Goal: Task Accomplishment & Management: Manage account settings

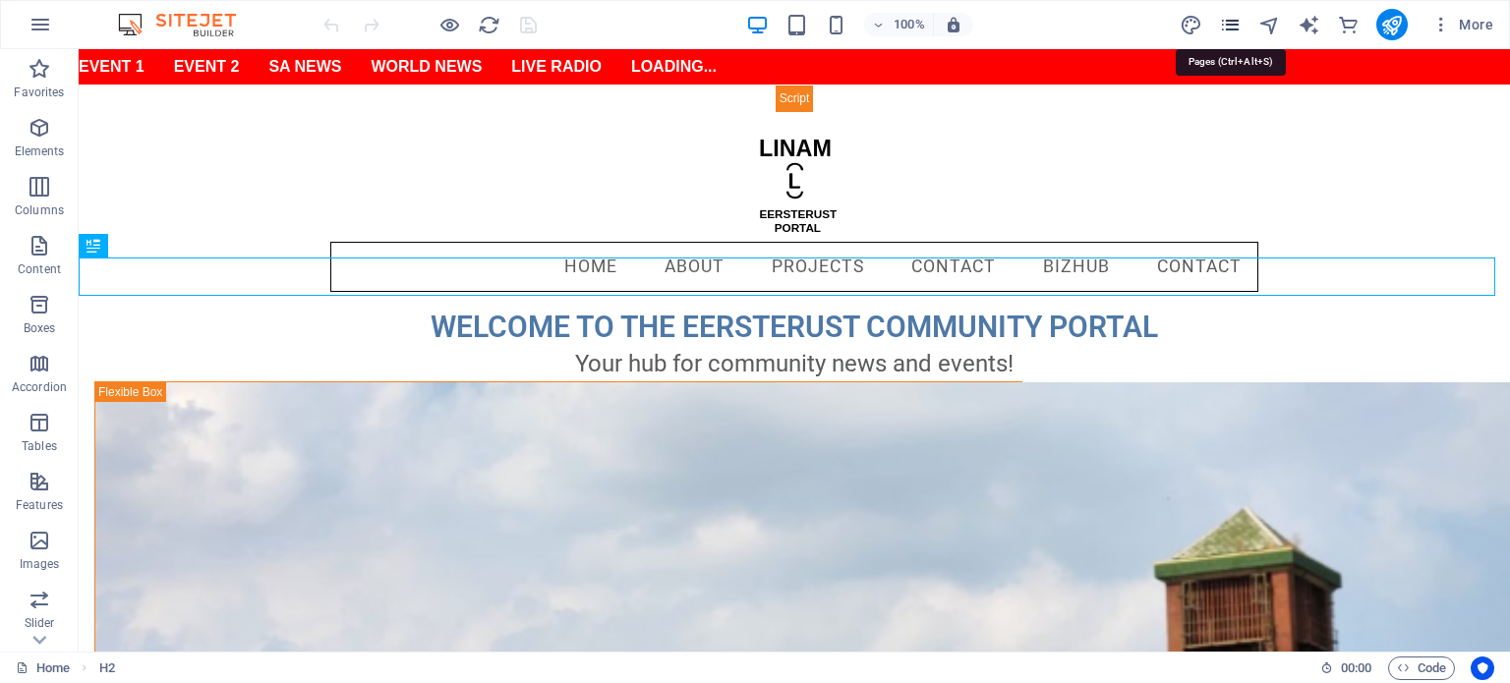
click at [1235, 27] on icon "pages" at bounding box center [1230, 25] width 23 height 23
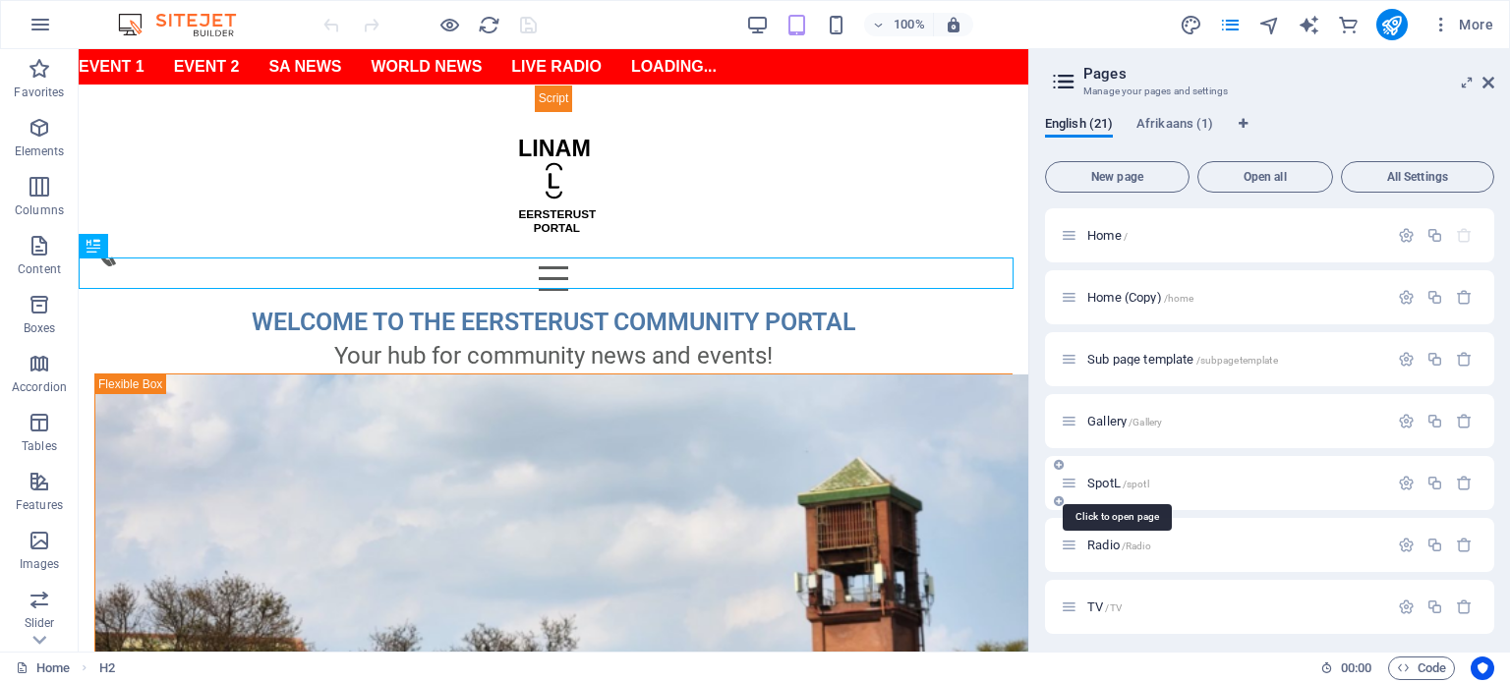
click at [1103, 483] on span "SpotL /spotl" at bounding box center [1118, 483] width 62 height 15
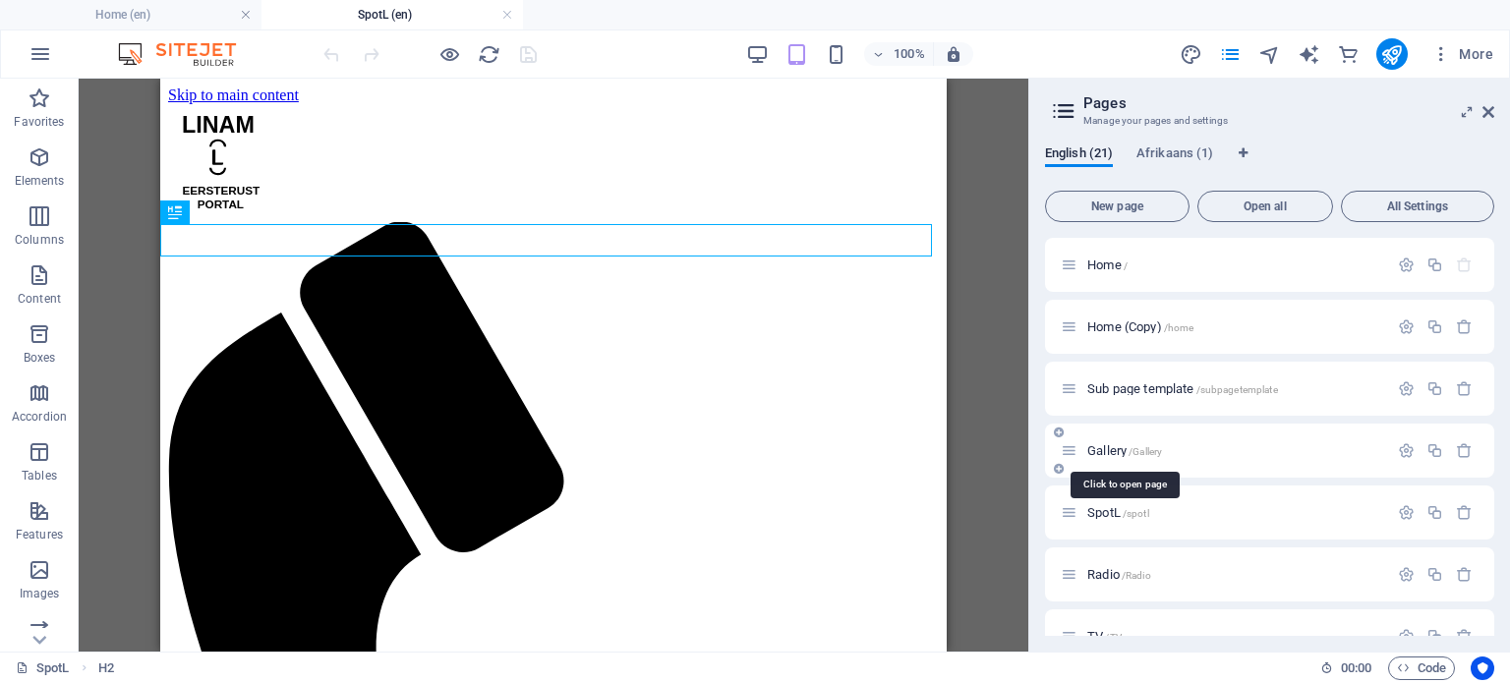
click at [1113, 451] on span "Gallery /Gallery" at bounding box center [1124, 450] width 75 height 15
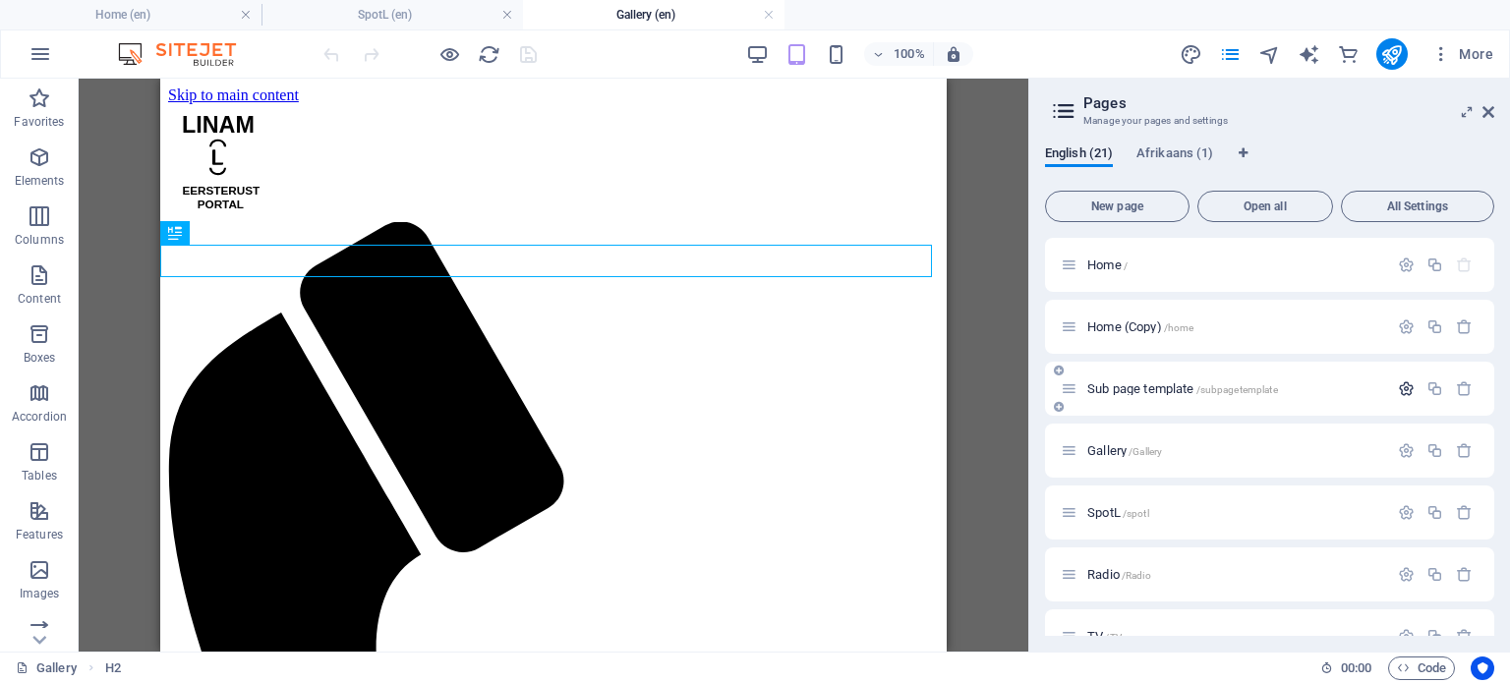
click at [1400, 385] on icon "button" at bounding box center [1406, 388] width 17 height 17
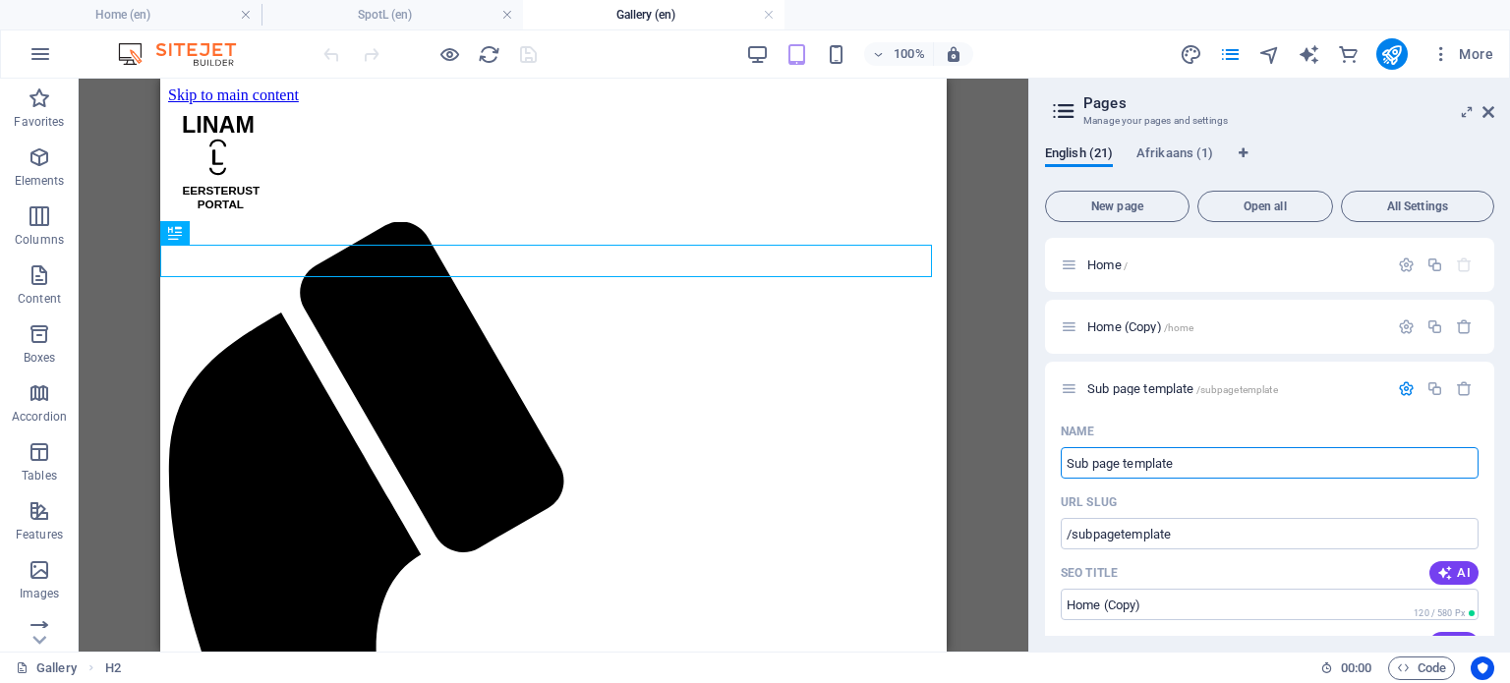
drag, startPoint x: 1189, startPoint y: 459, endPoint x: 968, endPoint y: 459, distance: 220.2
click at [968, 457] on div "Home (en) SpotL (en) Gallery (en) Favorites Elements Columns Content Boxes Acco…" at bounding box center [755, 365] width 1510 height 573
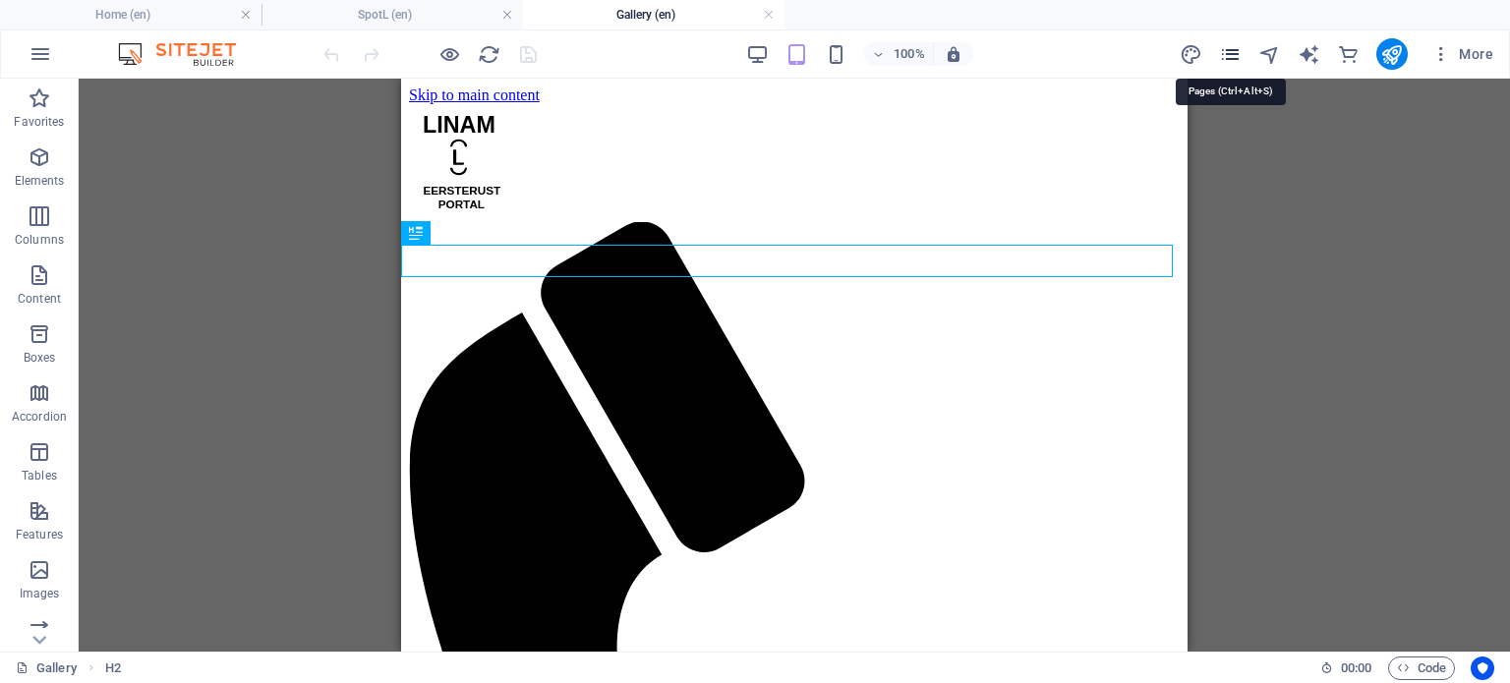
click at [1234, 51] on icon "pages" at bounding box center [1230, 54] width 23 height 23
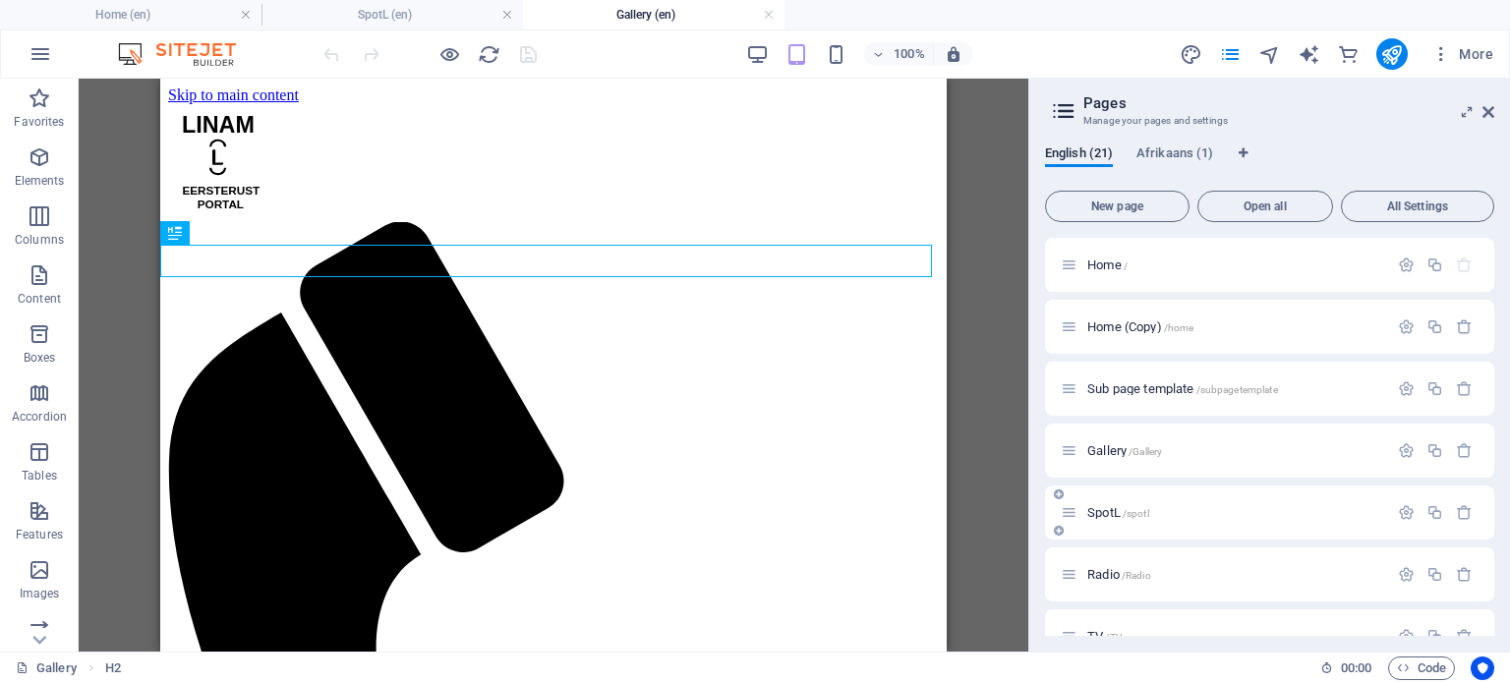
click at [1113, 510] on span "SpotL /spotl" at bounding box center [1118, 512] width 62 height 15
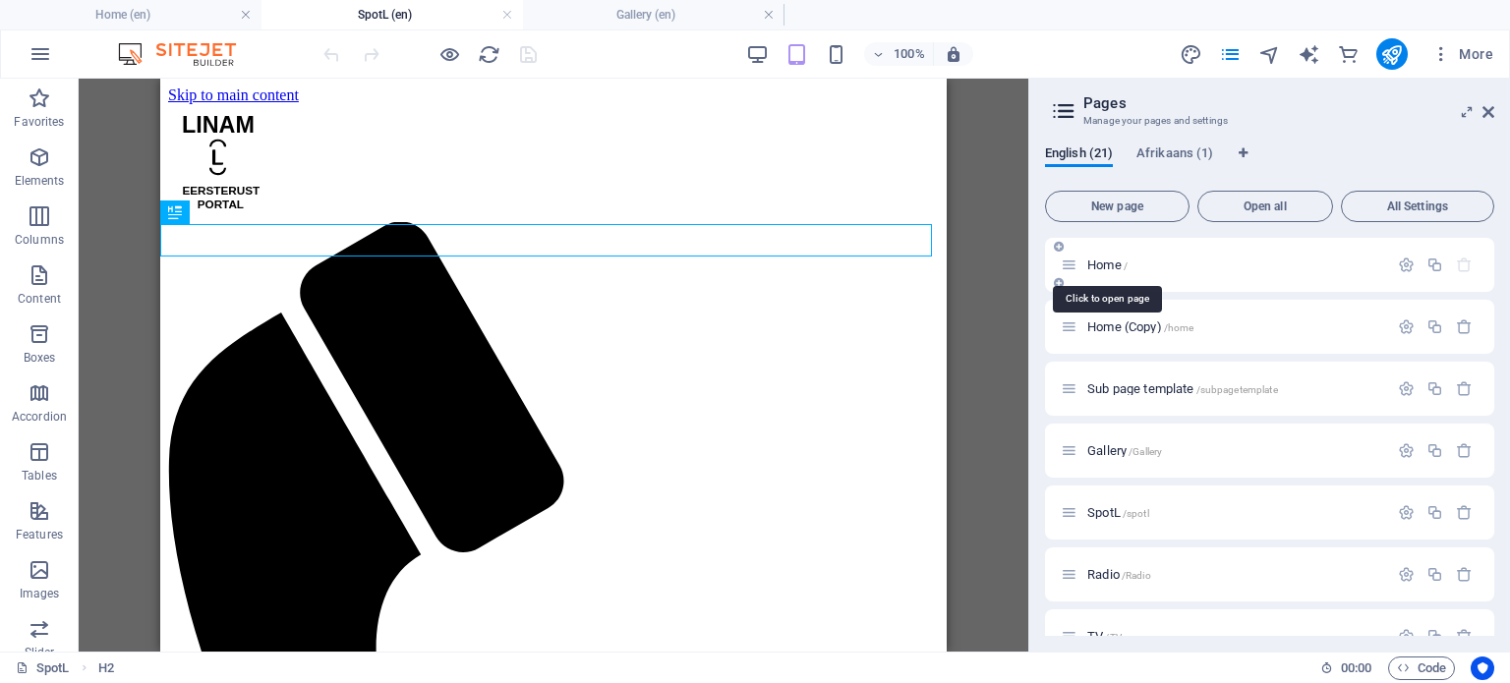
click at [1106, 263] on span "Home /" at bounding box center [1107, 265] width 40 height 15
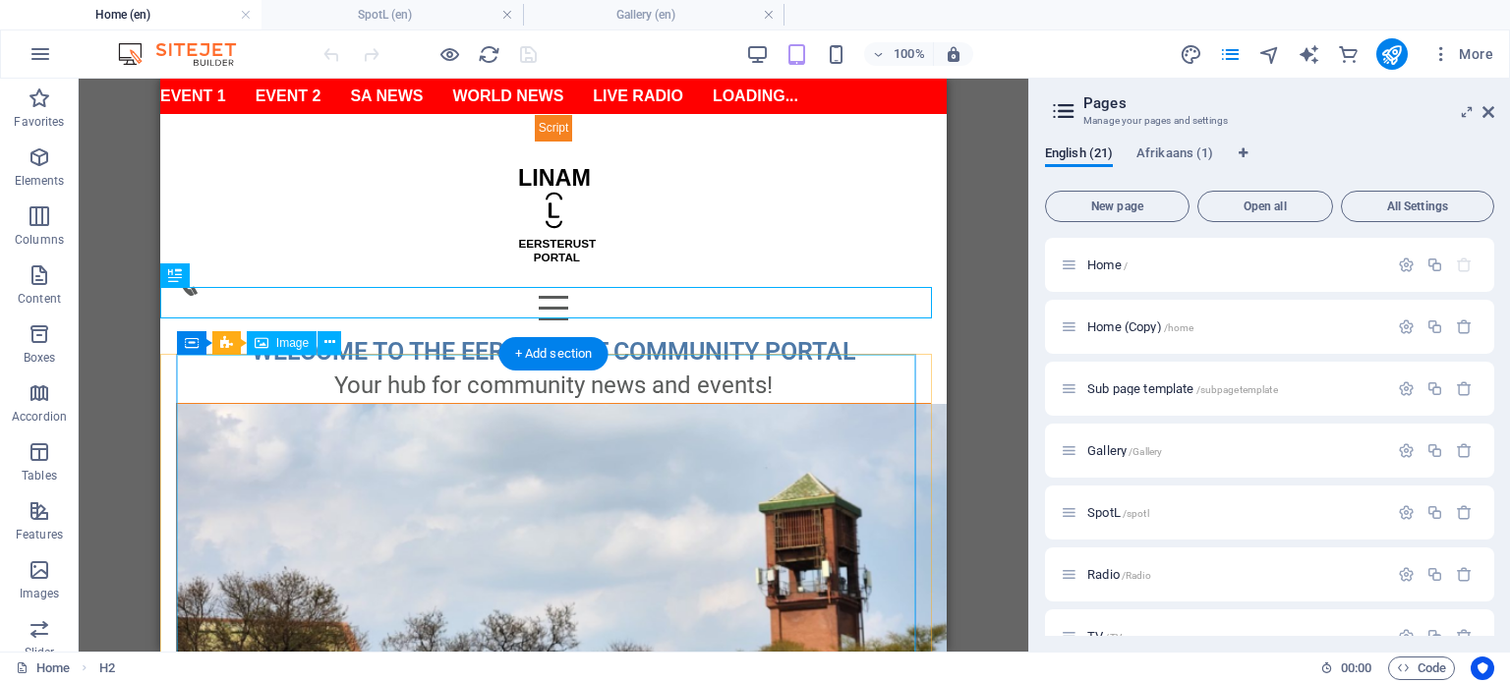
scroll to position [393, 0]
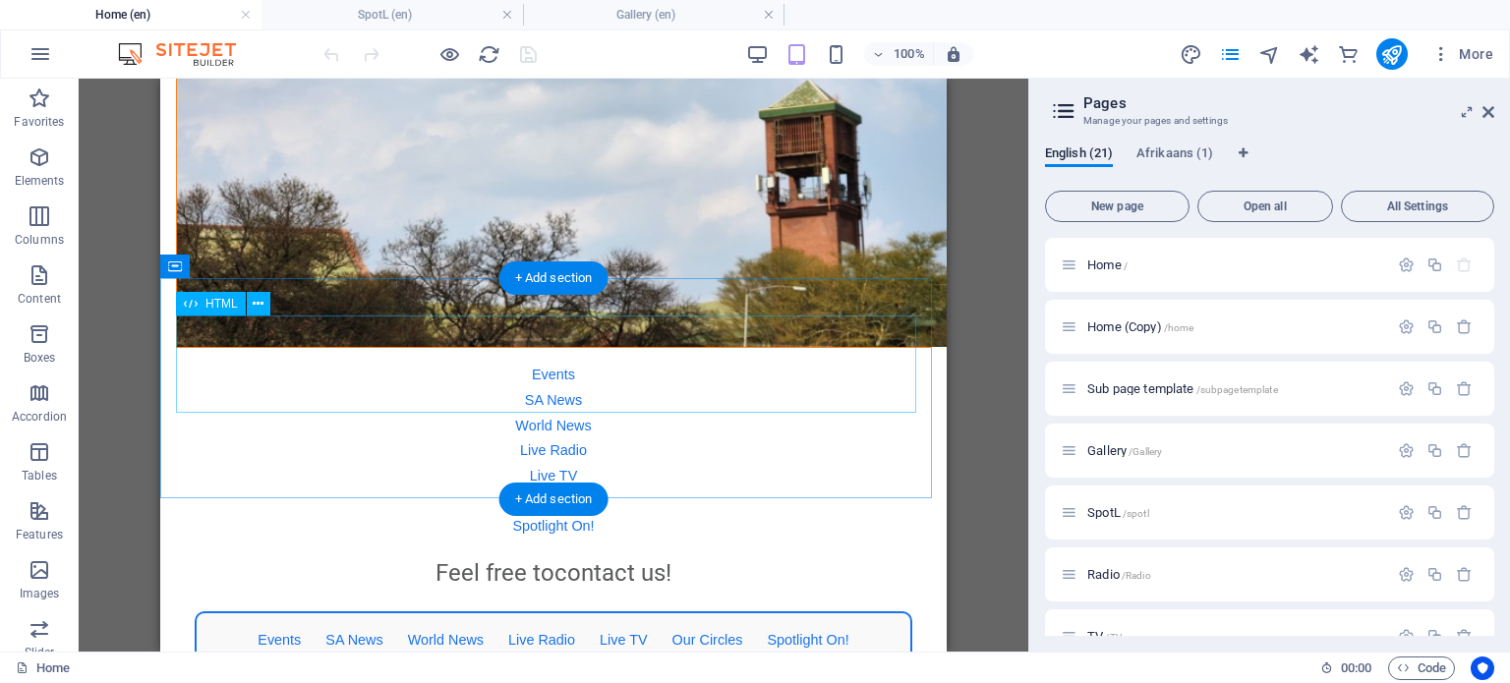
click at [325, 612] on div "Events SA News World News Live Radio Live TV Our Circles Spotlight On!" at bounding box center [553, 641] width 755 height 59
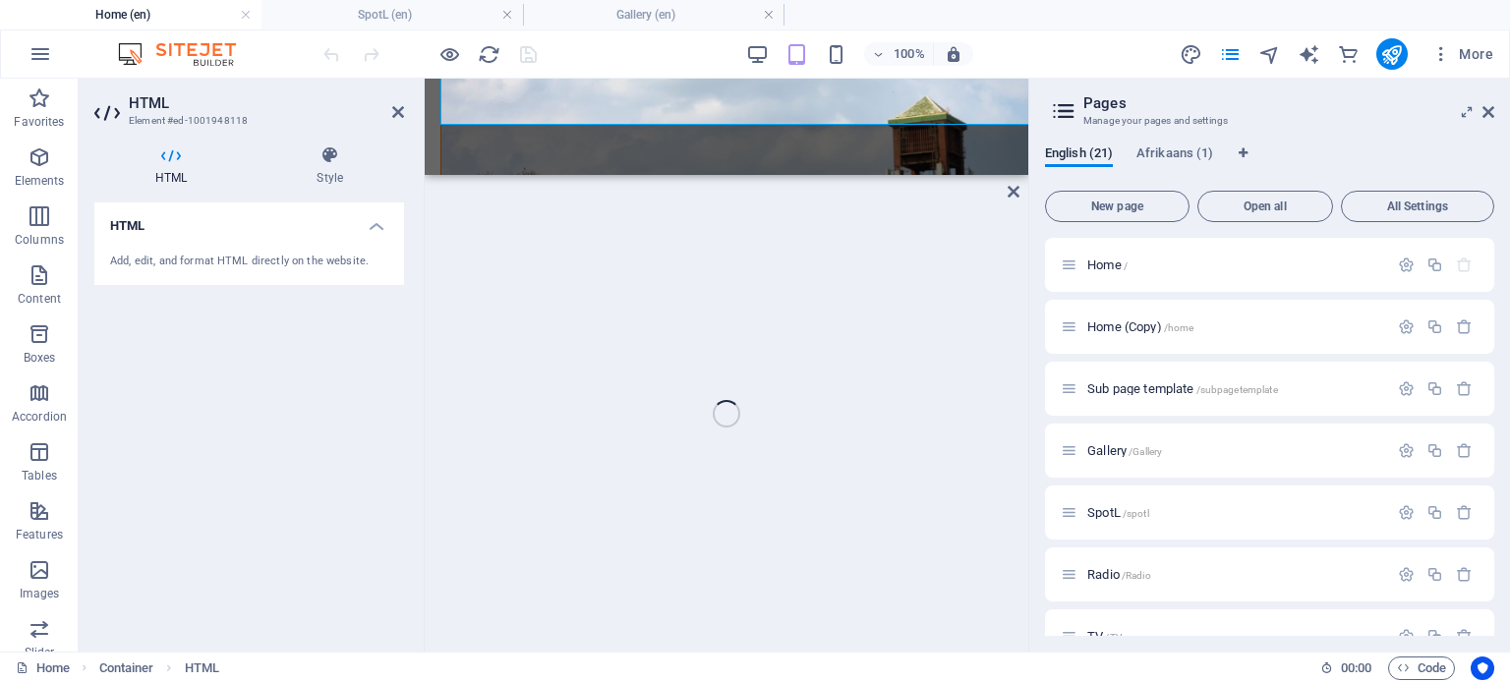
scroll to position [681, 0]
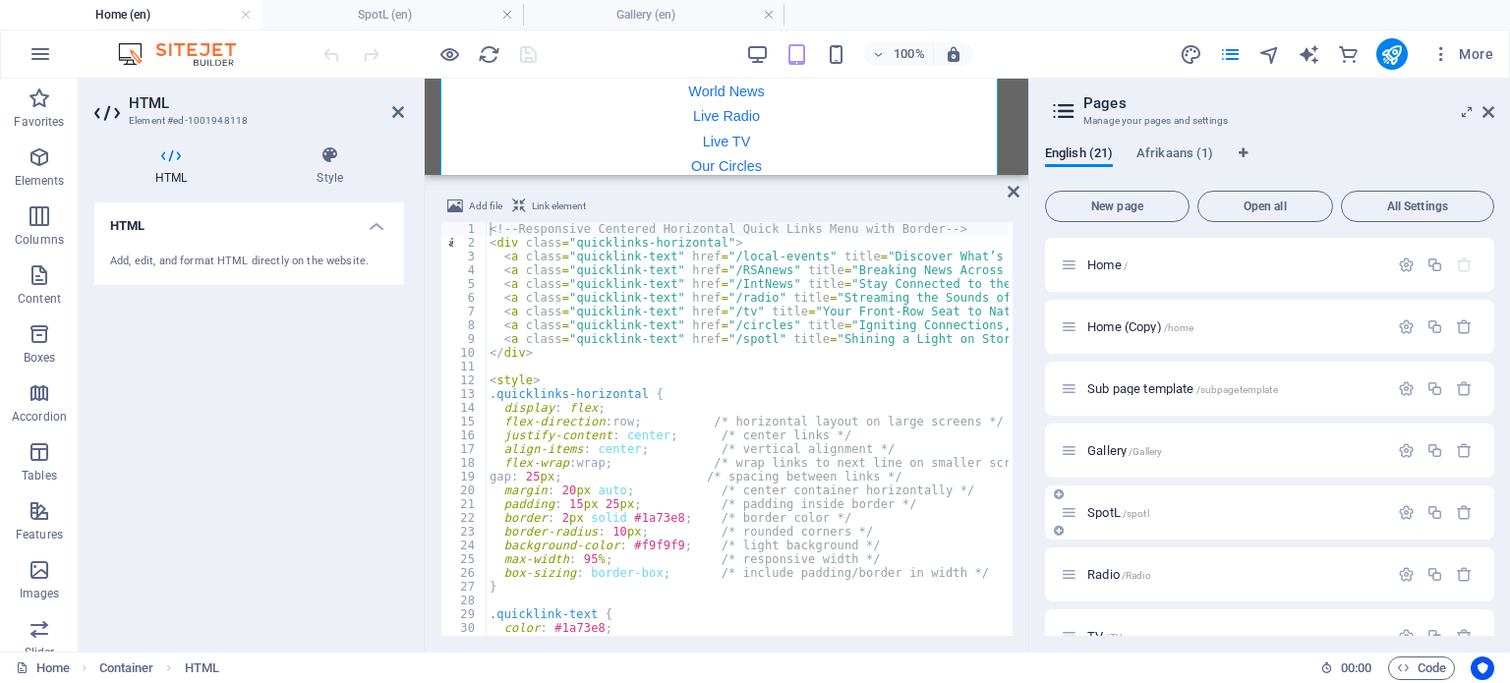
click at [1118, 513] on span "SpotL /spotl" at bounding box center [1118, 512] width 62 height 15
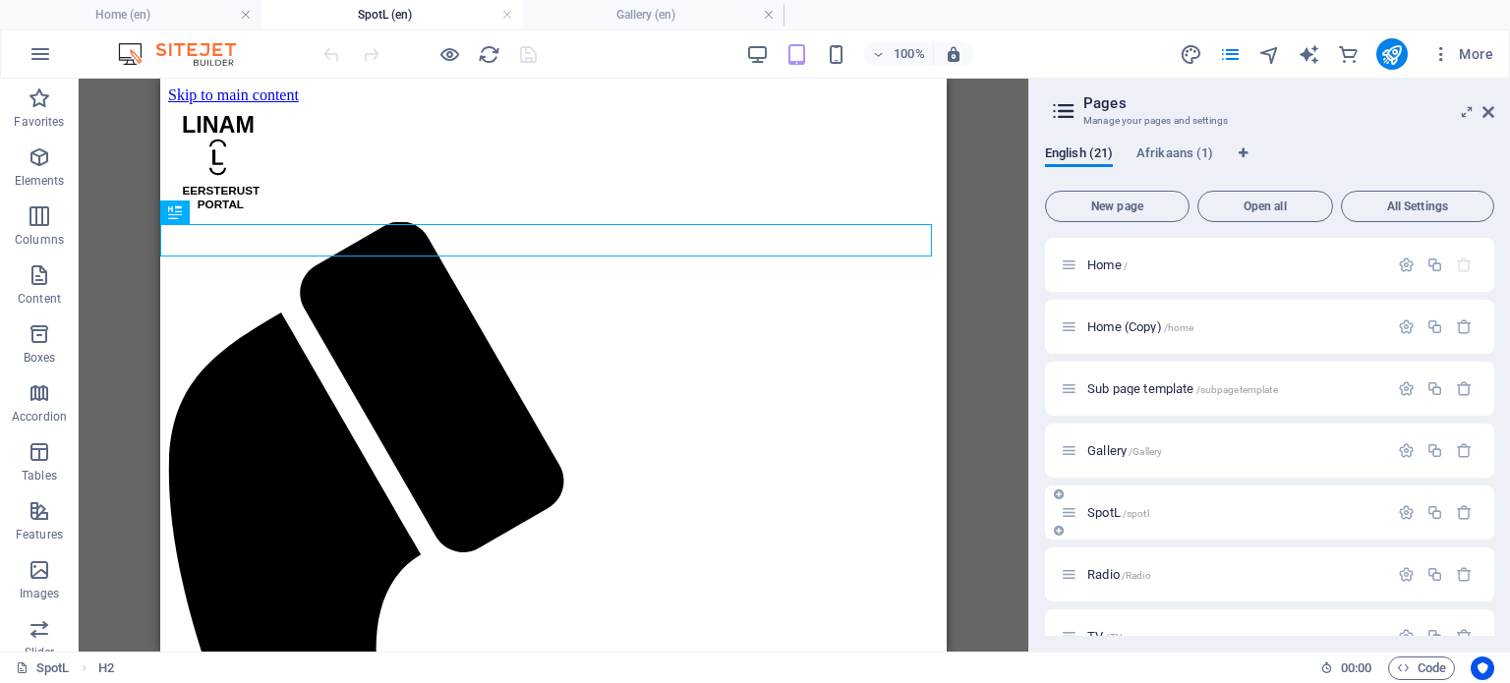
click at [1121, 505] on div "SpotL /spotl" at bounding box center [1224, 512] width 327 height 23
click at [1115, 513] on span "SpotL /spotl" at bounding box center [1118, 512] width 62 height 15
click at [1098, 516] on span "SpotL /spotl" at bounding box center [1118, 512] width 62 height 15
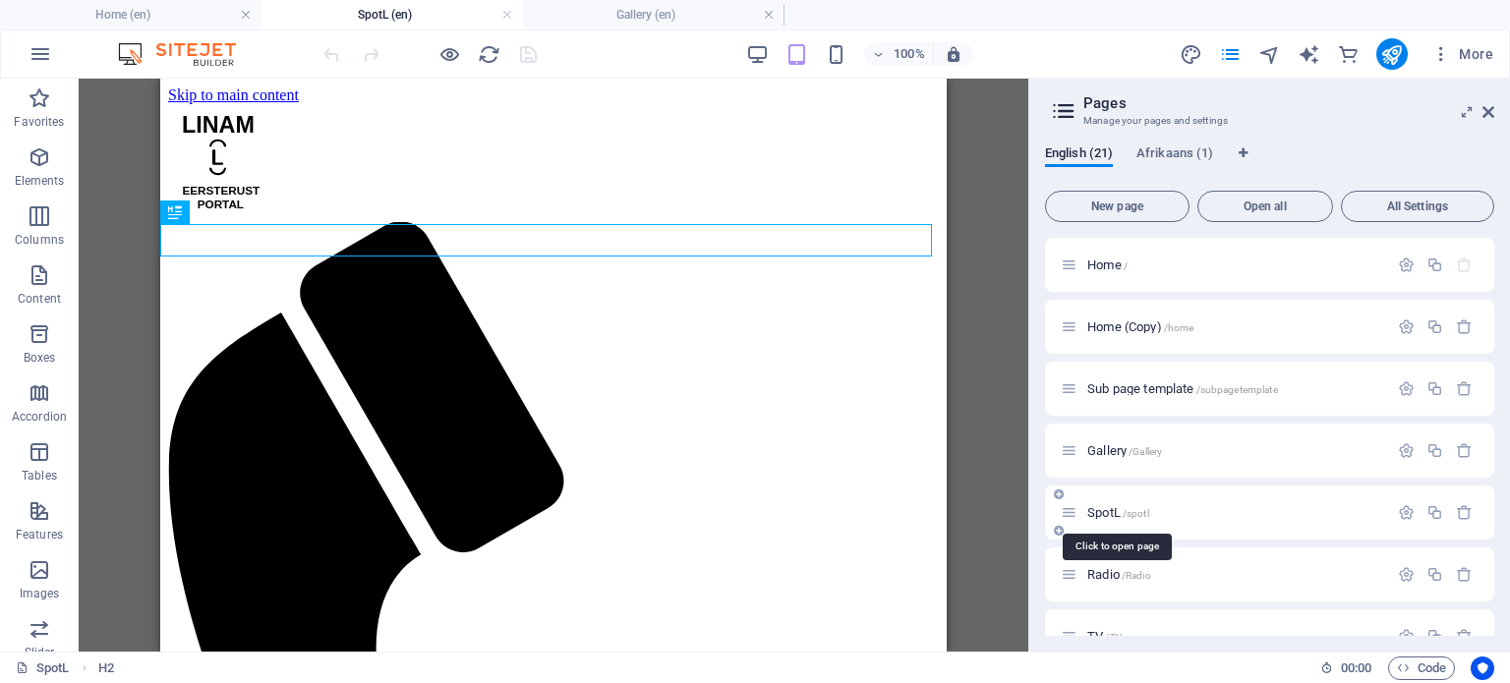
click at [1098, 516] on span "SpotL /spotl" at bounding box center [1118, 512] width 62 height 15
click at [1402, 513] on icon "button" at bounding box center [1406, 512] width 17 height 17
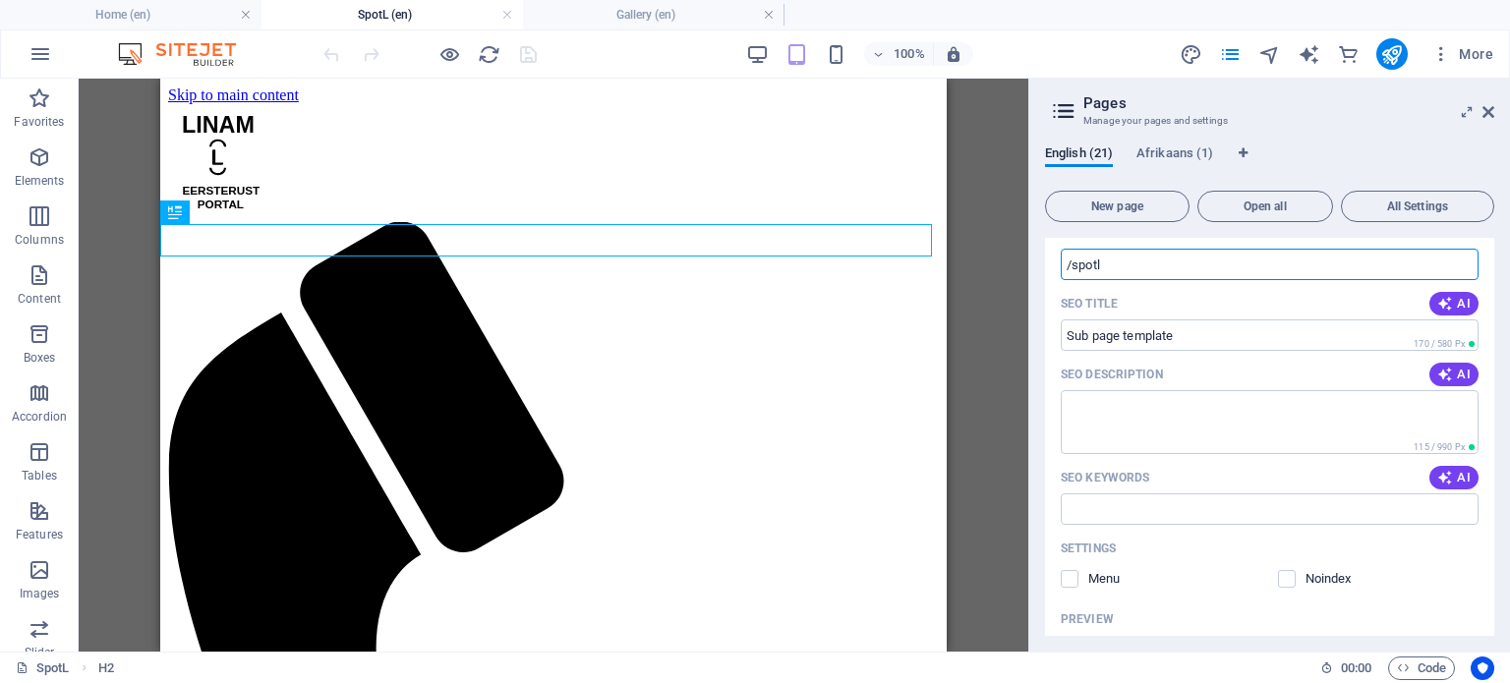
drag, startPoint x: 1129, startPoint y: 270, endPoint x: 1027, endPoint y: 270, distance: 101.3
click at [1028, 270] on aside "Pages Manage your pages and settings English (21) Afrikaans (1) New page Open a…" at bounding box center [1269, 365] width 482 height 573
drag, startPoint x: 1494, startPoint y: 357, endPoint x: 1490, endPoint y: 302, distance: 55.2
click at [1490, 302] on div "English (21) Afrikaans (1) New page Open all All Settings Home / Home (Copy) /h…" at bounding box center [1269, 391] width 481 height 522
drag, startPoint x: 1490, startPoint y: 344, endPoint x: 1497, endPoint y: 473, distance: 129.0
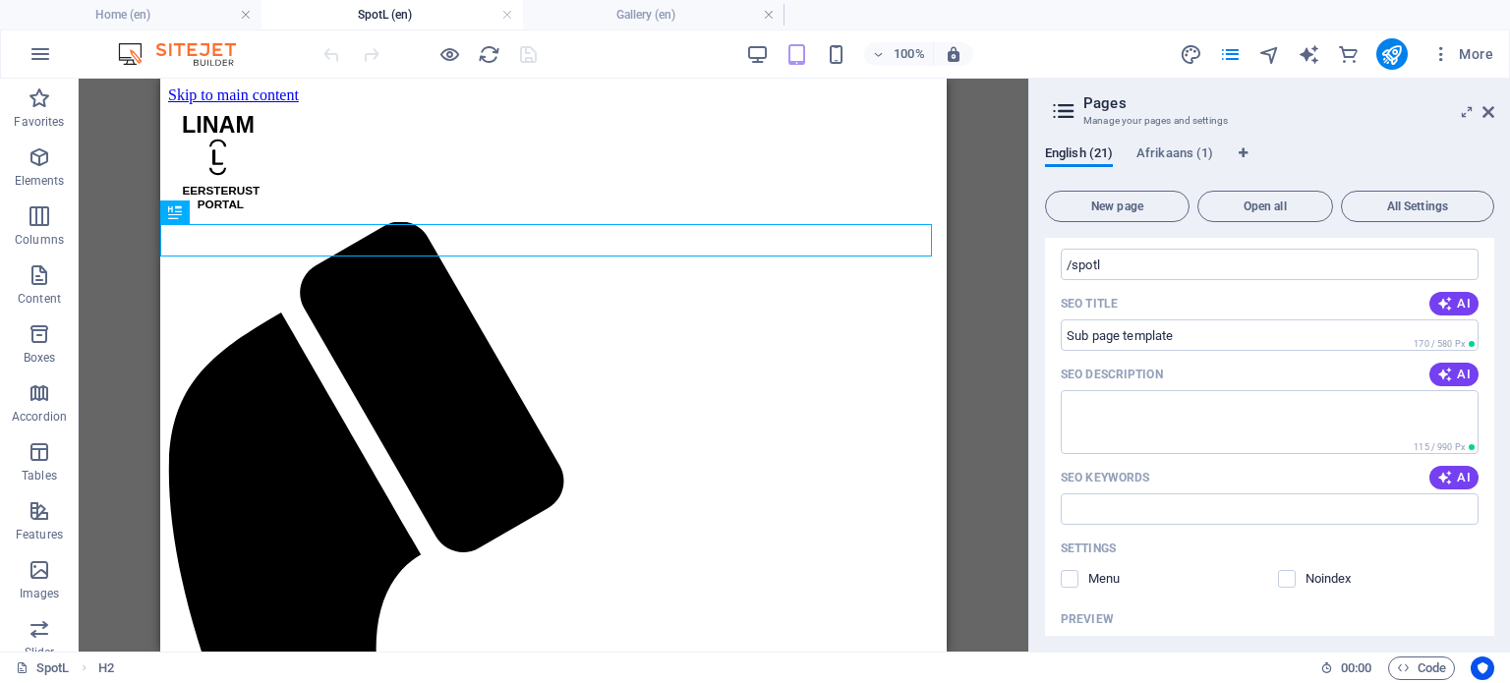
click at [1497, 473] on div "English (21) Afrikaans (1) New page Open all All Settings Home / Home (Copy) /h…" at bounding box center [1269, 391] width 481 height 522
click at [1167, 589] on div "Settings Menu Noindex" at bounding box center [1270, 564] width 418 height 63
click at [86, 6] on h4 "Home (en)" at bounding box center [131, 15] width 262 height 22
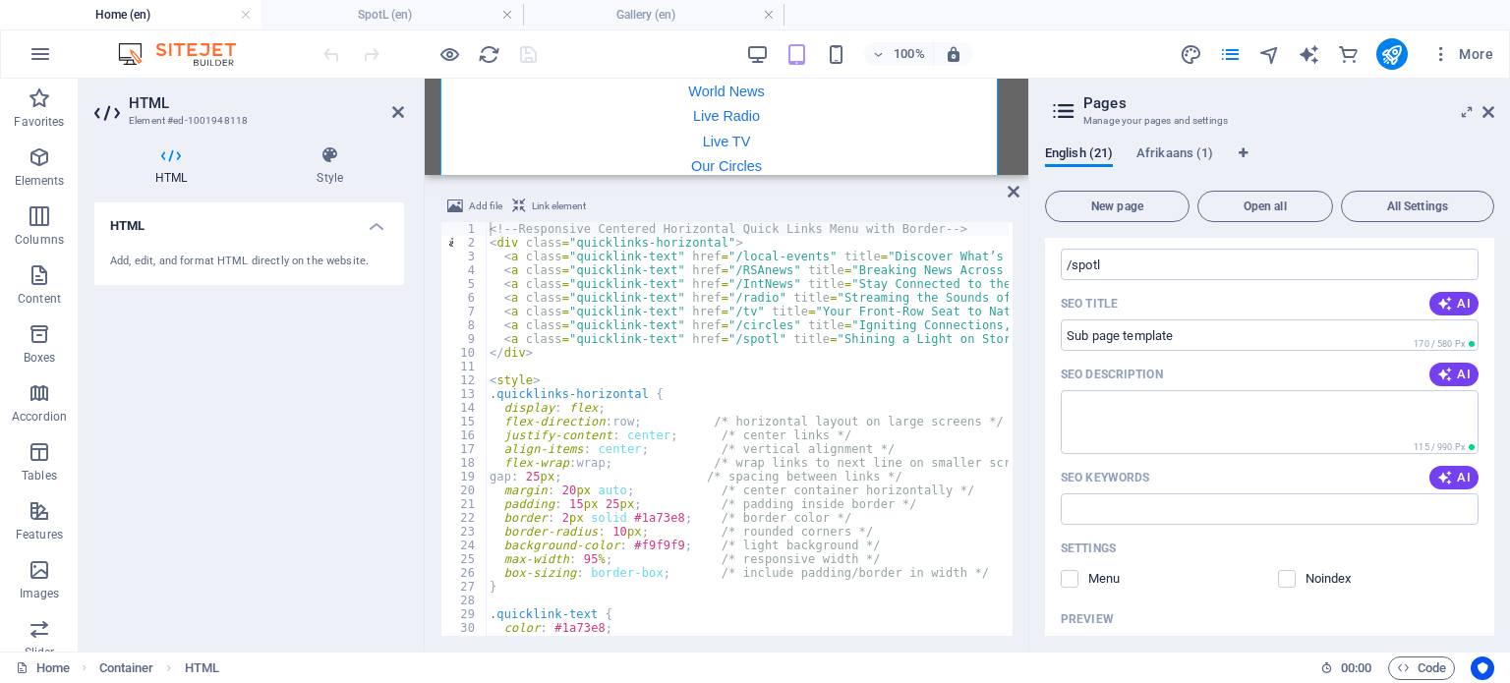
type textarea "<style>"
click at [730, 382] on div "<!-- Responsive Centered Horizontal Quick Links Menu with Border --> < div clas…" at bounding box center [917, 441] width 862 height 438
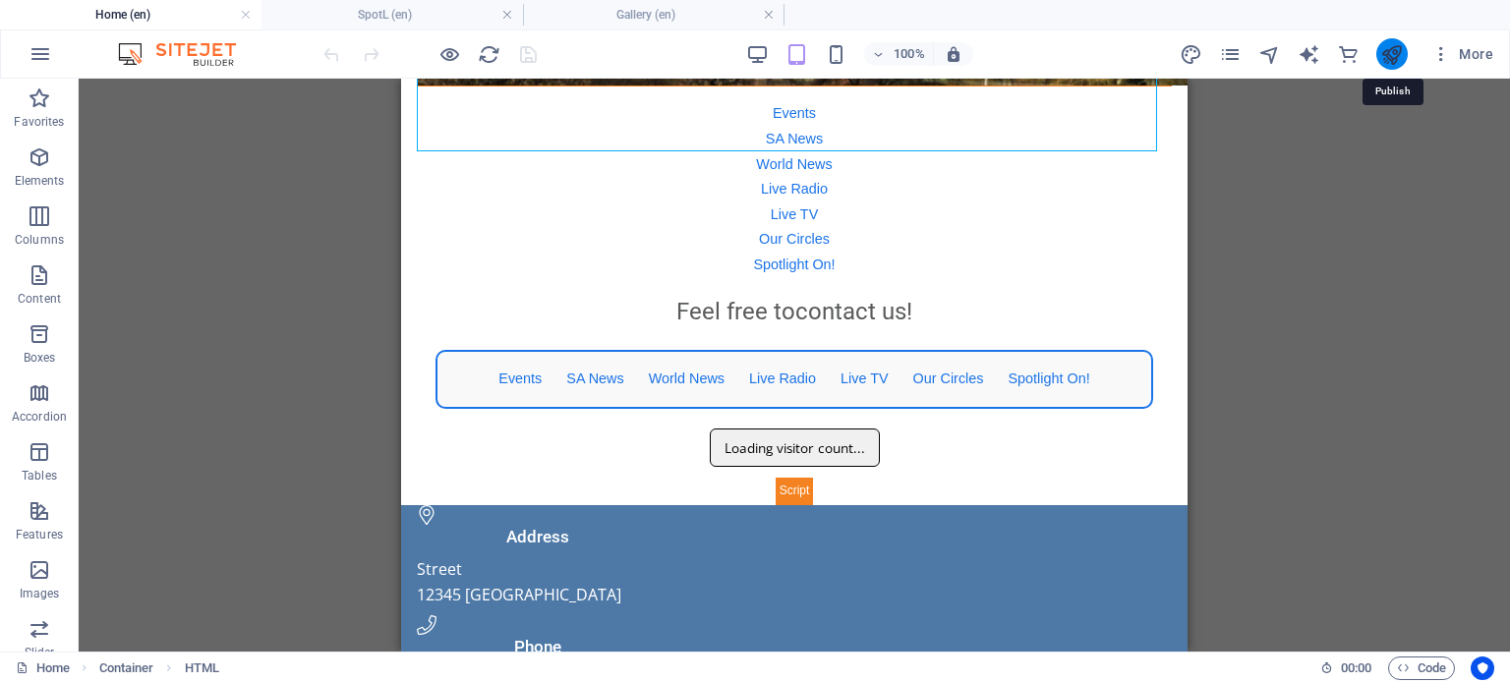
click at [1395, 53] on icon "publish" at bounding box center [1391, 54] width 23 height 23
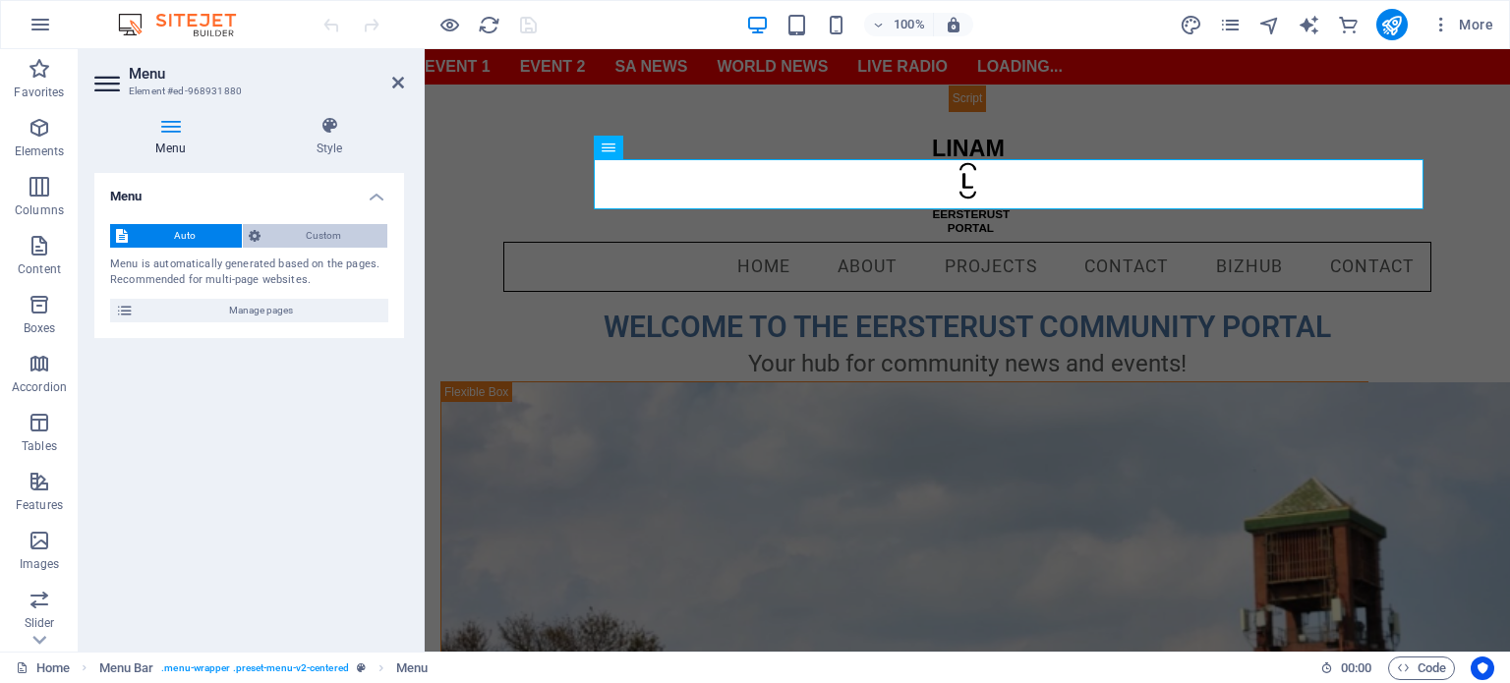
click at [341, 239] on span "Custom" at bounding box center [324, 236] width 116 height 24
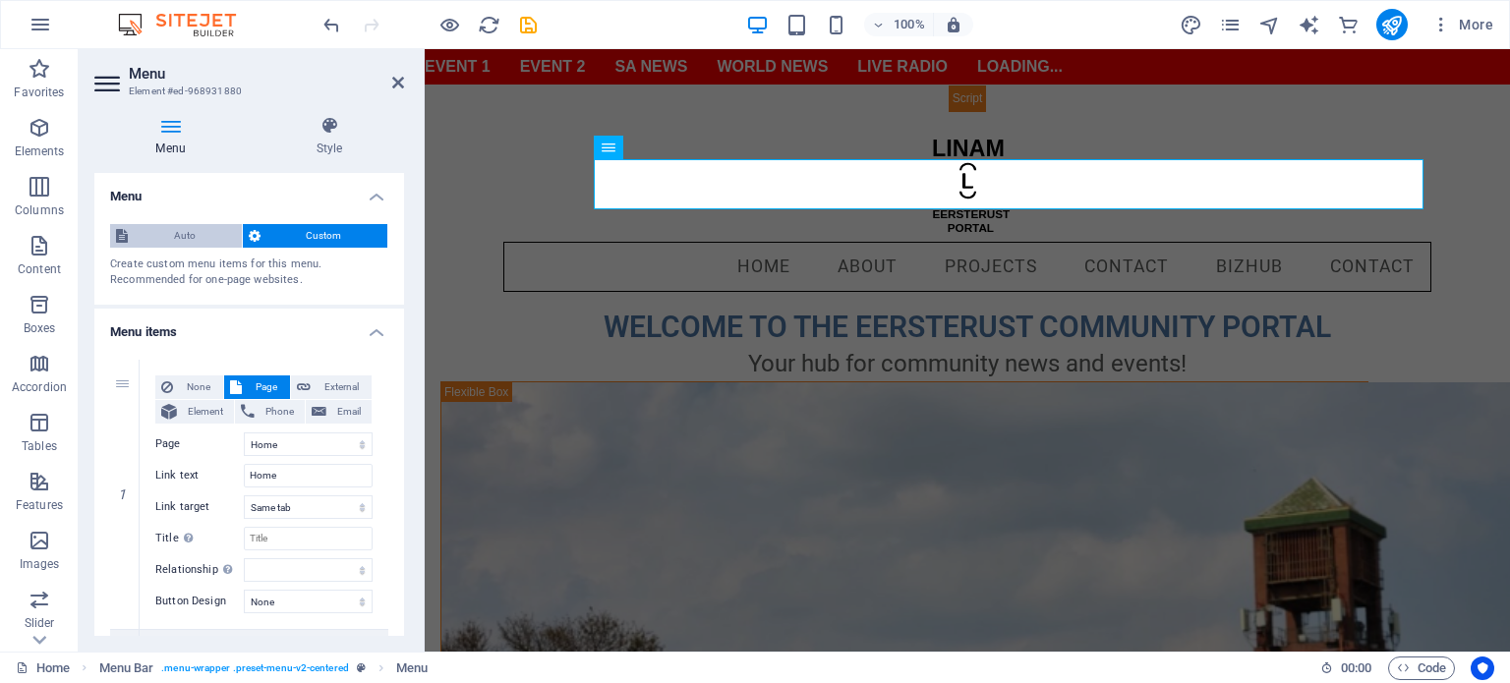
click at [164, 229] on span "Auto" at bounding box center [185, 236] width 102 height 24
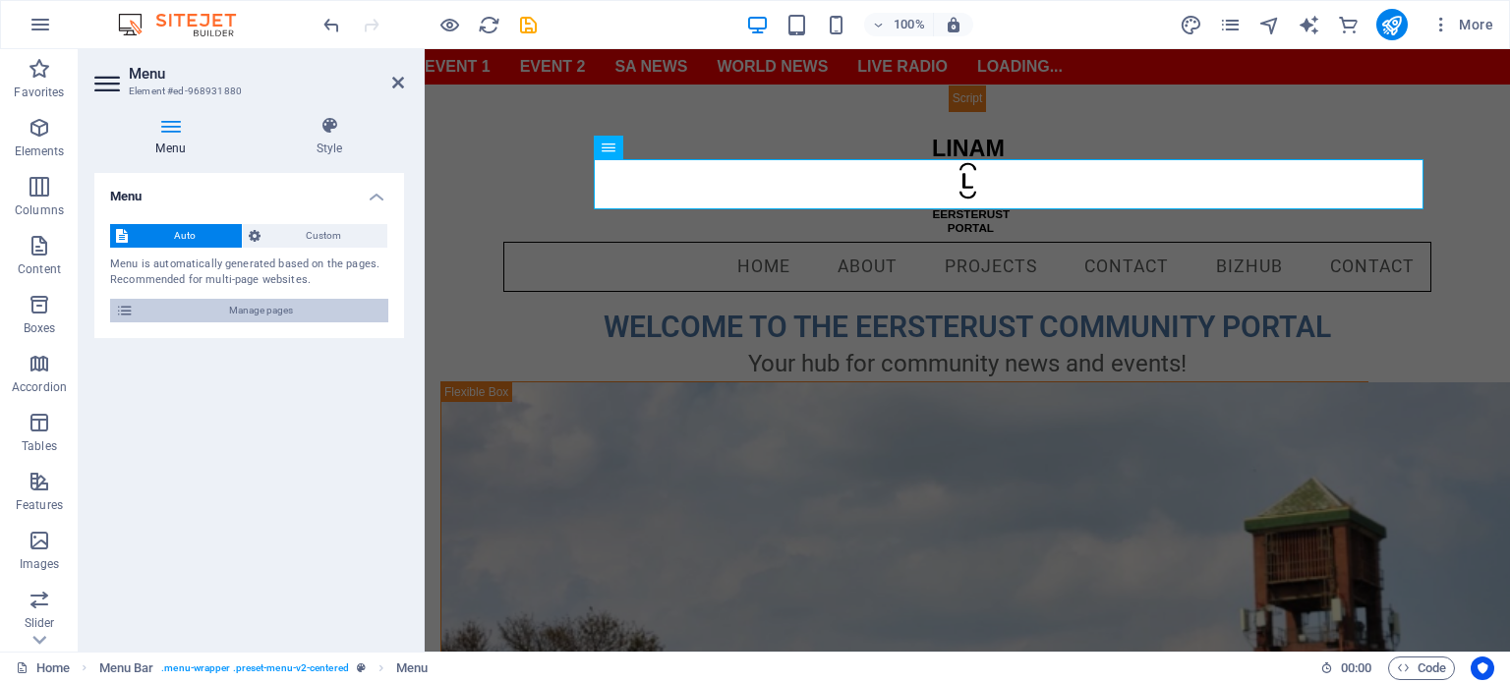
click at [282, 318] on span "Manage pages" at bounding box center [261, 311] width 243 height 24
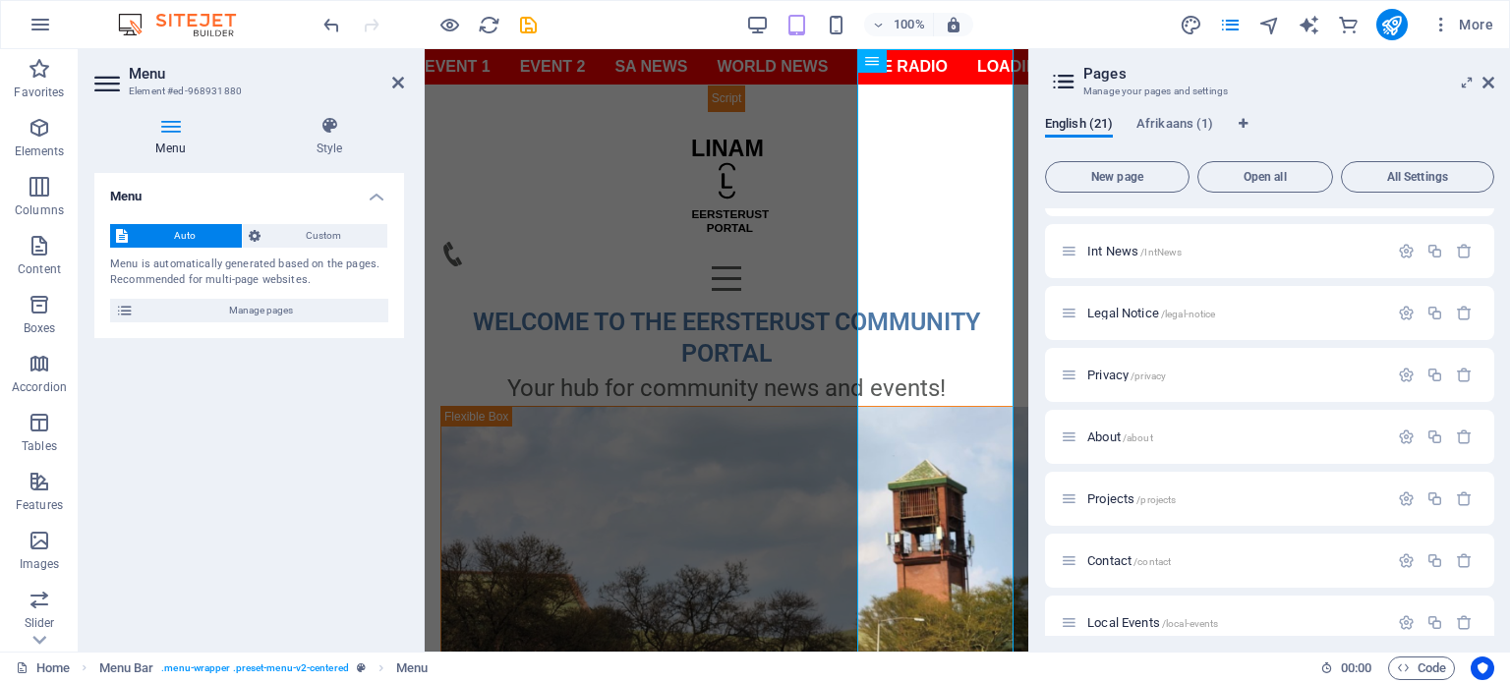
scroll to position [87, 0]
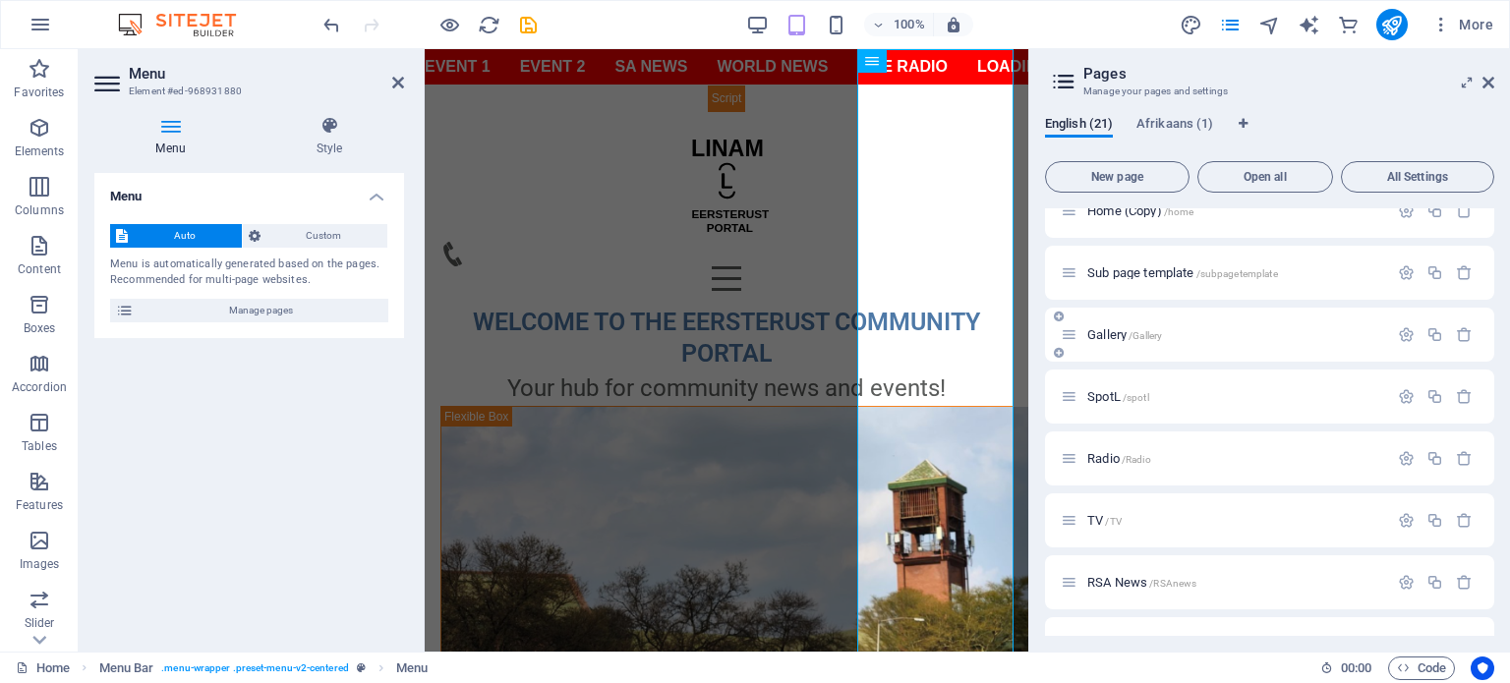
click at [1104, 334] on span "Gallery /Gallery" at bounding box center [1124, 334] width 75 height 15
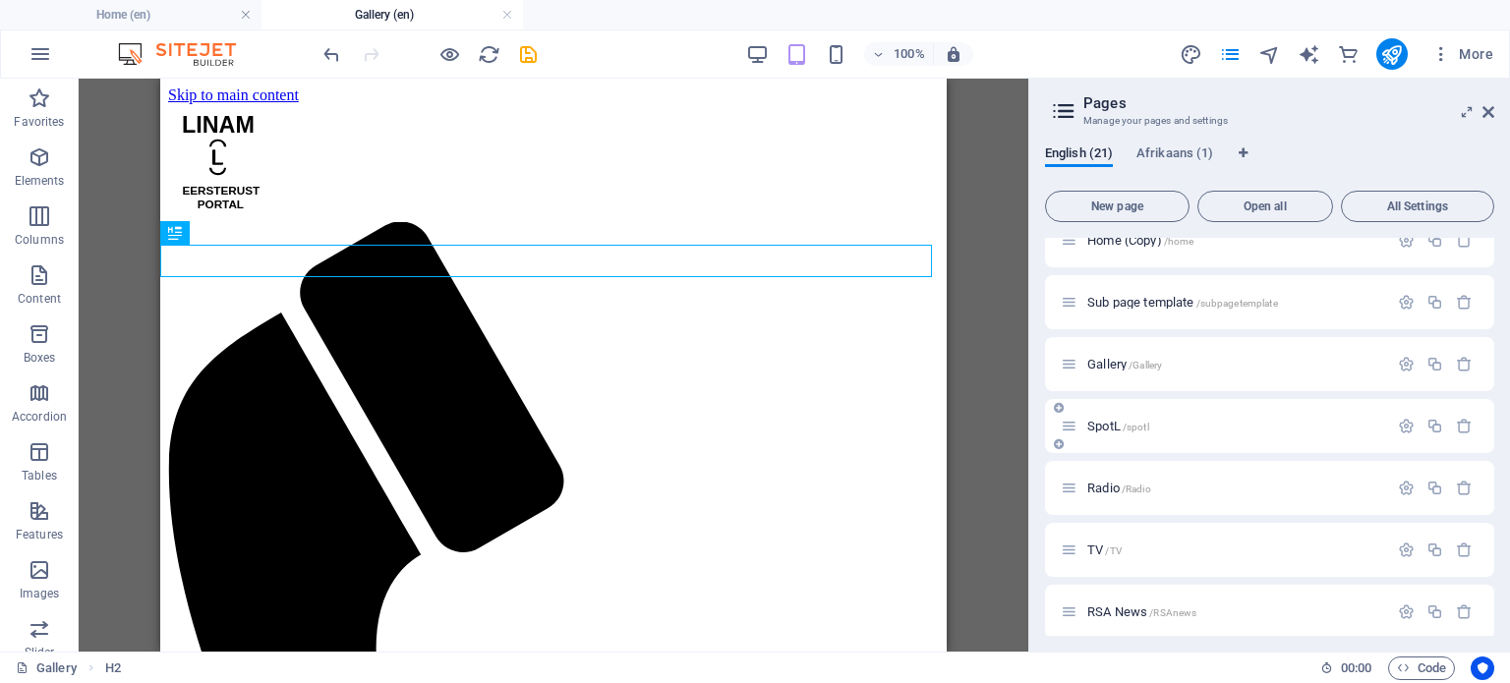
scroll to position [0, 0]
click at [1404, 303] on icon "button" at bounding box center [1406, 302] width 17 height 17
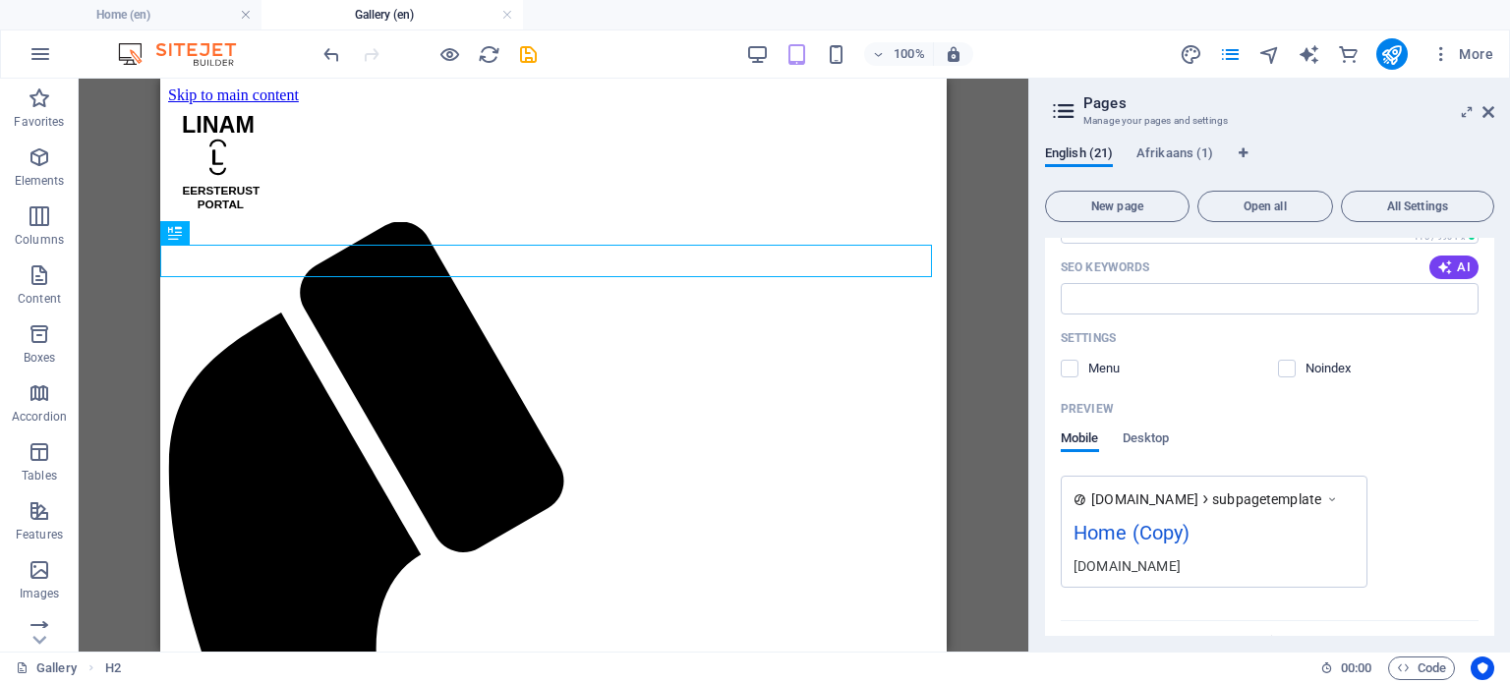
scroll to position [873, 0]
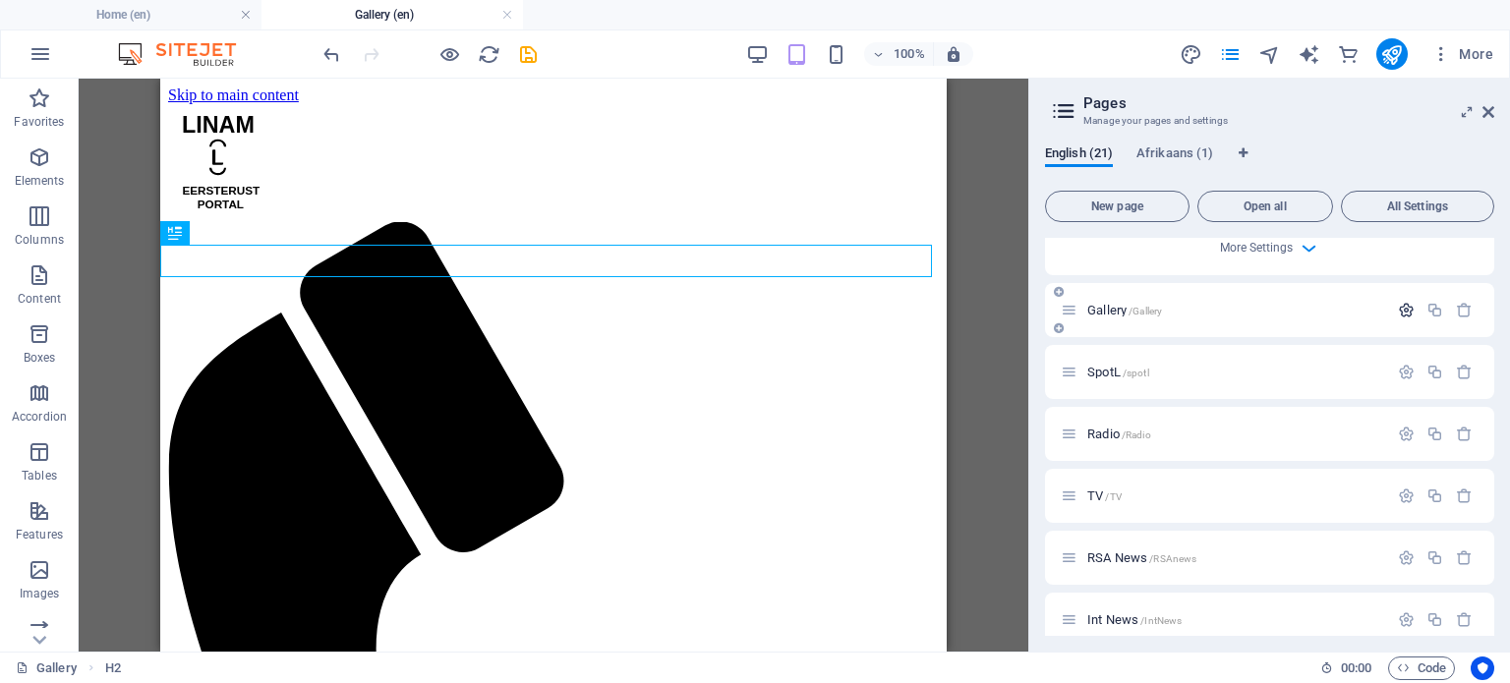
click at [1400, 315] on icon "button" at bounding box center [1406, 310] width 17 height 17
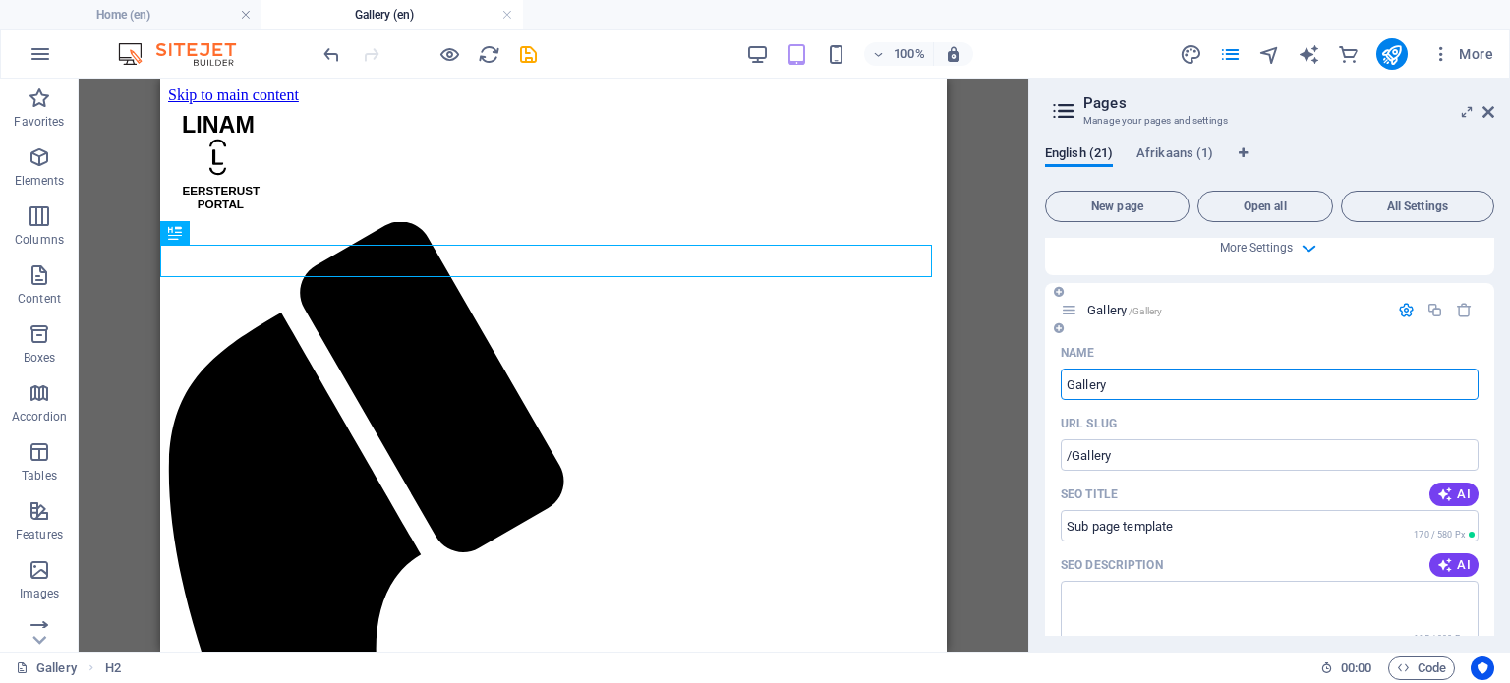
scroll to position [1266, 0]
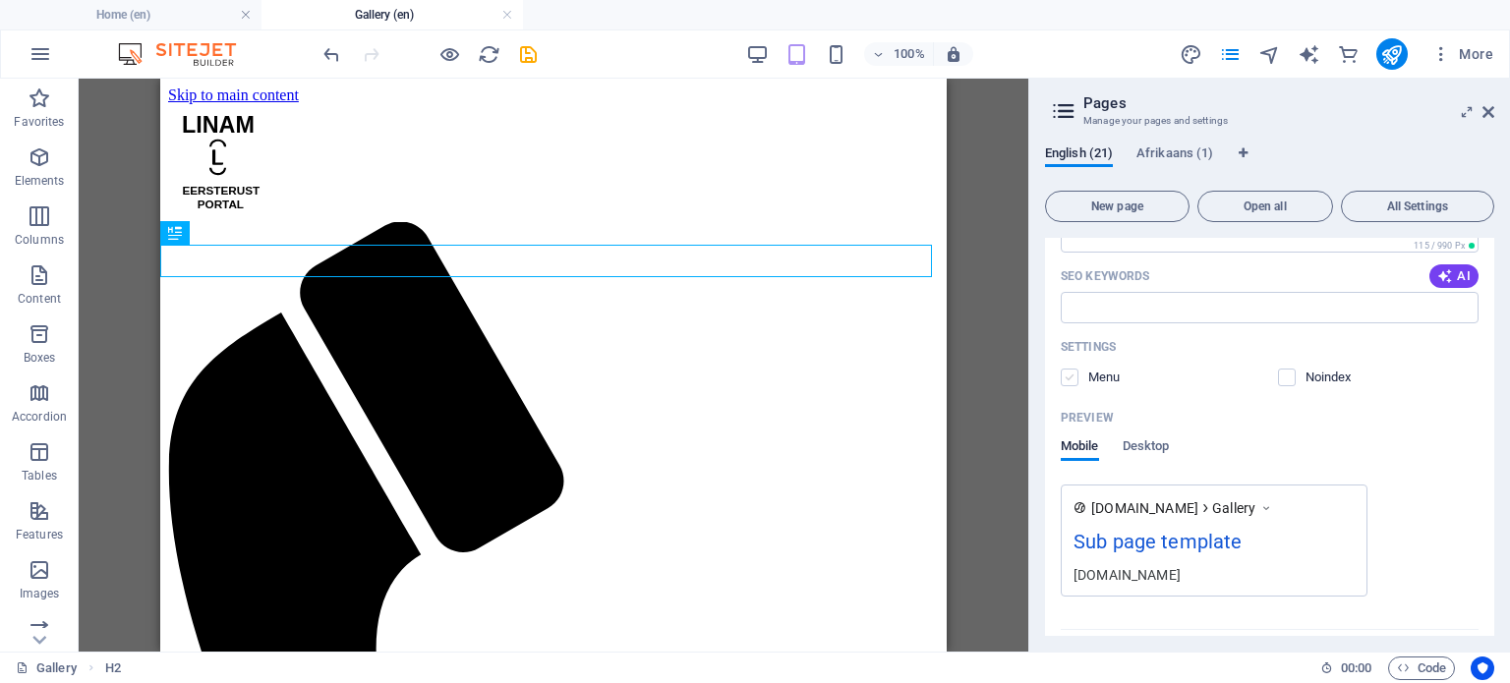
click at [1066, 379] on label at bounding box center [1070, 378] width 18 height 18
click at [0, 0] on input "checkbox" at bounding box center [0, 0] width 0 height 0
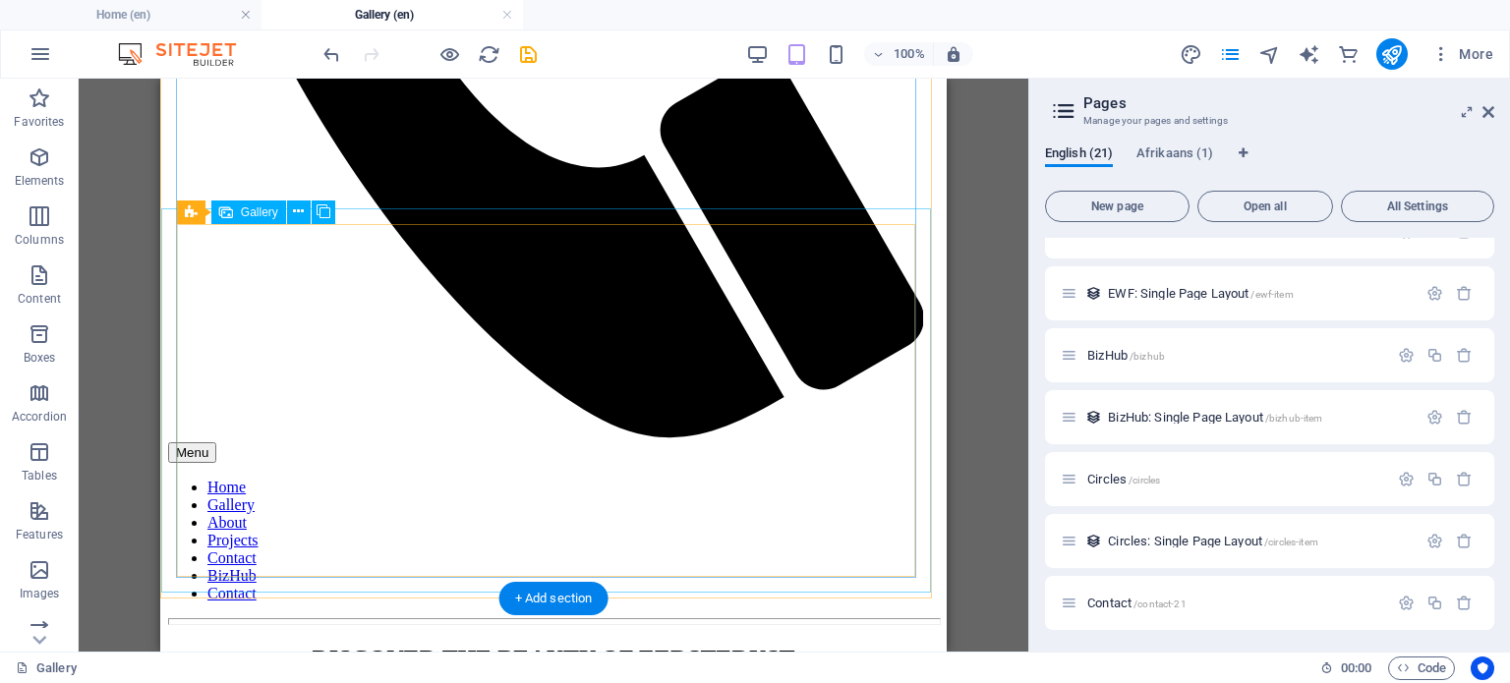
scroll to position [1180, 0]
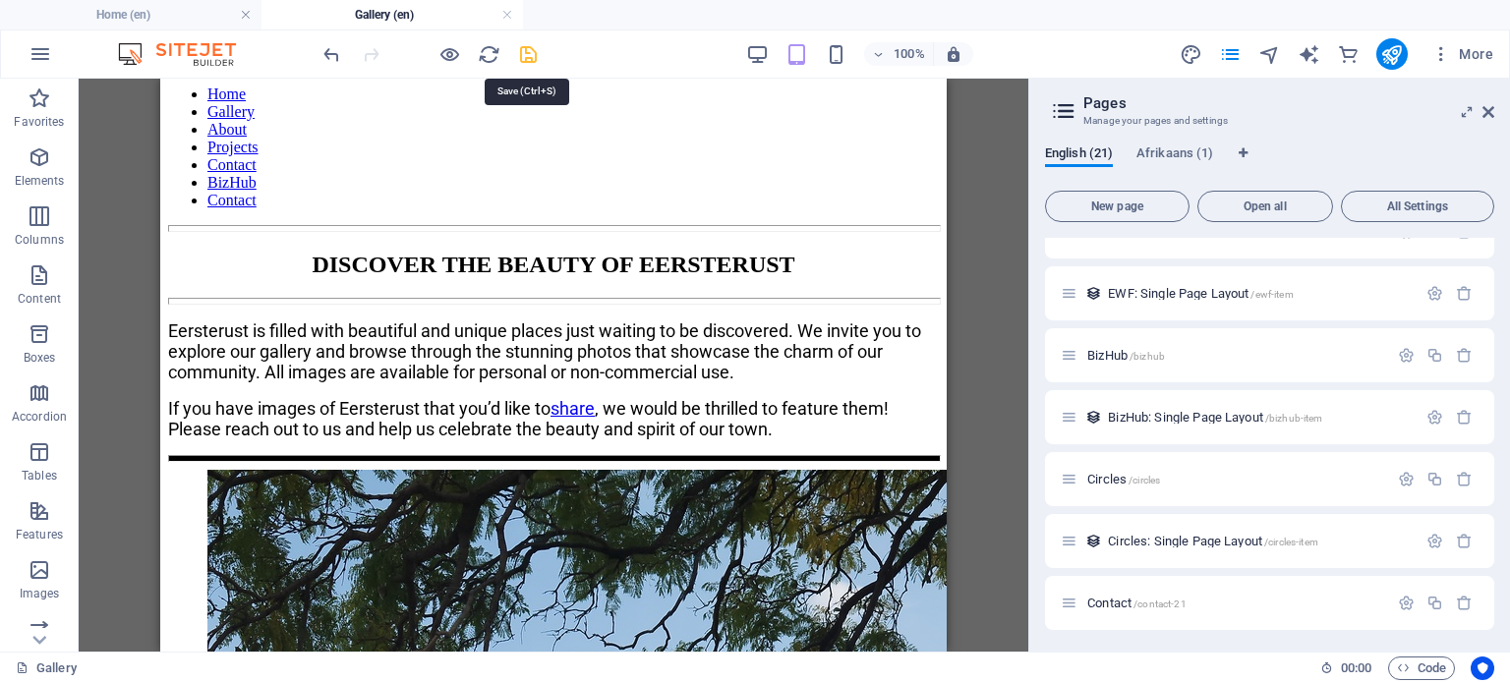
click at [524, 58] on icon "save" at bounding box center [528, 54] width 23 height 23
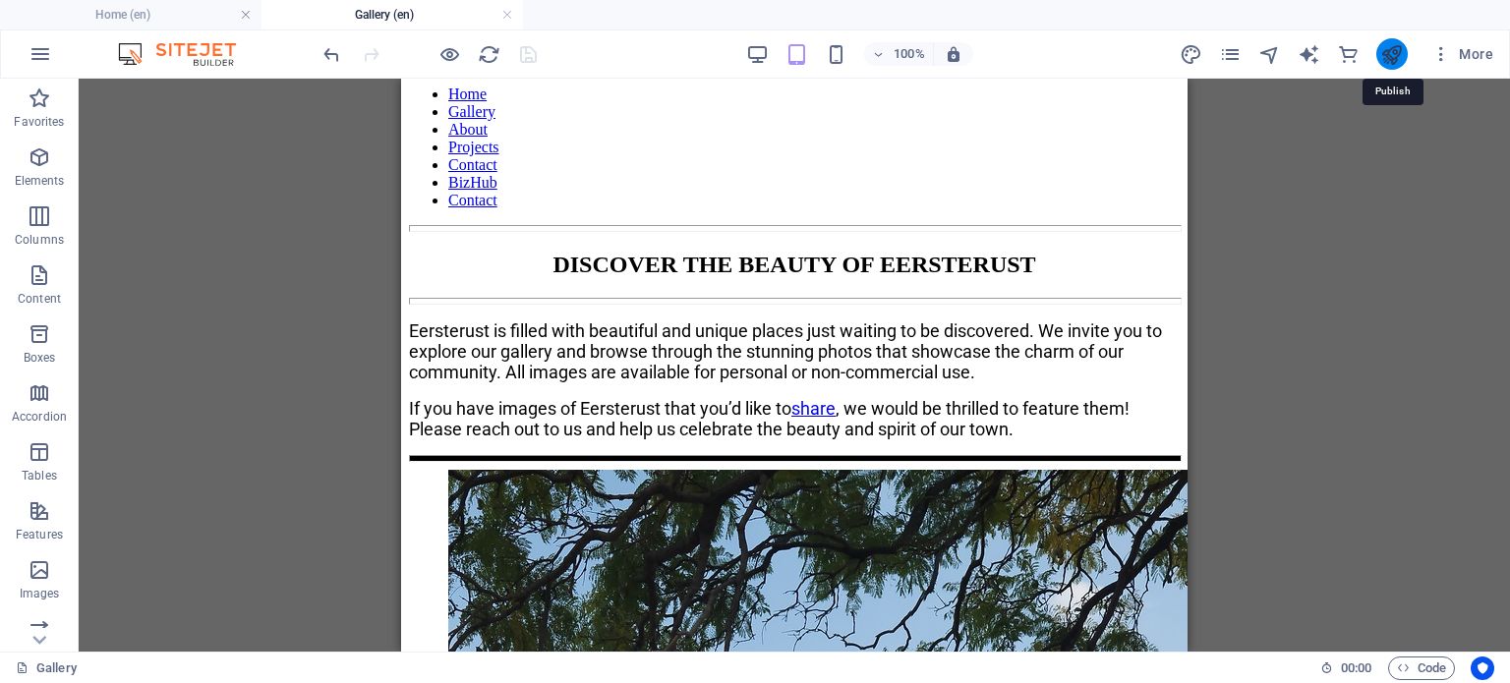
click at [1381, 54] on icon "publish" at bounding box center [1391, 54] width 23 height 23
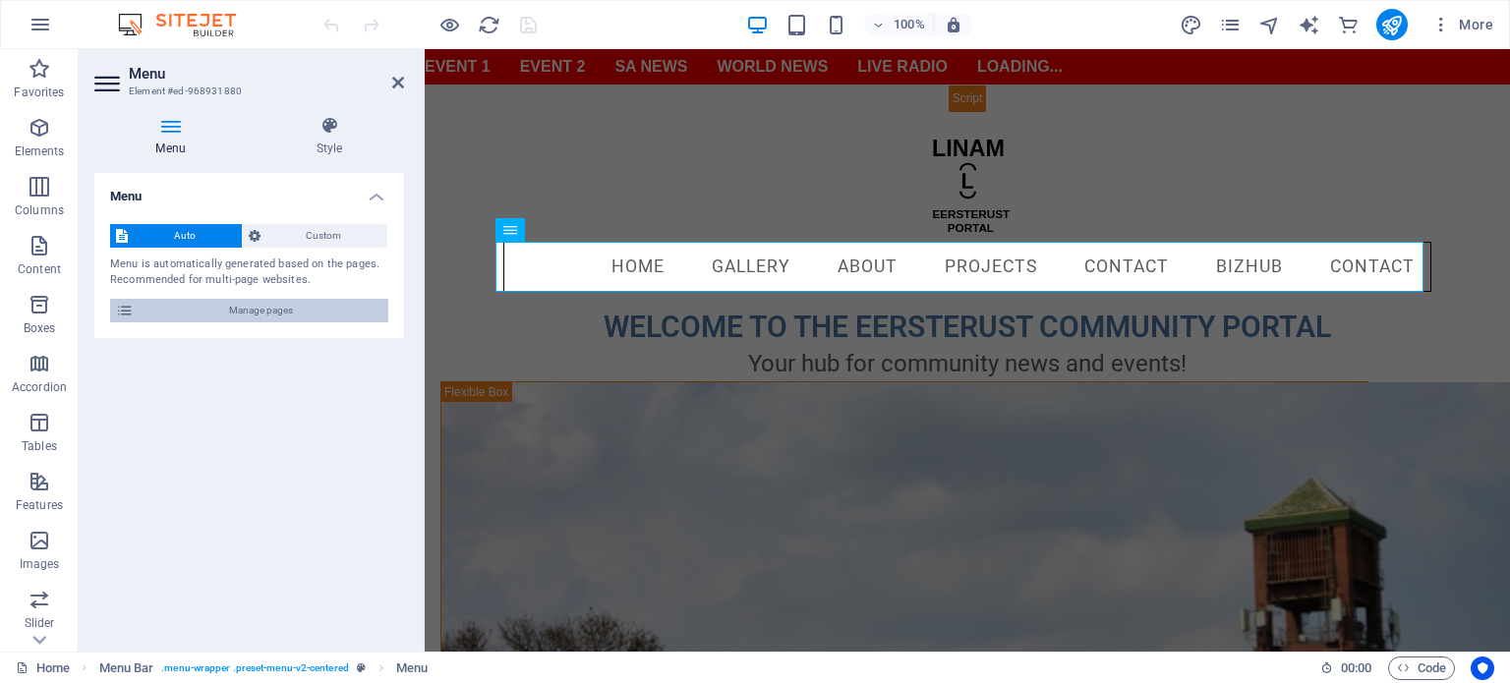
click at [279, 309] on span "Manage pages" at bounding box center [261, 311] width 243 height 24
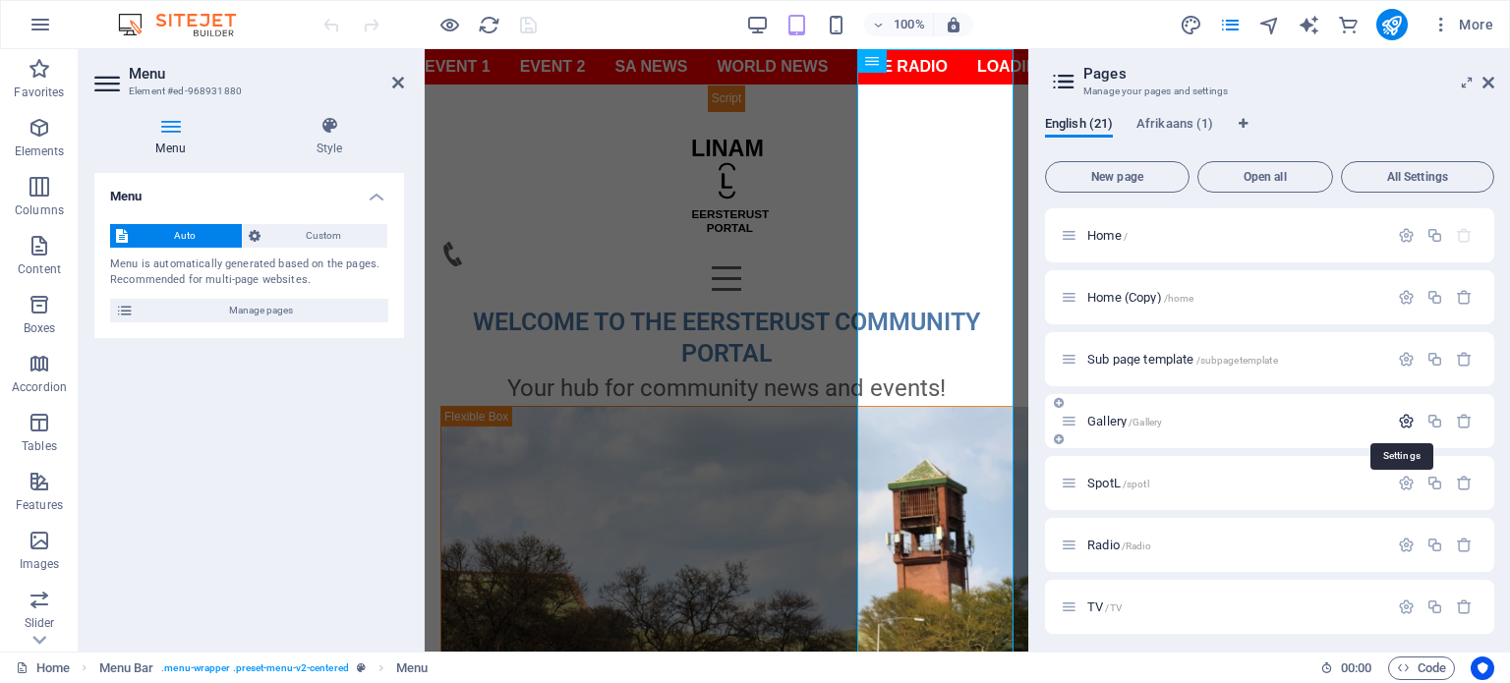
click at [1401, 419] on icon "button" at bounding box center [1406, 421] width 17 height 17
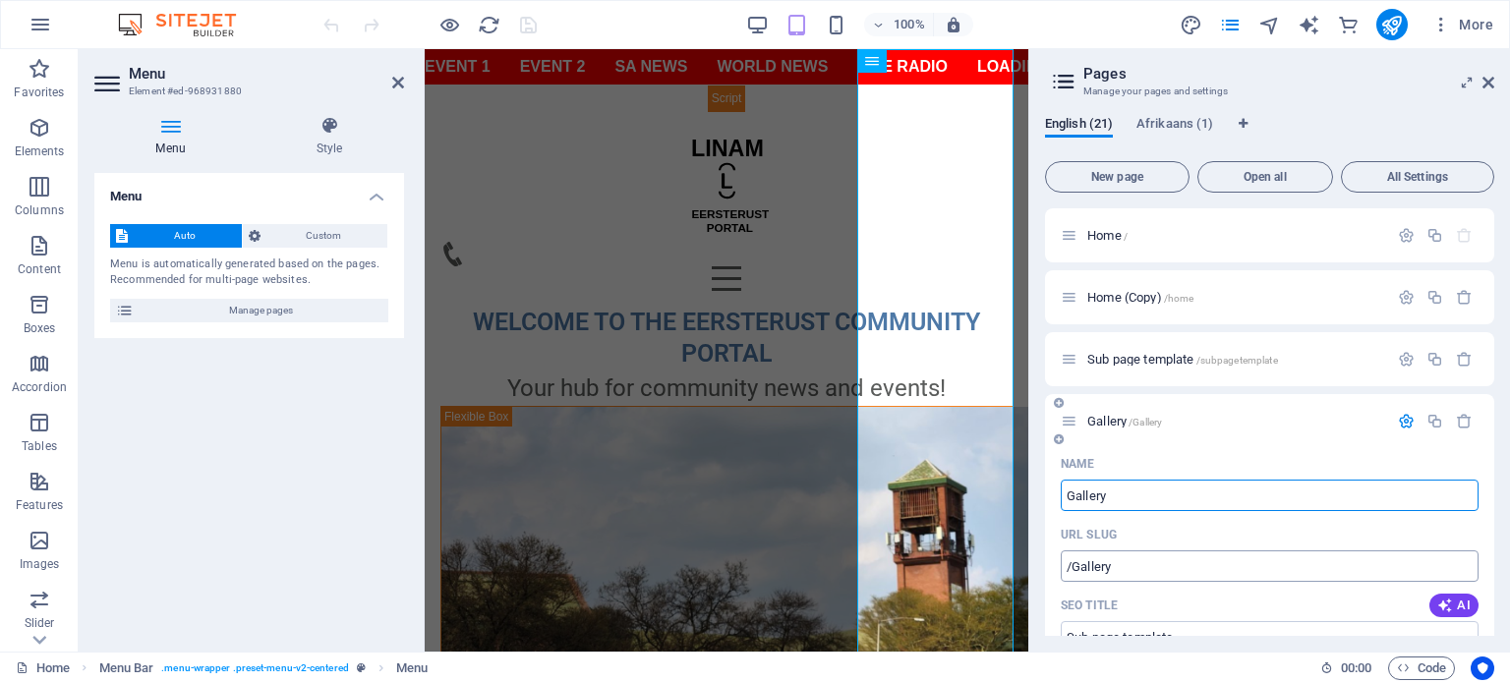
click at [1133, 568] on input "/Gallery" at bounding box center [1270, 566] width 418 height 31
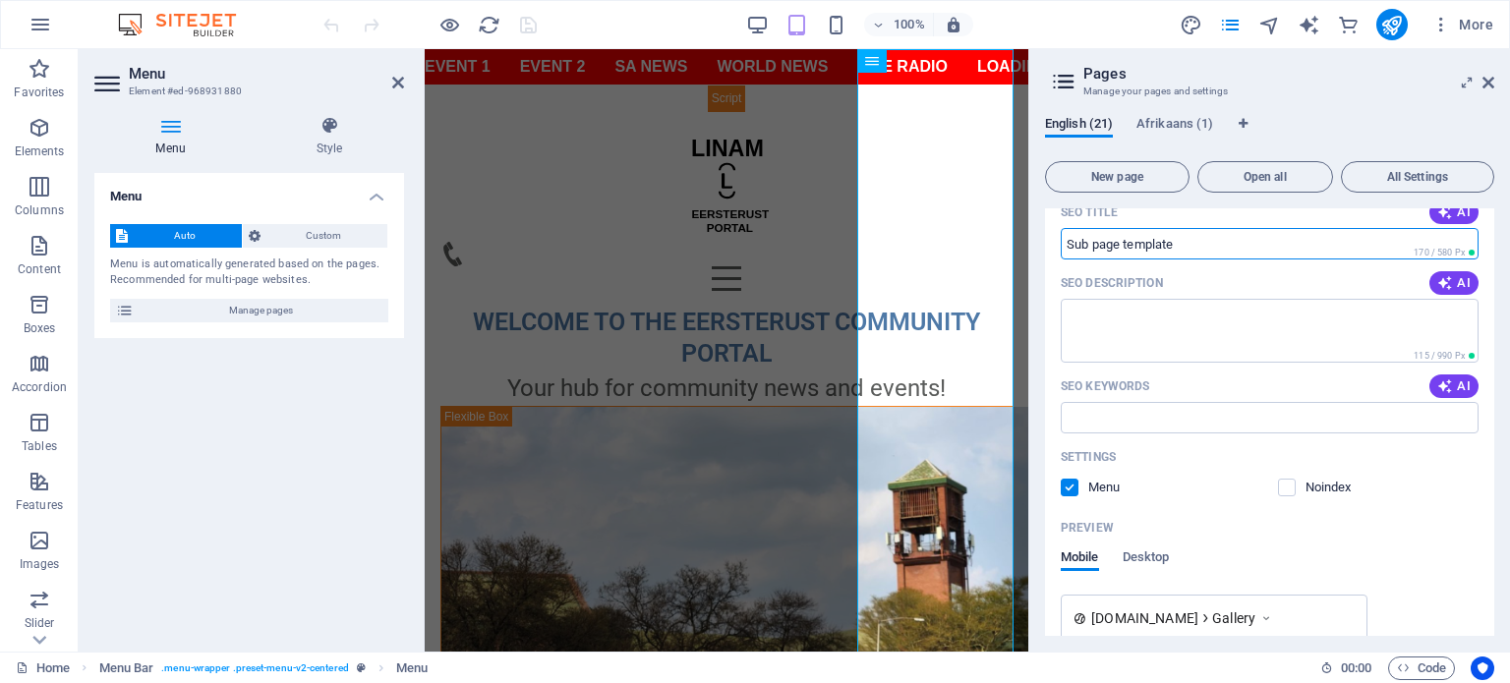
drag, startPoint x: 1621, startPoint y: 298, endPoint x: 1019, endPoint y: 246, distance: 604.9
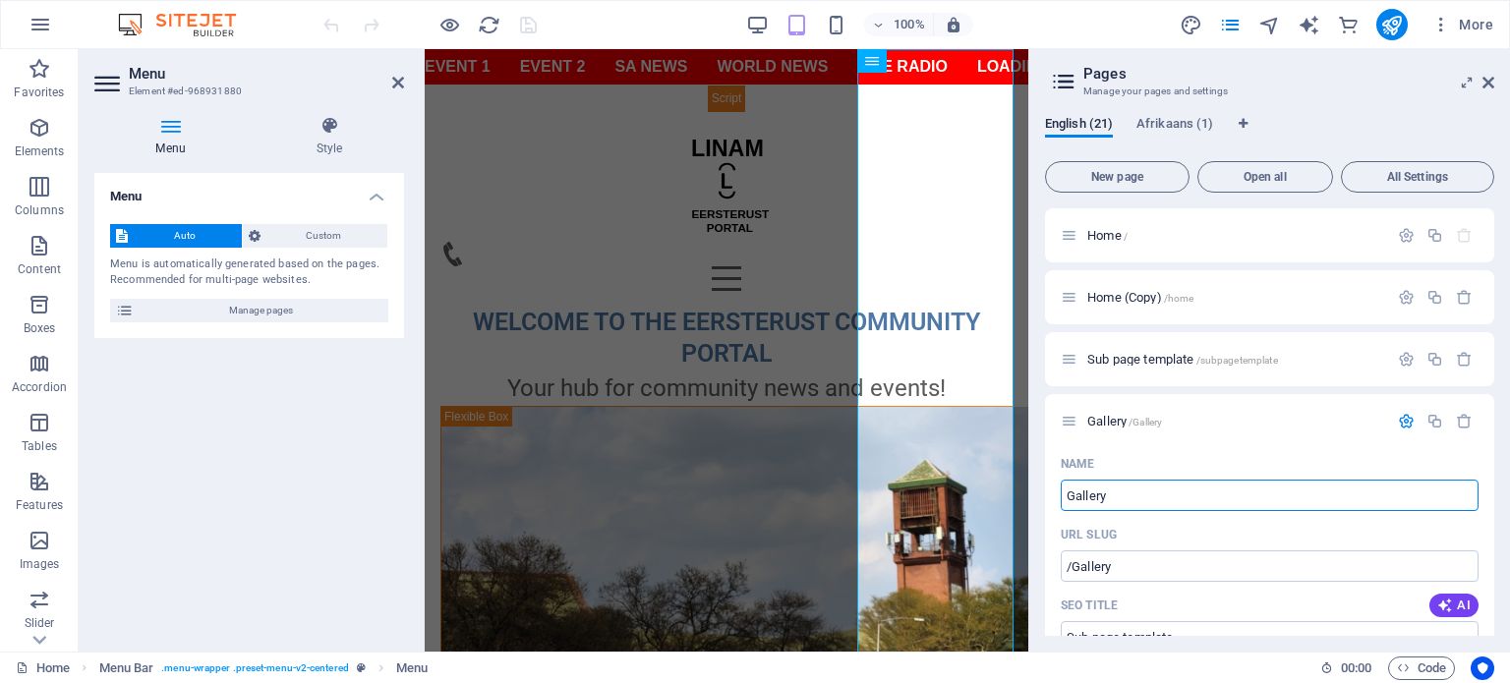
drag, startPoint x: 1133, startPoint y: 494, endPoint x: 1038, endPoint y: 497, distance: 94.4
click at [1042, 495] on div "English (21) Afrikaans (1) New page Open all All Settings Home / Home (Copy) /h…" at bounding box center [1269, 376] width 481 height 552
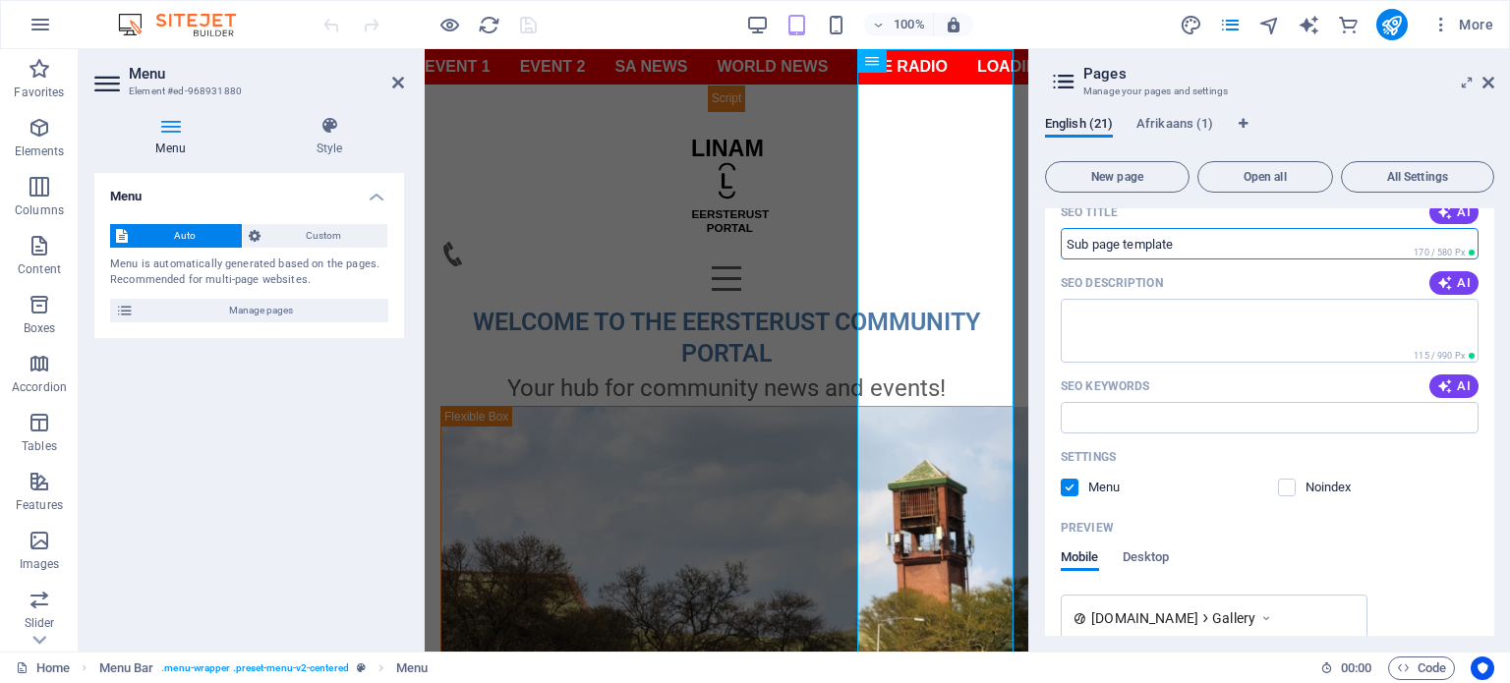
drag, startPoint x: 1631, startPoint y: 297, endPoint x: 983, endPoint y: 237, distance: 650.7
paste input "Gallery"
type input "Gallery"
click at [1446, 277] on icon "button" at bounding box center [1445, 283] width 16 height 16
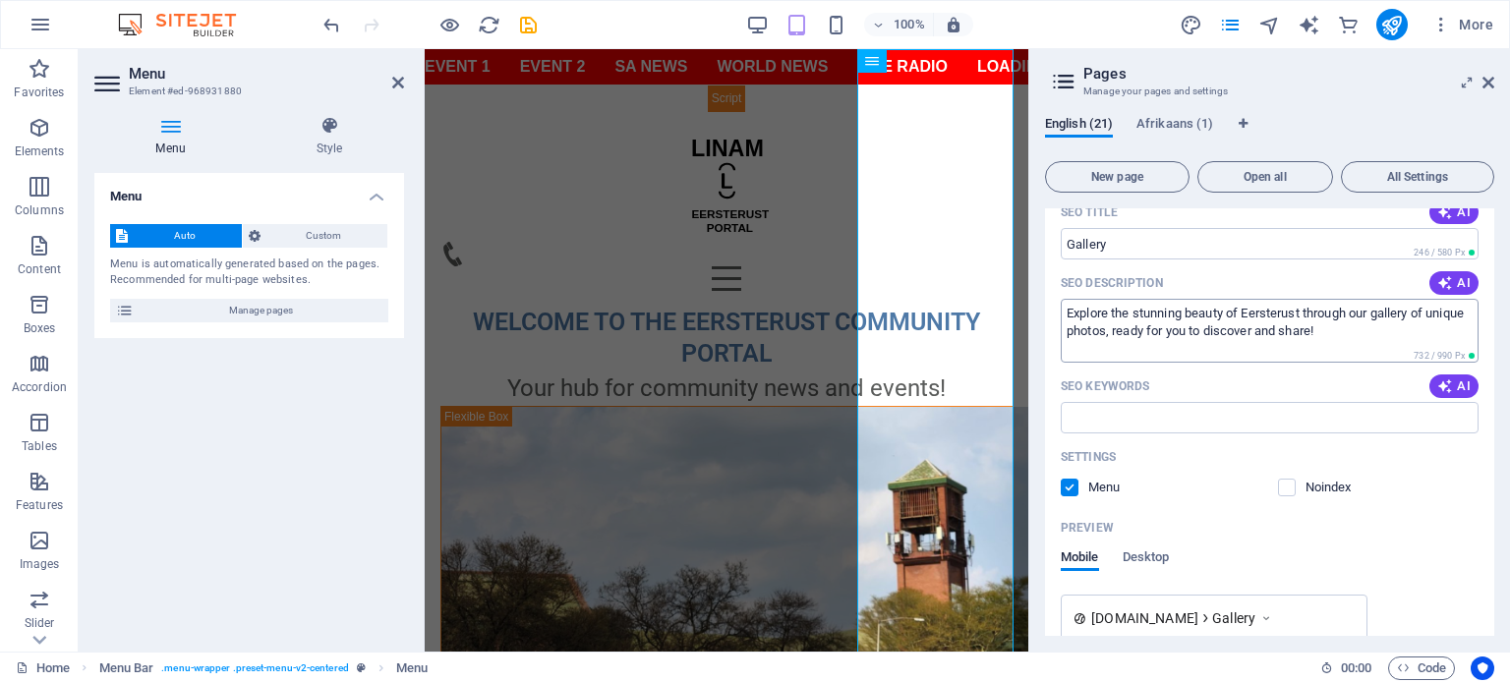
type textarea "Explore the stunning beauty of Eersterust through our gallery of unique photos,…"
click at [1461, 386] on span "AI" at bounding box center [1453, 387] width 33 height 16
type input "Eersterust, Eersterust photography, community spirit Eersterust, discover Eerst…"
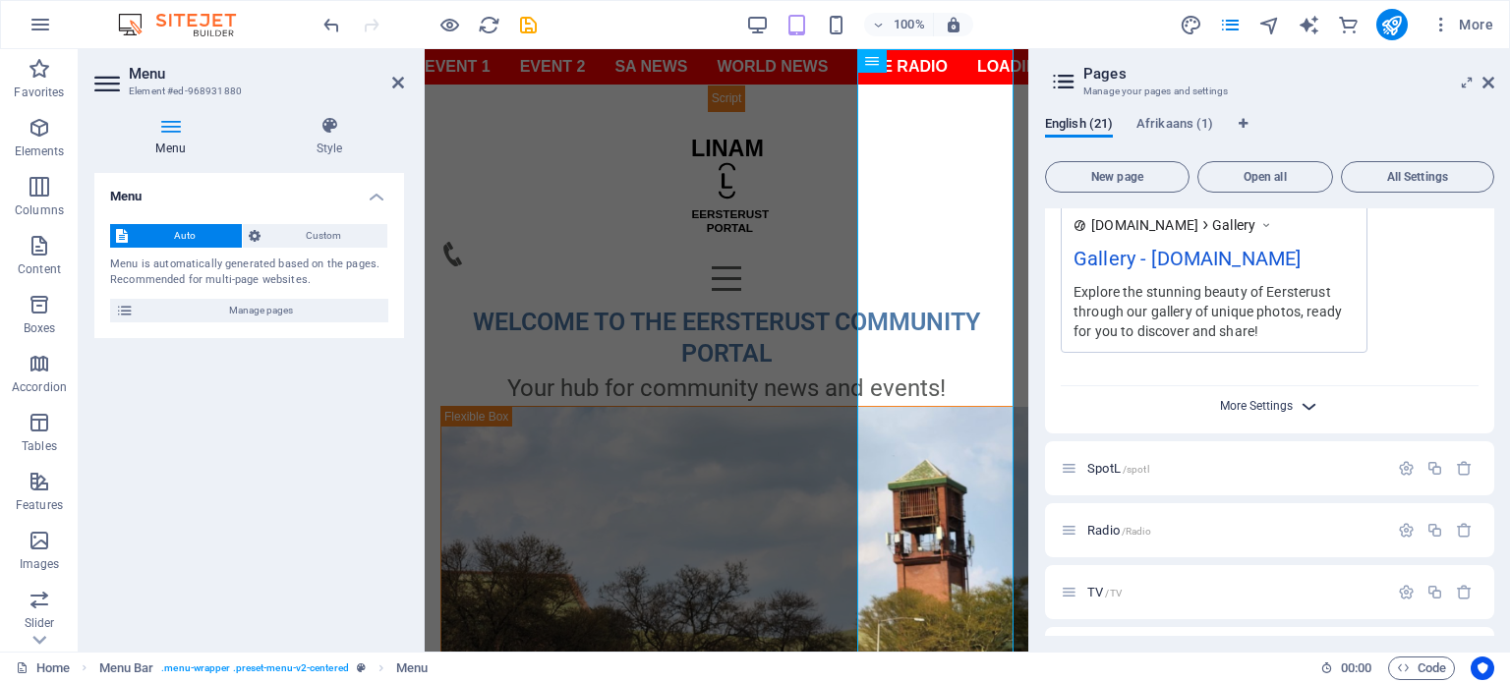
click at [1285, 411] on span "More Settings" at bounding box center [1256, 406] width 73 height 14
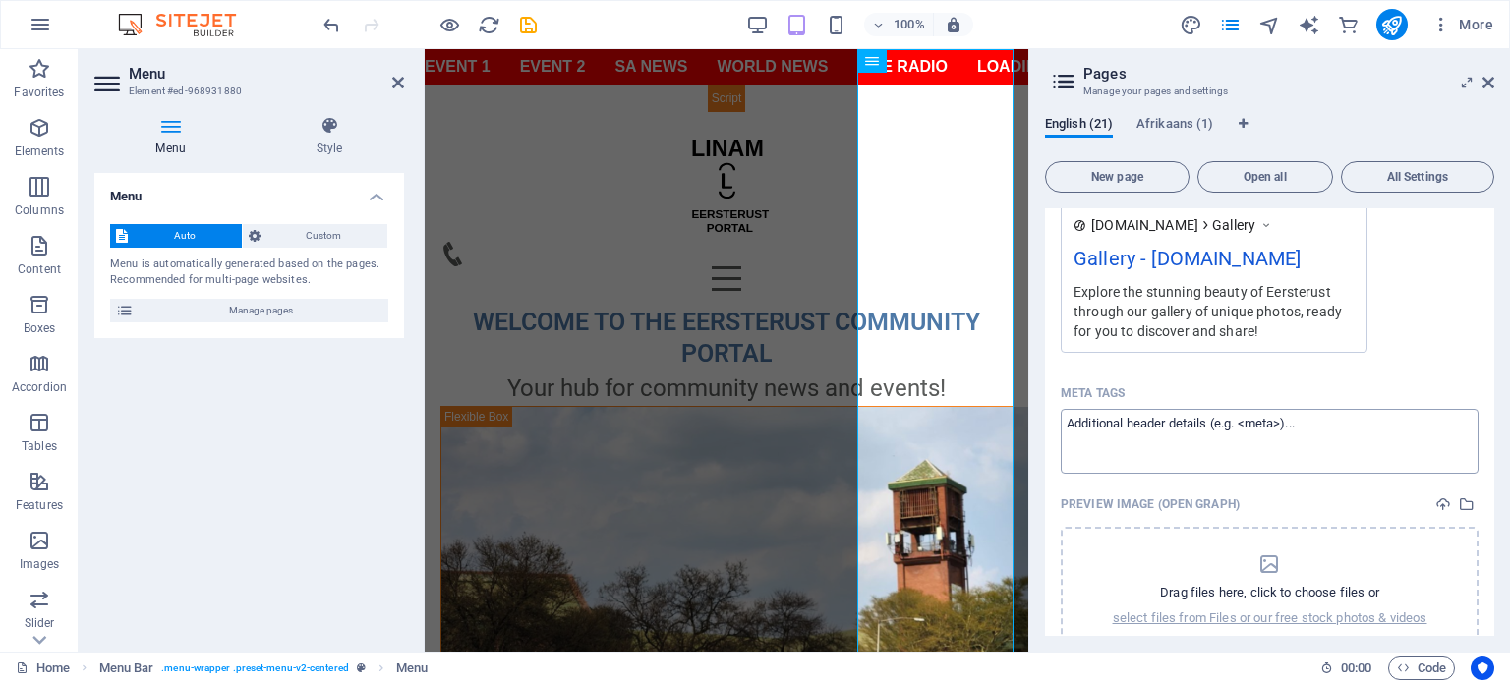
click at [1317, 433] on textarea "Meta tags ​" at bounding box center [1270, 441] width 418 height 64
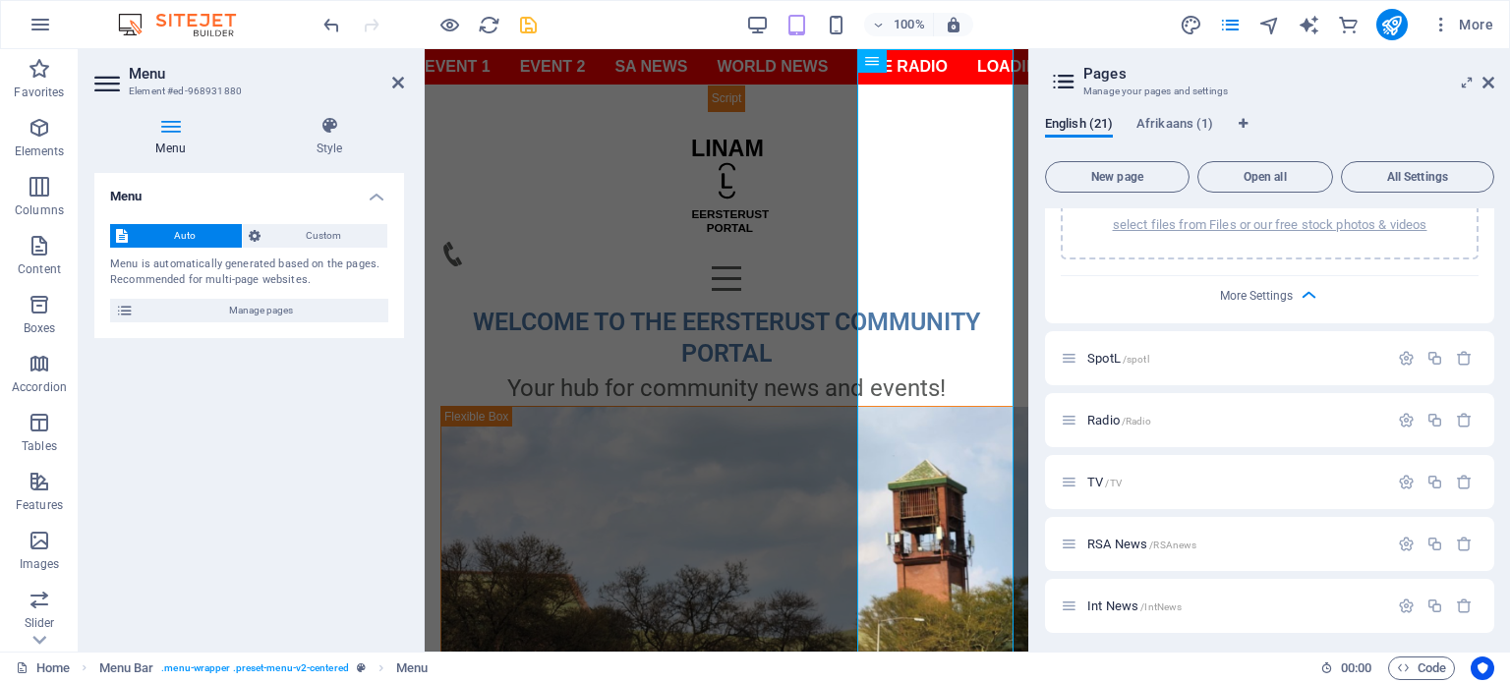
click at [539, 20] on div "100% More" at bounding box center [911, 24] width 1182 height 31
click at [521, 21] on icon "save" at bounding box center [528, 25] width 23 height 23
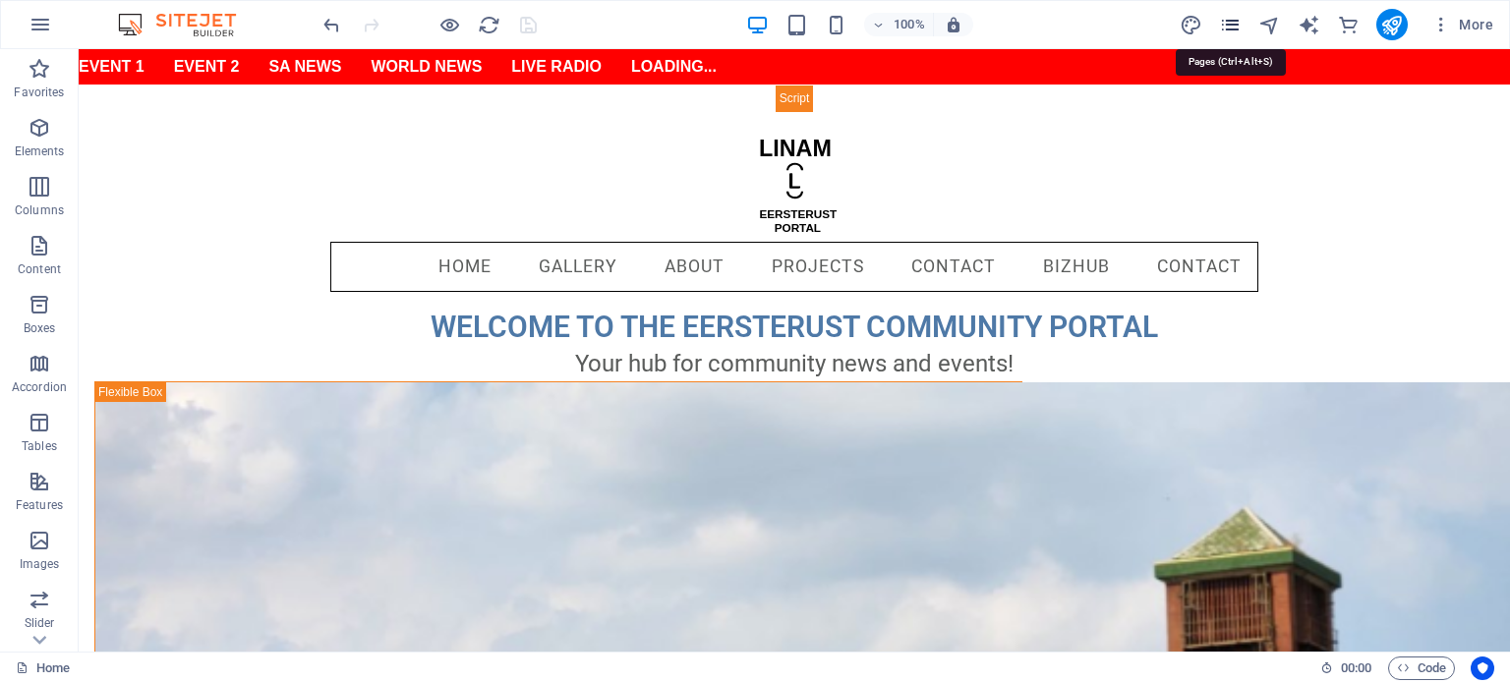
click at [1232, 26] on icon "pages" at bounding box center [1230, 25] width 23 height 23
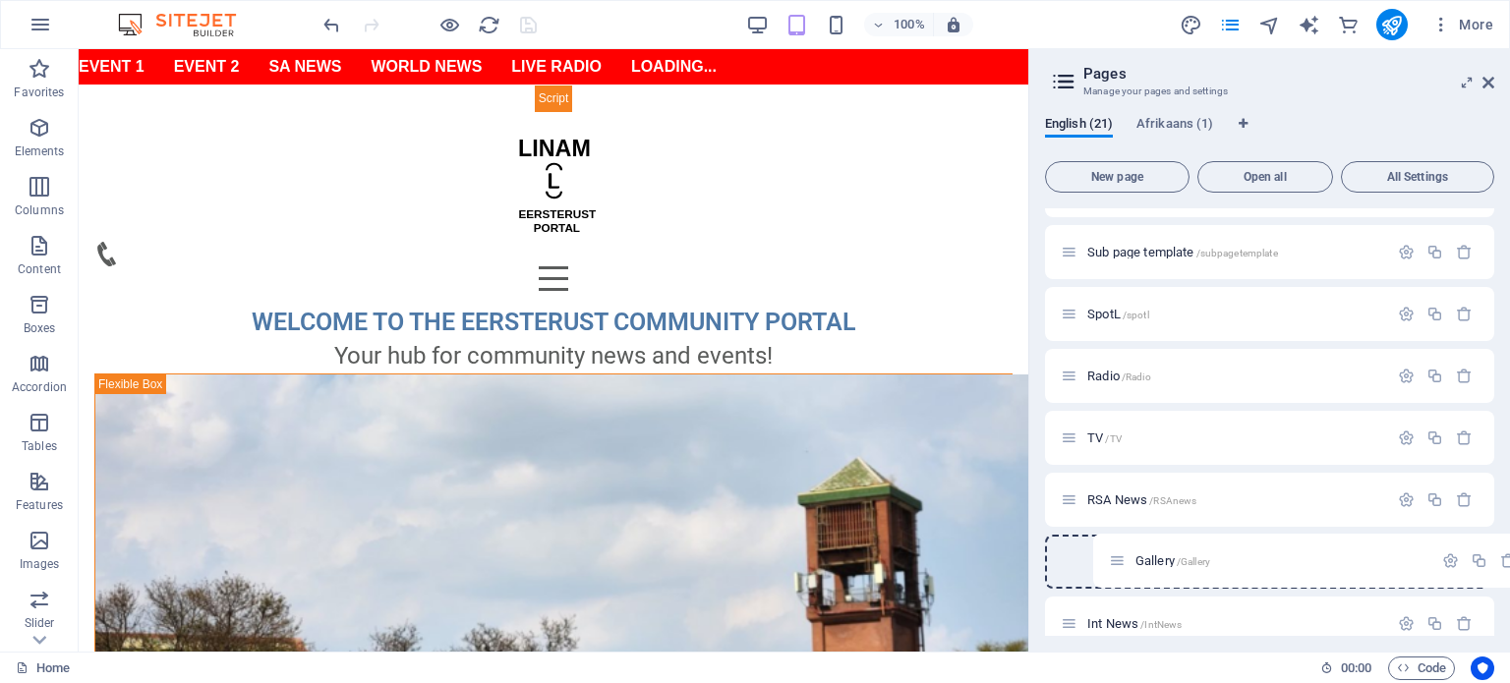
scroll to position [123, 0]
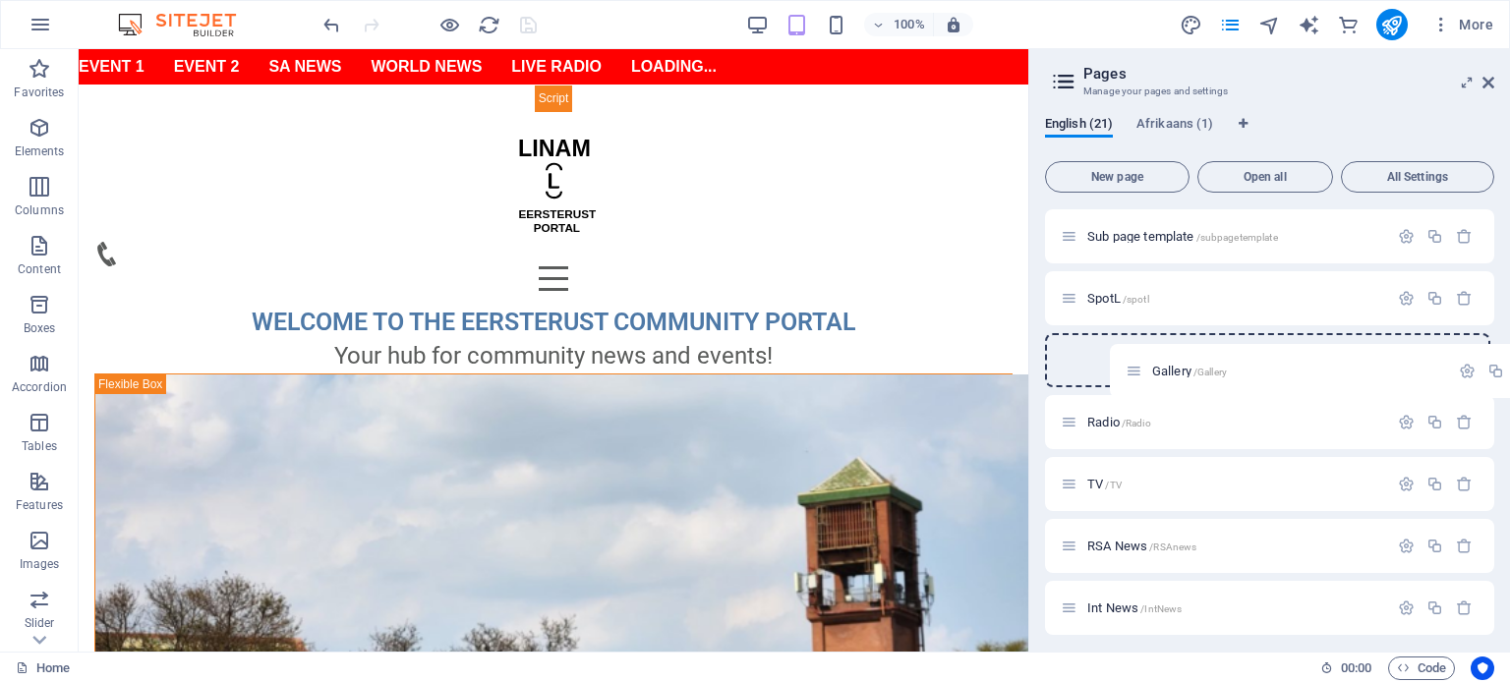
drag, startPoint x: 1071, startPoint y: 425, endPoint x: 1140, endPoint y: 373, distance: 87.1
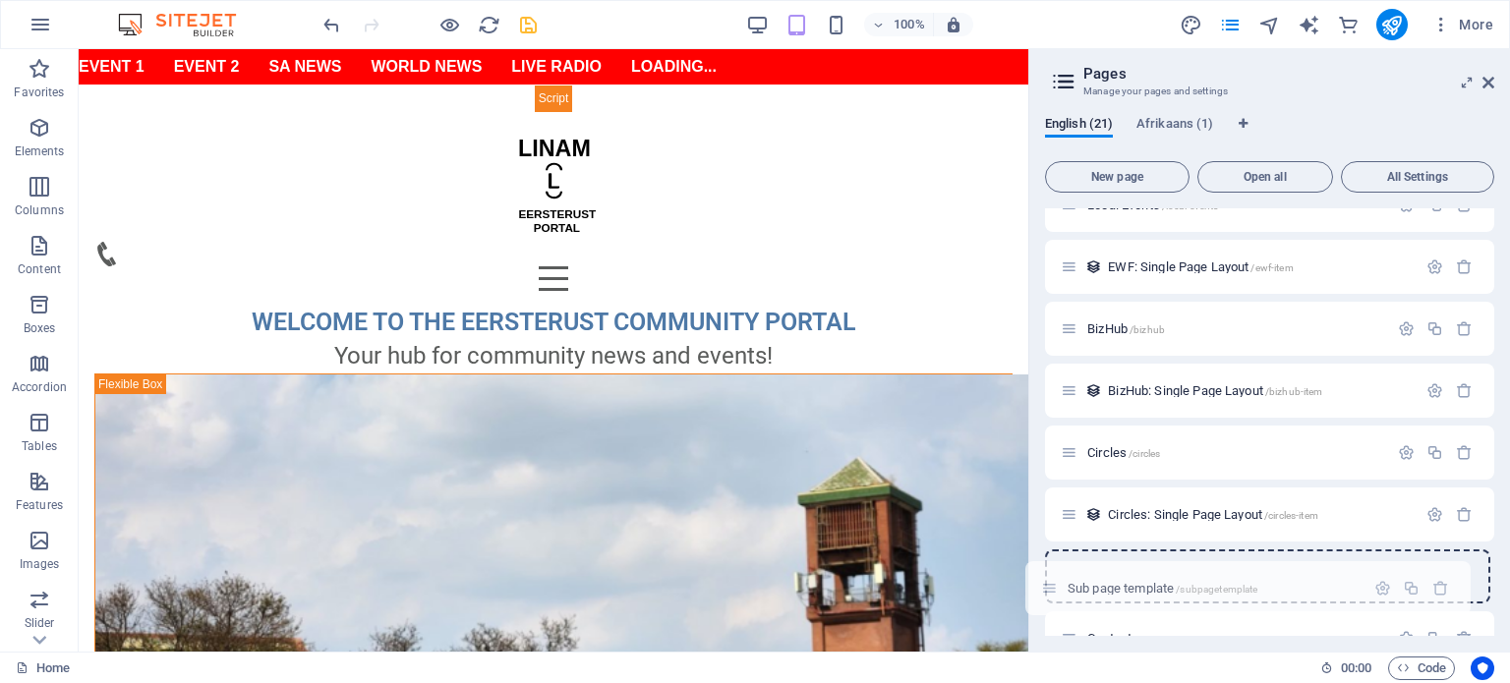
scroll to position [873, 0]
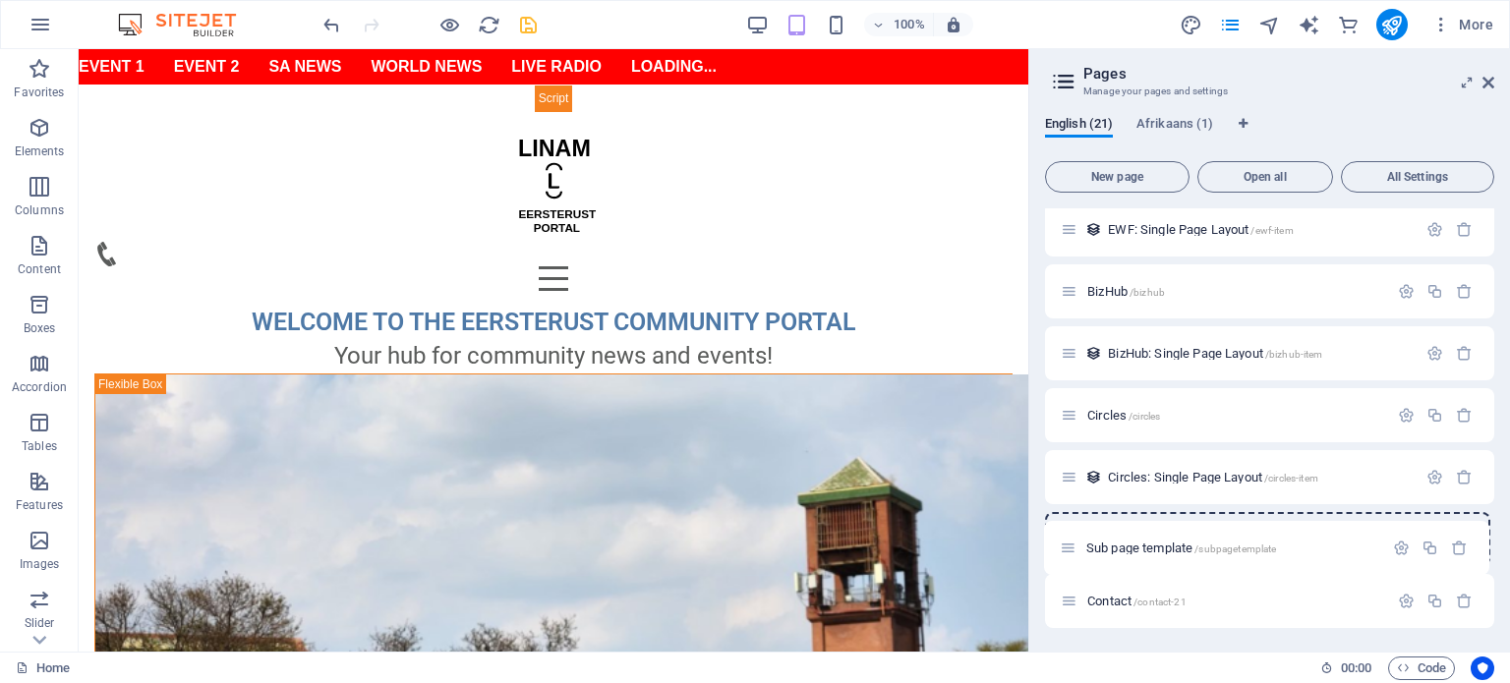
drag, startPoint x: 1068, startPoint y: 235, endPoint x: 1069, endPoint y: 553, distance: 317.6
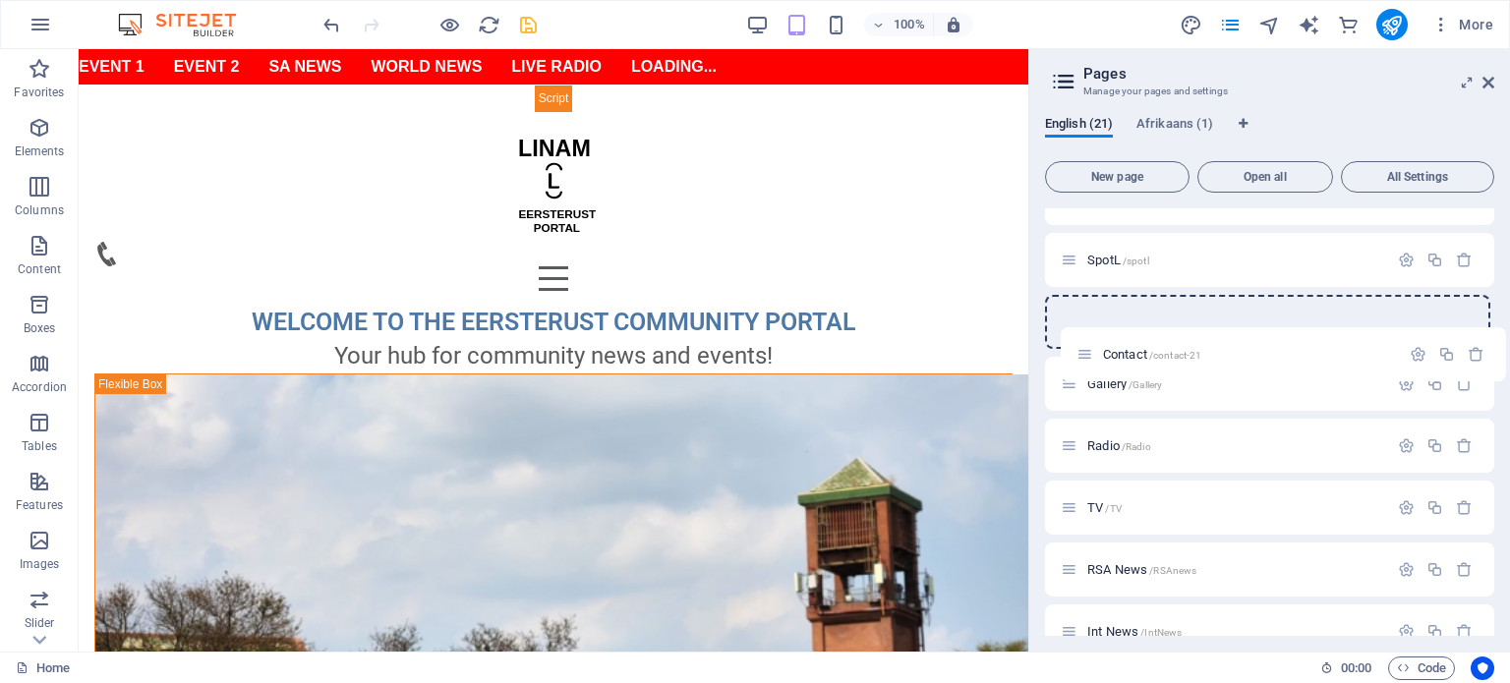
scroll to position [88, 0]
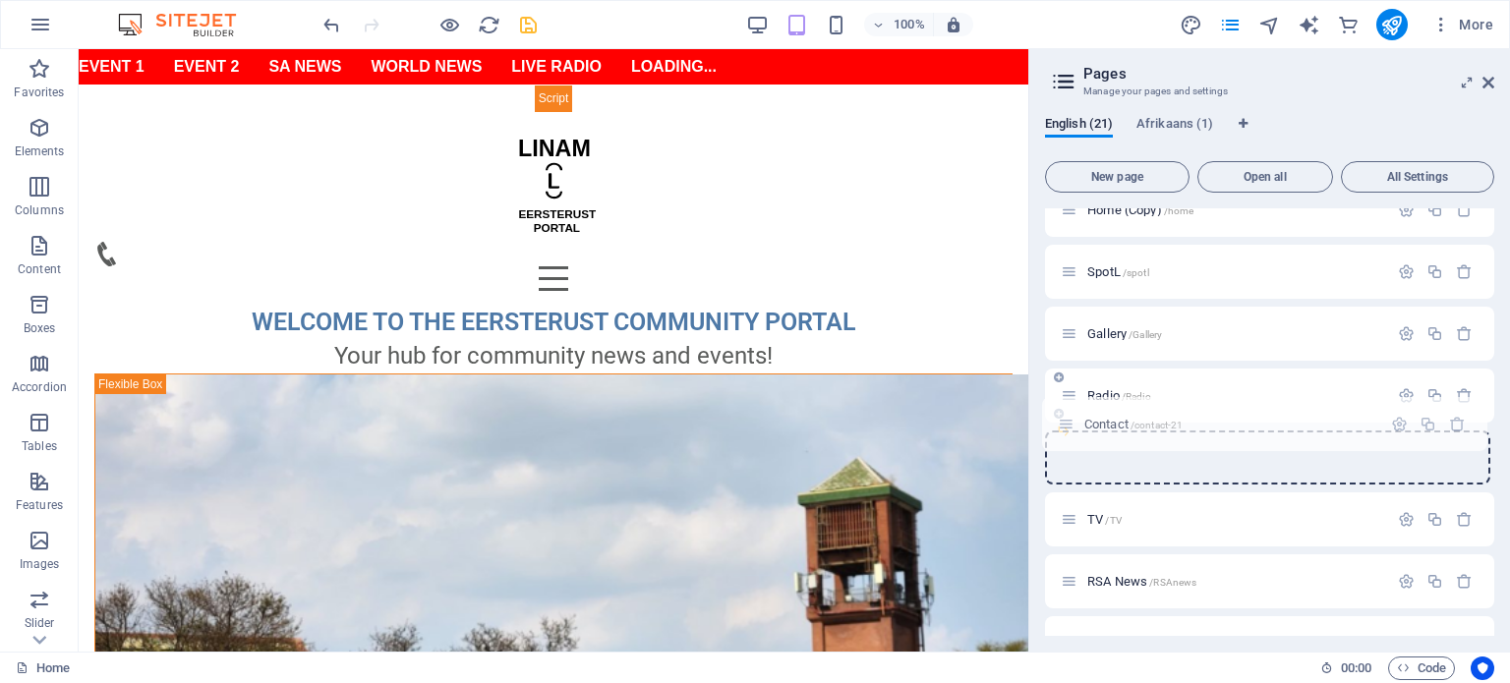
drag, startPoint x: 1070, startPoint y: 602, endPoint x: 1070, endPoint y: 416, distance: 185.8
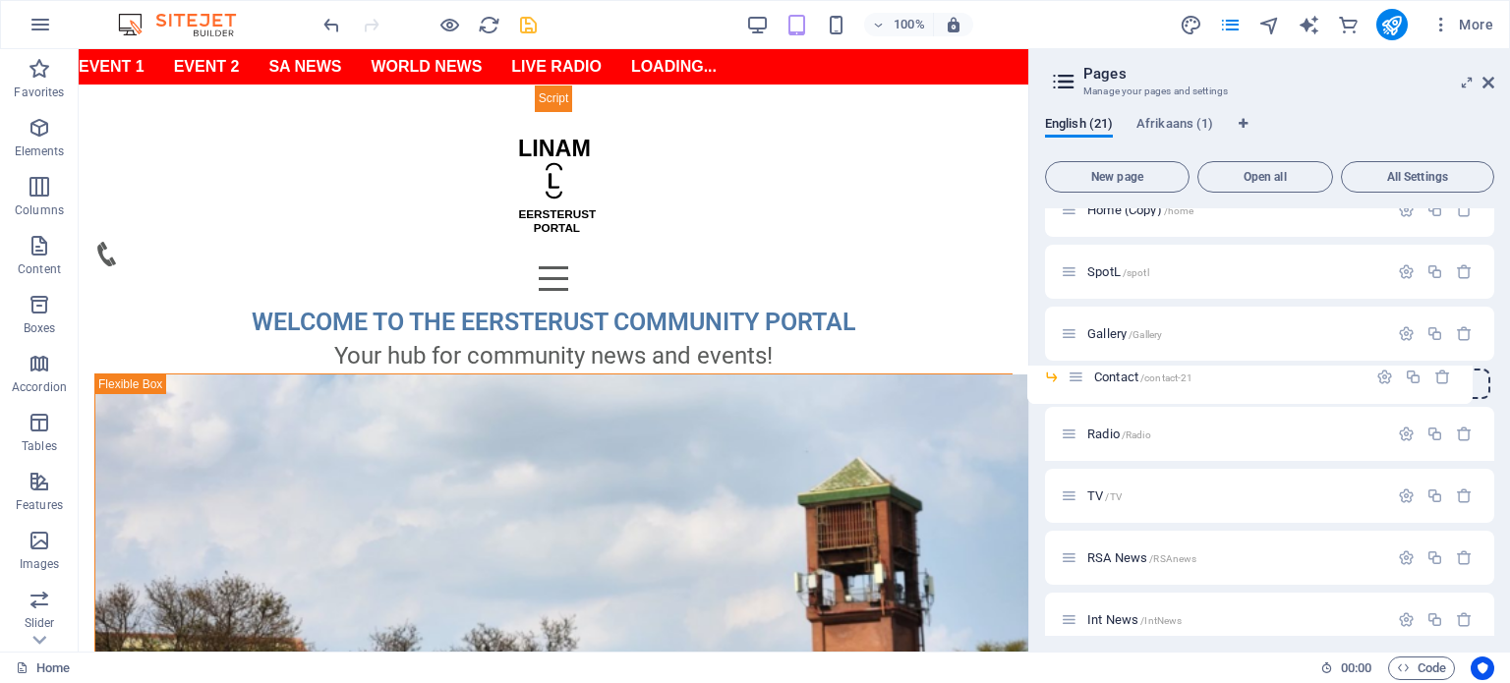
drag, startPoint x: 1089, startPoint y: 437, endPoint x: 1072, endPoint y: 374, distance: 65.4
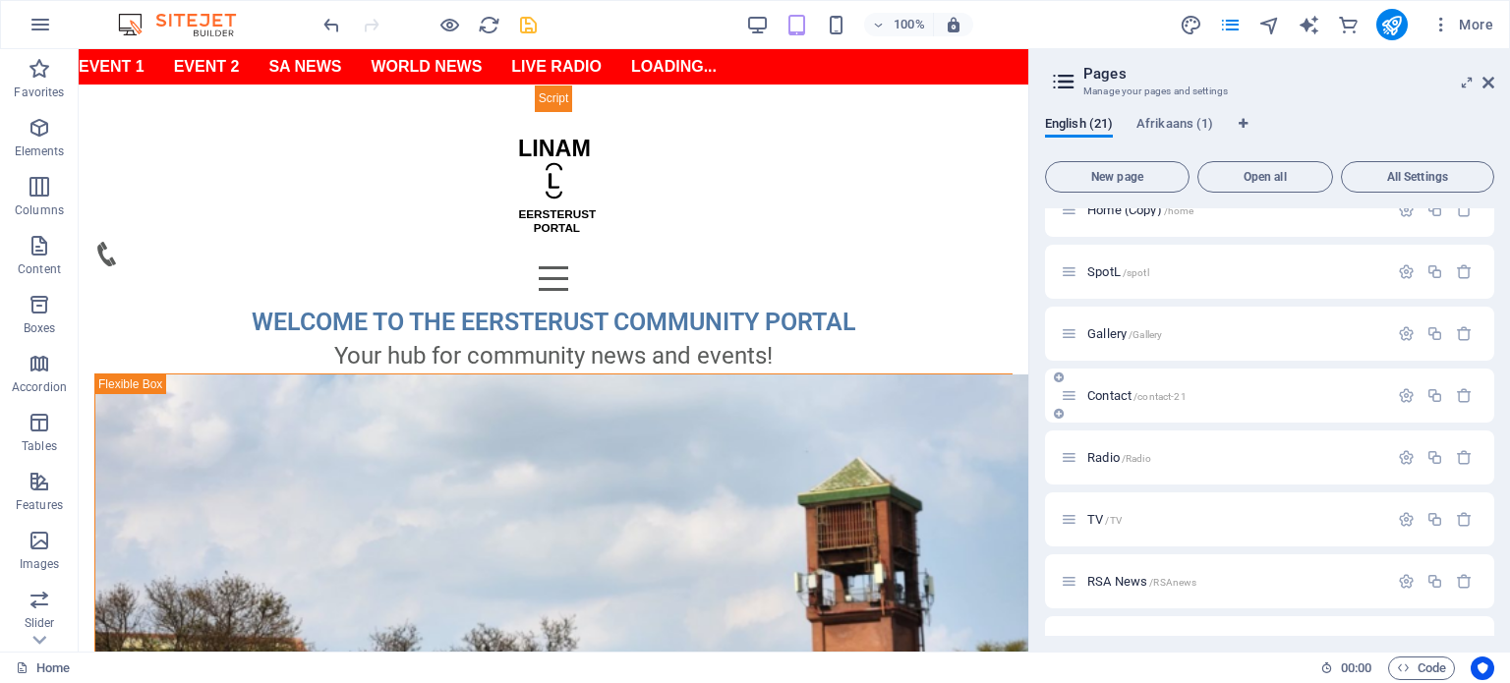
click at [1115, 395] on span "Contact /contact-21" at bounding box center [1136, 395] width 99 height 15
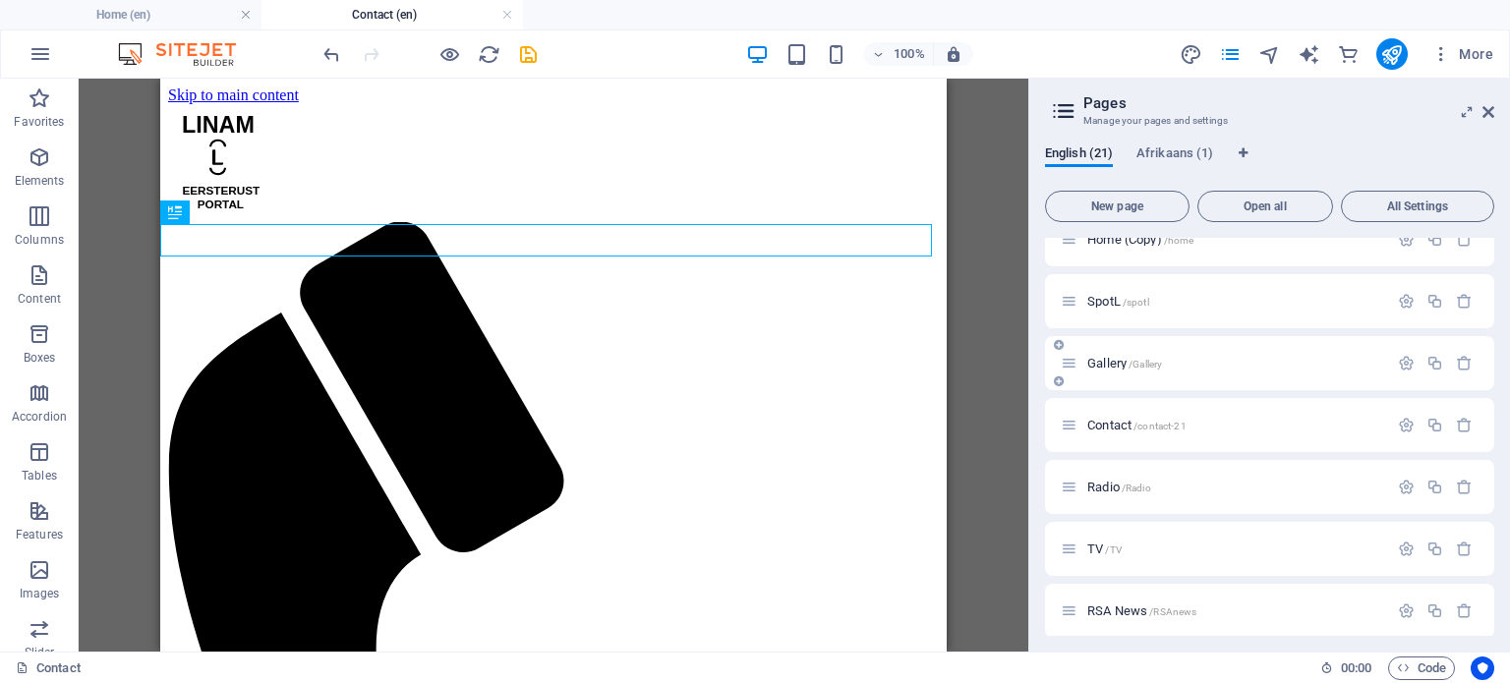
scroll to position [0, 0]
click at [1401, 361] on icon "button" at bounding box center [1406, 363] width 17 height 17
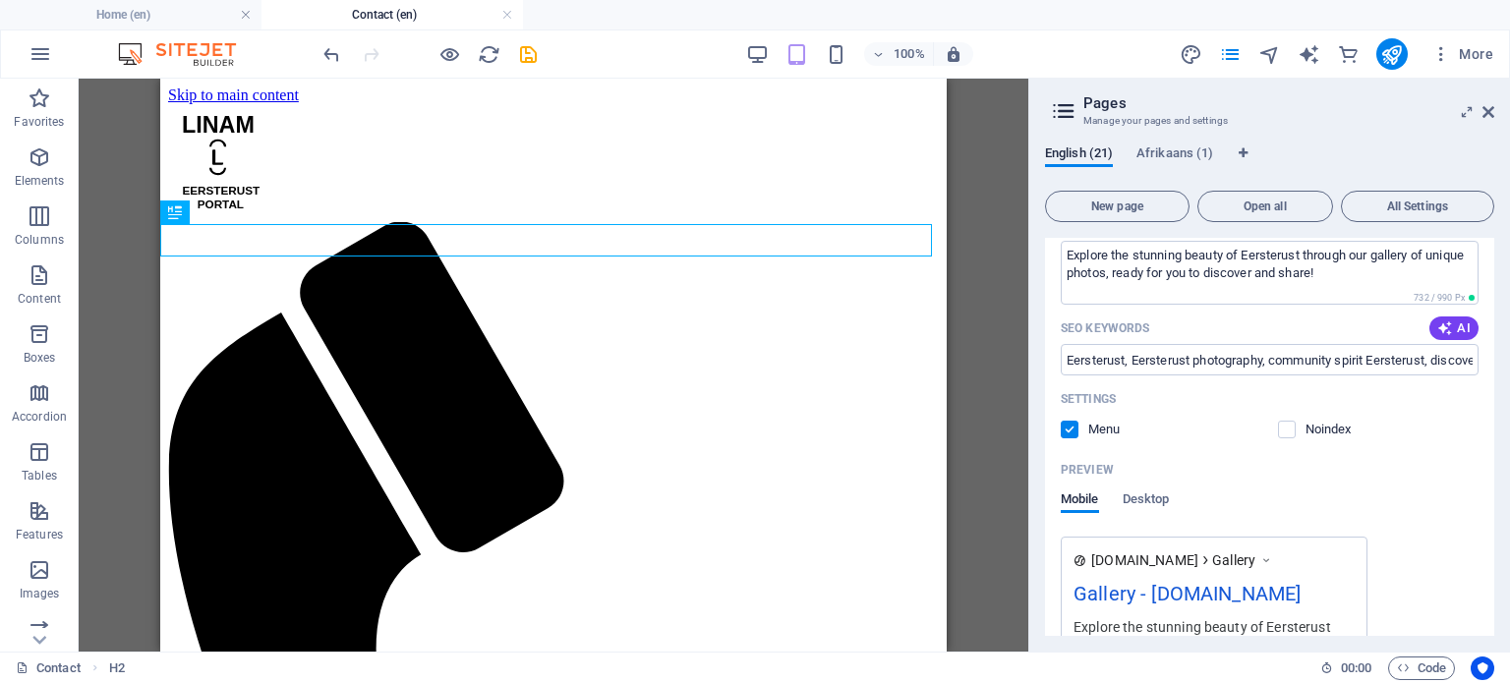
scroll to position [88, 0]
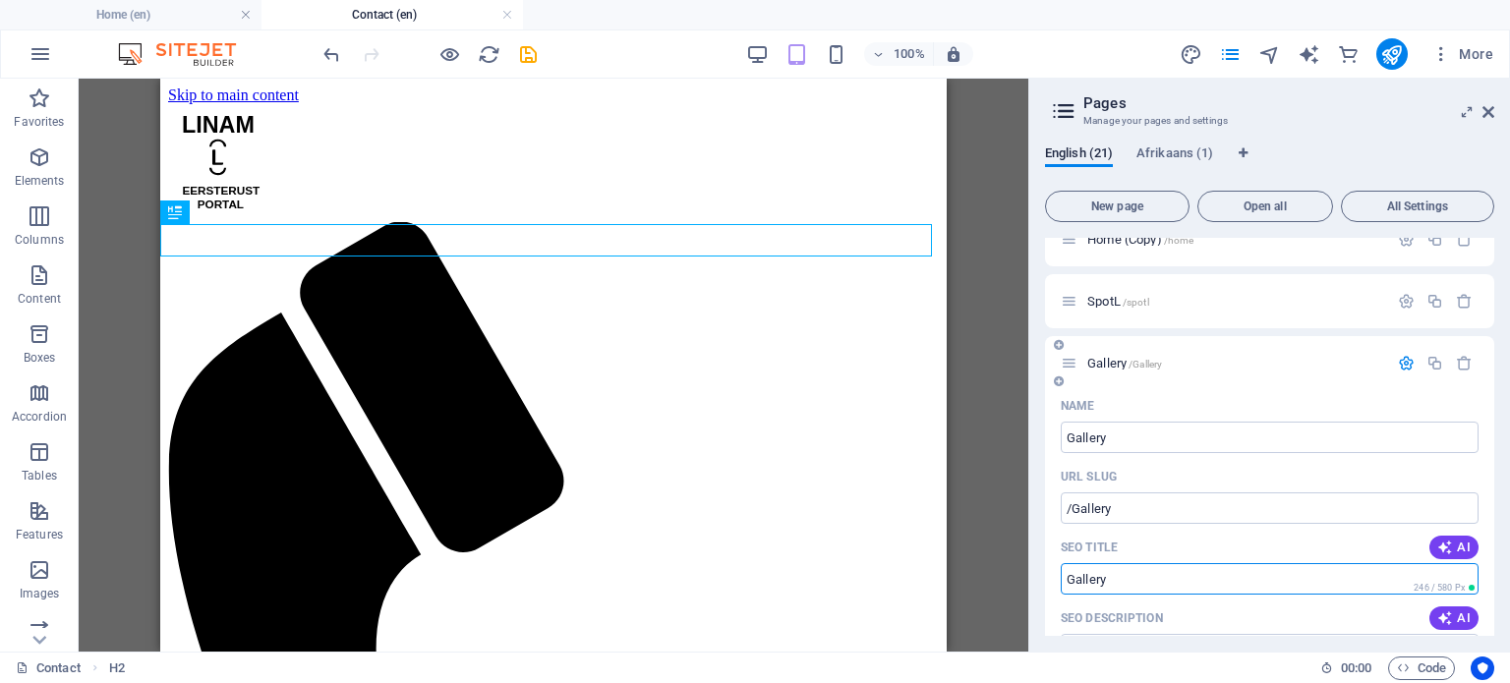
click at [1121, 581] on input "Gallery" at bounding box center [1270, 578] width 418 height 31
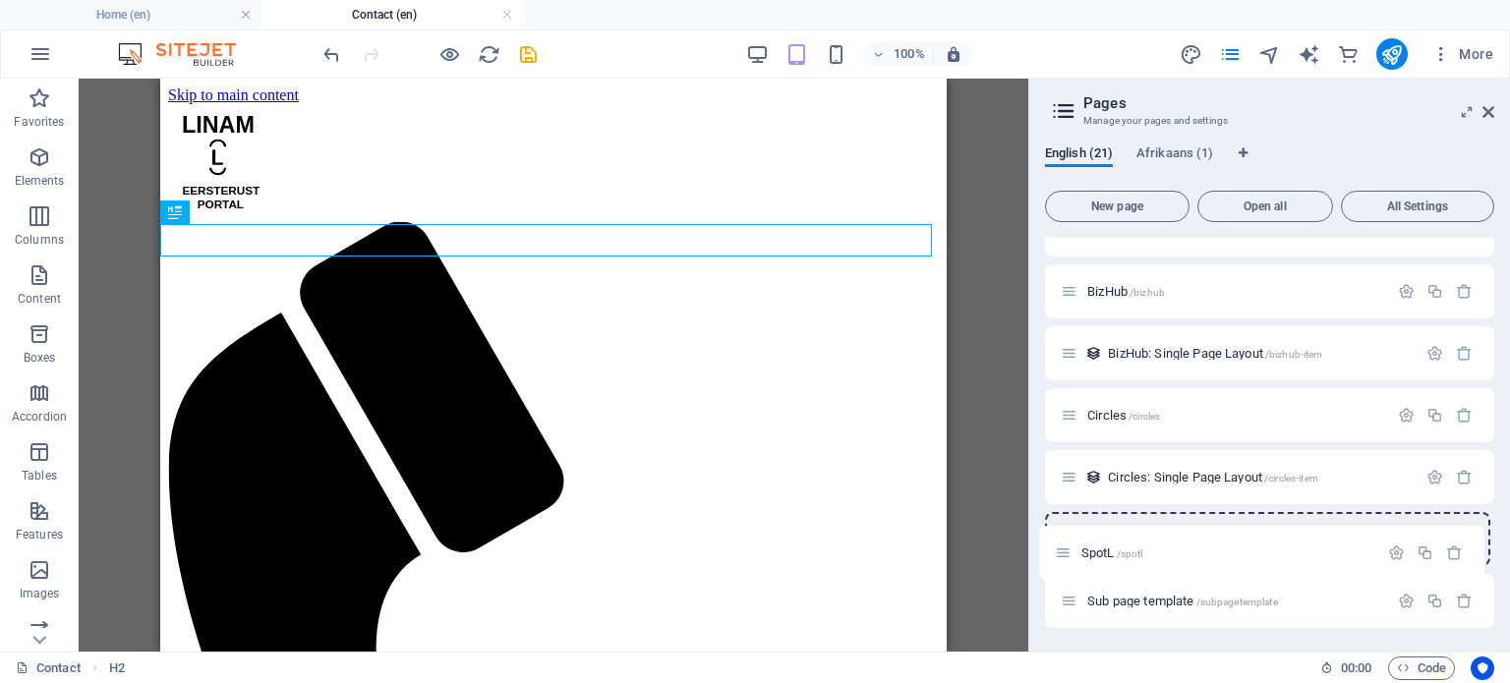
scroll to position [1673, 0]
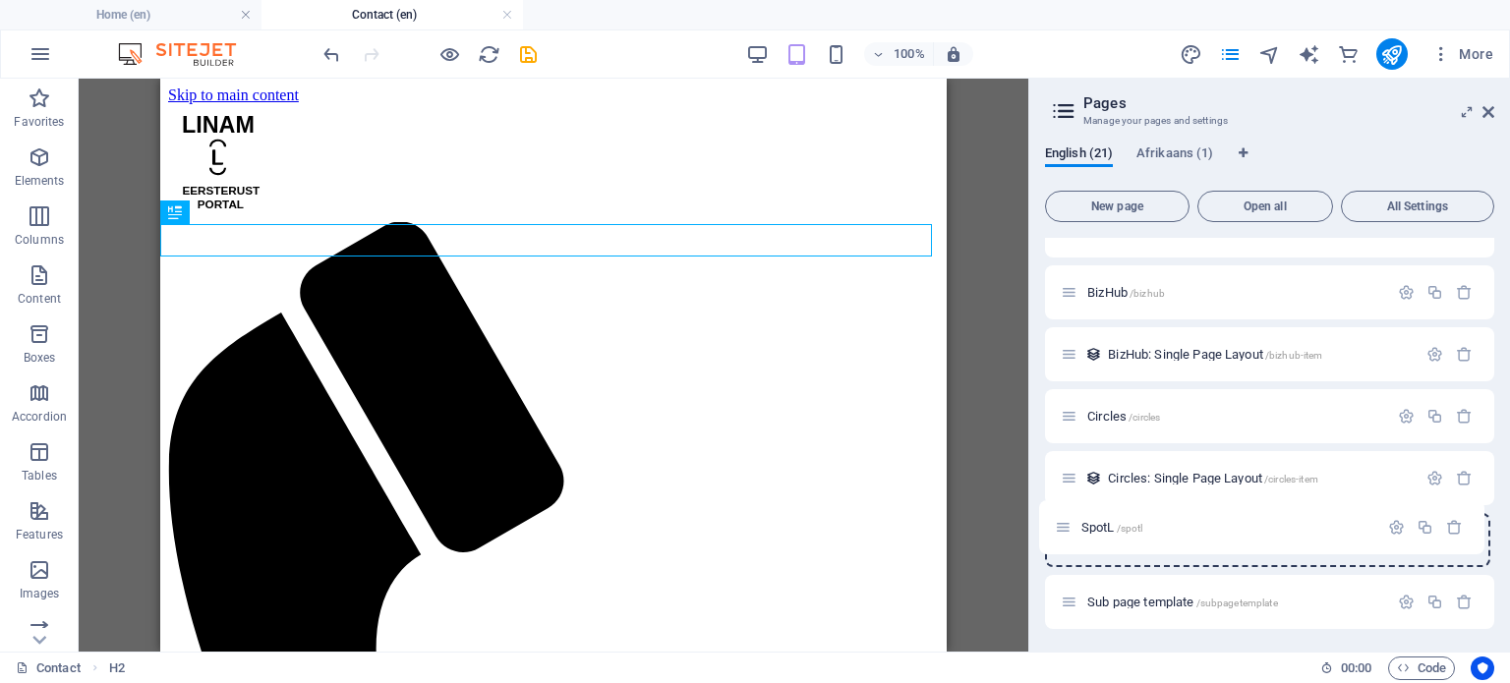
drag, startPoint x: 1071, startPoint y: 387, endPoint x: 1066, endPoint y: 534, distance: 146.6
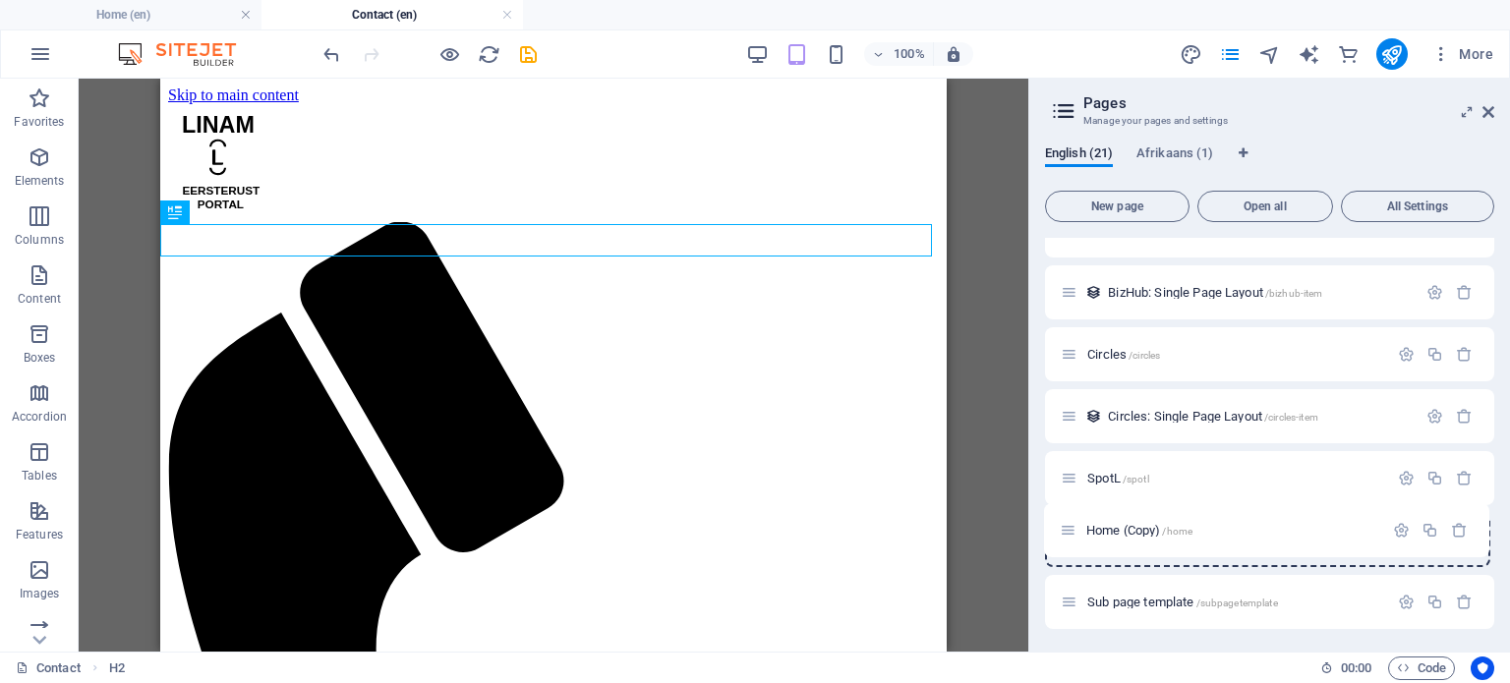
drag, startPoint x: 1071, startPoint y: 332, endPoint x: 1070, endPoint y: 541, distance: 208.4
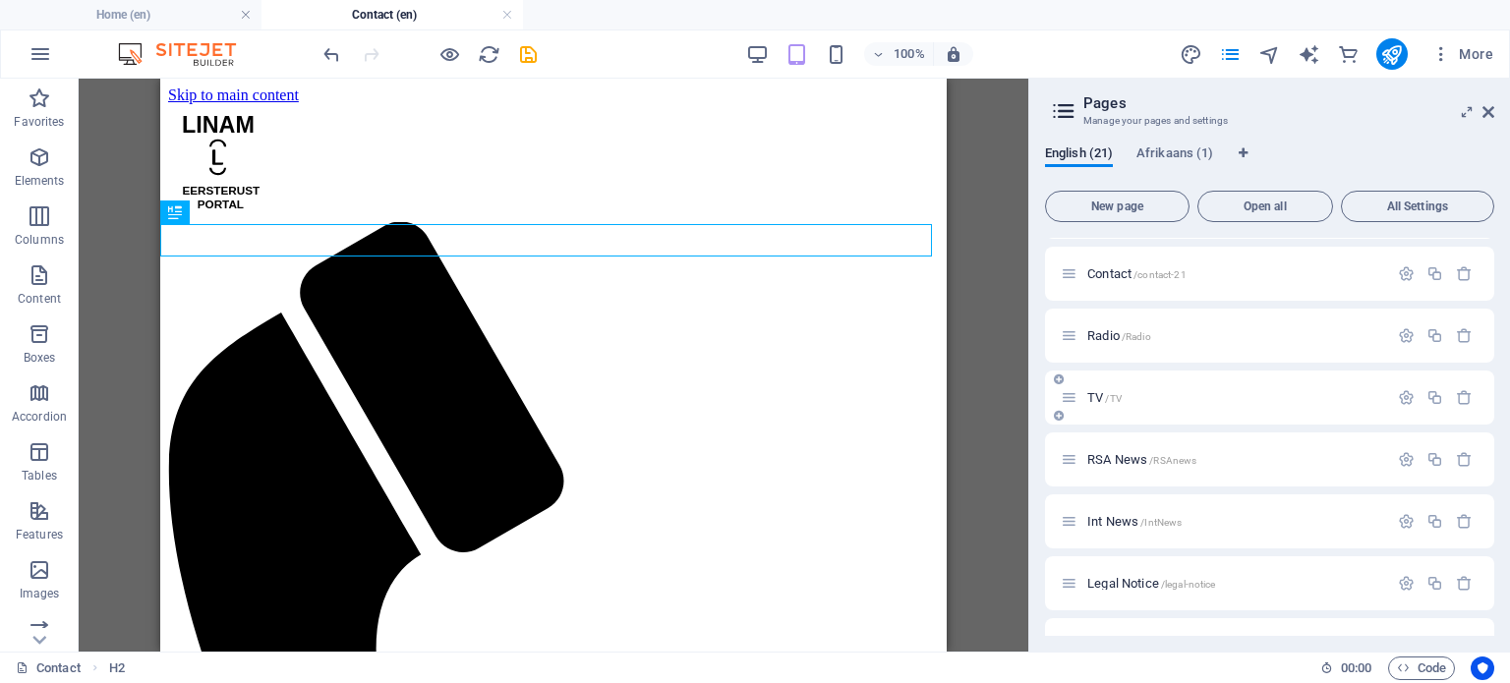
scroll to position [494, 0]
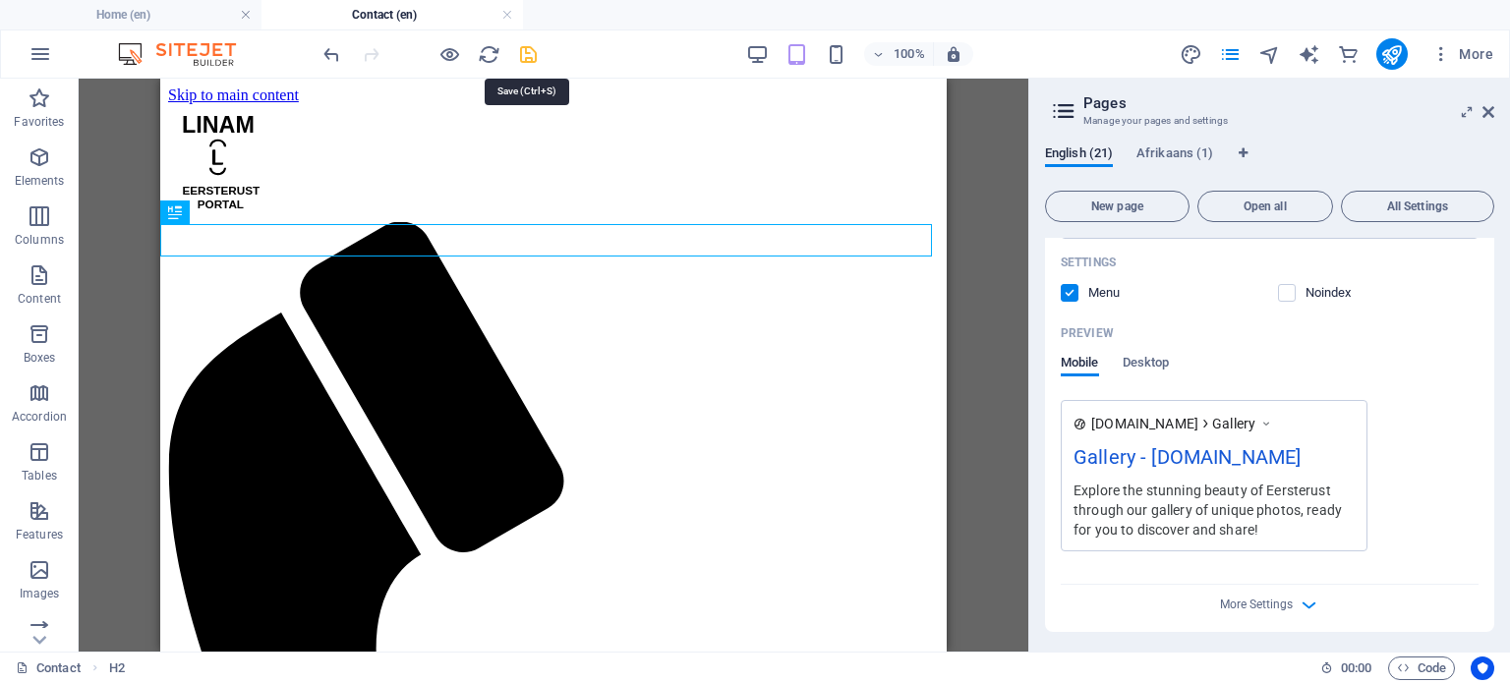
click at [525, 54] on icon "save" at bounding box center [528, 54] width 23 height 23
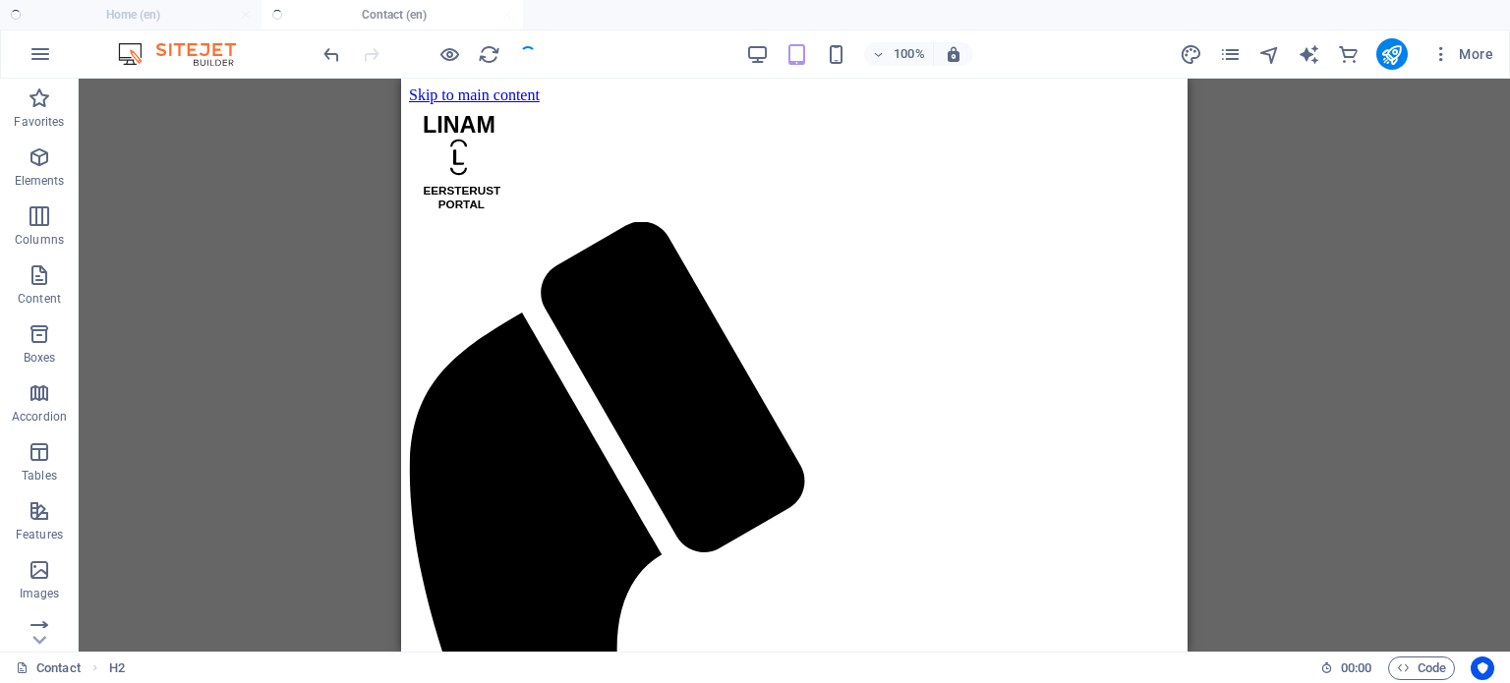
checkbox input "false"
click at [1238, 58] on icon "pages" at bounding box center [1230, 54] width 23 height 23
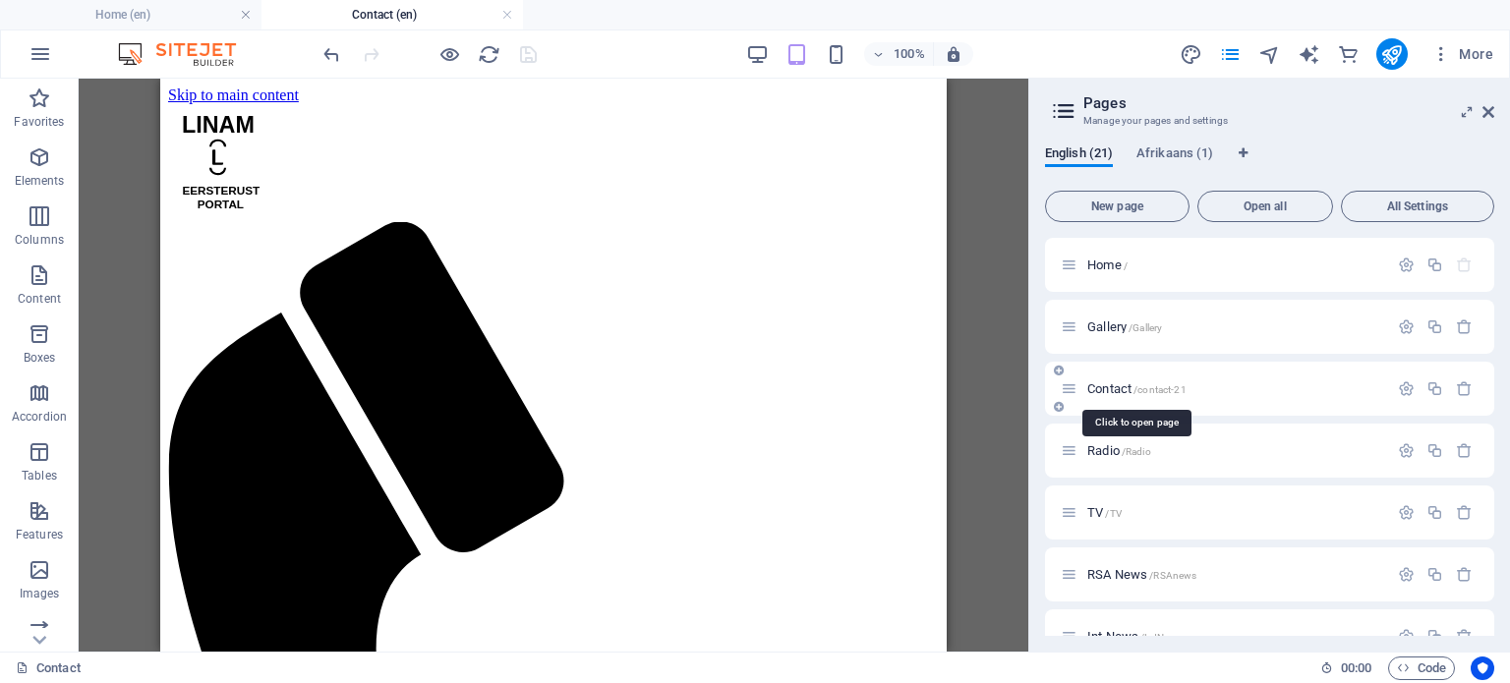
click at [1106, 387] on span "Contact /contact-21" at bounding box center [1136, 388] width 99 height 15
click at [1400, 388] on icon "button" at bounding box center [1406, 388] width 17 height 17
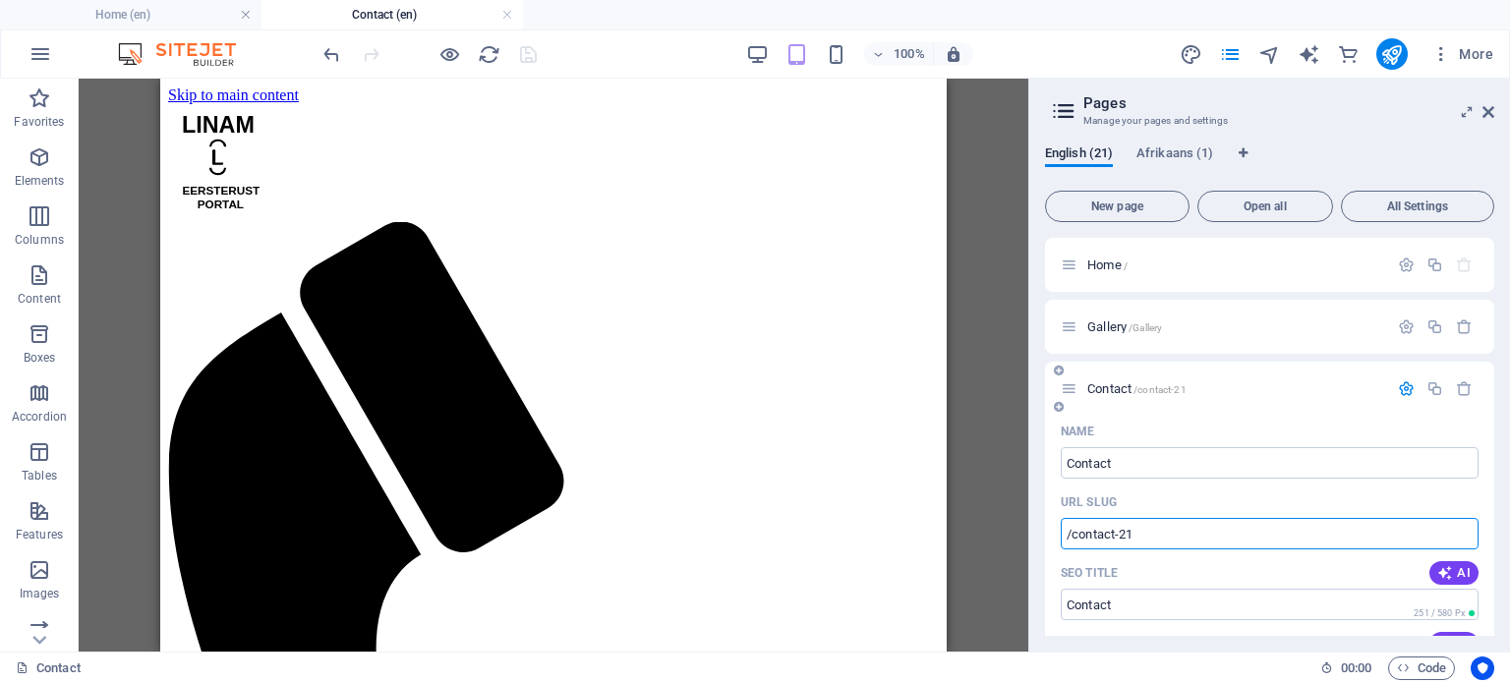
drag, startPoint x: 1159, startPoint y: 534, endPoint x: 1117, endPoint y: 531, distance: 42.4
click at [1117, 531] on input "/contact-21" at bounding box center [1270, 533] width 418 height 31
type input "/contact"
click at [1207, 497] on div "URL SLUG" at bounding box center [1270, 502] width 418 height 31
click at [1141, 603] on input "SEO Title" at bounding box center [1270, 604] width 418 height 31
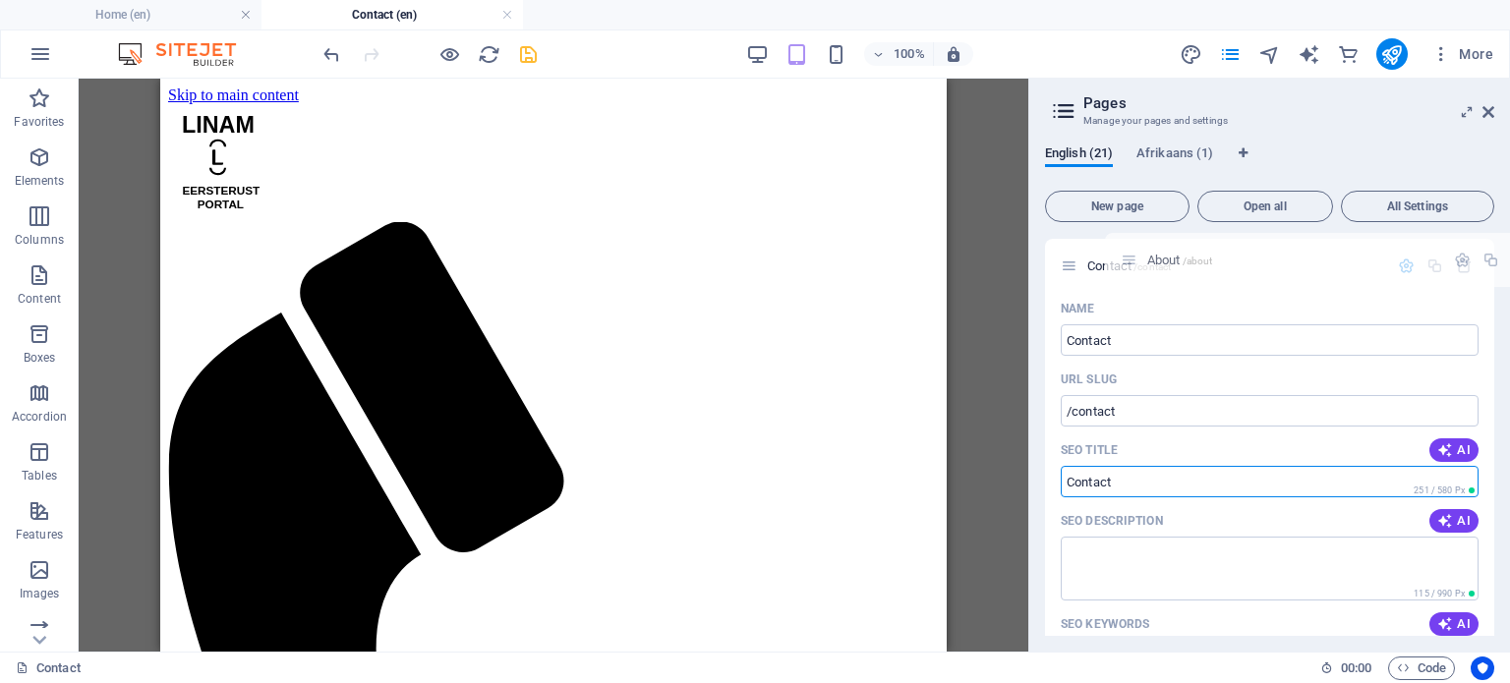
scroll to position [0, 0]
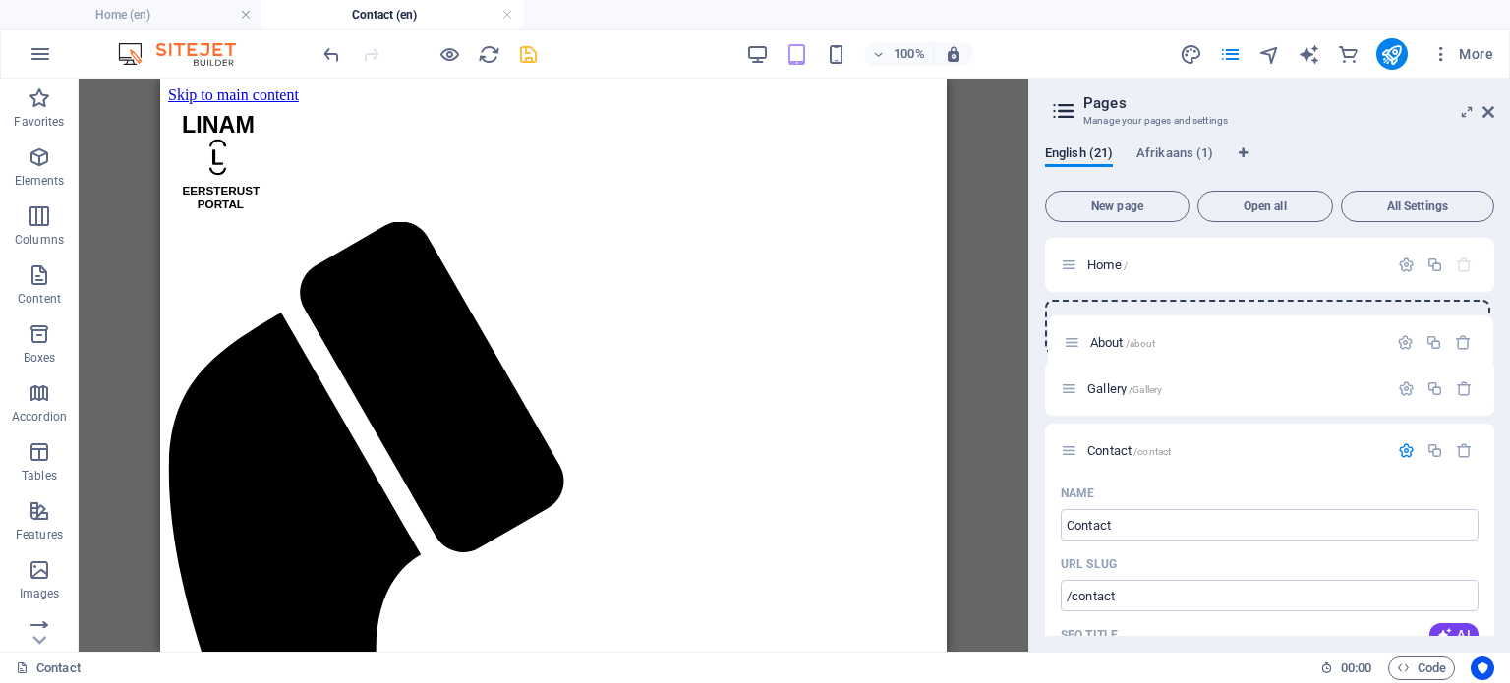
drag, startPoint x: 1070, startPoint y: 379, endPoint x: 1081, endPoint y: 340, distance: 39.8
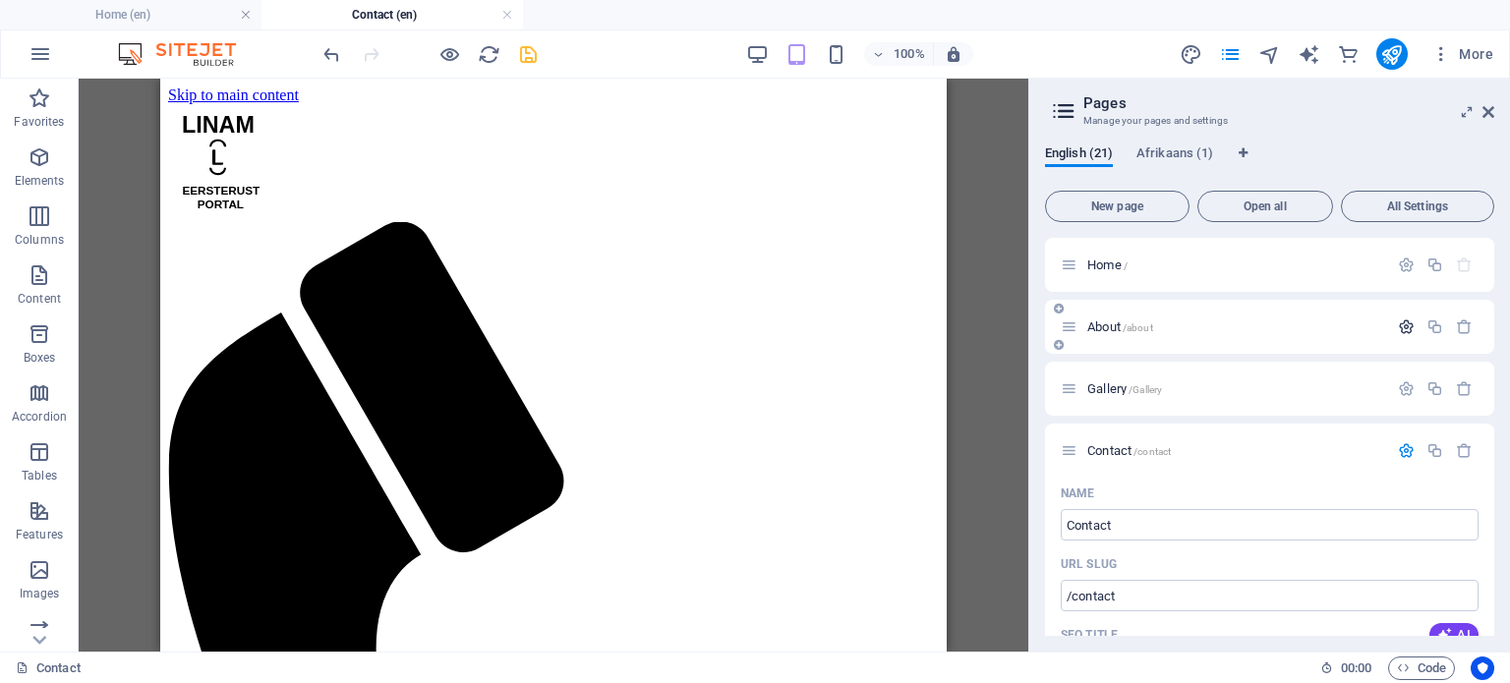
click at [1401, 329] on icon "button" at bounding box center [1406, 327] width 17 height 17
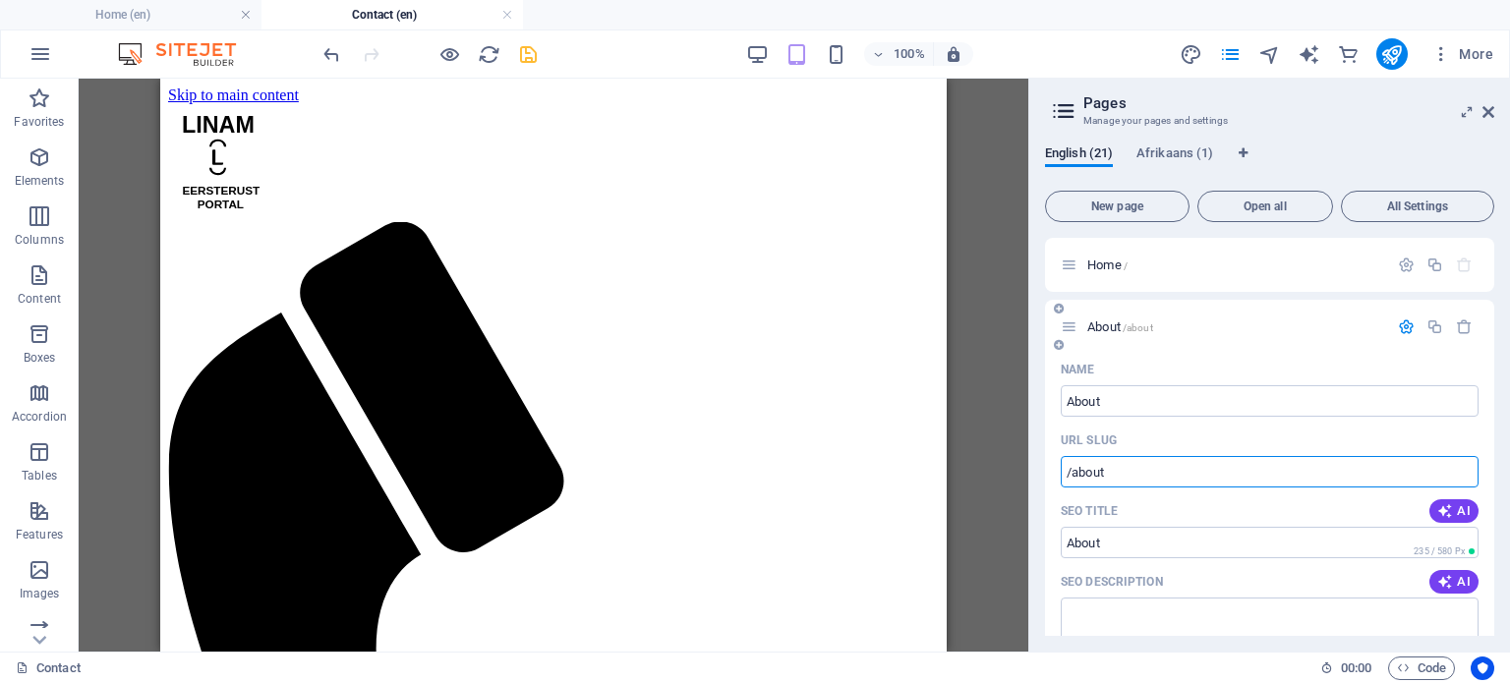
click at [1124, 470] on input "/about" at bounding box center [1270, 471] width 418 height 31
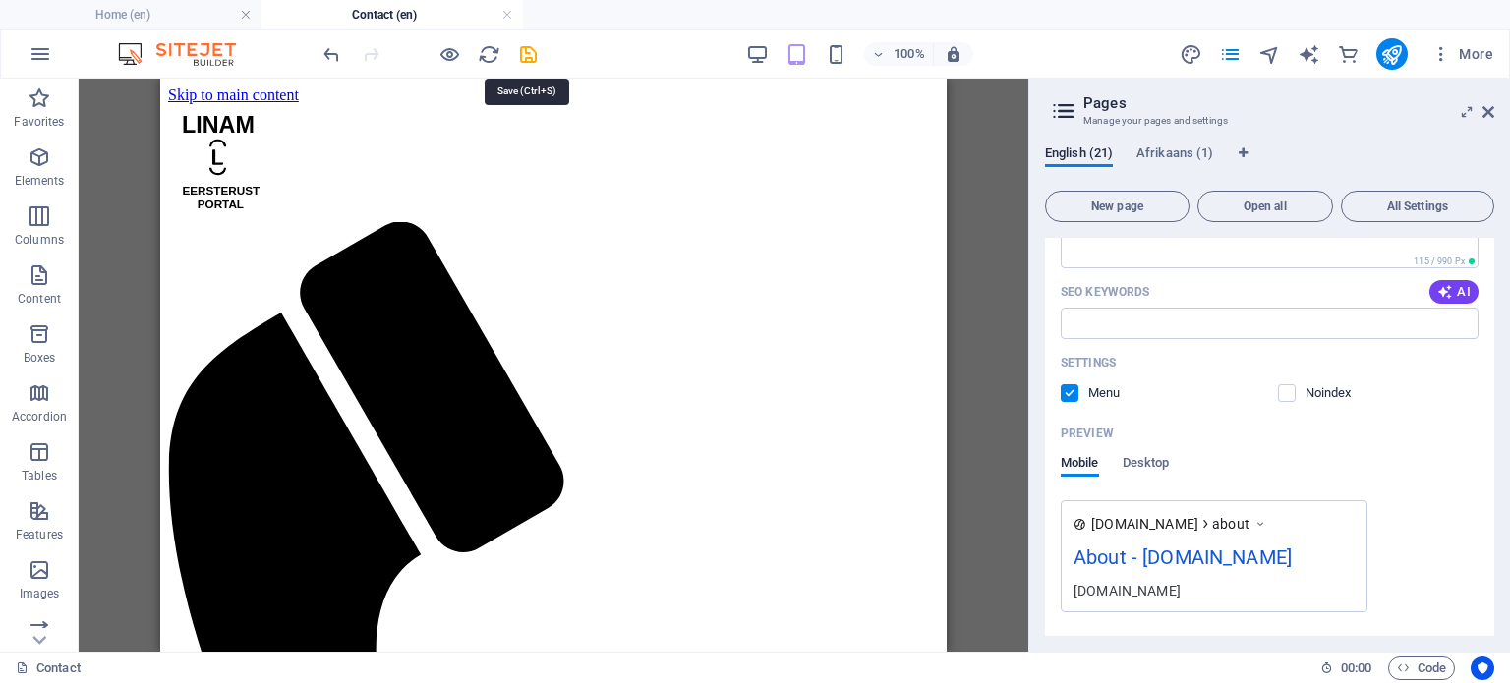
click at [529, 49] on icon "save" at bounding box center [528, 54] width 23 height 23
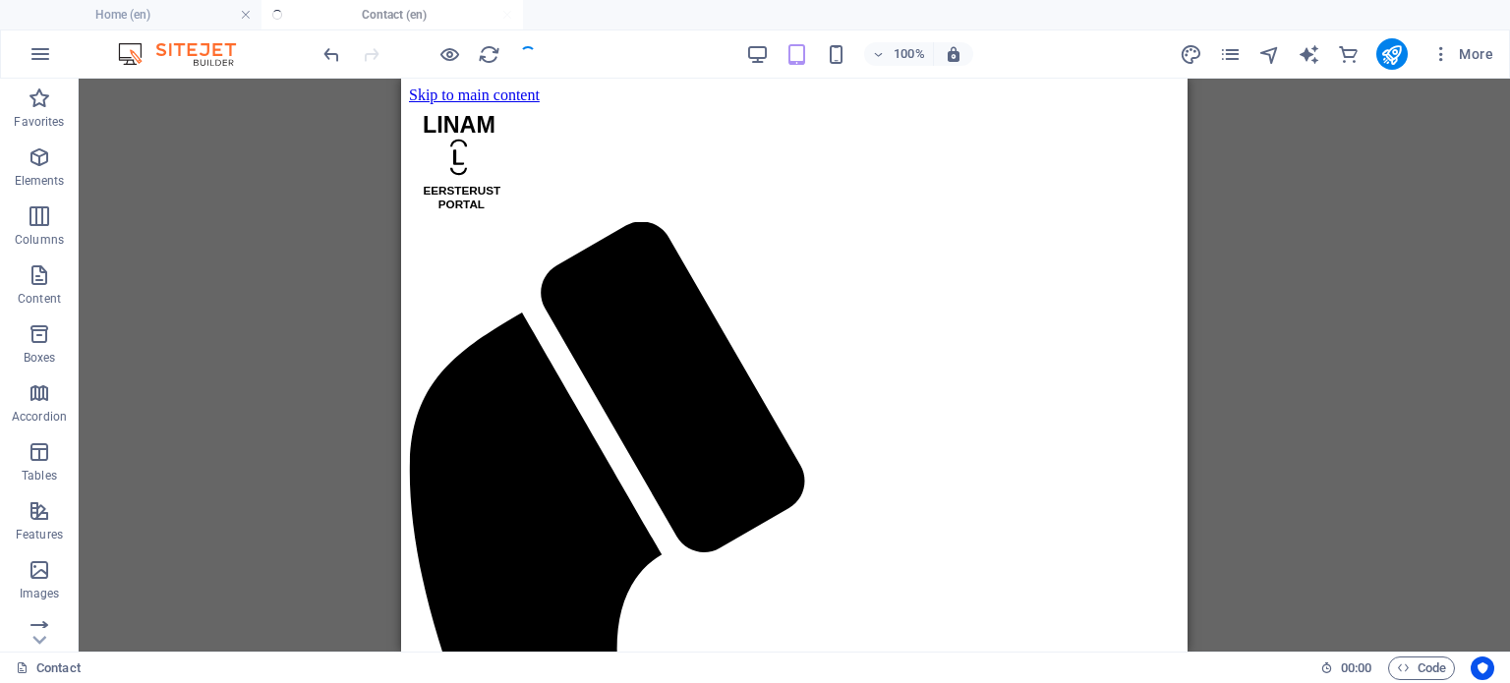
checkbox input "false"
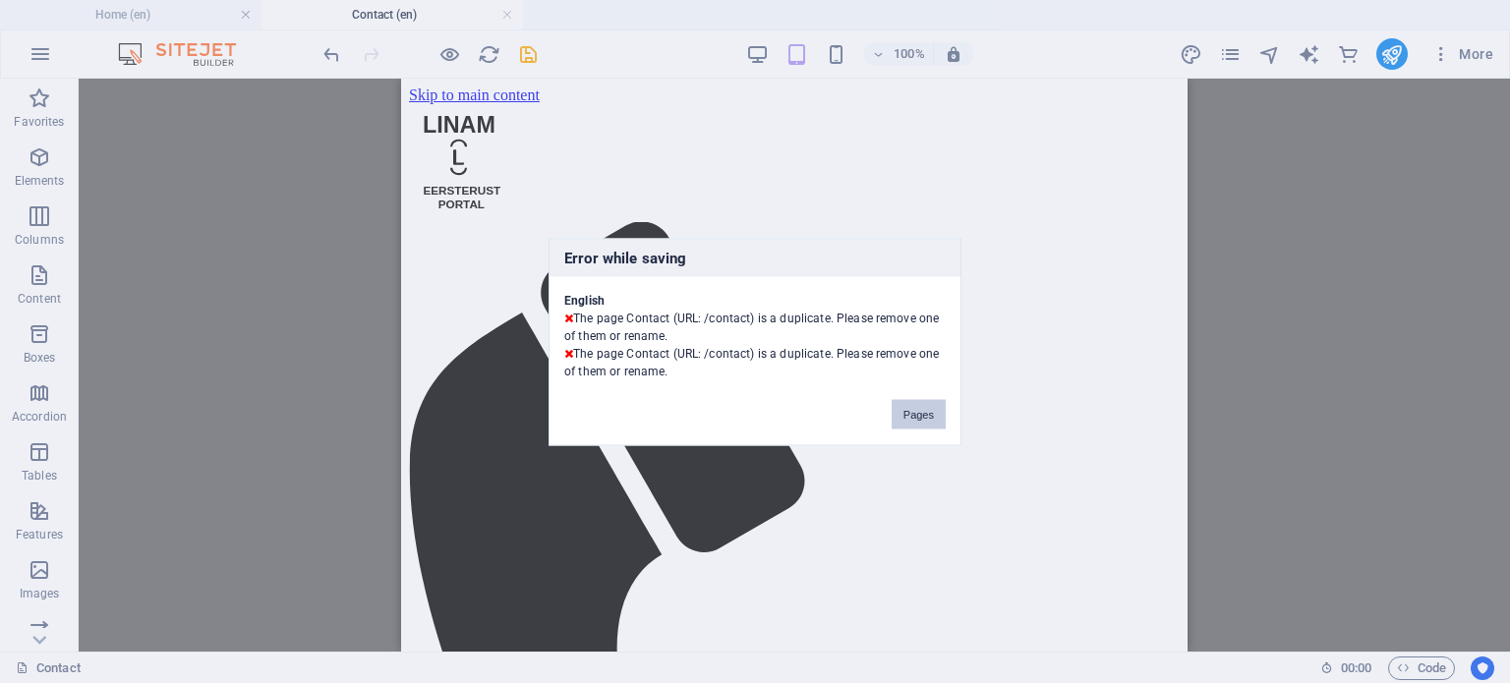
click at [914, 408] on button "Pages" at bounding box center [919, 413] width 54 height 29
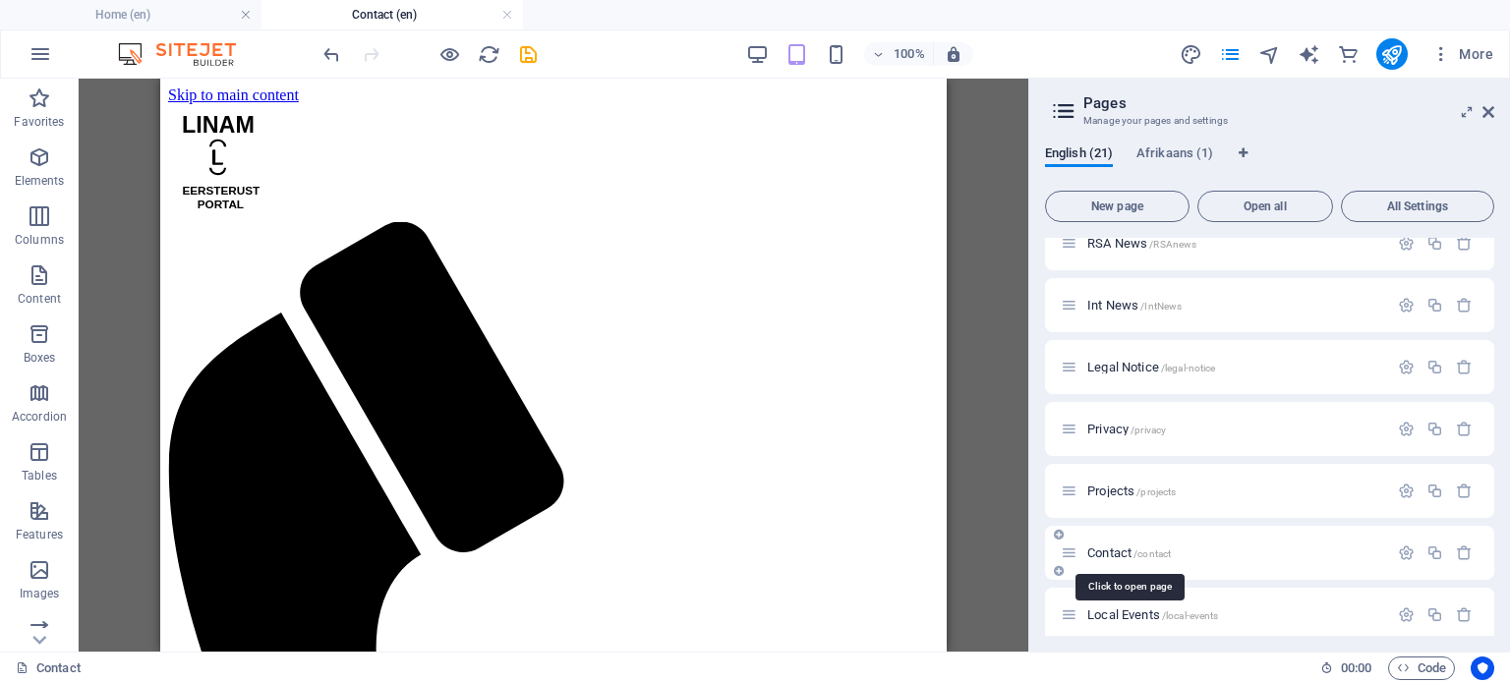
click at [1108, 554] on span "Contact /contact" at bounding box center [1129, 553] width 84 height 15
click at [530, 58] on icon "save" at bounding box center [528, 54] width 23 height 23
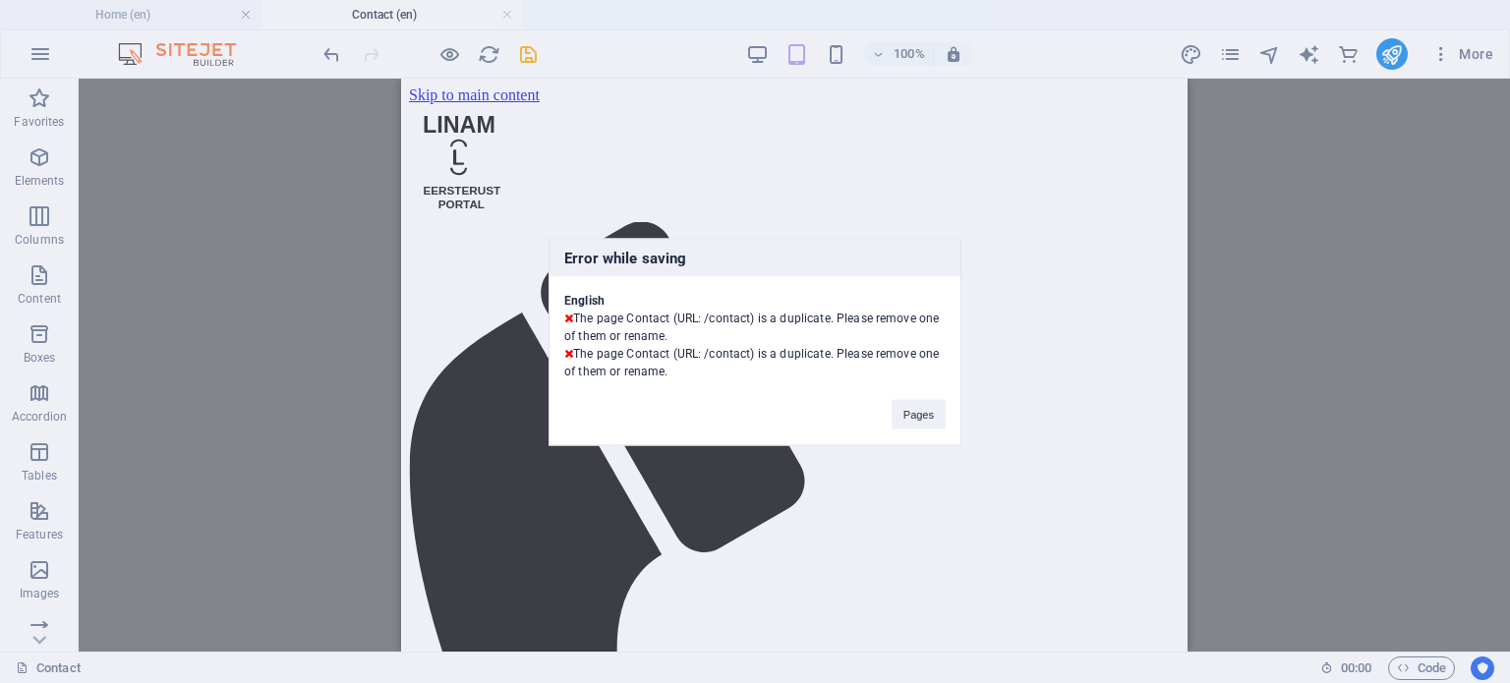
click at [1089, 250] on div "Error while saving English The page Contact (URL: /contact) is a duplicate. Ple…" at bounding box center [755, 341] width 1510 height 683
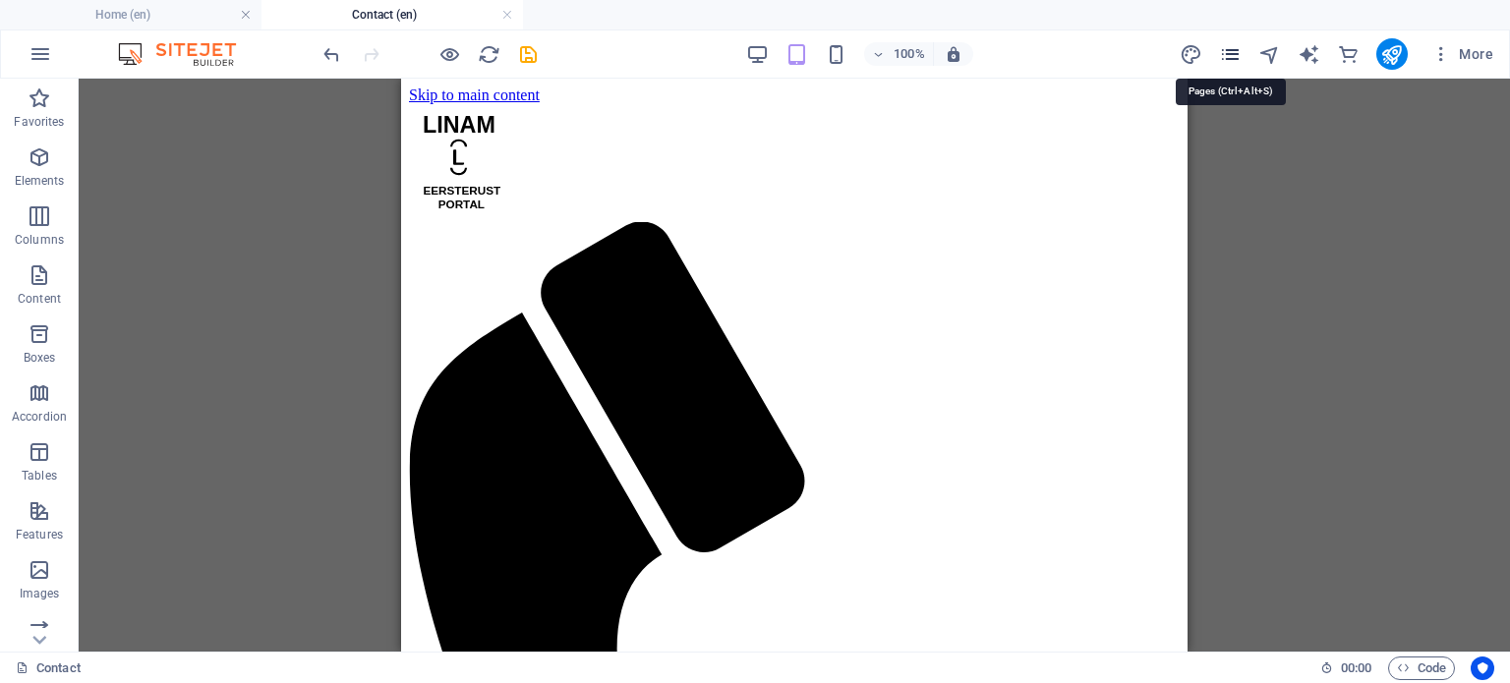
click at [1235, 57] on icon "pages" at bounding box center [1230, 54] width 23 height 23
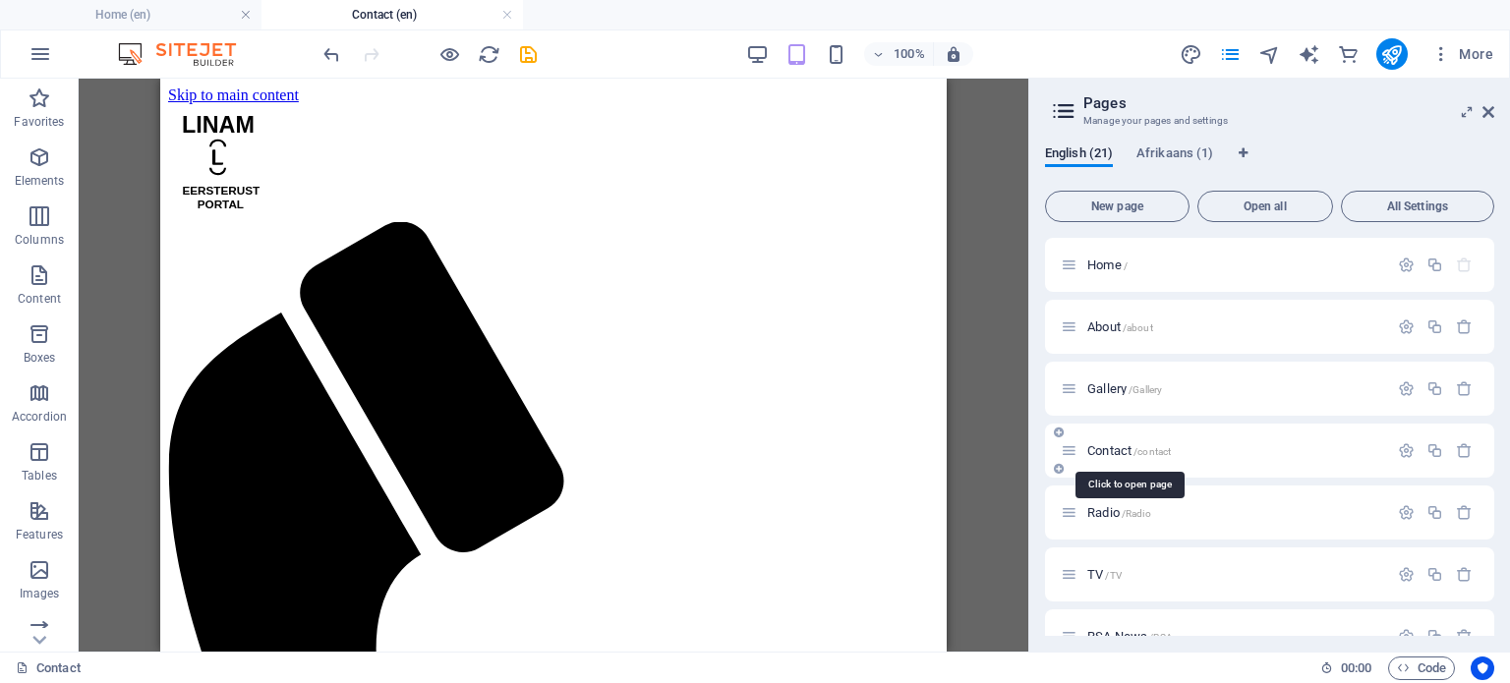
click at [1102, 446] on span "Contact /contact" at bounding box center [1129, 450] width 84 height 15
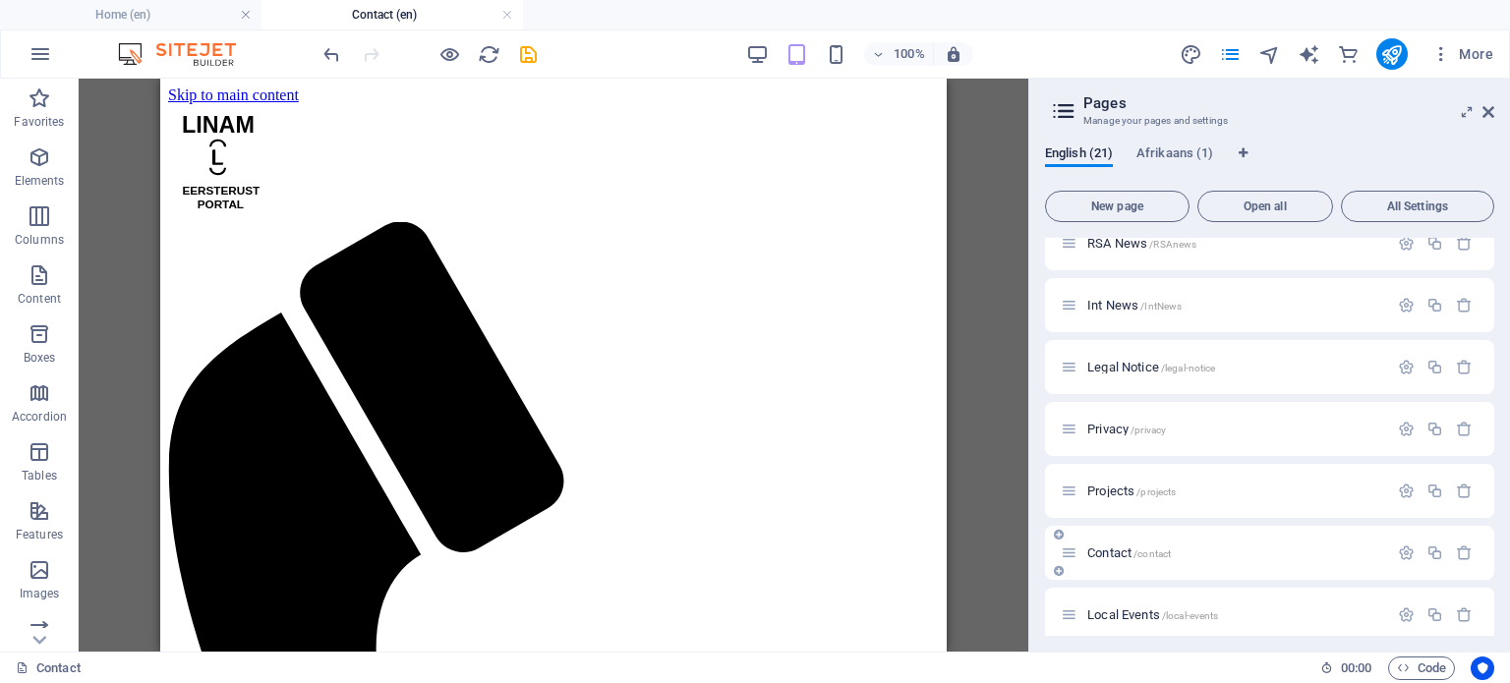
click at [1113, 550] on span "Contact /contact" at bounding box center [1129, 553] width 84 height 15
click at [1463, 554] on icon "button" at bounding box center [1464, 553] width 17 height 17
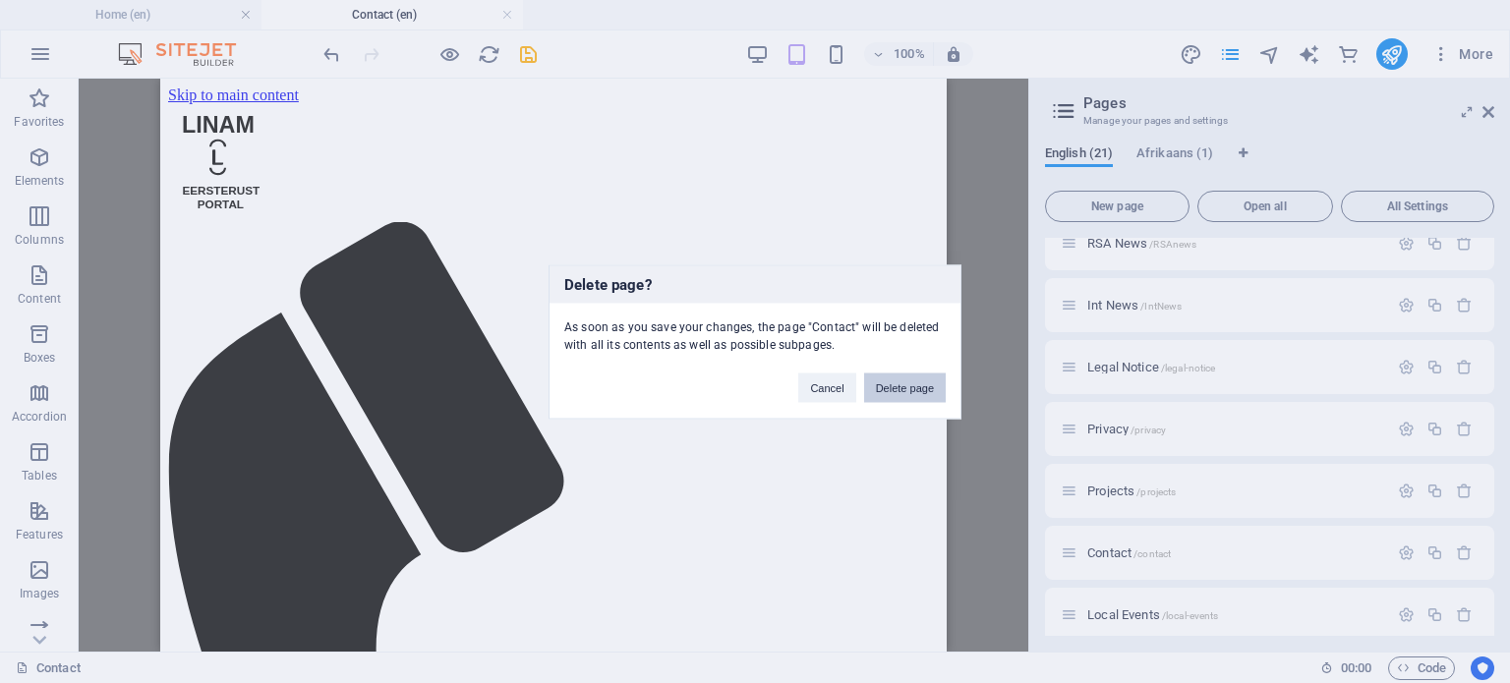
click at [897, 384] on button "Delete page" at bounding box center [905, 387] width 82 height 29
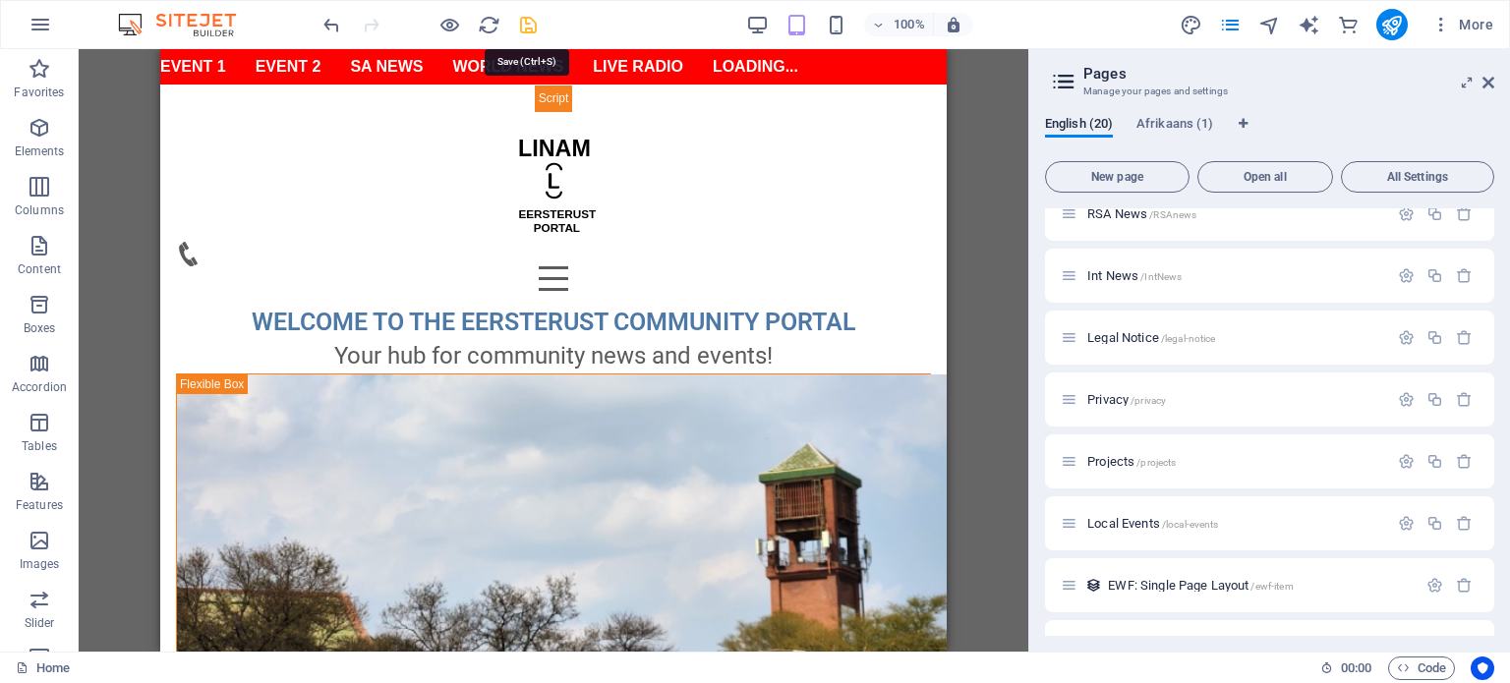
click at [526, 27] on icon "save" at bounding box center [528, 25] width 23 height 23
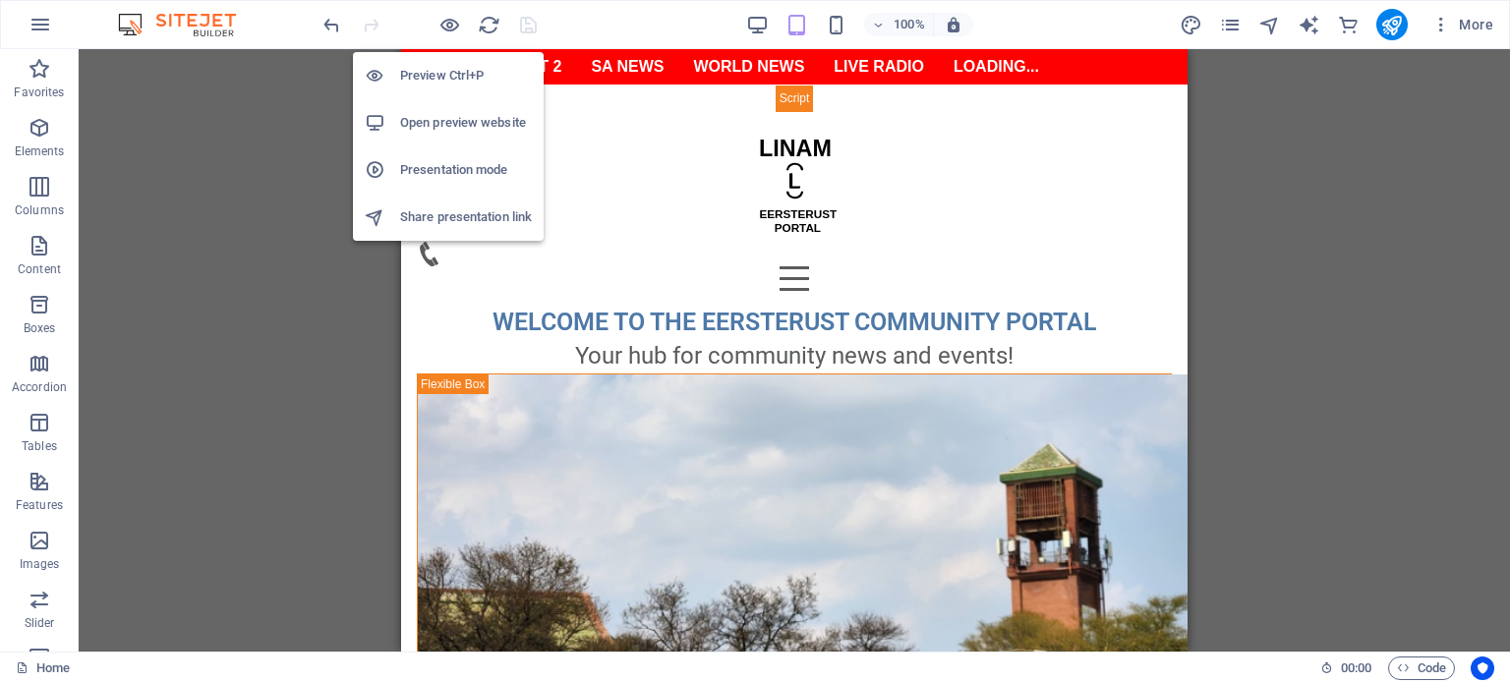
click at [456, 78] on h6 "Preview Ctrl+P" at bounding box center [466, 76] width 132 height 24
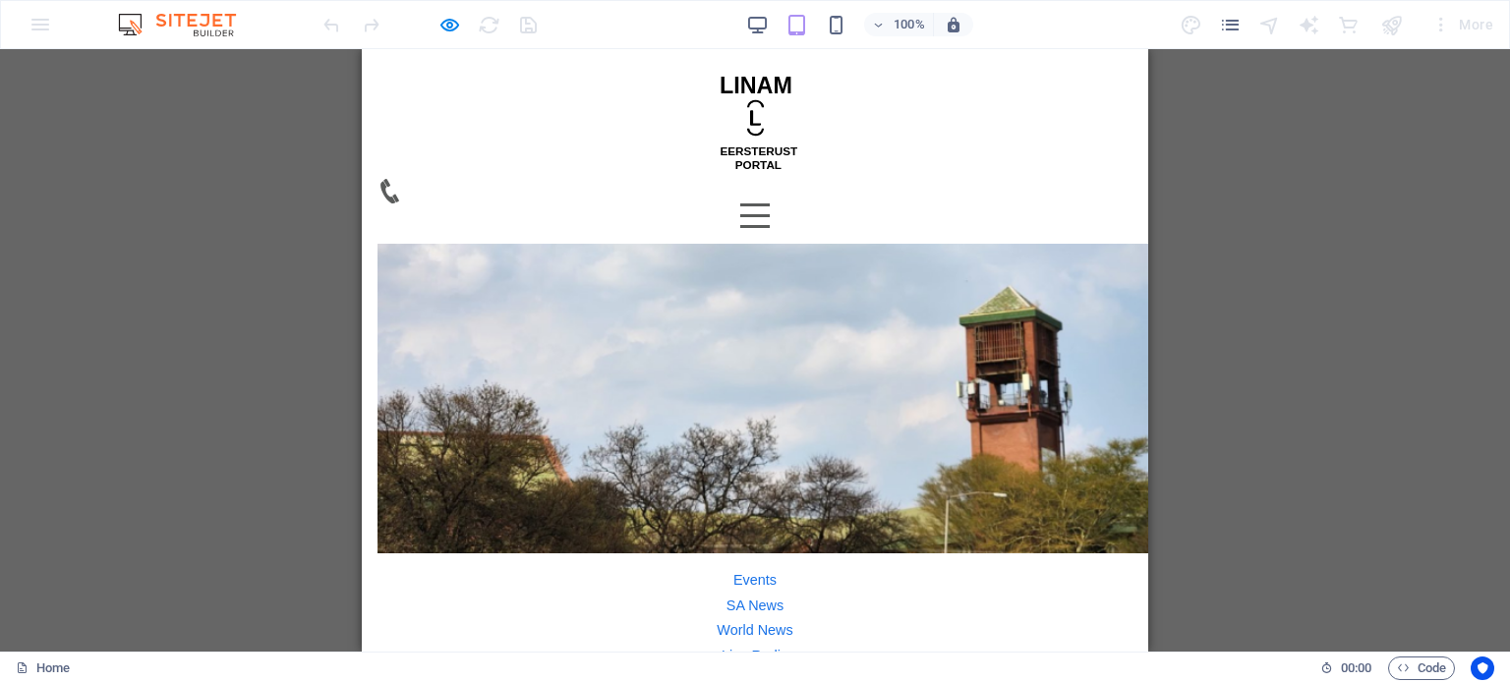
scroll to position [0, 0]
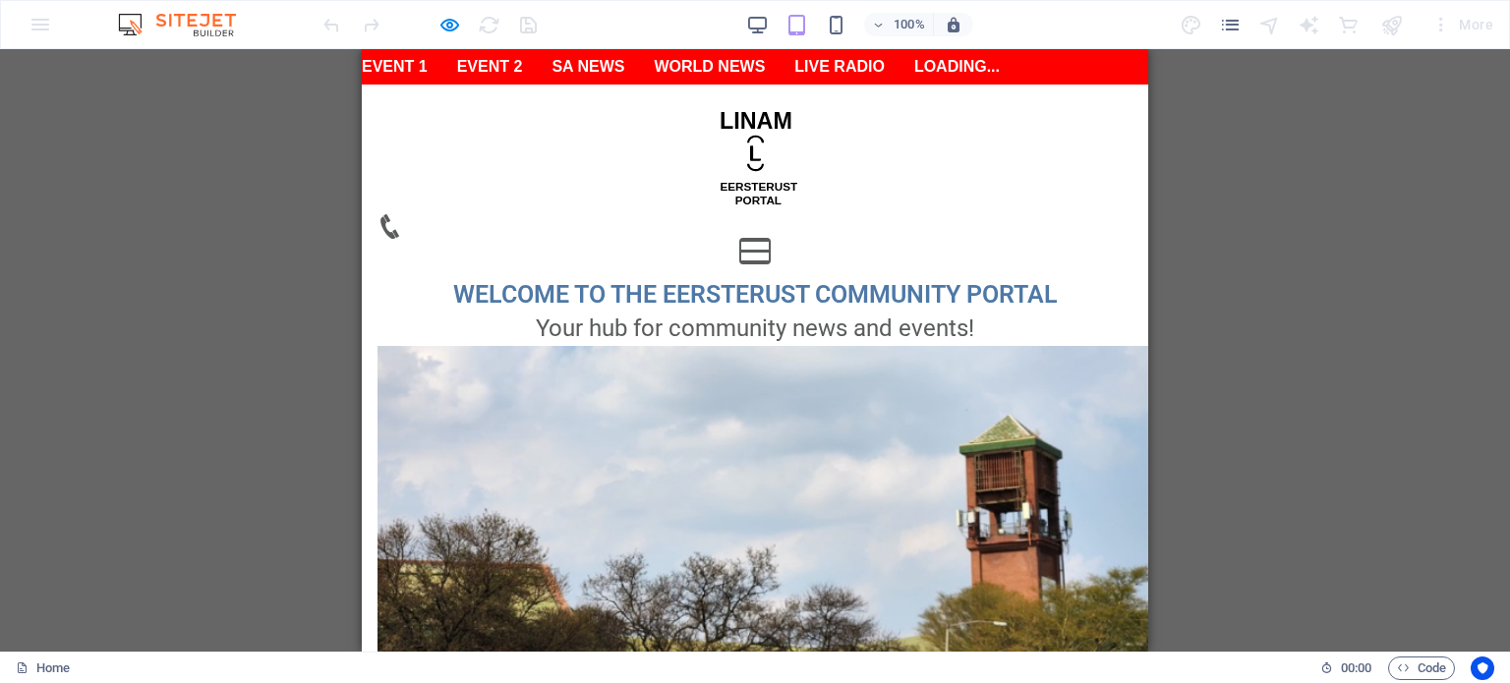
click at [770, 239] on button "Menu" at bounding box center [754, 240] width 29 height 3
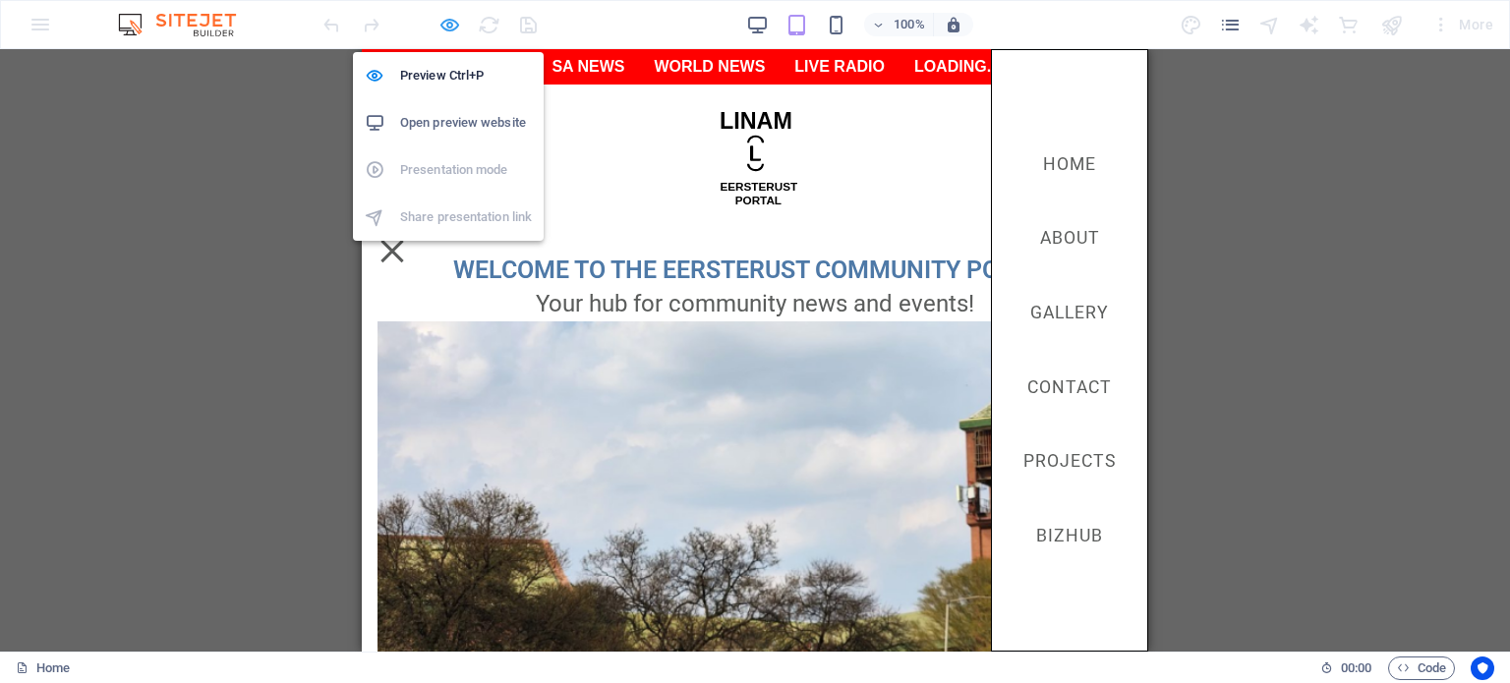
click at [450, 28] on icon "button" at bounding box center [449, 25] width 23 height 23
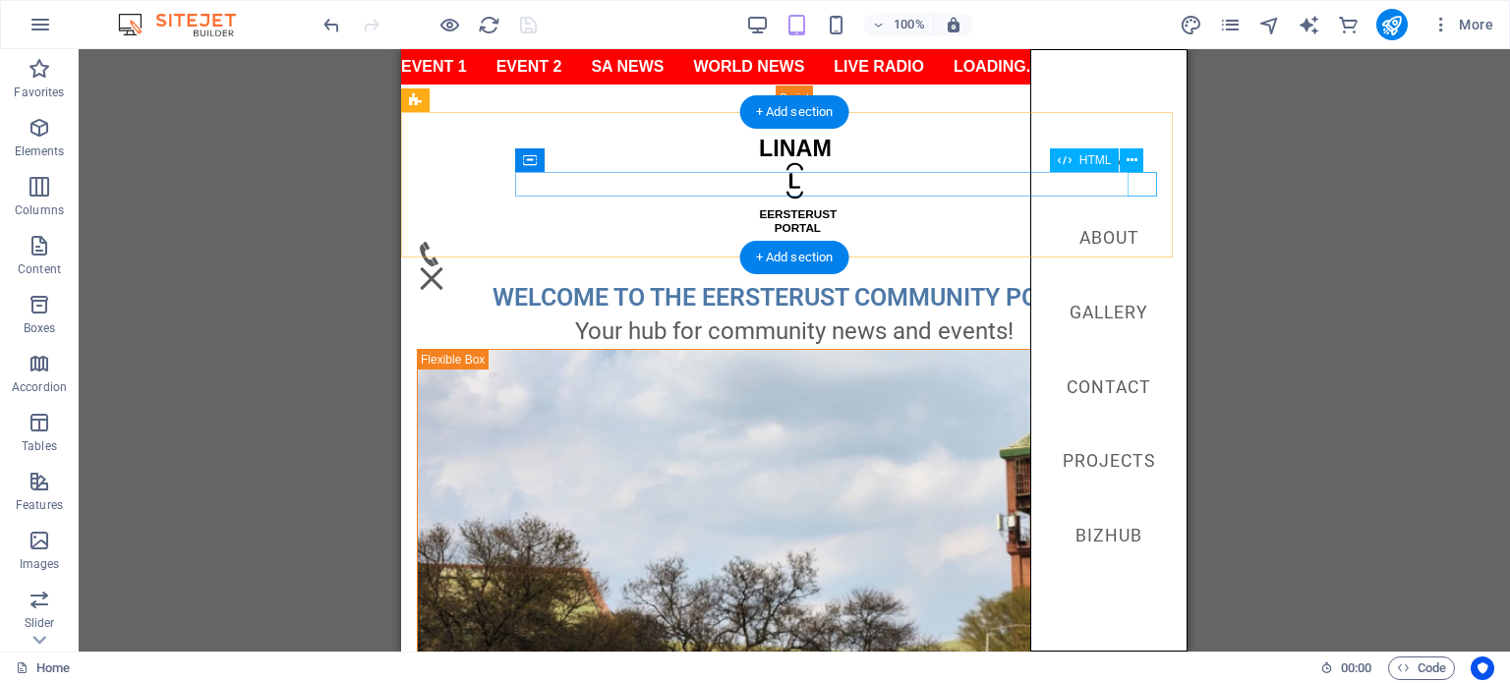
click at [446, 266] on div "Menu" at bounding box center [431, 278] width 29 height 25
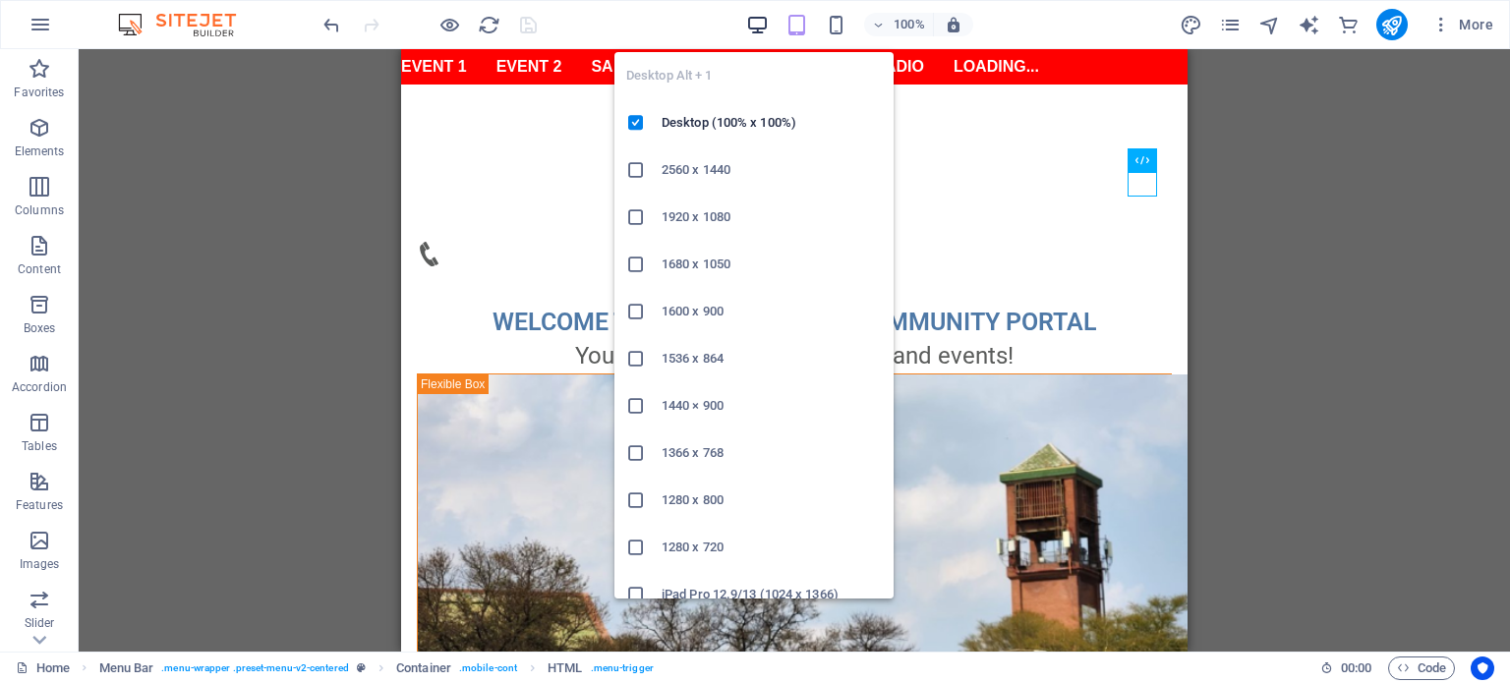
click at [752, 24] on icon "button" at bounding box center [757, 25] width 23 height 23
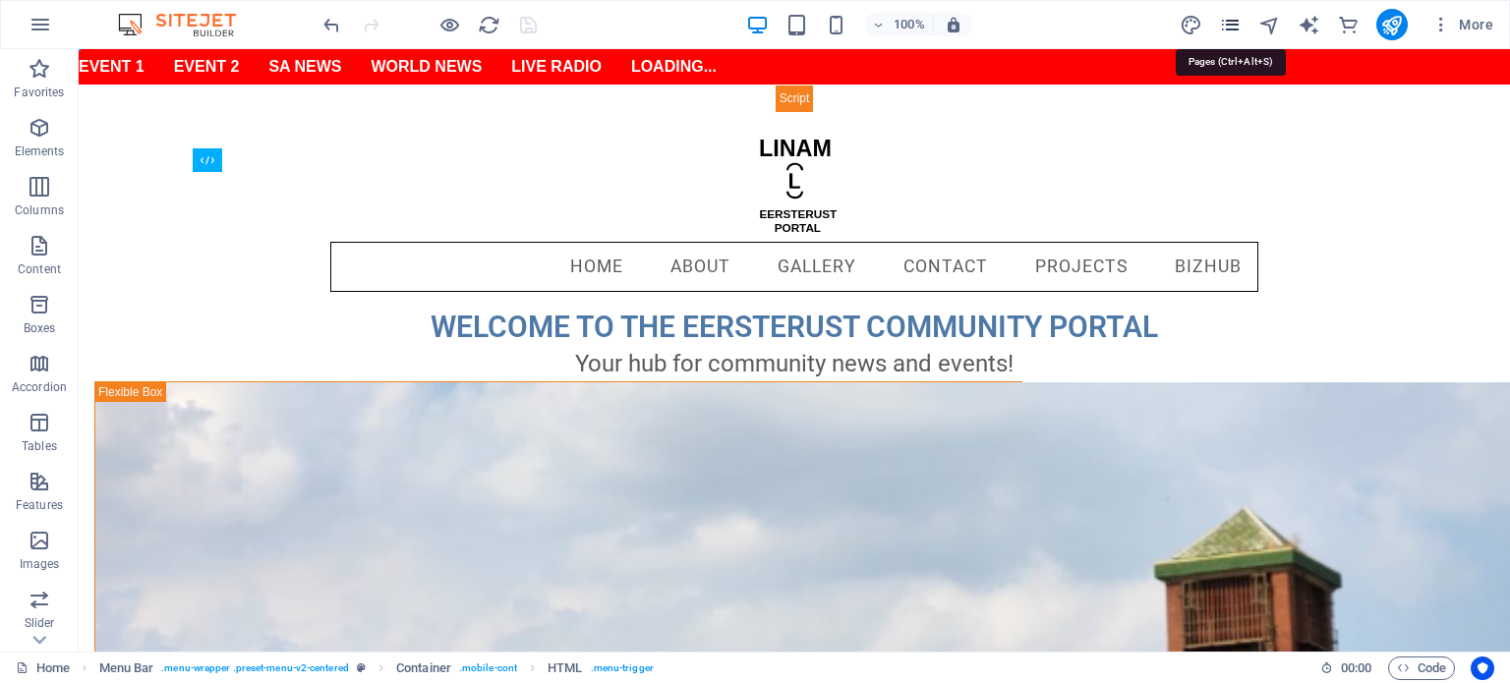
click at [1231, 27] on icon "pages" at bounding box center [1230, 25] width 23 height 23
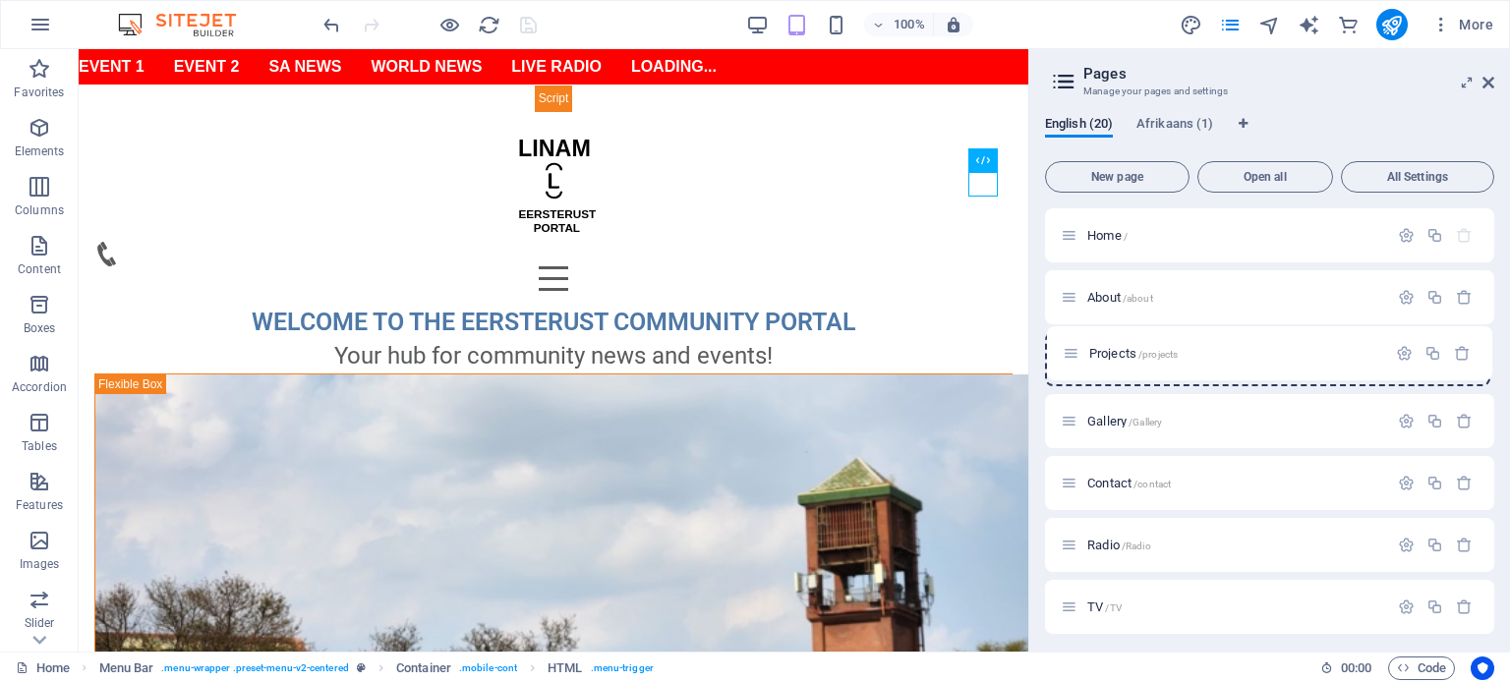
drag, startPoint x: 1074, startPoint y: 459, endPoint x: 1074, endPoint y: 344, distance: 115.0
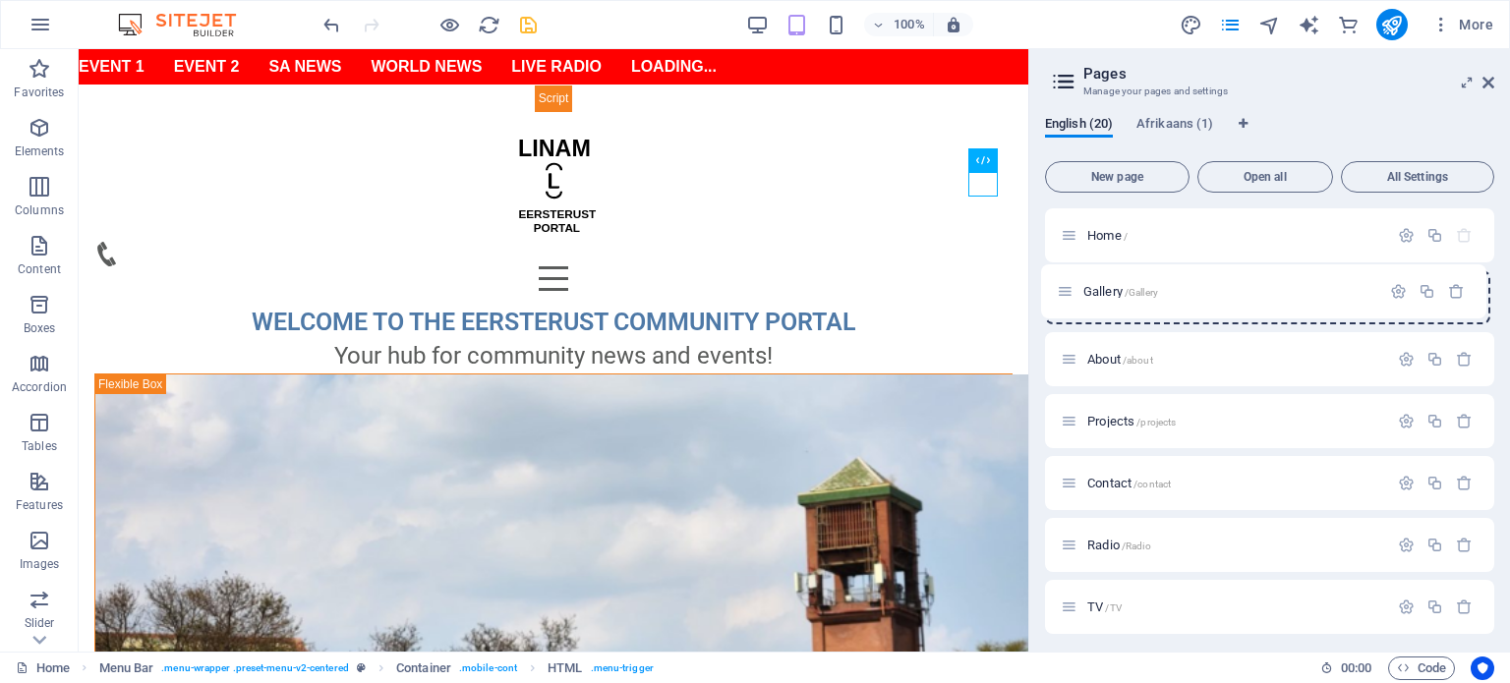
drag, startPoint x: 1073, startPoint y: 417, endPoint x: 1066, endPoint y: 282, distance: 134.9
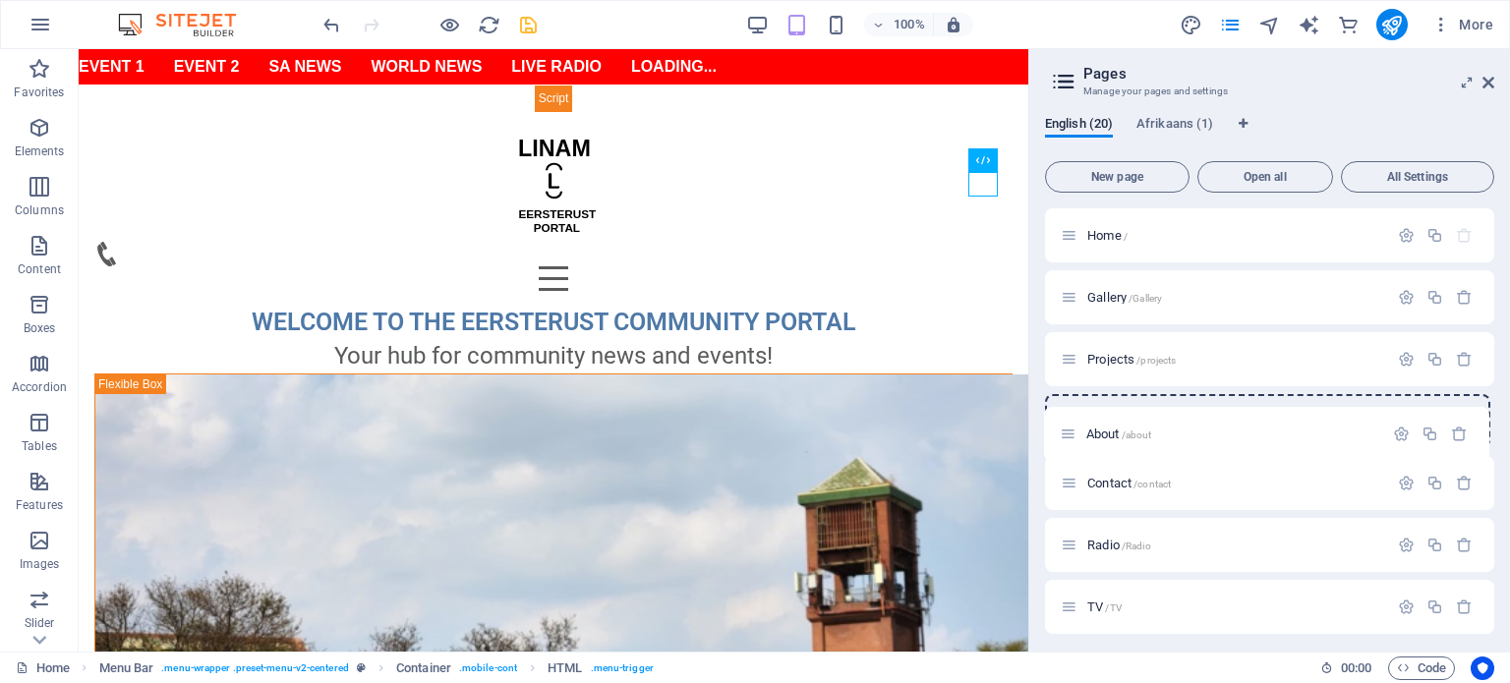
drag, startPoint x: 1070, startPoint y: 357, endPoint x: 1069, endPoint y: 437, distance: 79.6
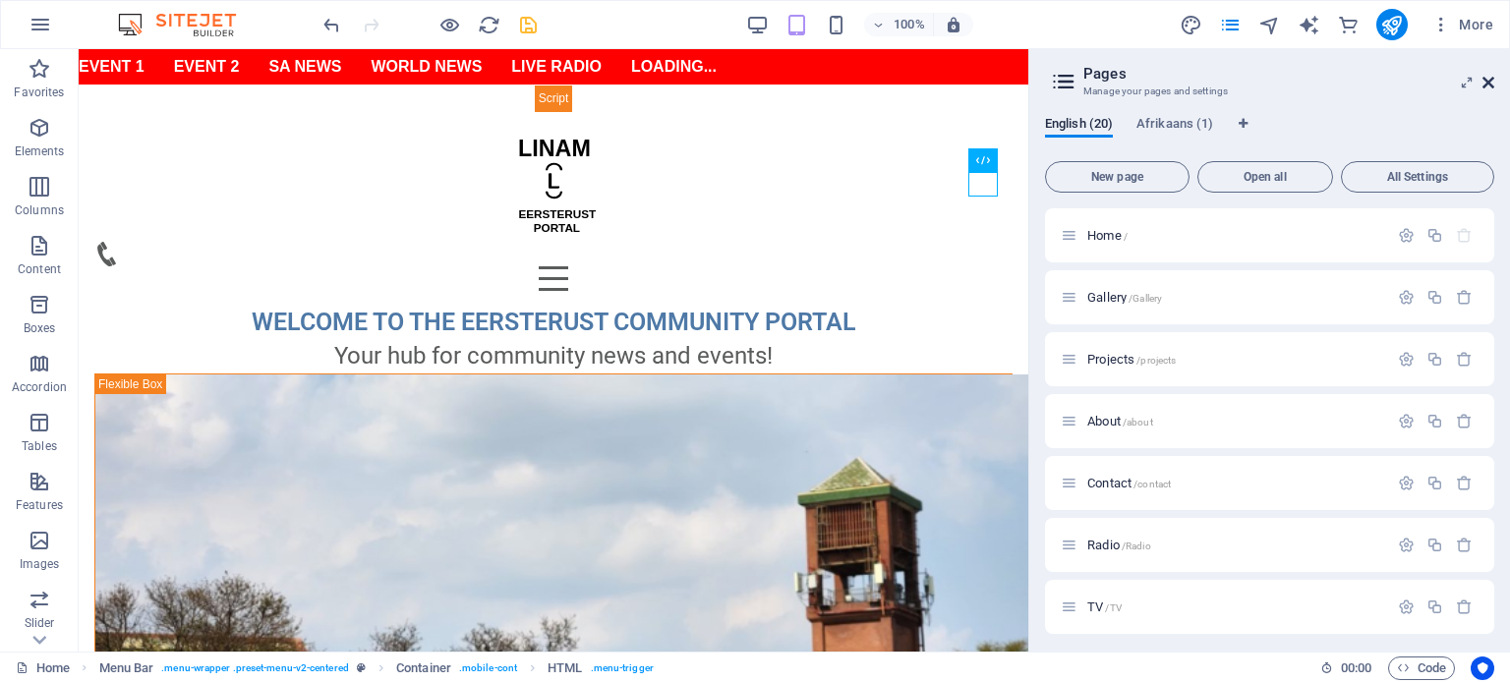
click at [1487, 86] on icon at bounding box center [1489, 83] width 12 height 16
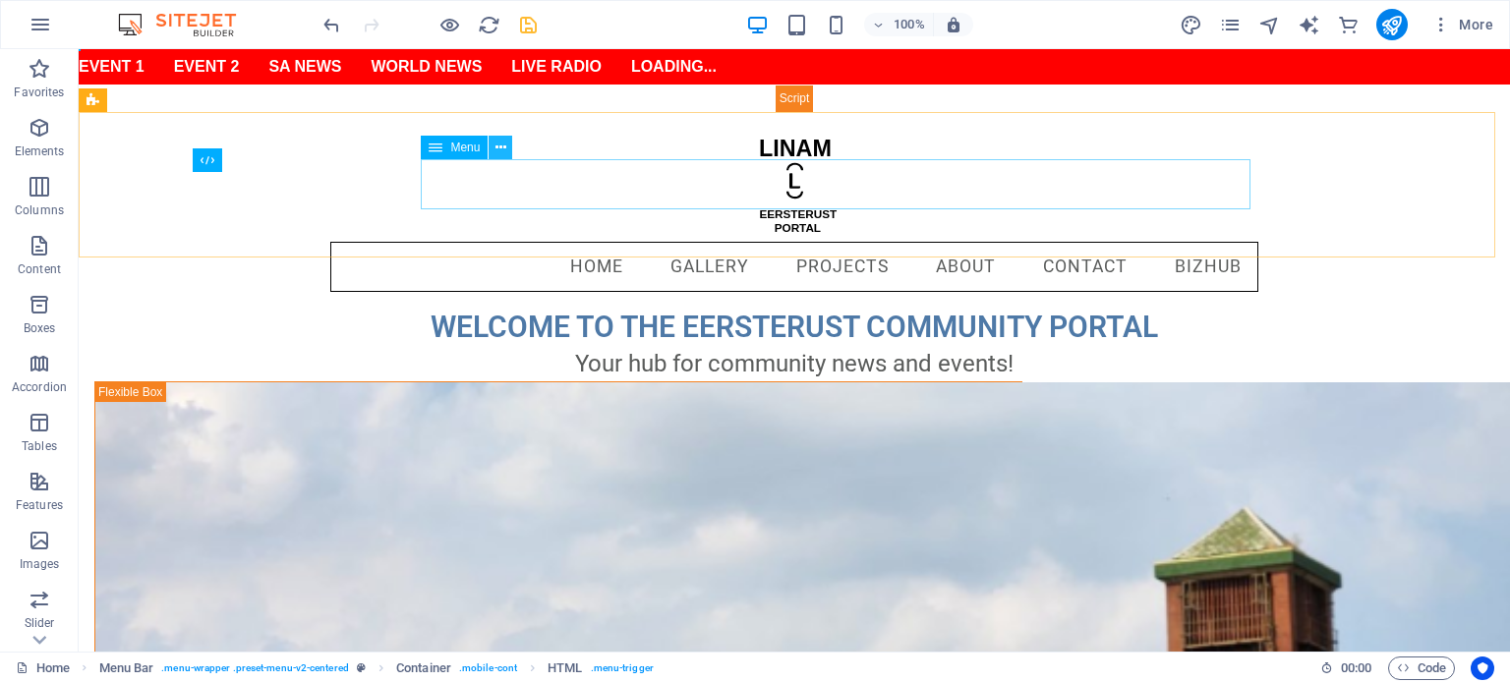
click at [499, 145] on icon at bounding box center [501, 148] width 11 height 21
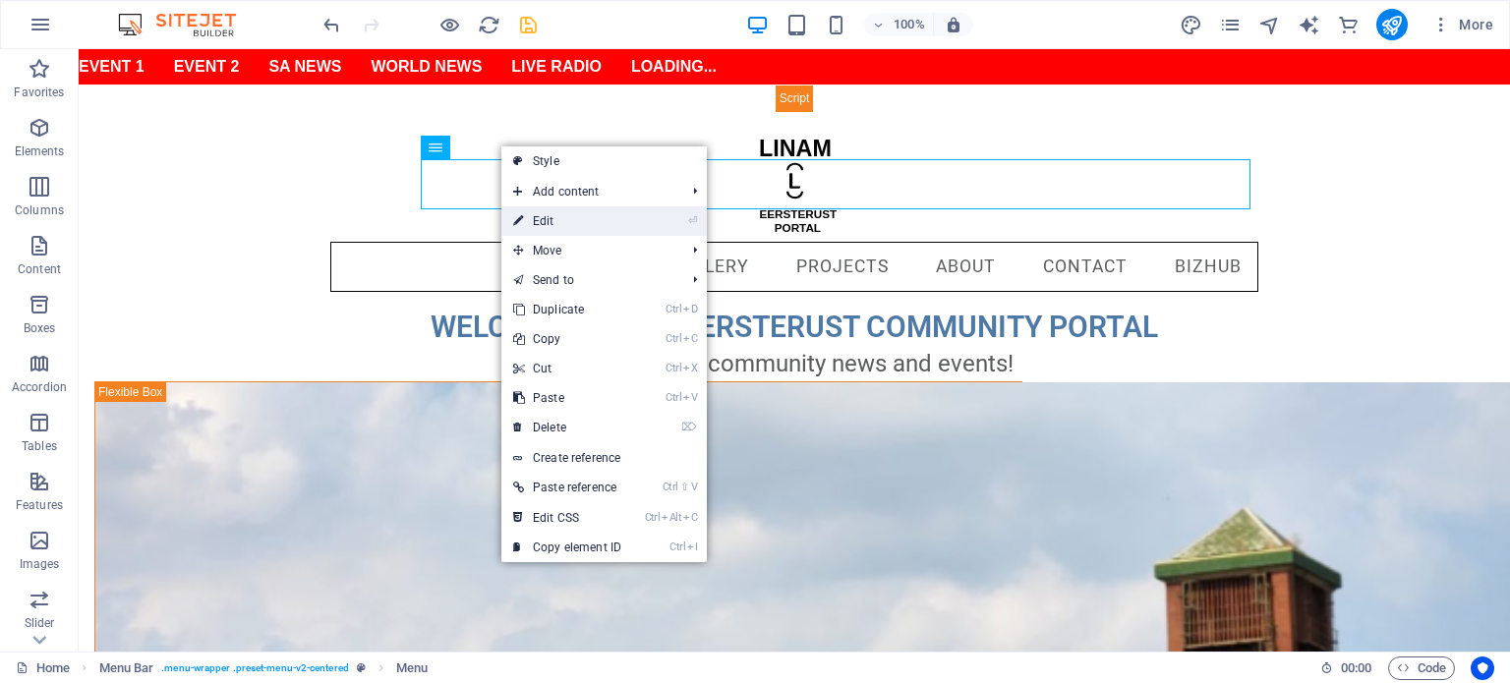
click at [566, 209] on link "⏎ Edit" at bounding box center [567, 220] width 132 height 29
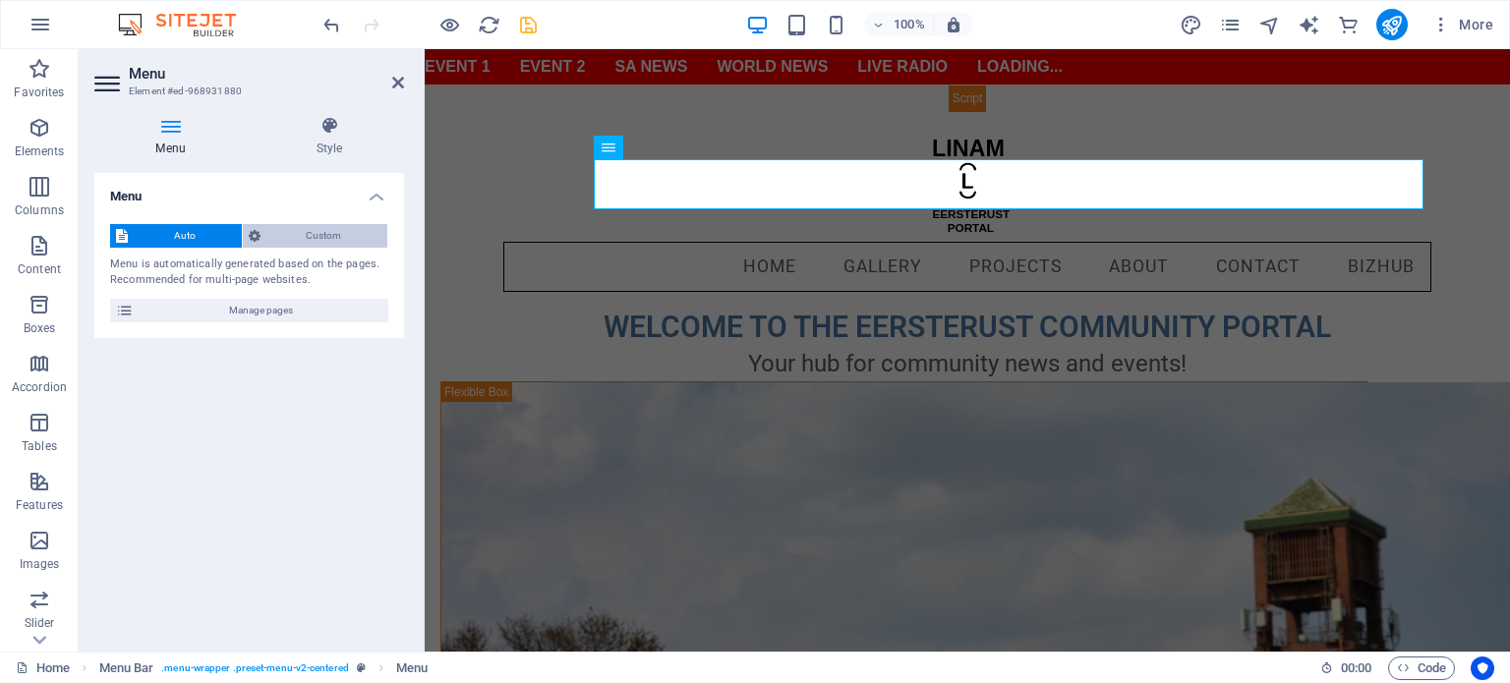
click at [350, 236] on span "Custom" at bounding box center [324, 236] width 116 height 24
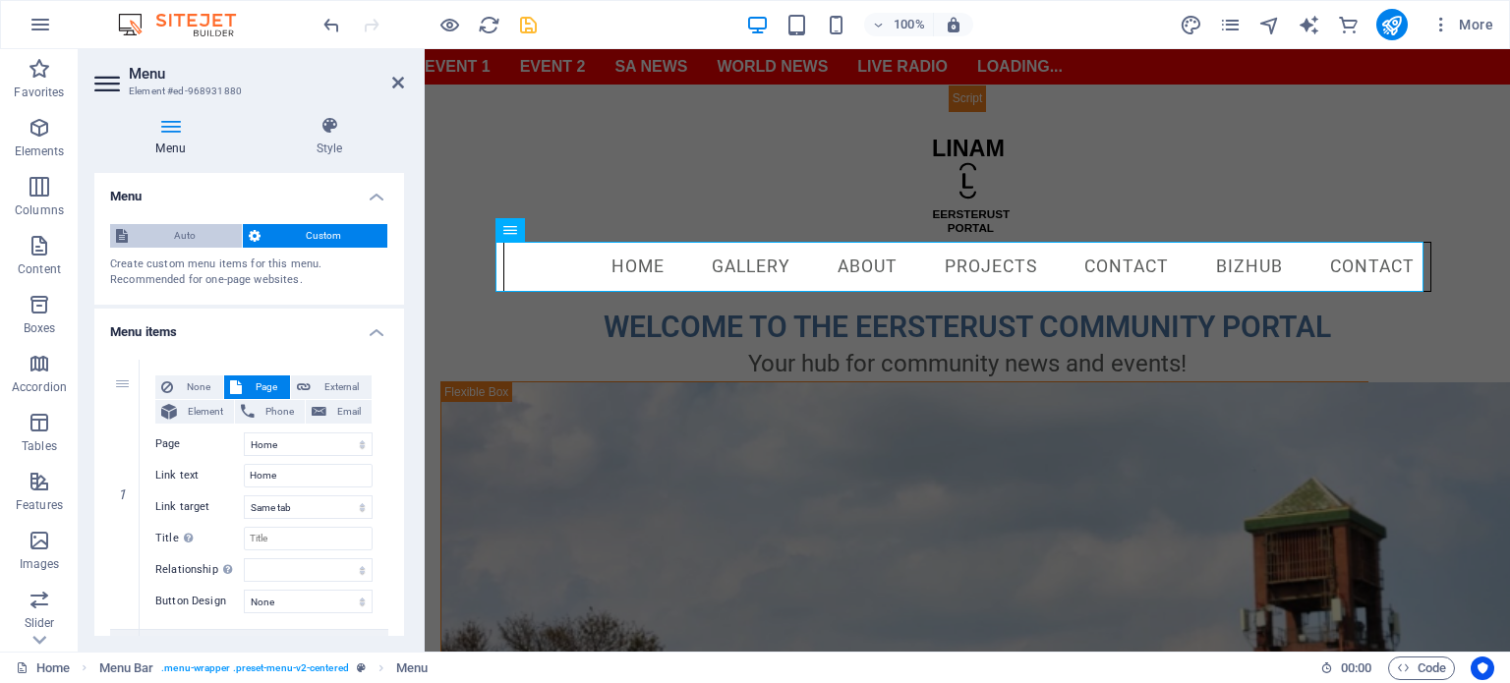
click at [187, 234] on span "Auto" at bounding box center [185, 236] width 102 height 24
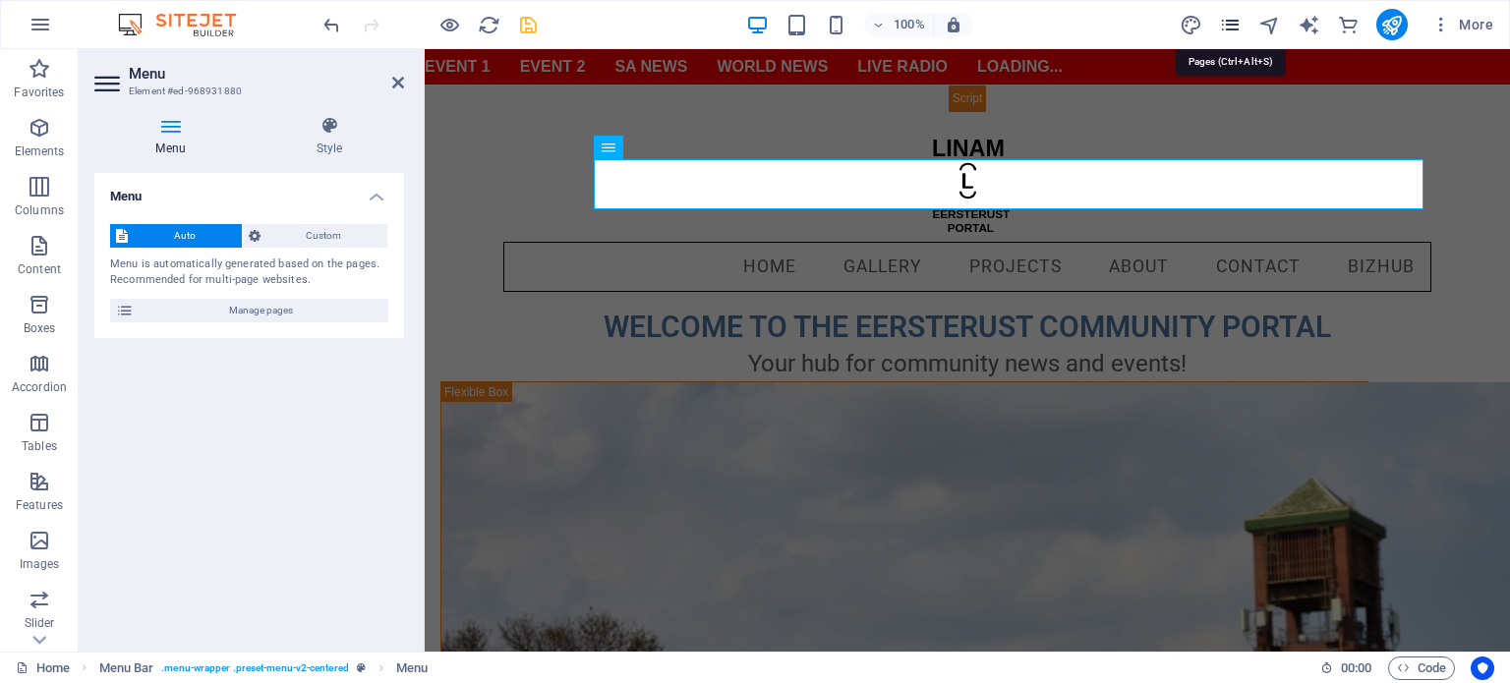
click at [1231, 23] on icon "pages" at bounding box center [1230, 25] width 23 height 23
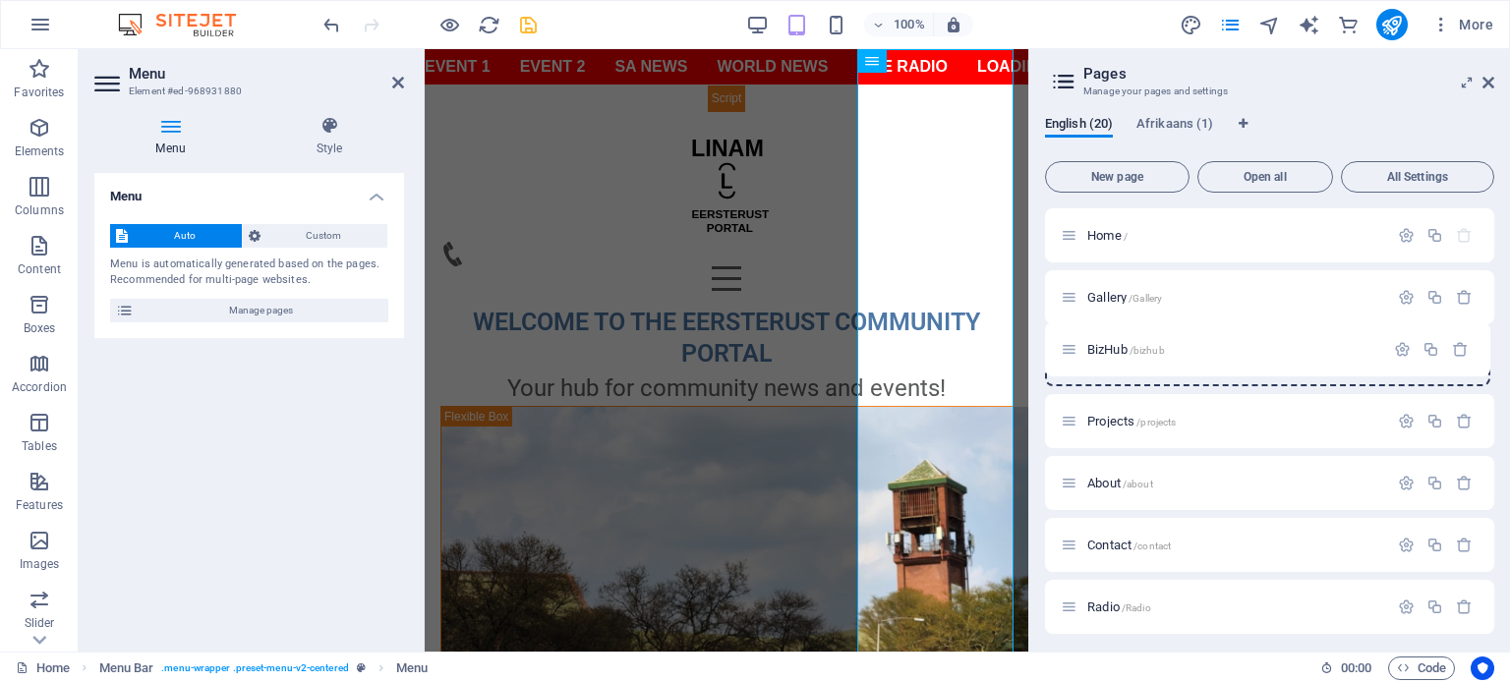
drag, startPoint x: 1070, startPoint y: 624, endPoint x: 1066, endPoint y: 341, distance: 283.2
click at [1489, 83] on icon at bounding box center [1489, 83] width 12 height 16
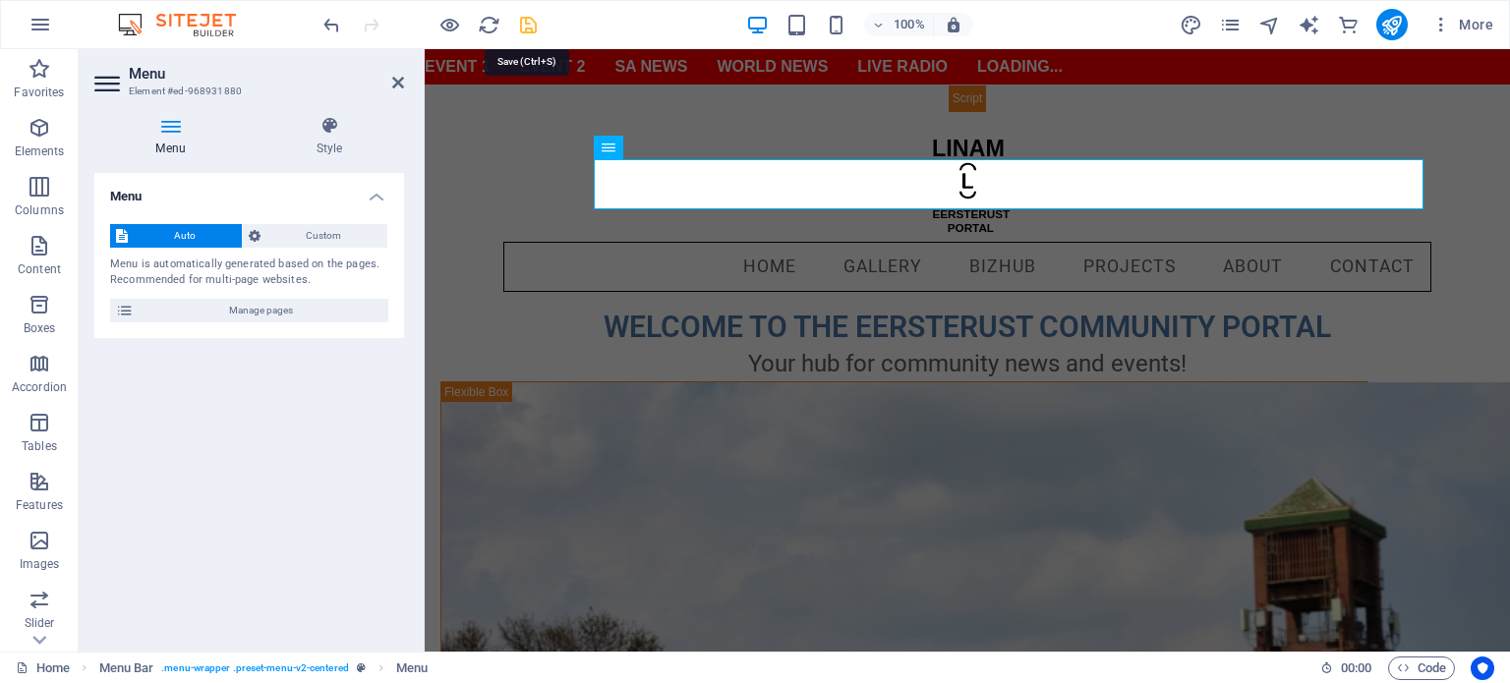
click at [526, 26] on icon "save" at bounding box center [528, 25] width 23 height 23
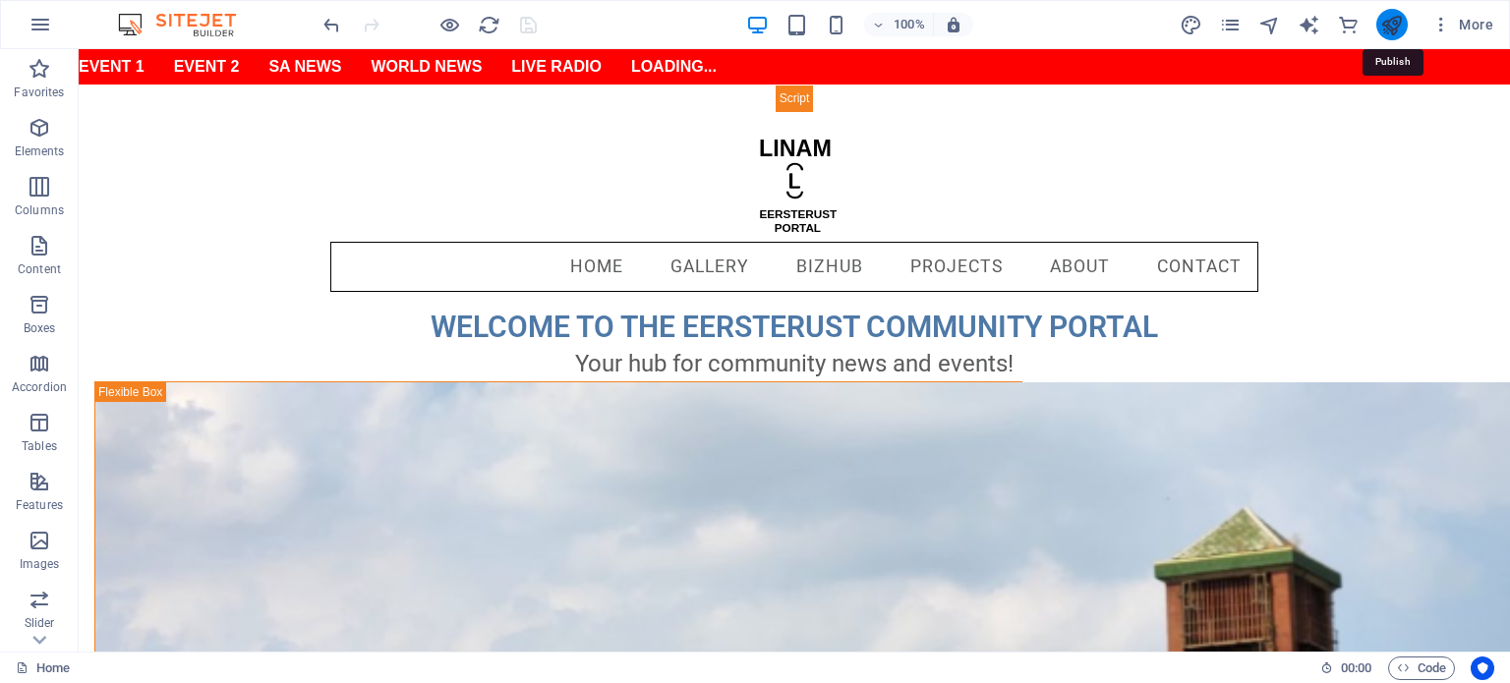
click at [1396, 30] on icon "publish" at bounding box center [1391, 25] width 23 height 23
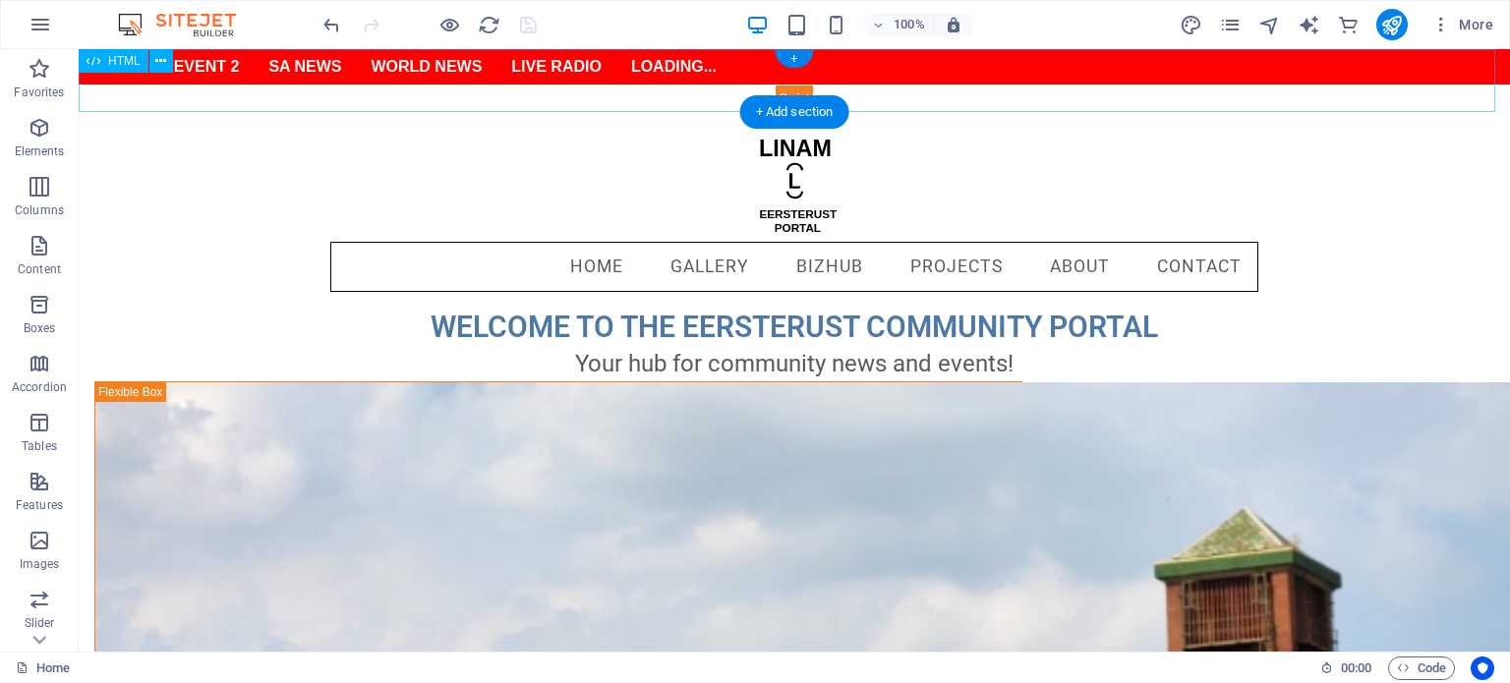
click at [1023, 101] on div "Event 1 Event 2 SA News World News Live Radio Loading..." at bounding box center [795, 80] width 1432 height 63
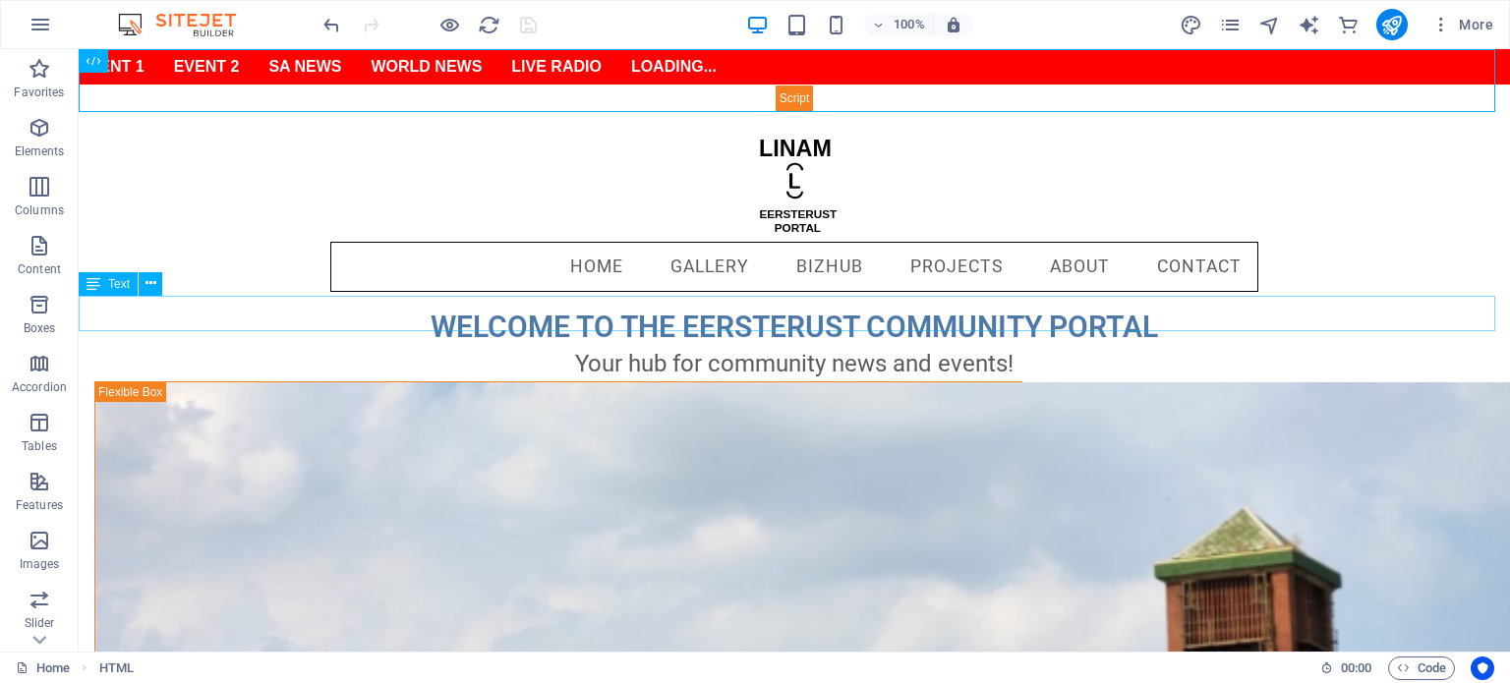
click at [912, 346] on div "Your hub for community news and events!" at bounding box center [795, 363] width 1432 height 35
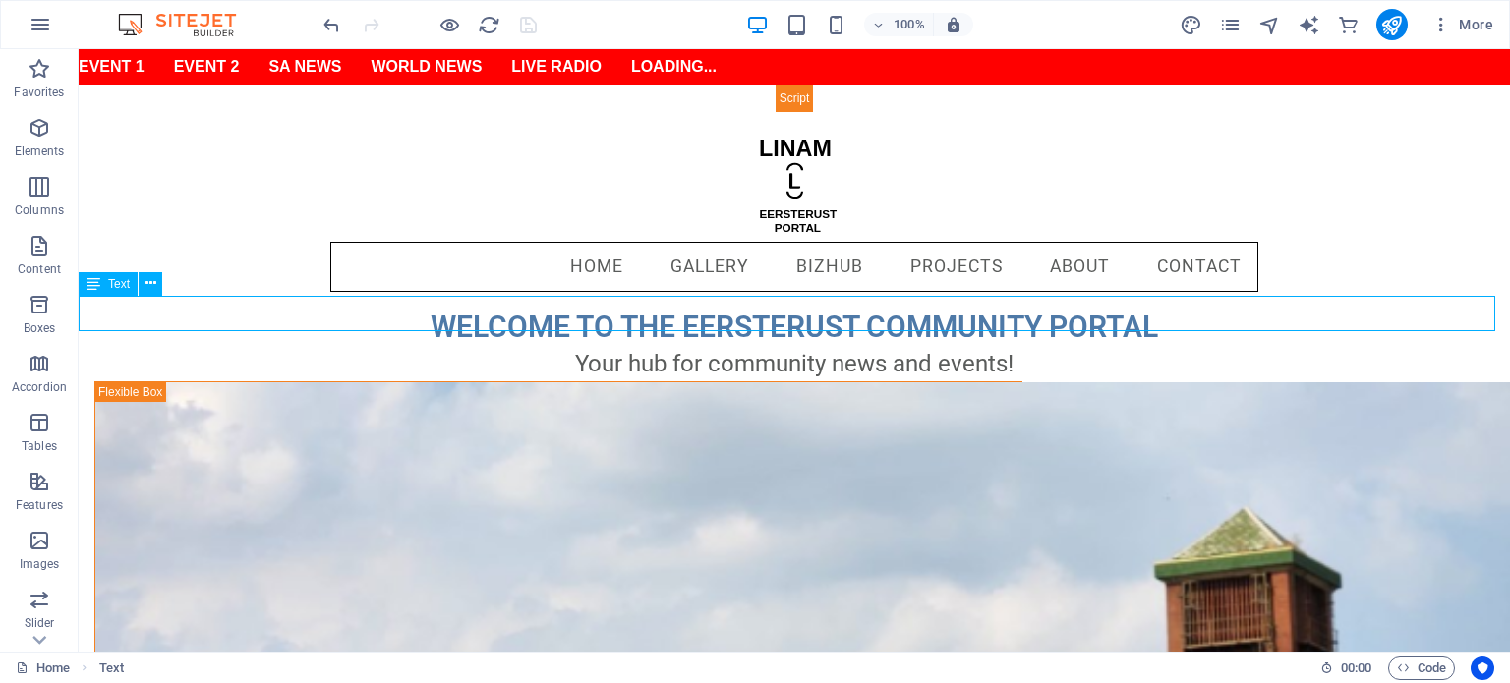
click at [912, 346] on div "Your hub for community news and events!" at bounding box center [795, 363] width 1432 height 35
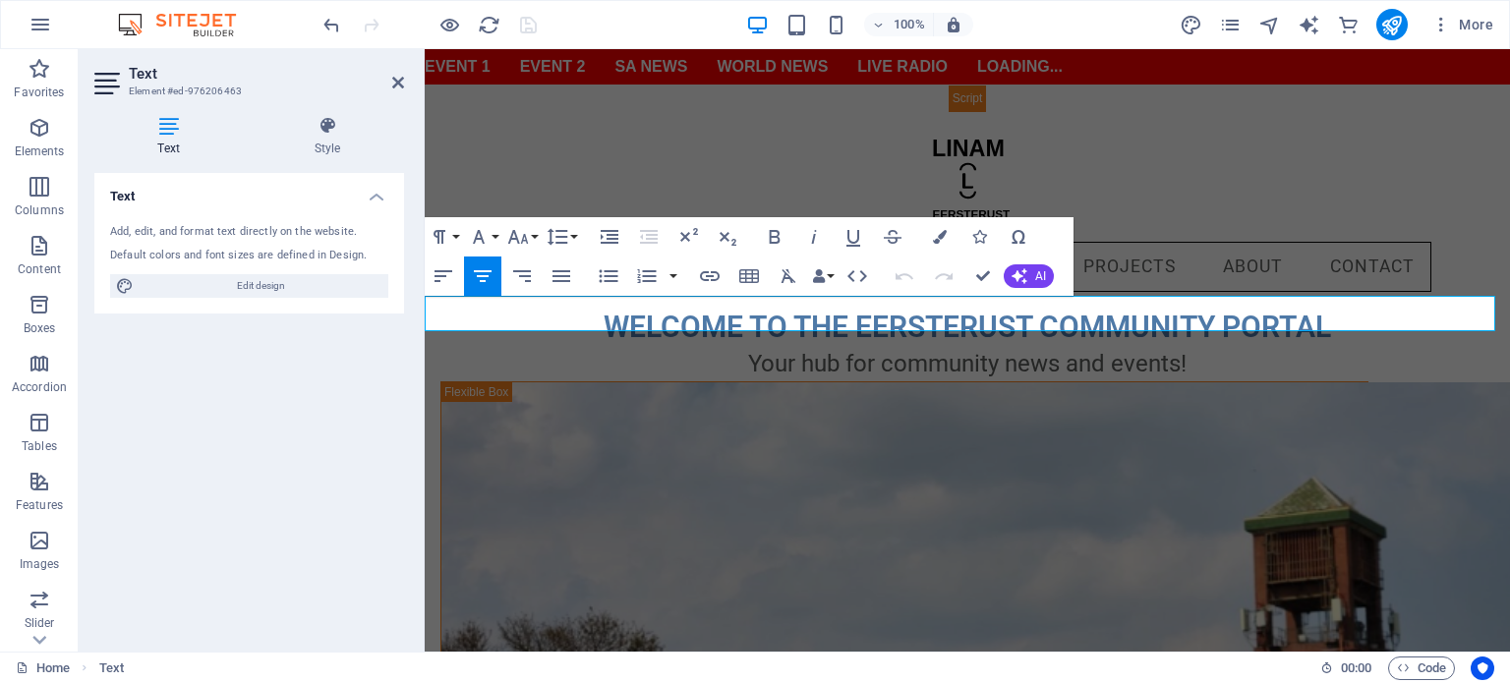
click at [1004, 350] on span "Your hub for community news and events!" at bounding box center [967, 364] width 438 height 28
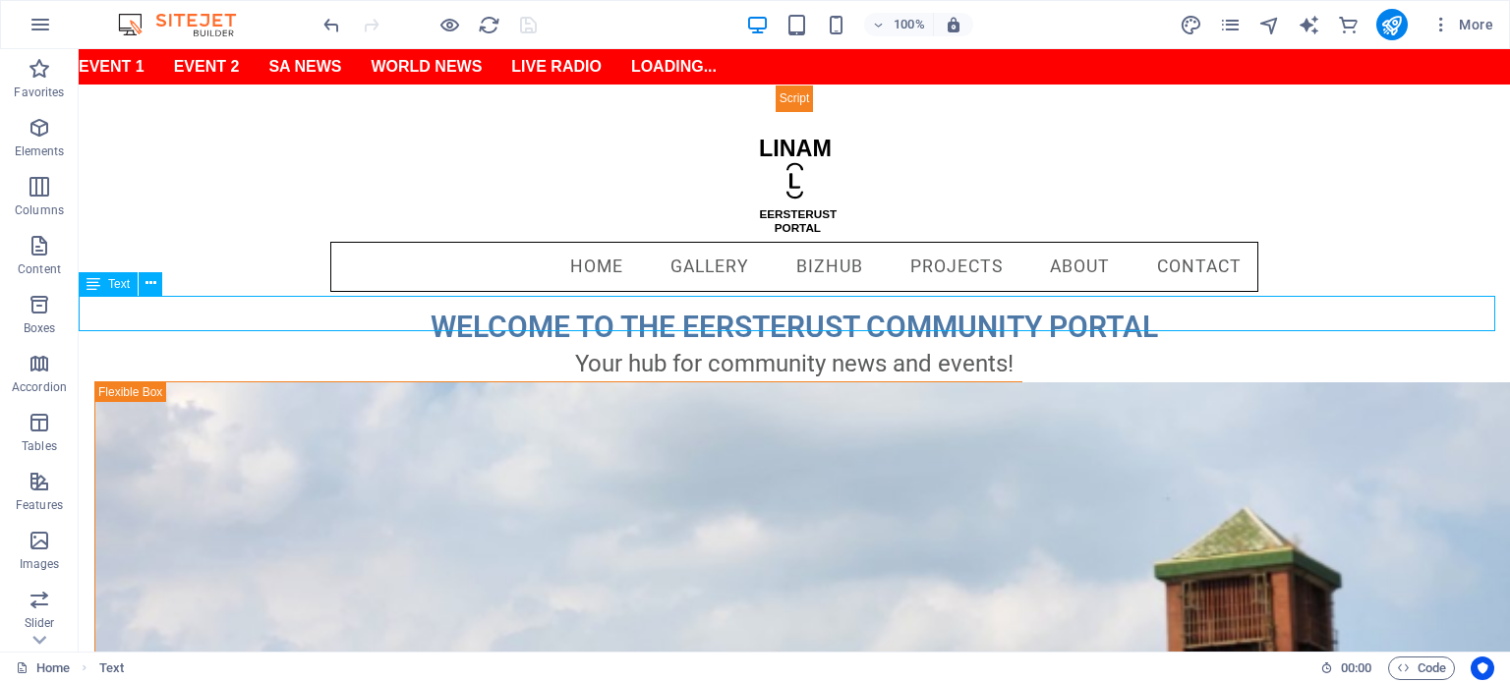
click at [950, 346] on div "Your hub for community news and events!" at bounding box center [795, 363] width 1432 height 35
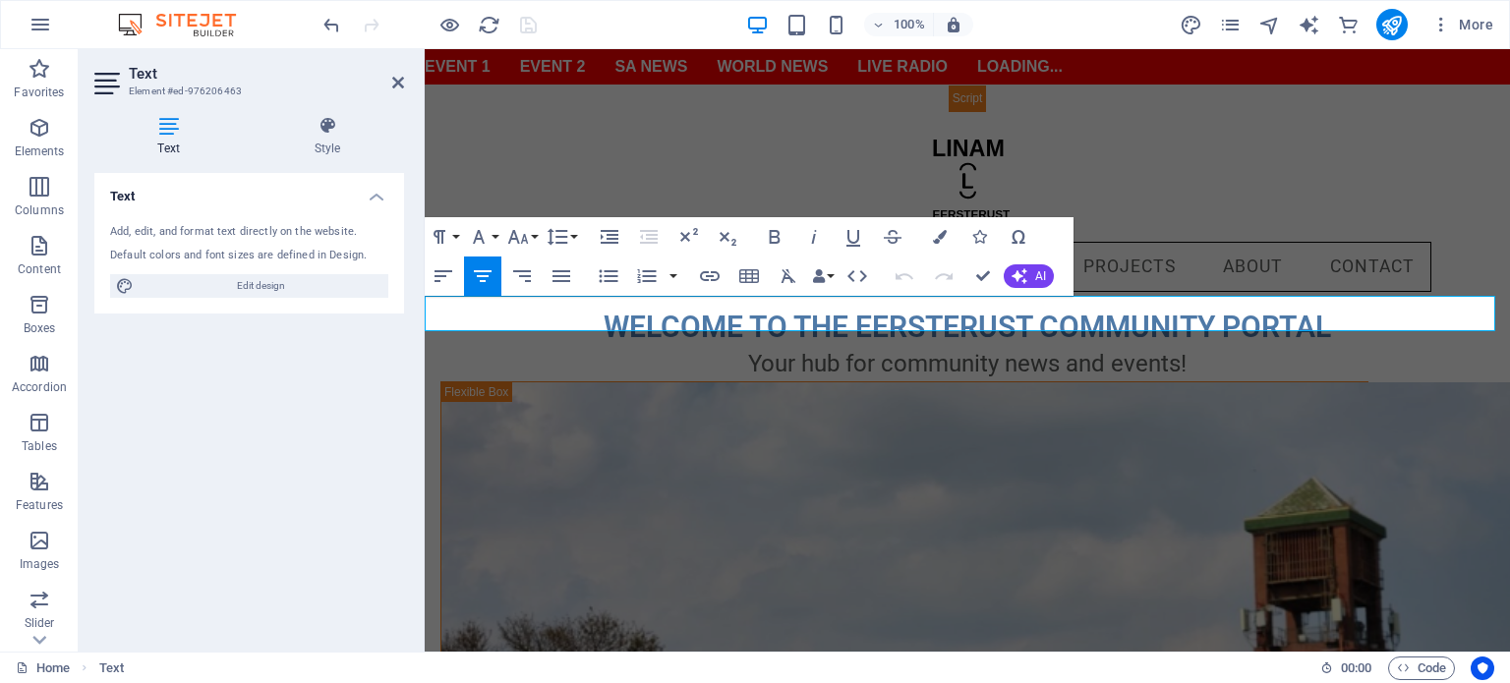
click at [995, 350] on span "Your hub for community news and events!" at bounding box center [967, 364] width 438 height 28
click at [1217, 346] on p "Your hub for community news and events!" at bounding box center [967, 363] width 1085 height 35
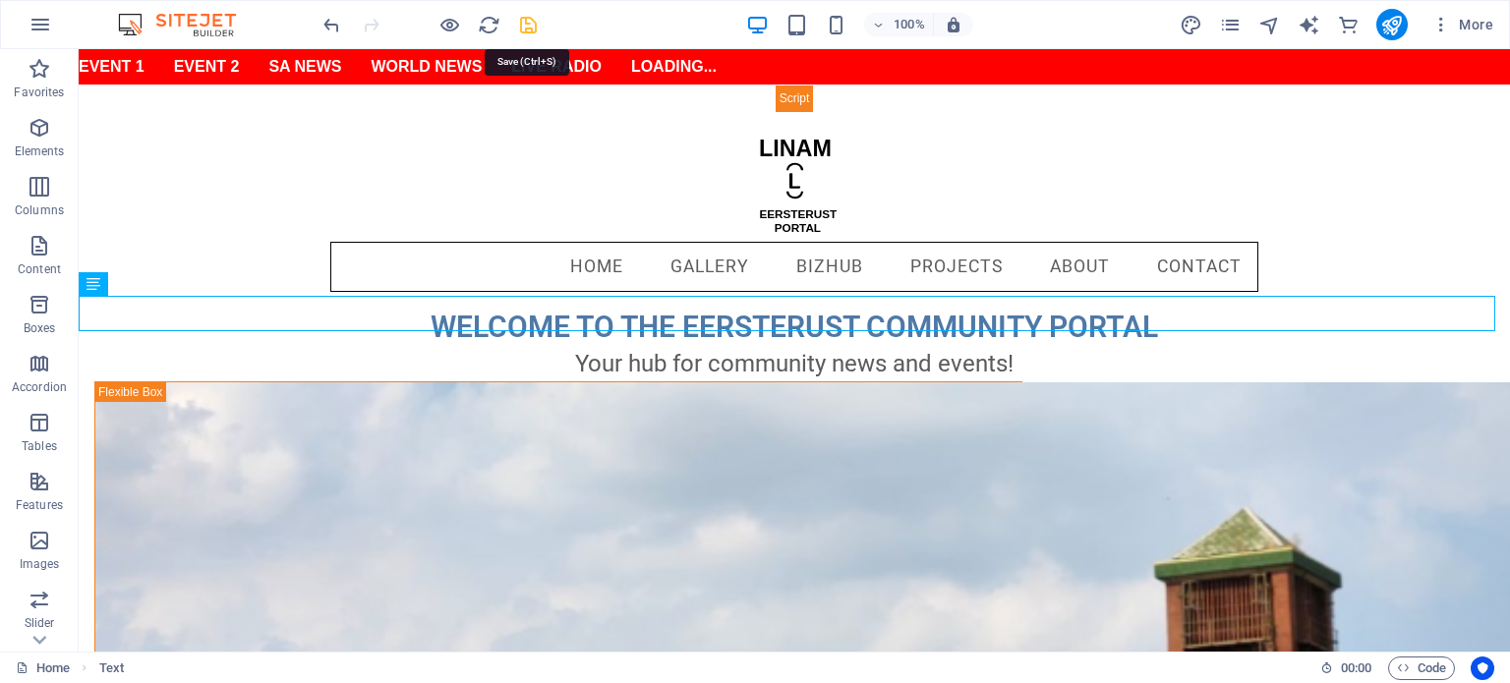
click at [529, 21] on icon "save" at bounding box center [528, 25] width 23 height 23
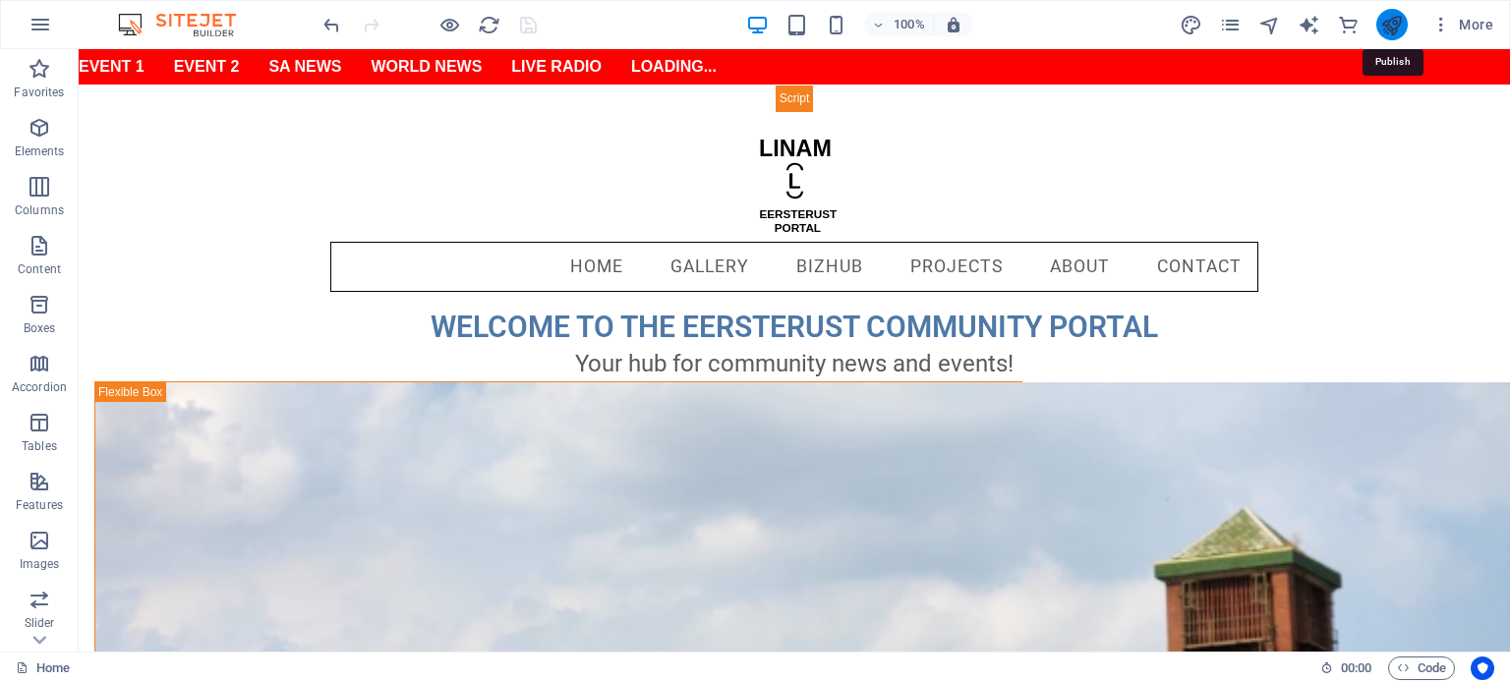
click at [1392, 29] on icon "publish" at bounding box center [1391, 25] width 23 height 23
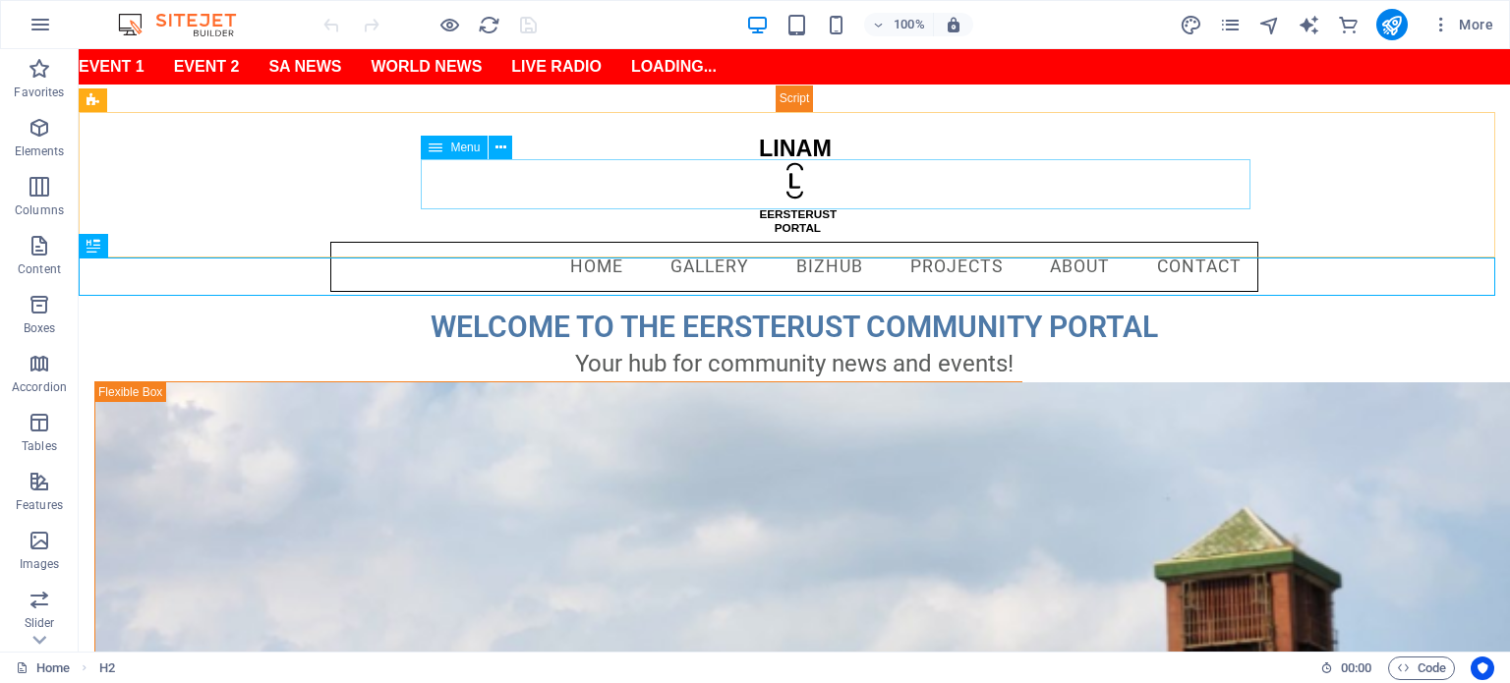
click at [473, 154] on div "Menu" at bounding box center [454, 148] width 67 height 24
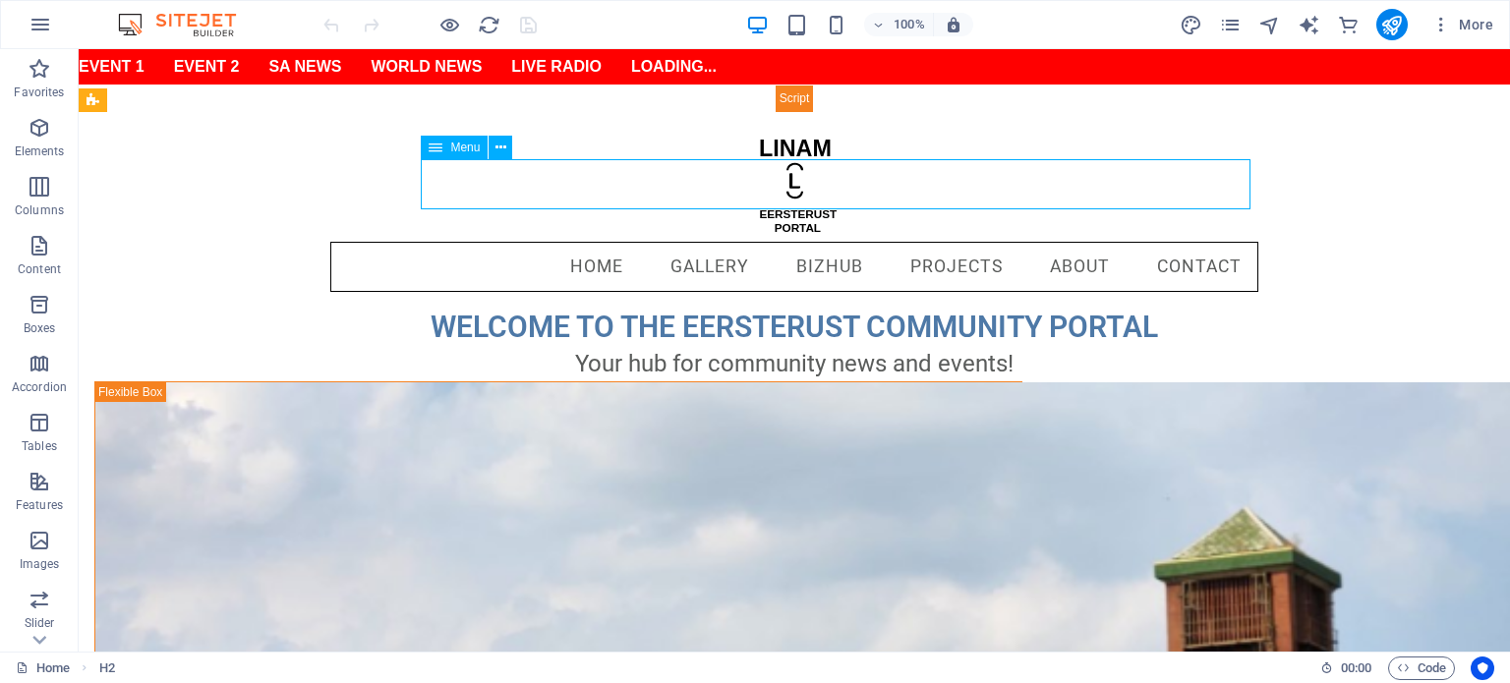
click at [473, 154] on div "Menu" at bounding box center [454, 148] width 67 height 24
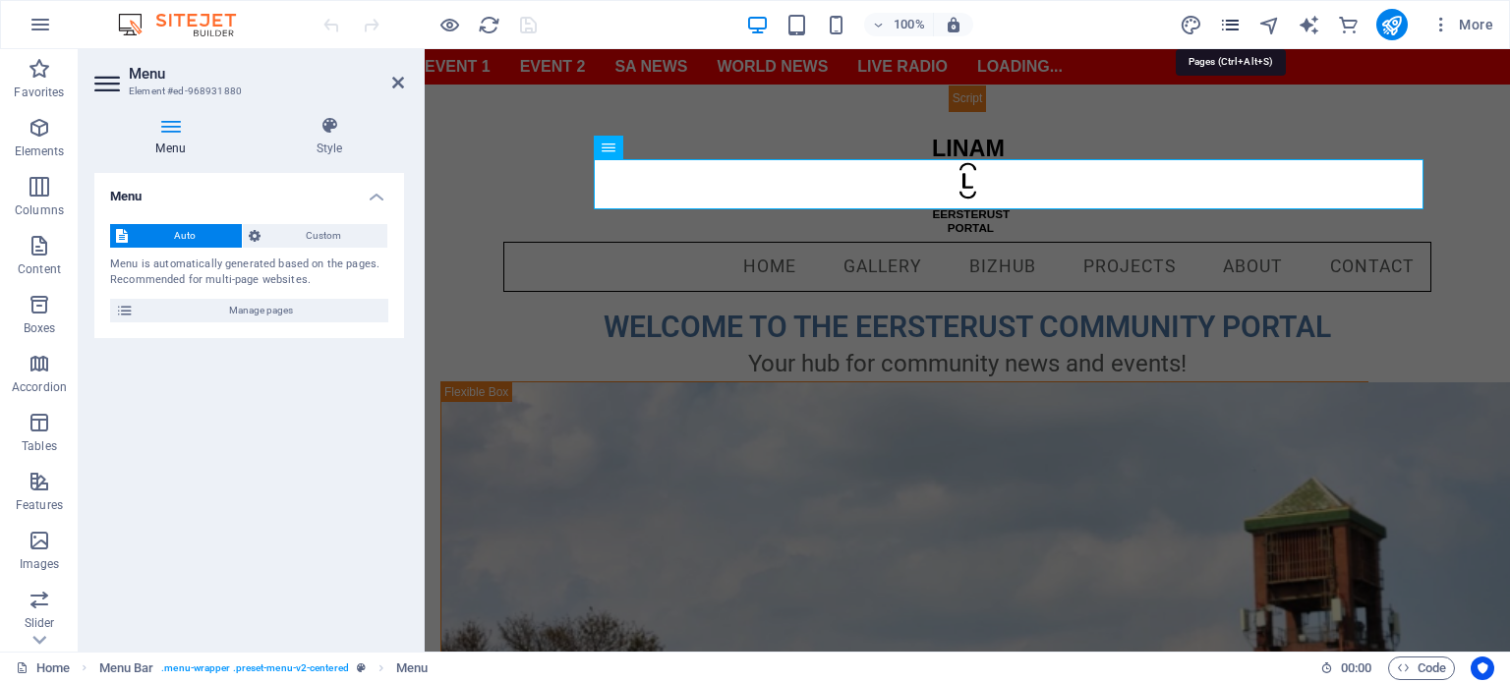
click at [1234, 30] on icon "pages" at bounding box center [1230, 25] width 23 height 23
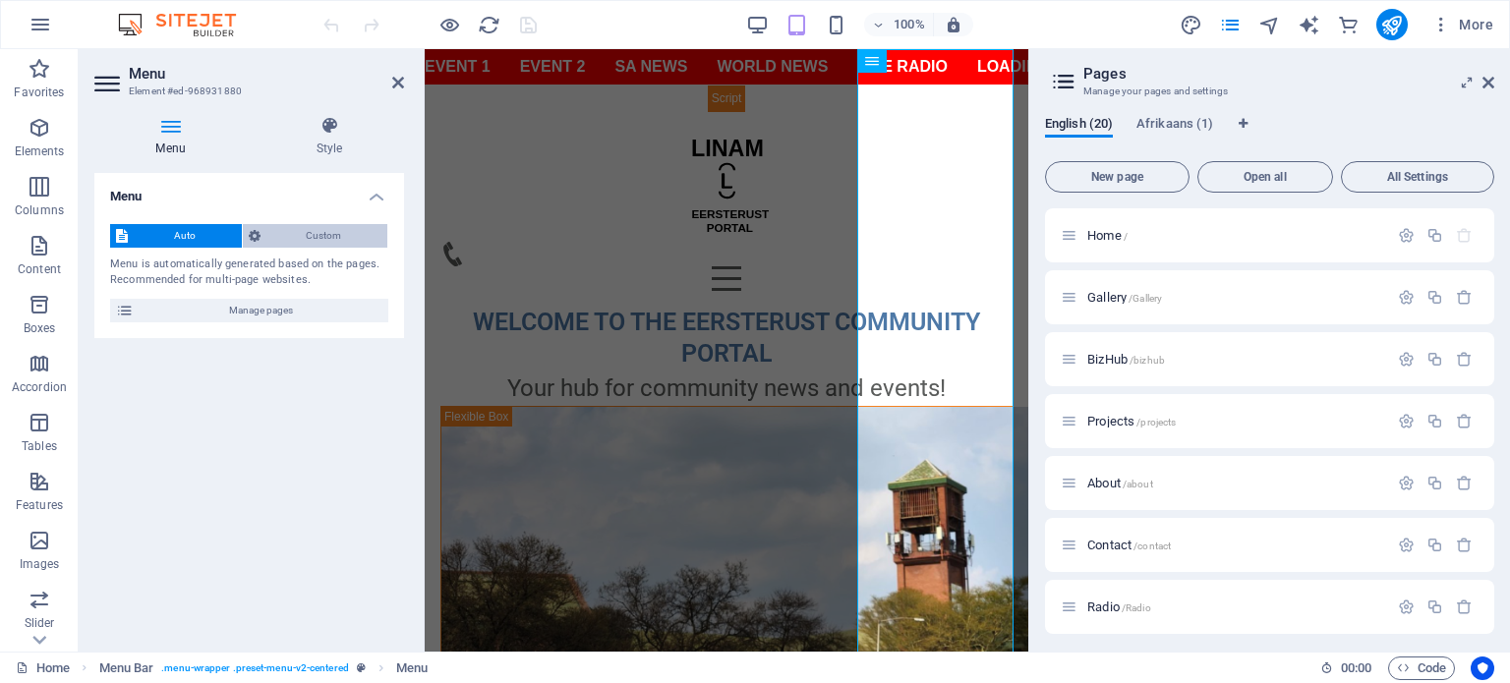
click at [315, 239] on span "Custom" at bounding box center [324, 236] width 116 height 24
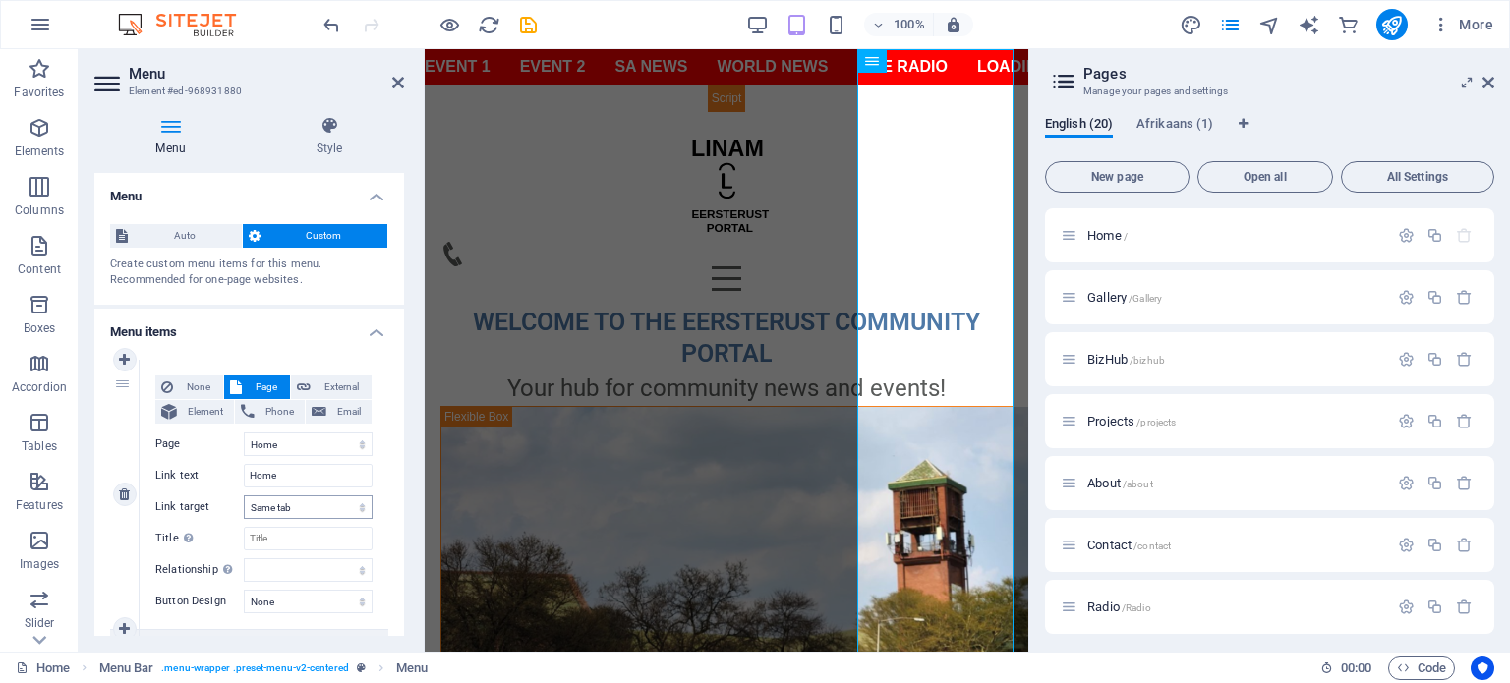
scroll to position [393, 0]
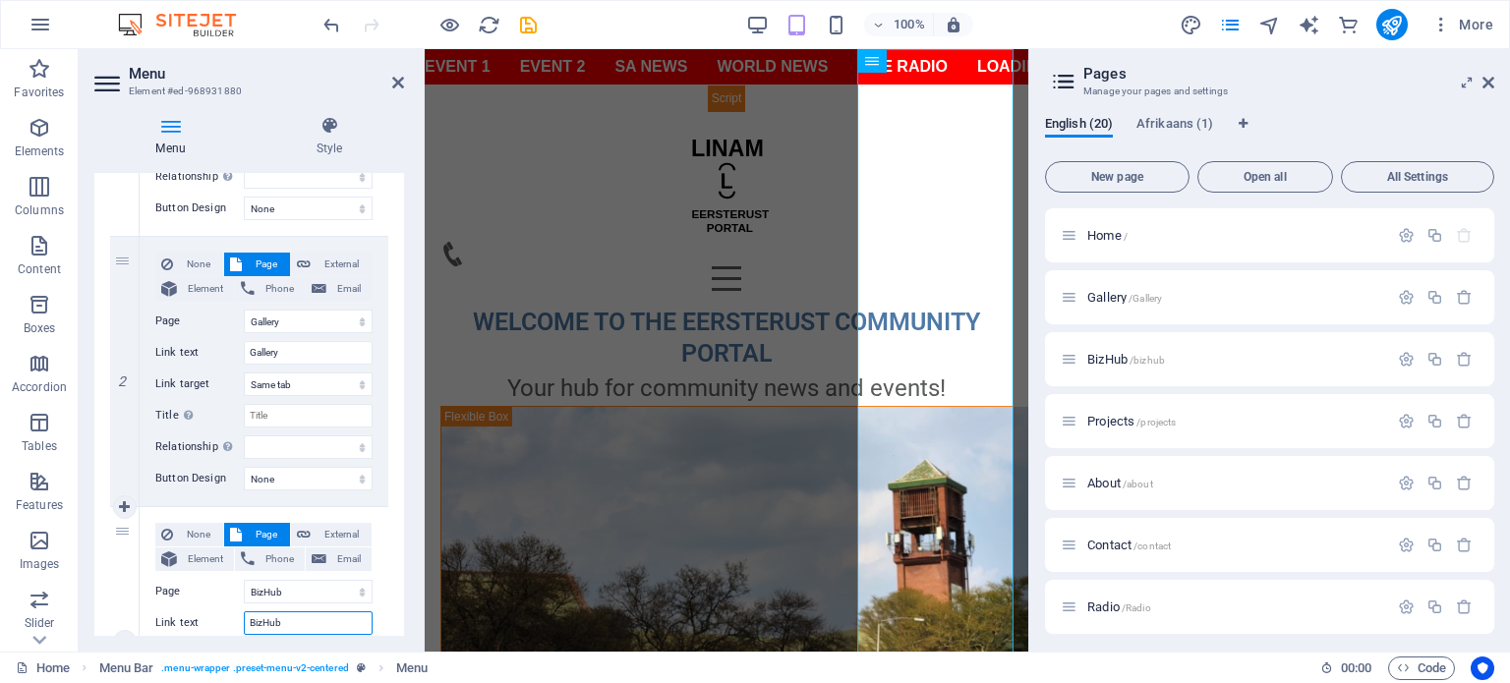
click at [315, 624] on input "BizHub" at bounding box center [308, 624] width 129 height 24
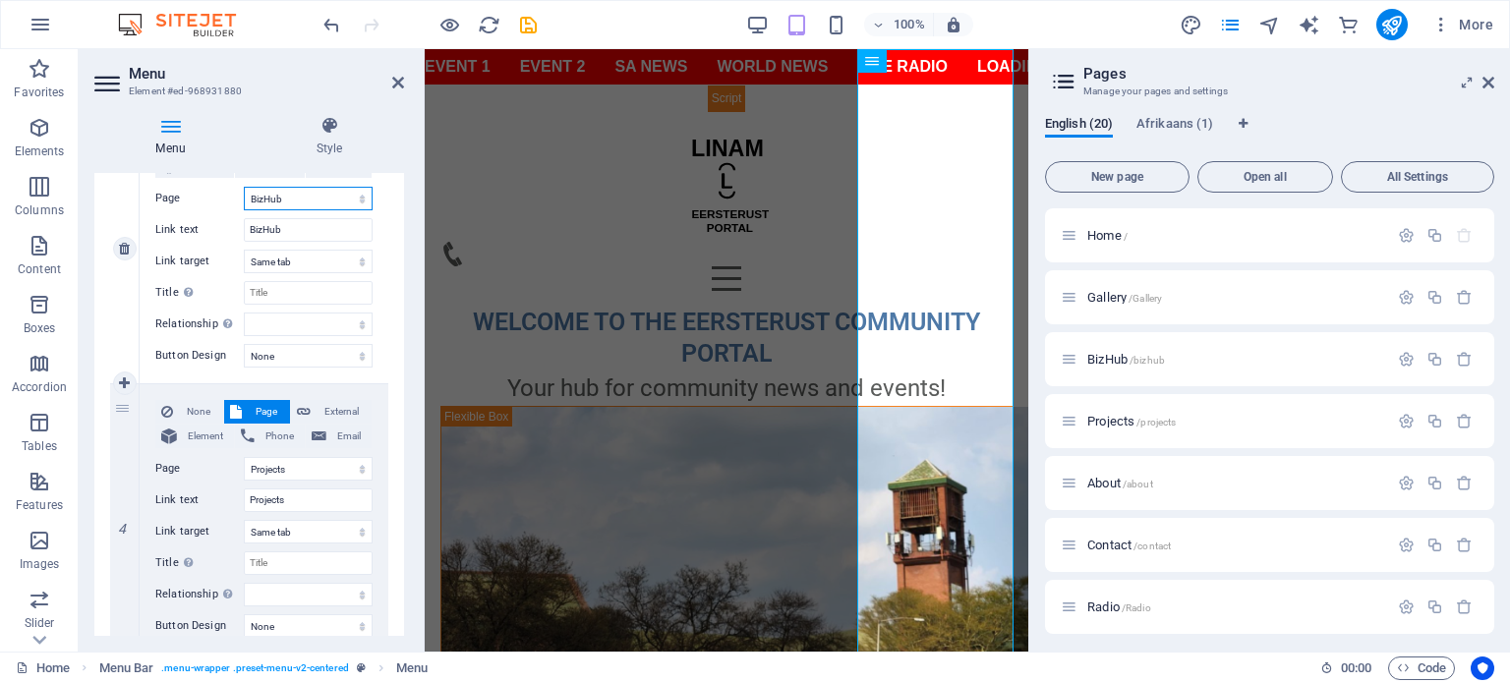
click at [332, 198] on select "Home Gallery BizHub Projects About Contact Radio TV RSA News Int News Legal Not…" at bounding box center [308, 199] width 129 height 24
click at [244, 187] on select "Home Gallery BizHub Projects About Contact Radio TV RSA News Int News Legal Not…" at bounding box center [308, 199] width 129 height 24
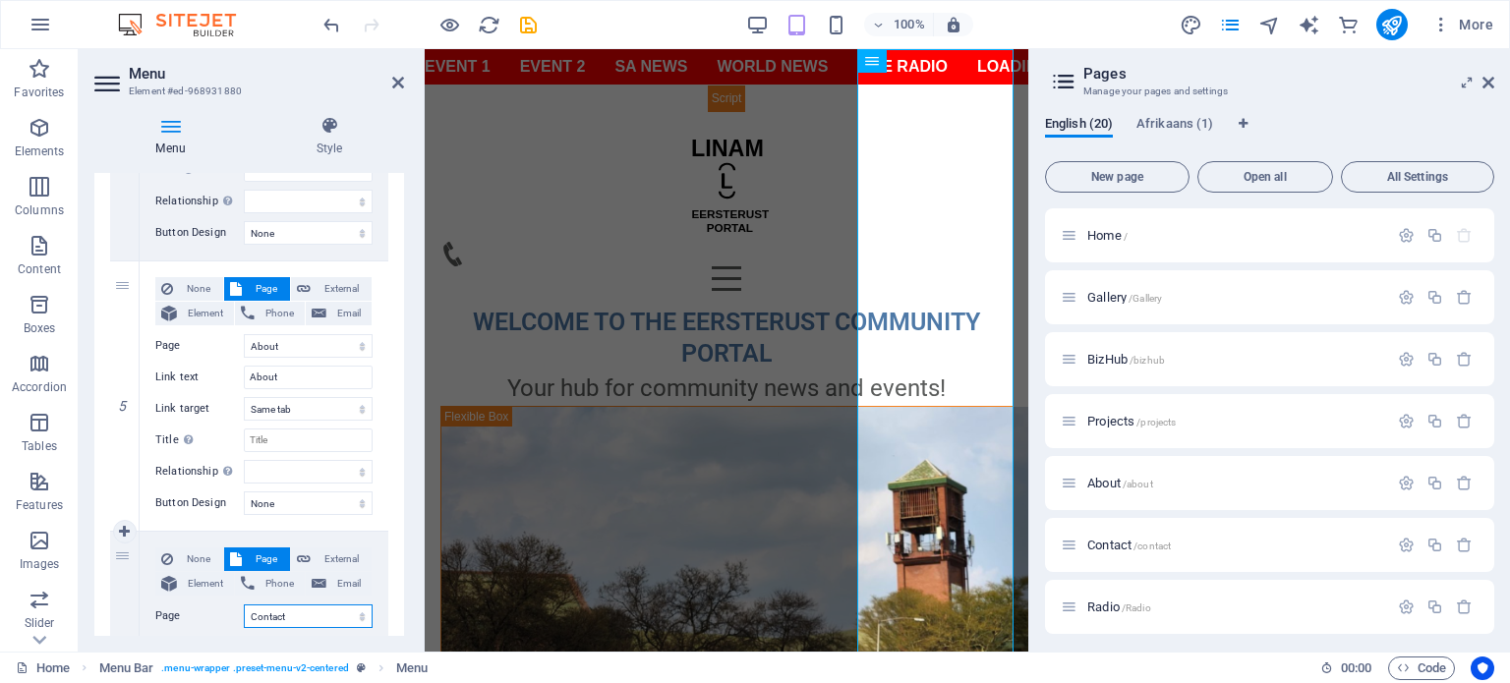
click at [302, 613] on select "Home Gallery BizHub Projects About Contact Radio TV RSA News Int News Legal Not…" at bounding box center [308, 617] width 129 height 24
click at [244, 605] on select "Home Gallery BizHub Projects About Contact Radio TV RSA News Int News Legal Not…" at bounding box center [308, 617] width 129 height 24
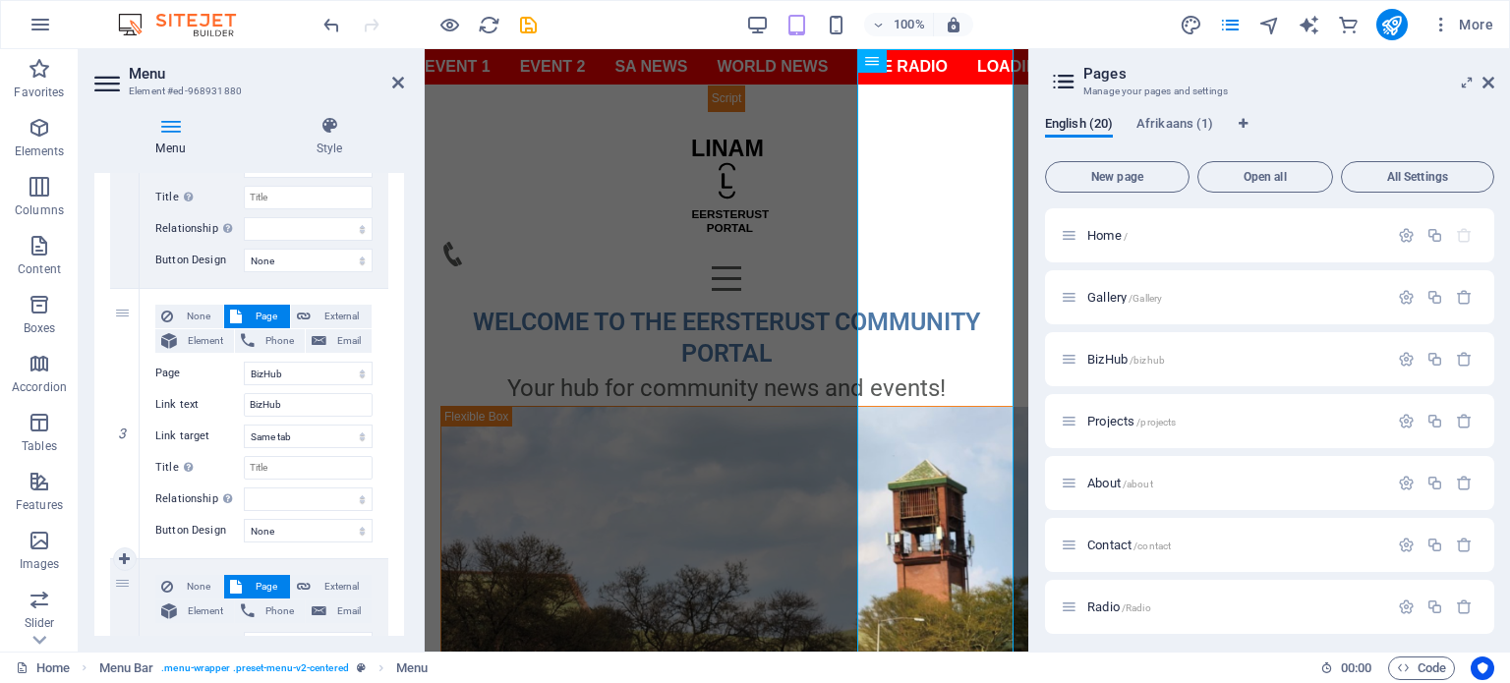
scroll to position [1005, 0]
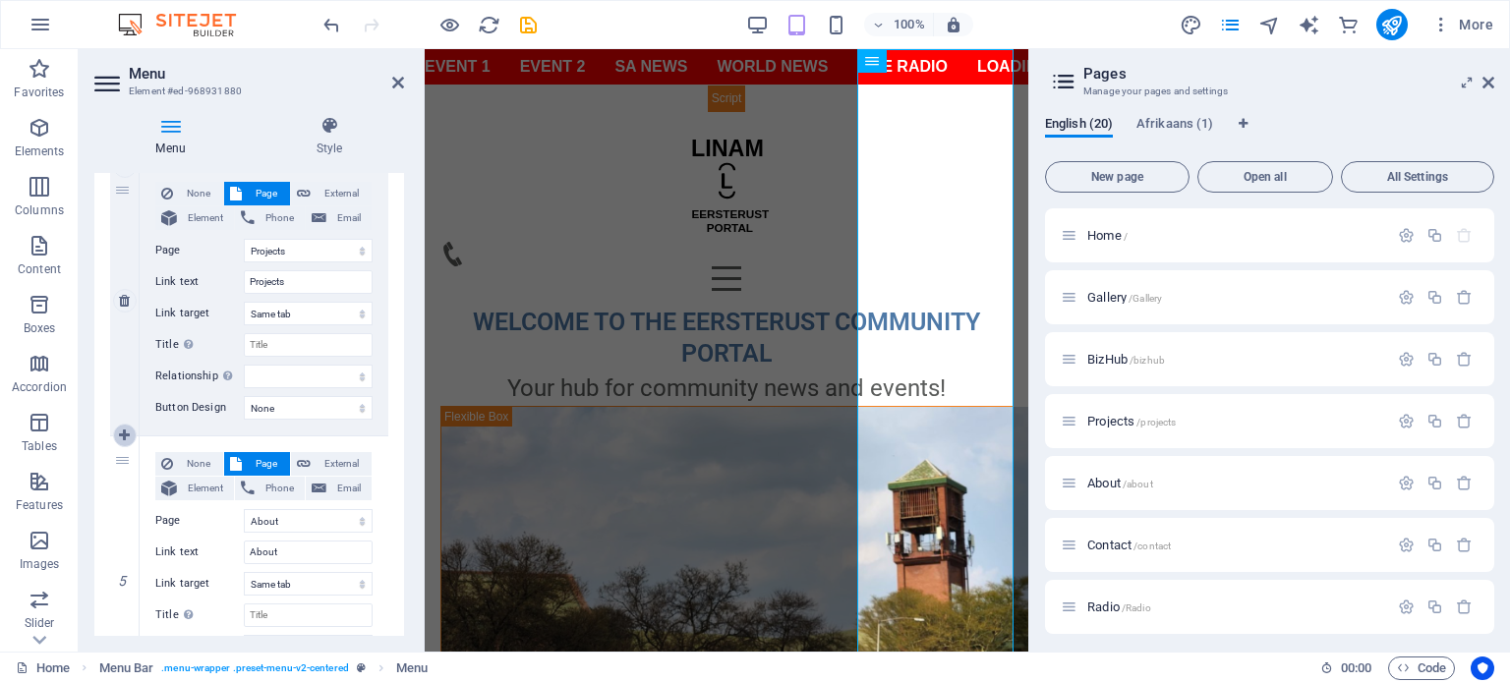
click at [120, 434] on icon at bounding box center [124, 436] width 11 height 14
select select
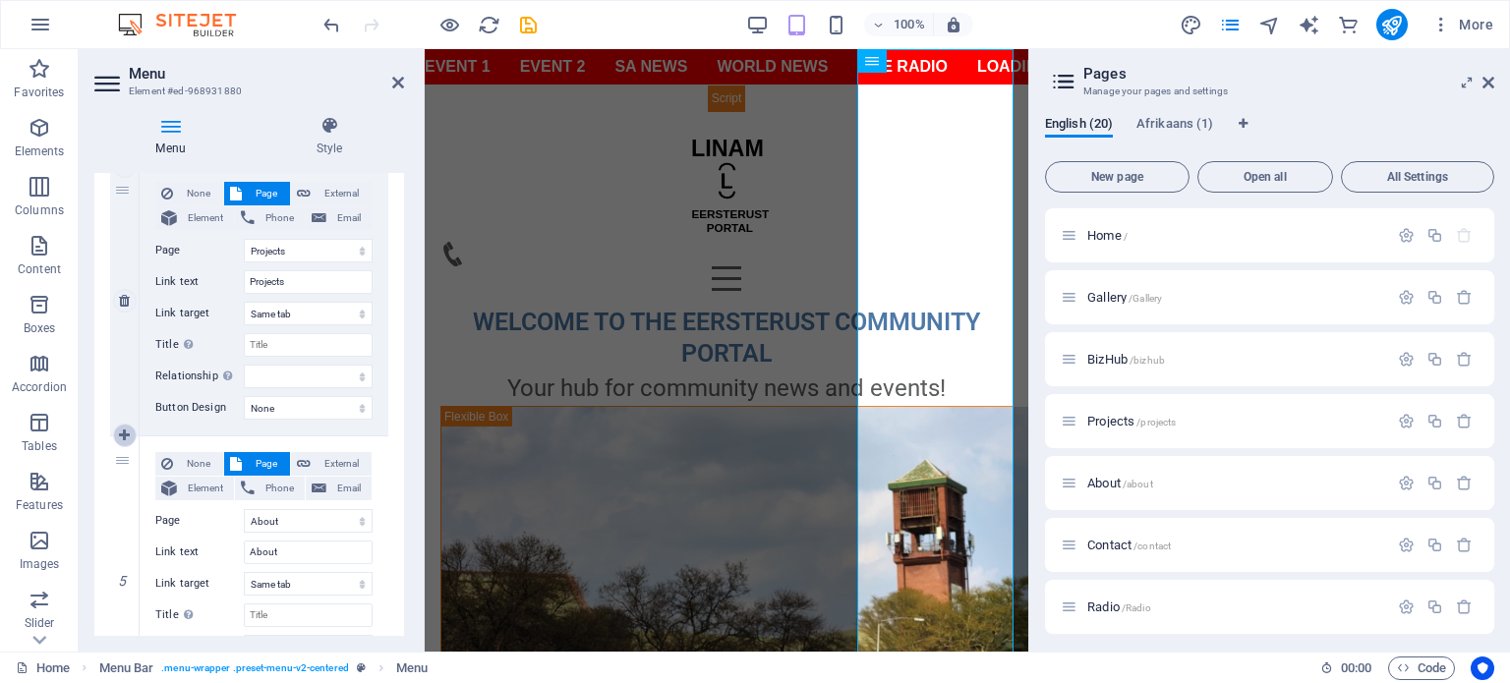
select select
select select "4"
type input "About"
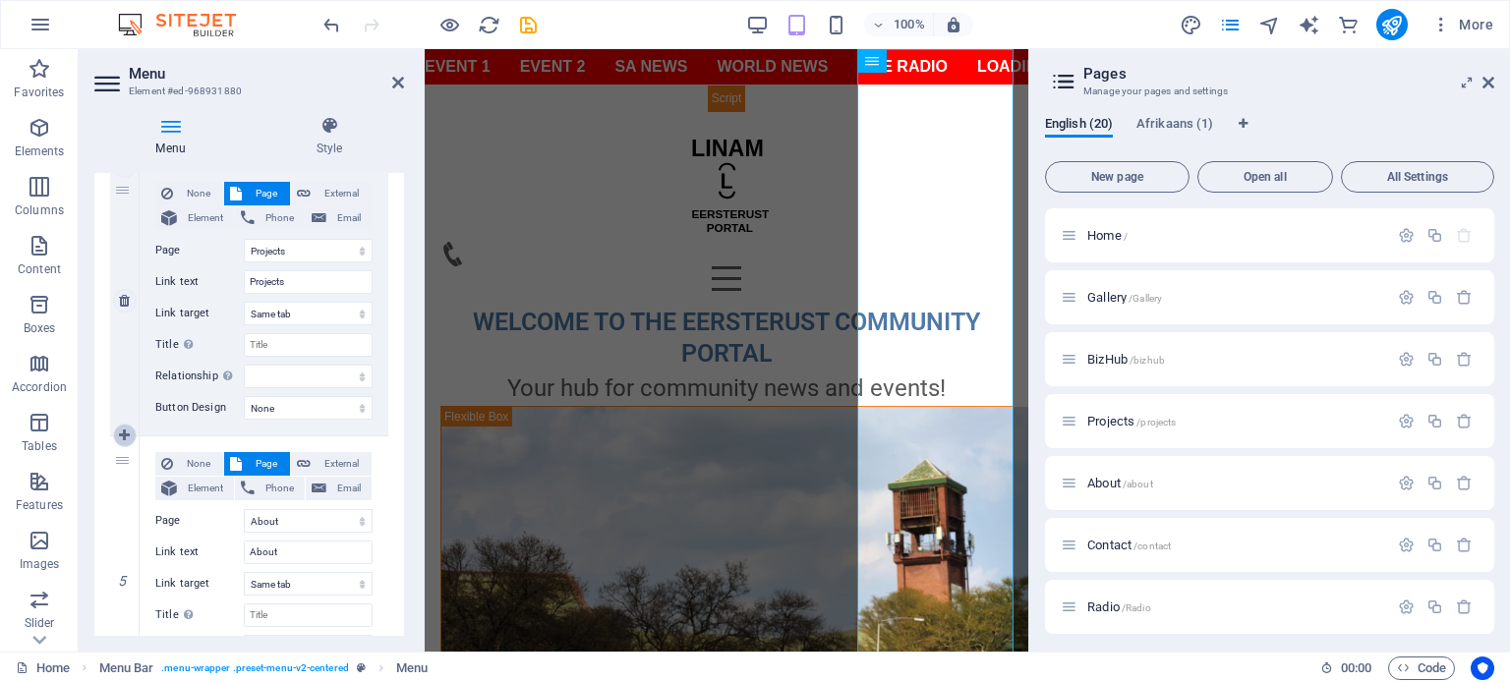
select select
select select "5"
select select
click at [270, 463] on span "Page" at bounding box center [266, 464] width 36 height 24
select select
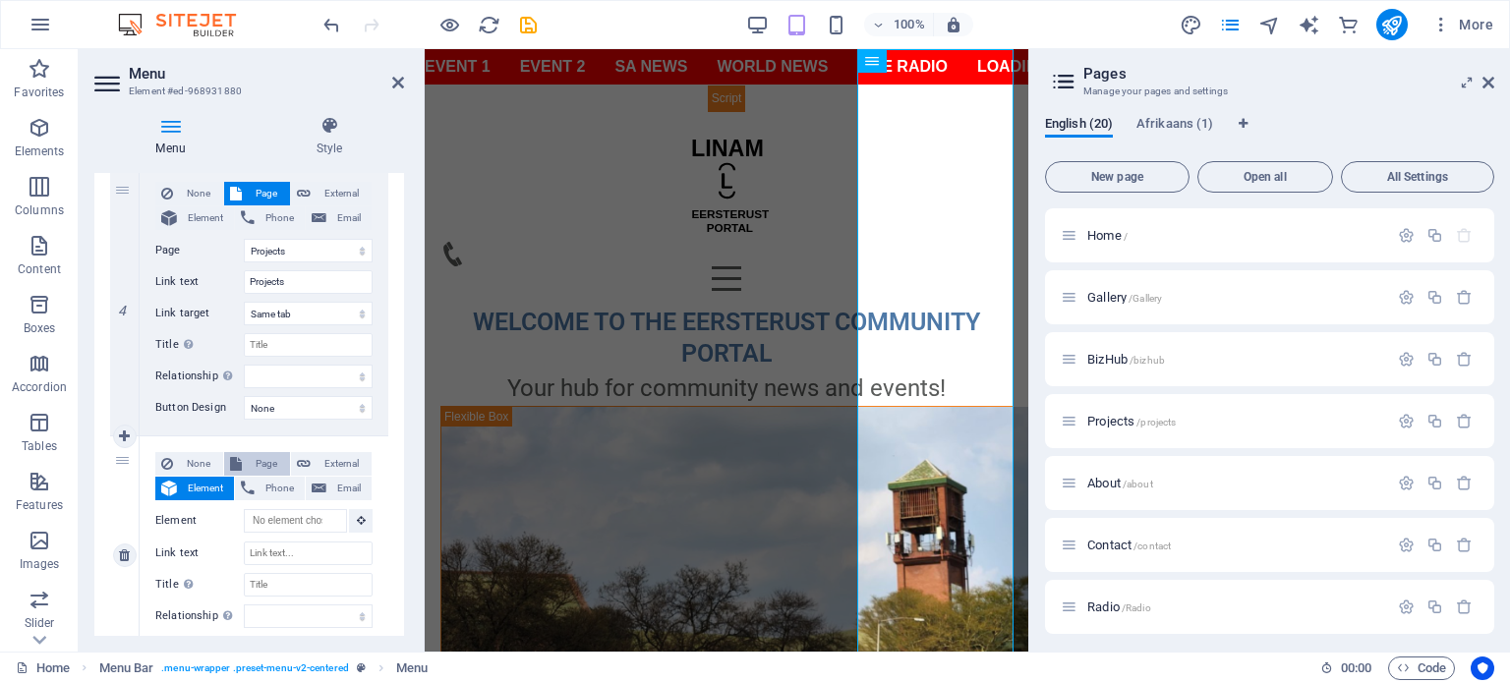
select select
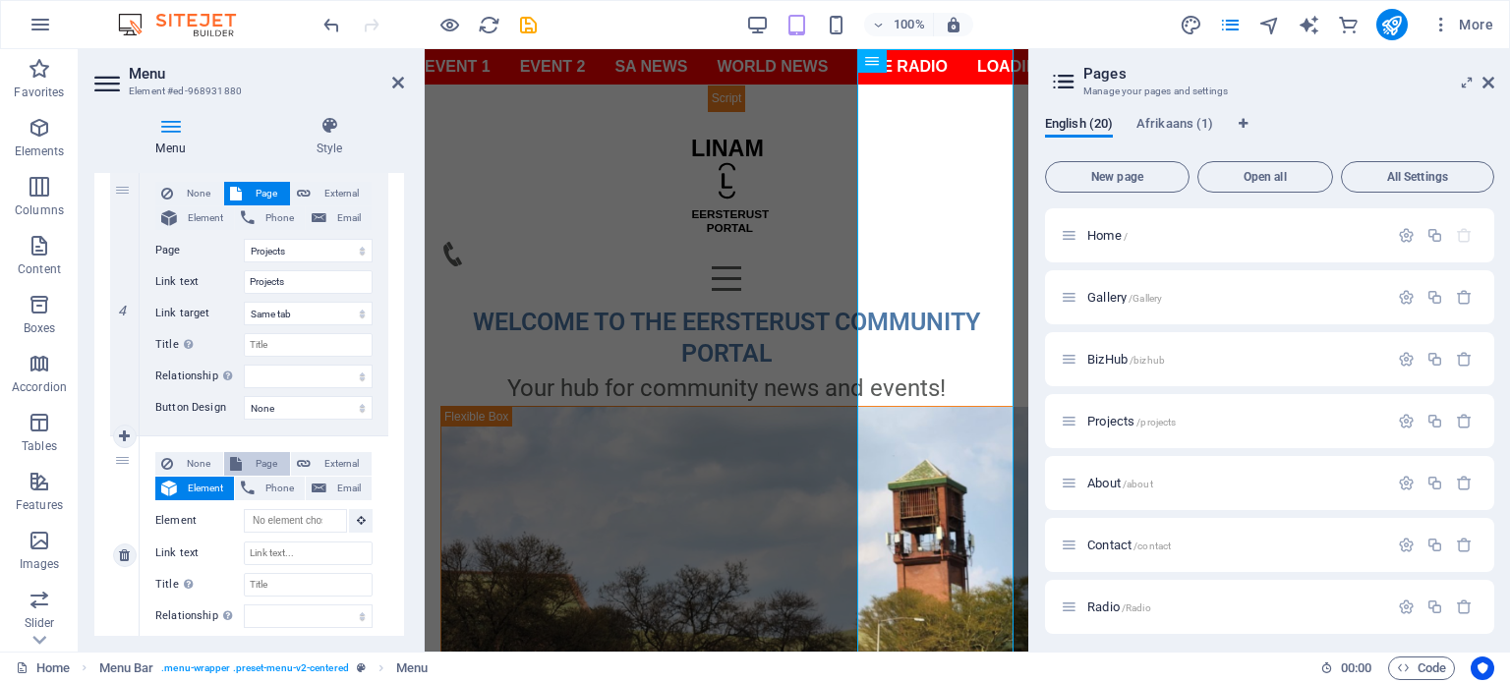
select select
click at [327, 521] on select "Home Gallery BizHub Projects About Contact Radio TV RSA News Int News Legal Not…" at bounding box center [308, 521] width 129 height 24
select select "1"
click at [244, 509] on select "Home Gallery BizHub Projects About Contact Radio TV RSA News Int News Legal Not…" at bounding box center [308, 521] width 129 height 24
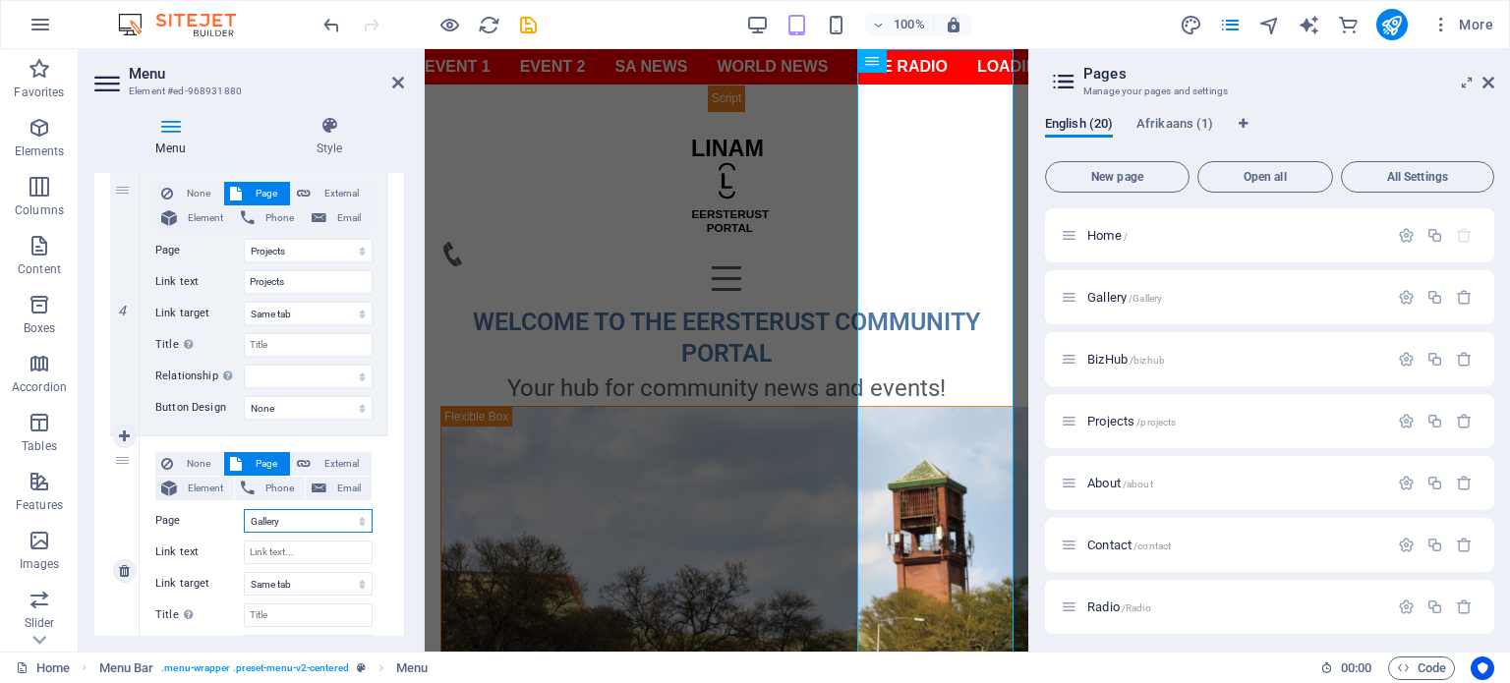
select select
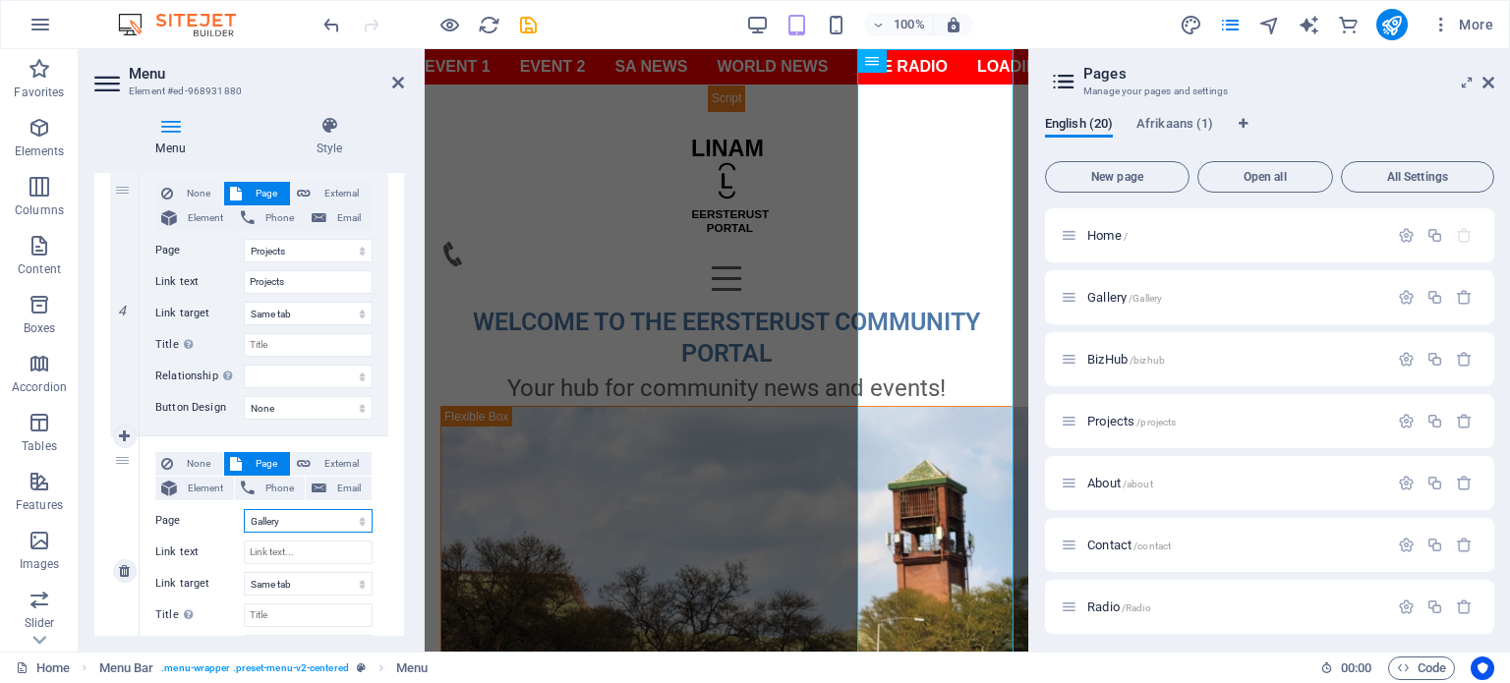
select select
drag, startPoint x: 122, startPoint y: 463, endPoint x: 119, endPoint y: 497, distance: 33.6
click at [119, 497] on div "5" at bounding box center [124, 571] width 29 height 269
select select
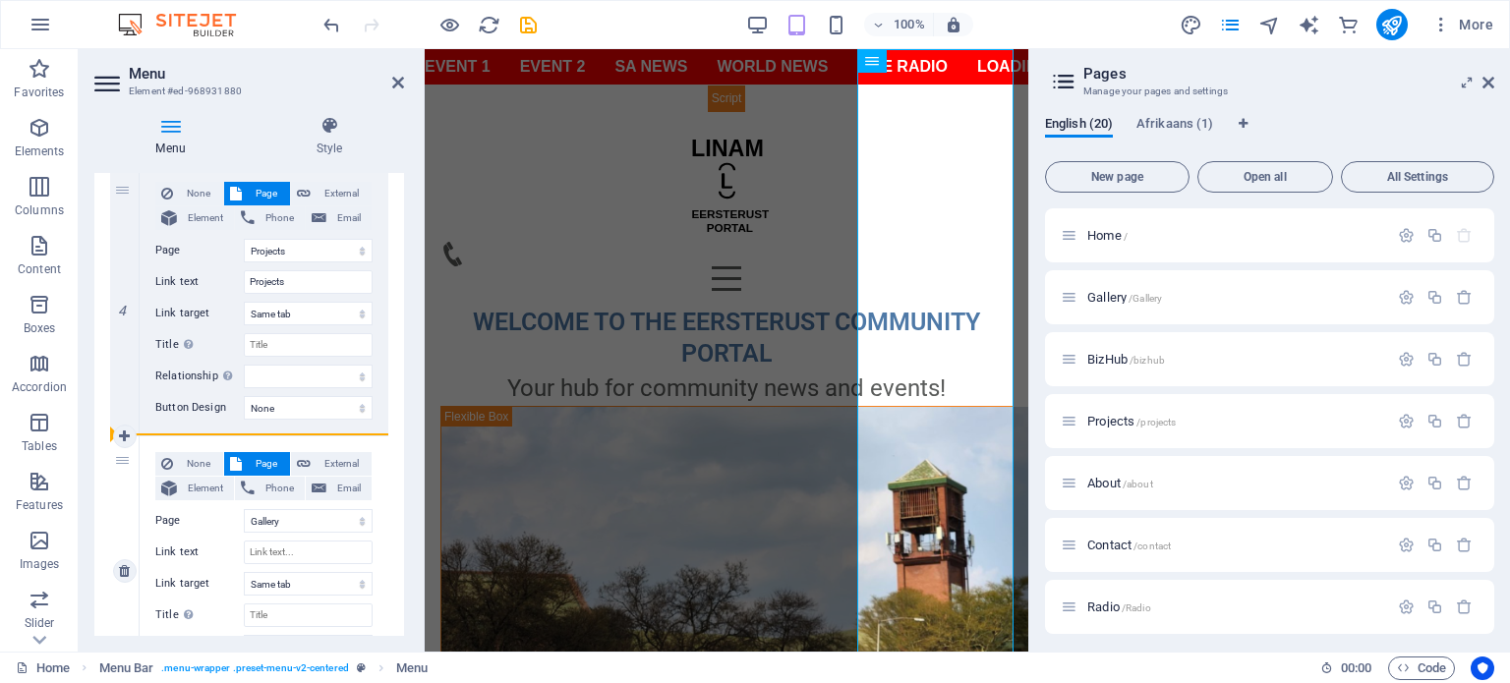
select select
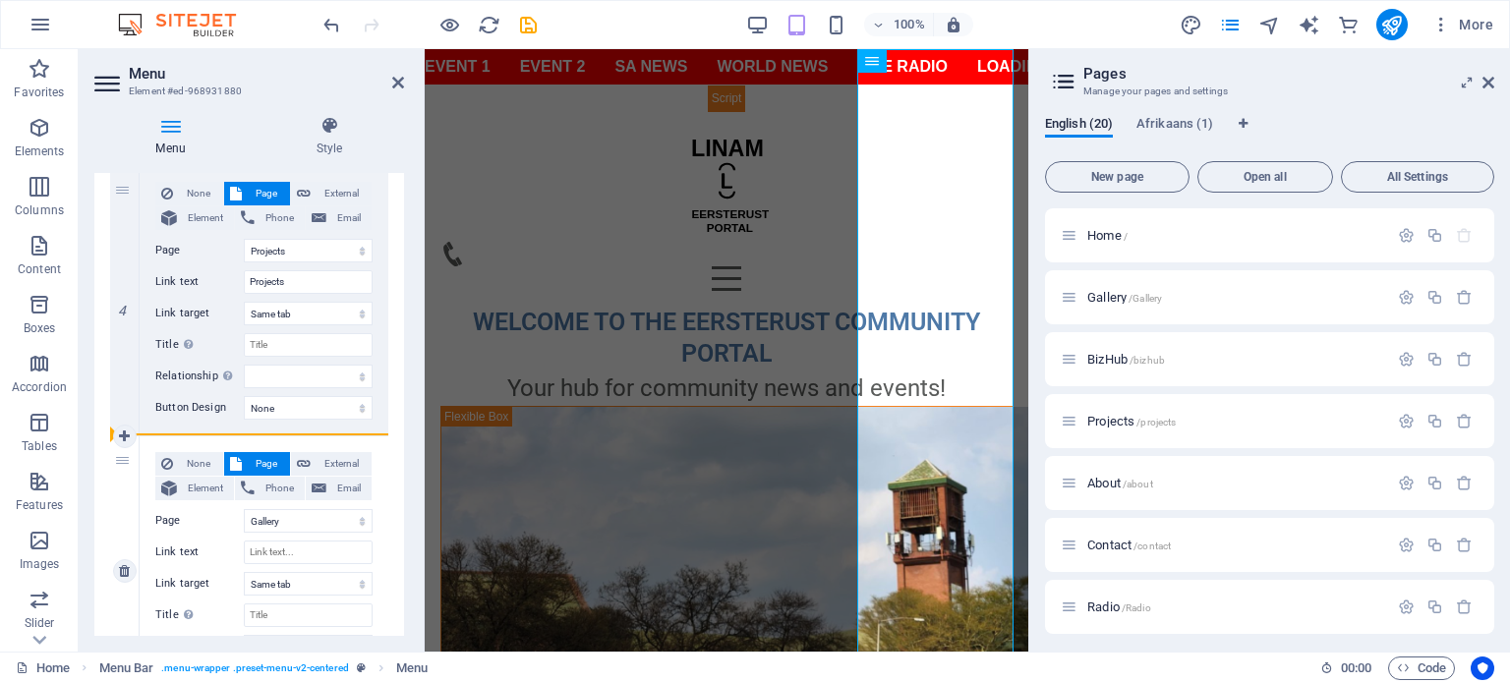
select select
click at [532, 25] on icon "save" at bounding box center [528, 25] width 23 height 23
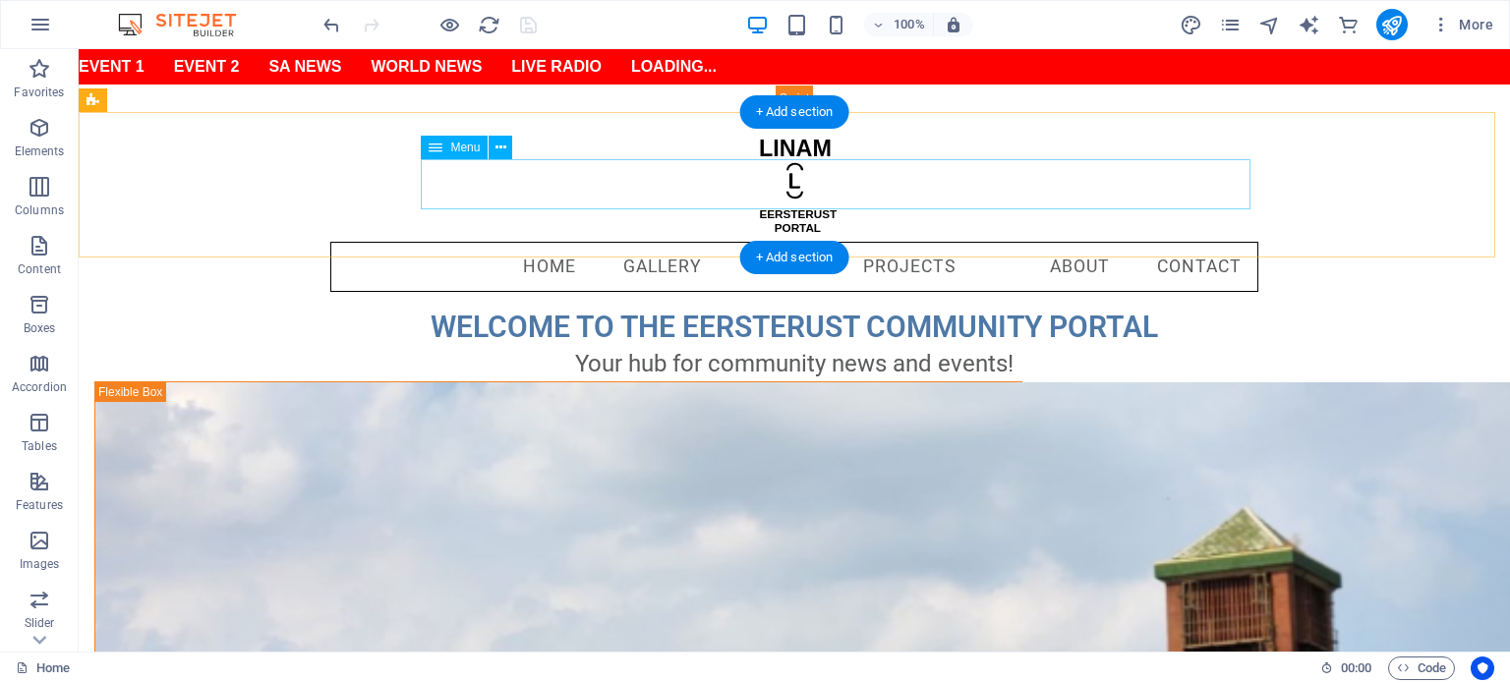
click at [563, 242] on nav "Home Gallery BizHub Projects About Contact" at bounding box center [794, 267] width 928 height 51
select select
select select "1"
select select
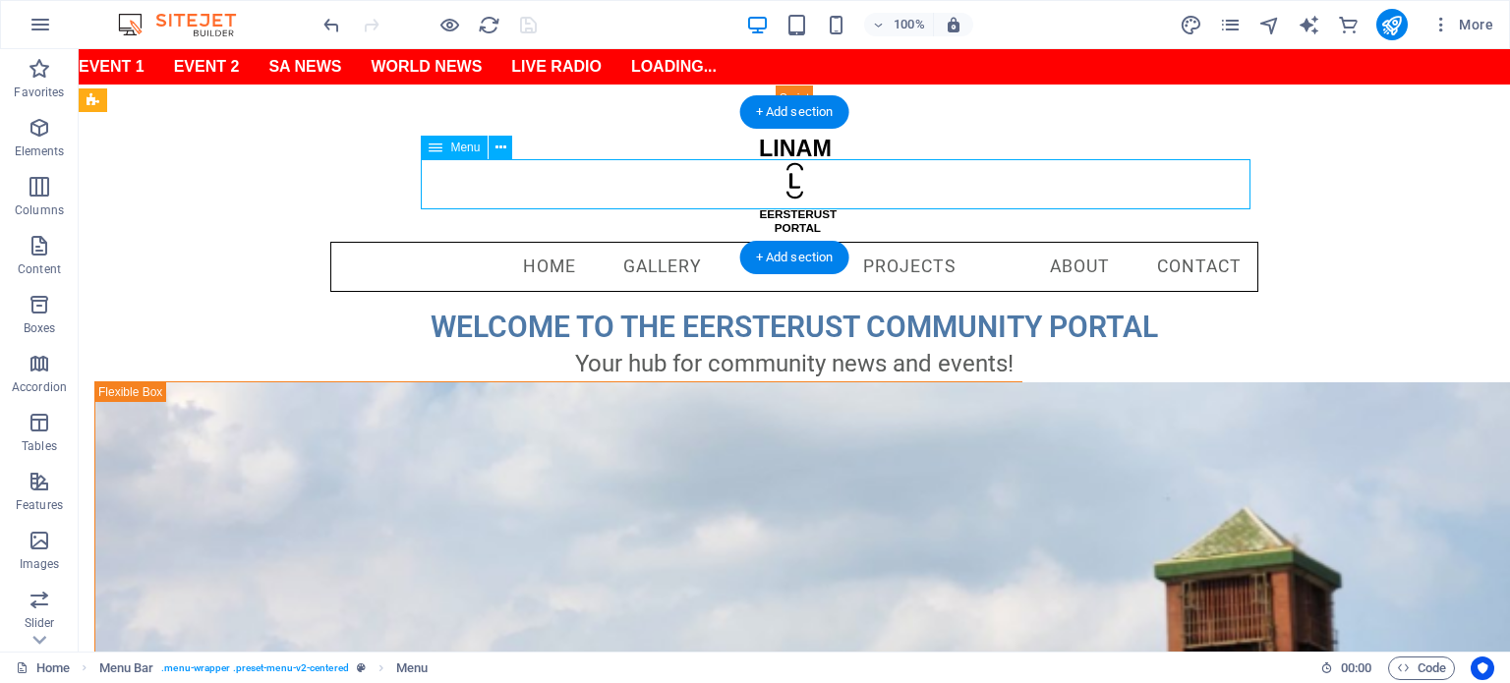
select select "2"
select select
select select "3"
select select
select select "1"
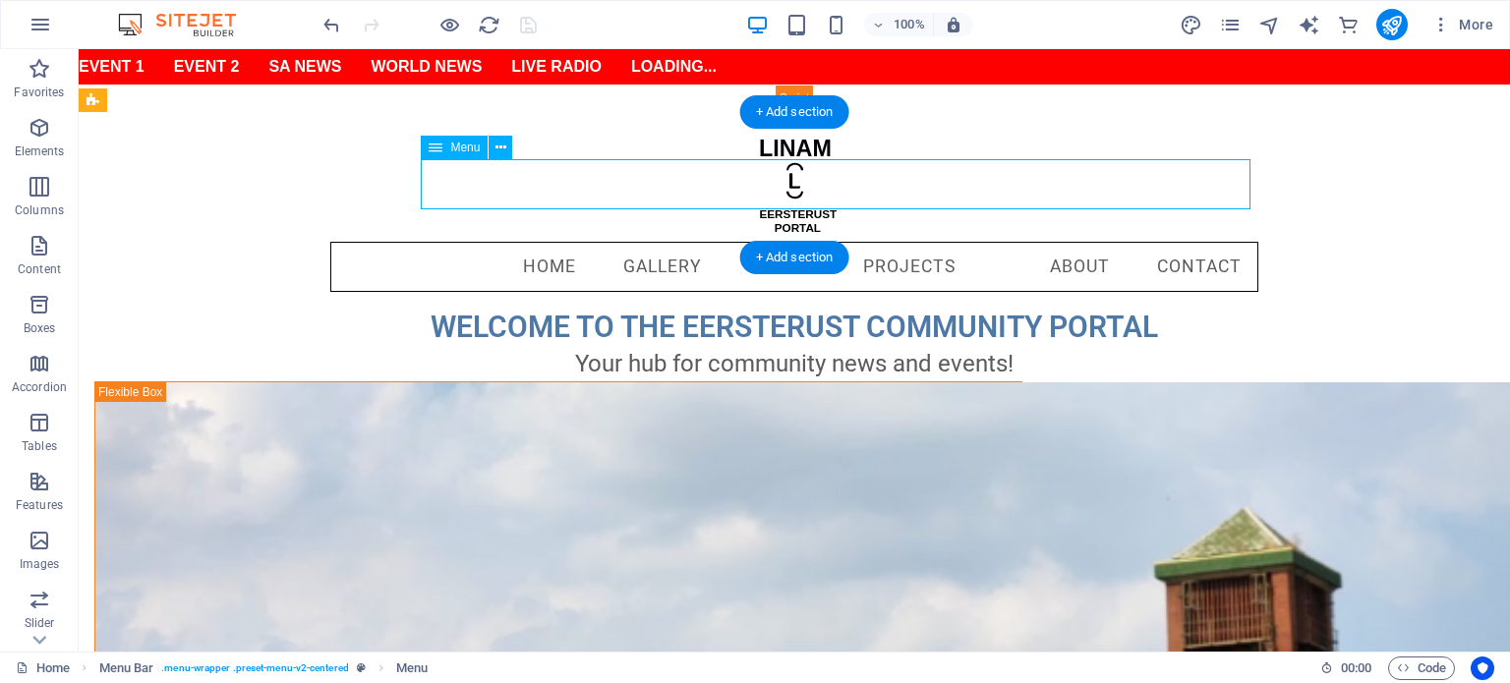
select select
select select "4"
select select
select select "5"
select select
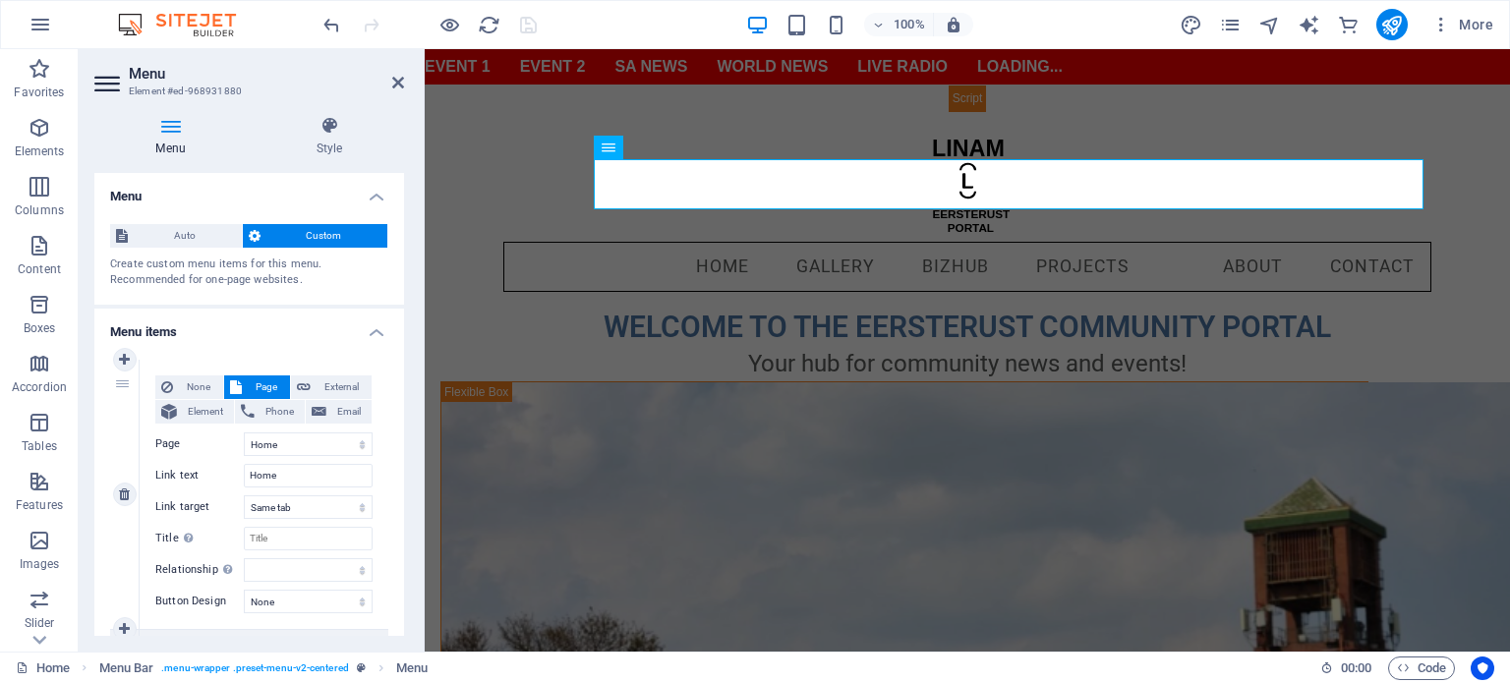
scroll to position [393, 0]
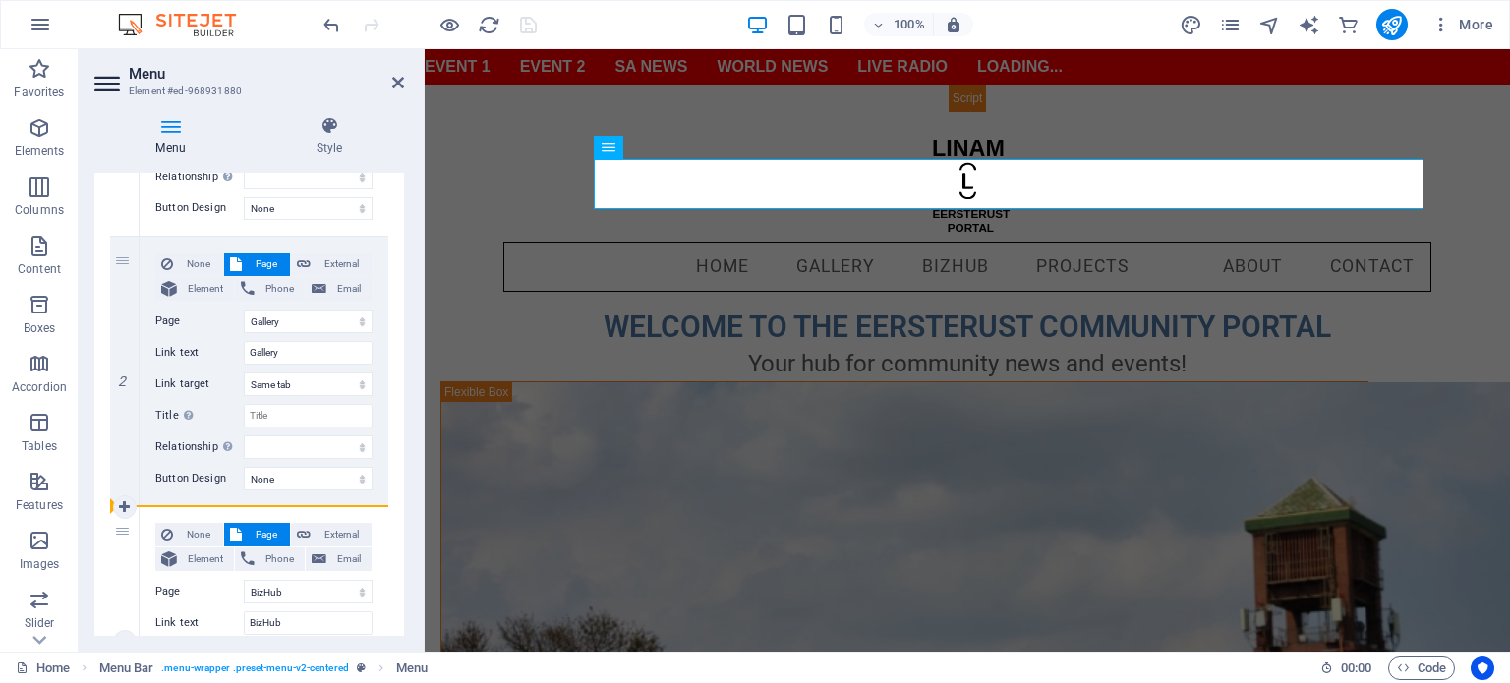
drag, startPoint x: 126, startPoint y: 262, endPoint x: 127, endPoint y: 612, distance: 350.0
select select
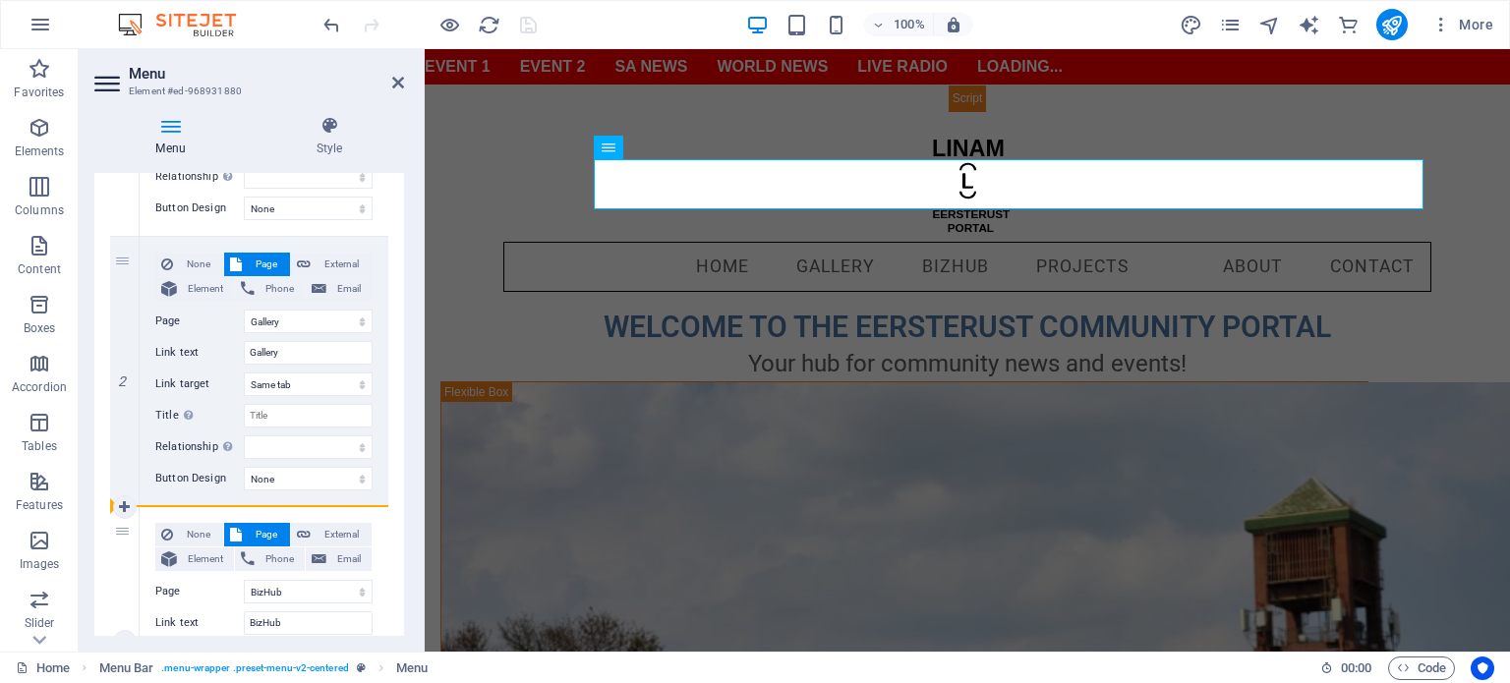
select select
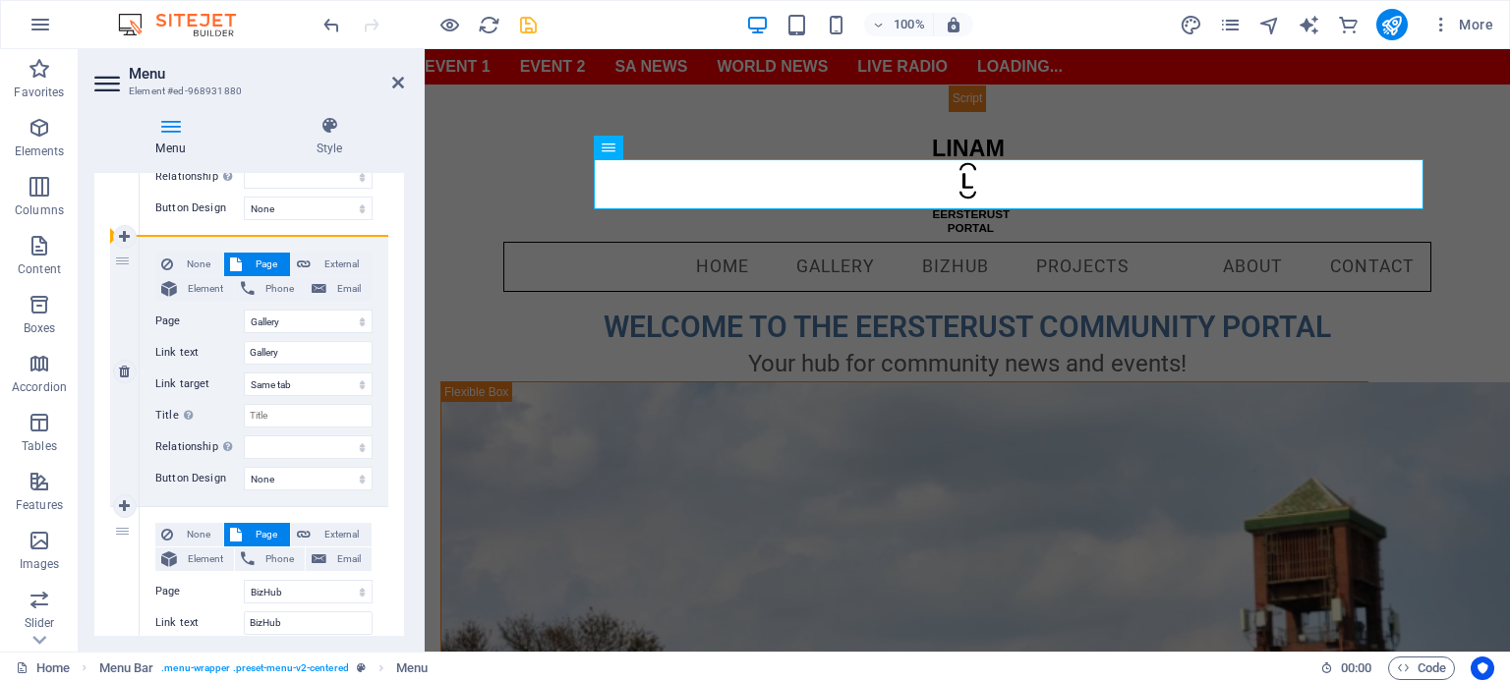
drag, startPoint x: 122, startPoint y: 532, endPoint x: 138, endPoint y: 306, distance: 226.7
select select
select select "2"
type input "BizHub"
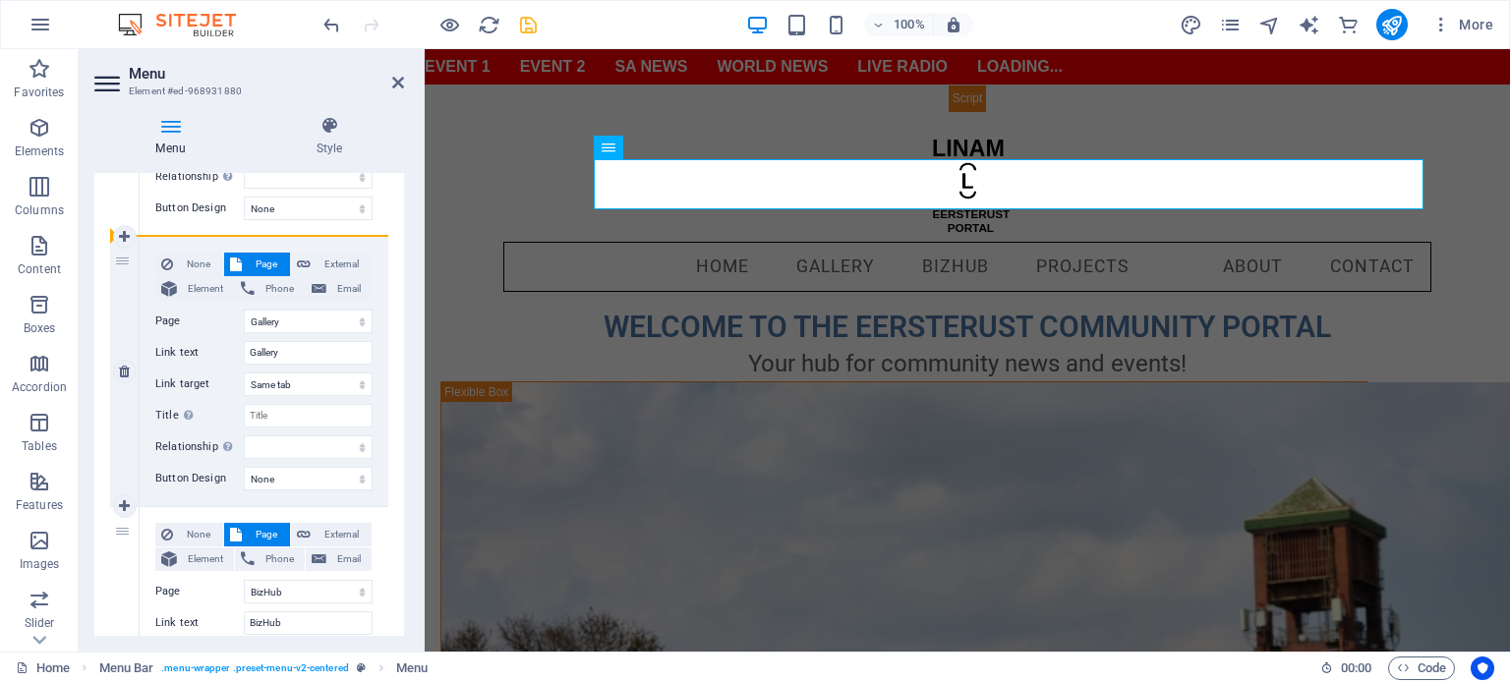
select select
select select "1"
type input "Gallery"
select select
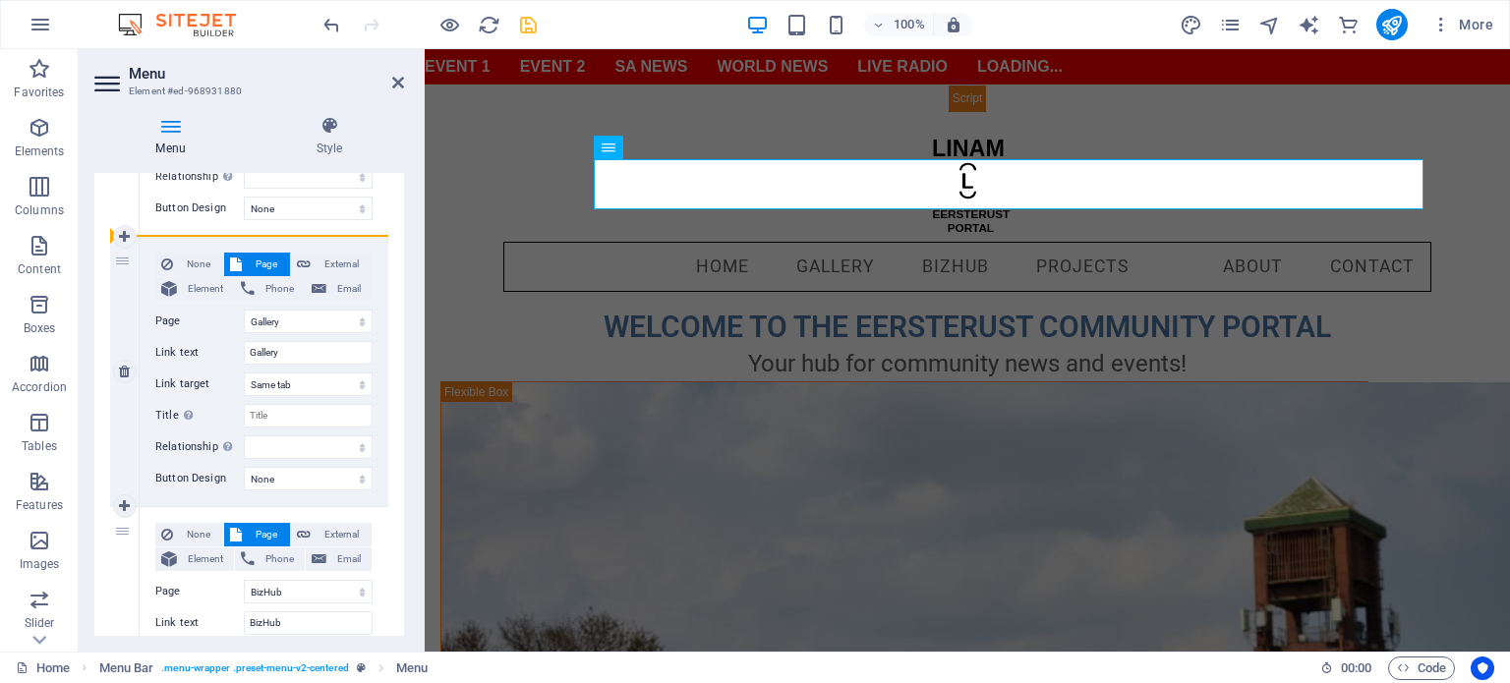
select select
drag, startPoint x: 125, startPoint y: 533, endPoint x: 168, endPoint y: 240, distance: 296.2
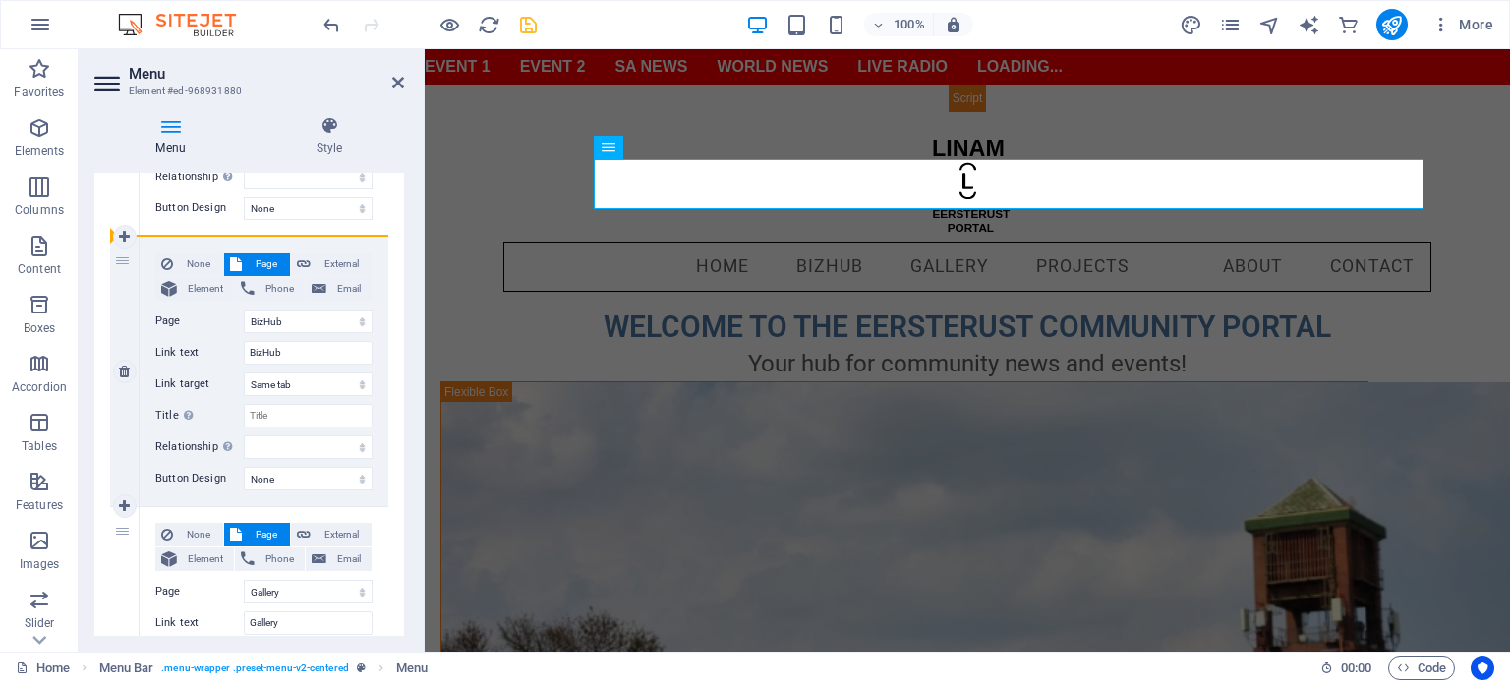
click at [168, 240] on div "None Page External Element Phone Email Page Home Gallery BizHub Projects About …" at bounding box center [264, 371] width 249 height 269
select select
select select "1"
type input "Gallery"
select select
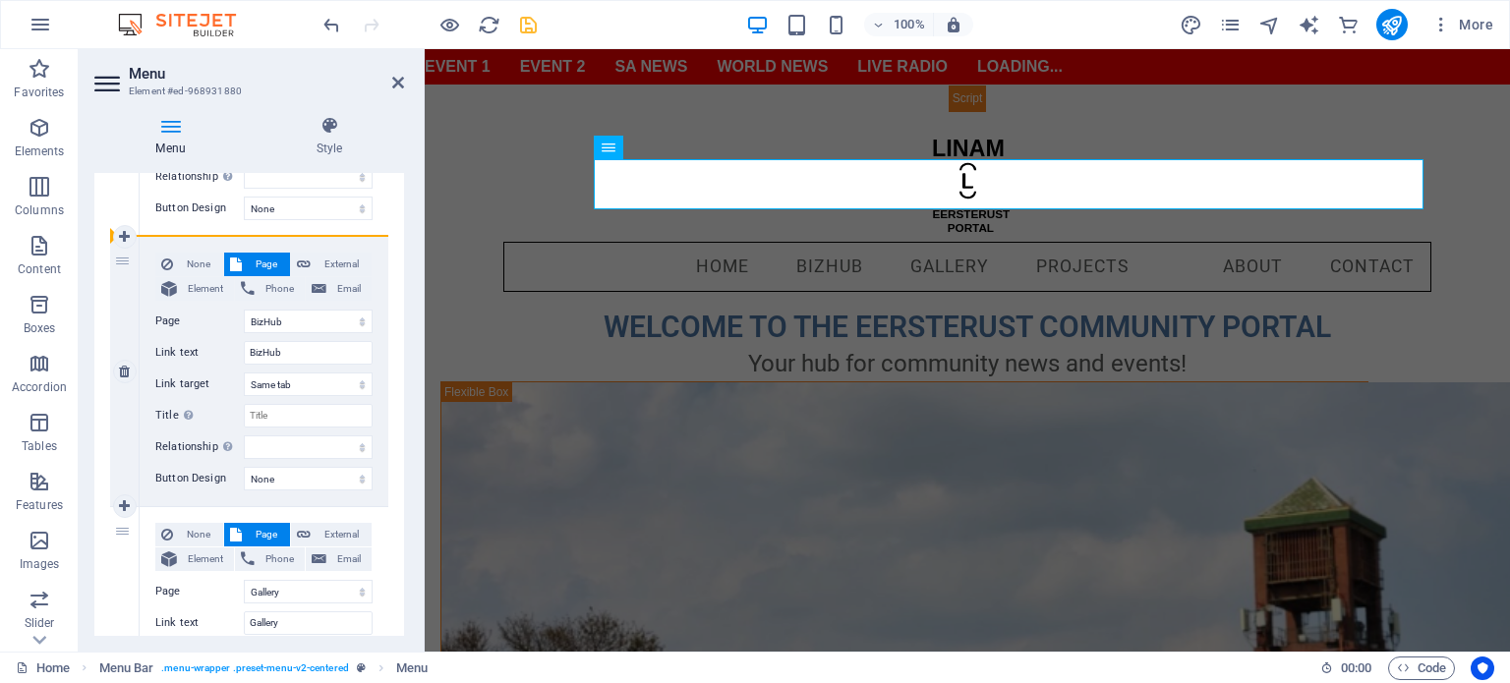
select select "2"
type input "BizHub"
select select
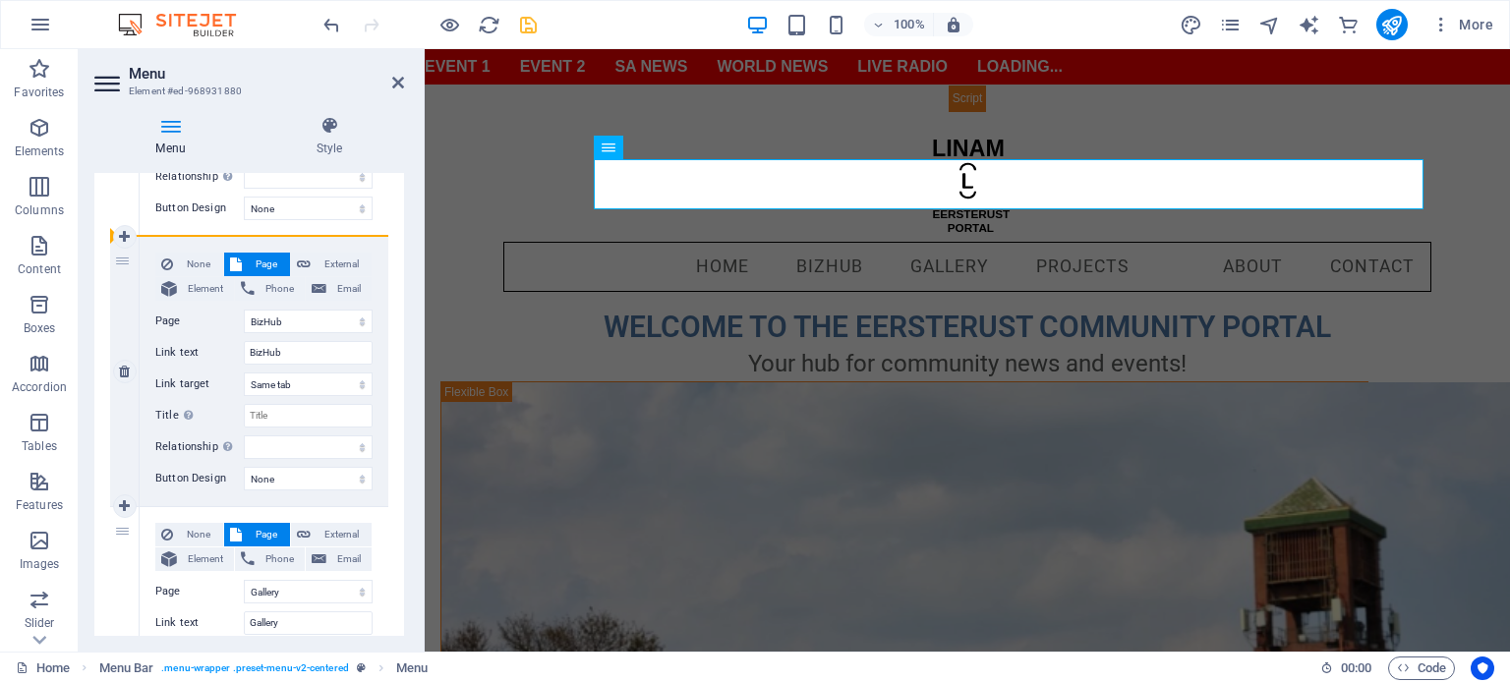
select select
click at [326, 133] on icon at bounding box center [329, 126] width 149 height 20
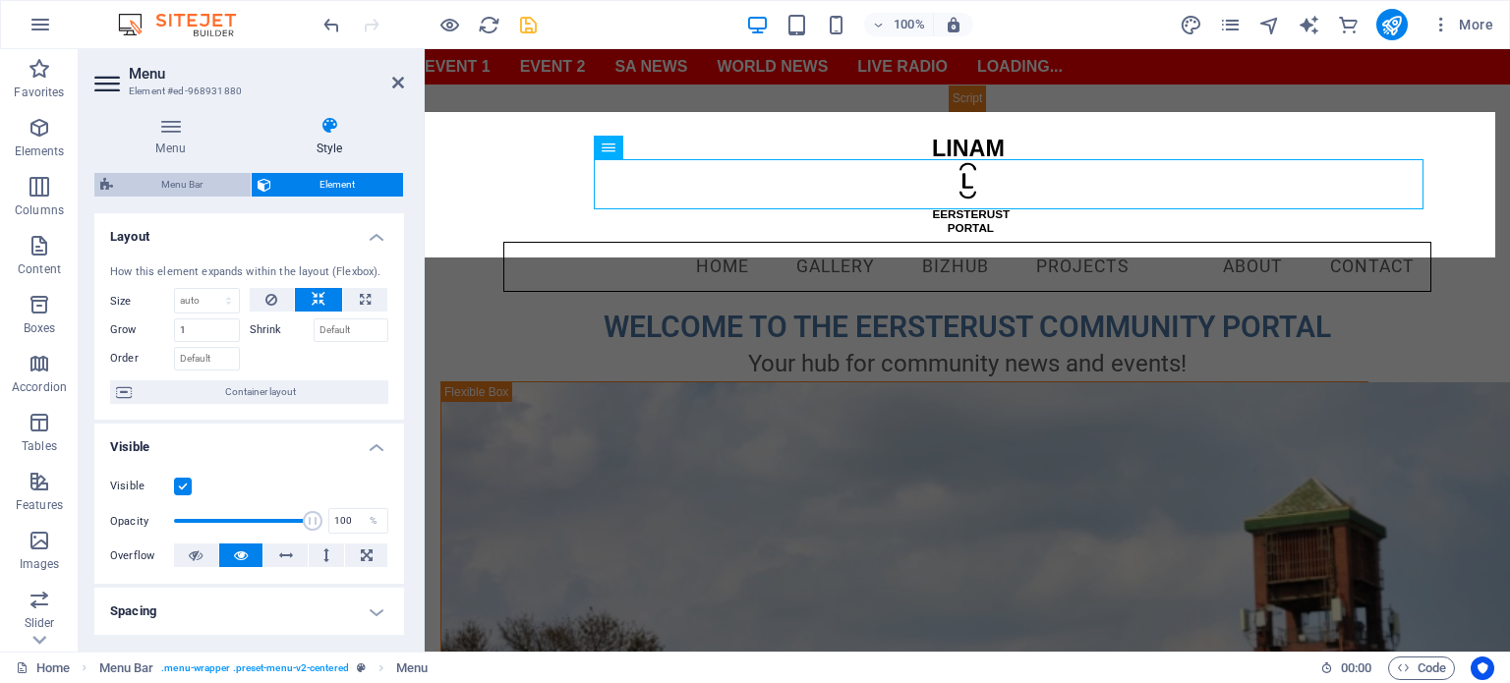
click at [195, 189] on span "Menu Bar" at bounding box center [182, 185] width 126 height 24
select select "rem"
select select "preset-menu-v2-centered"
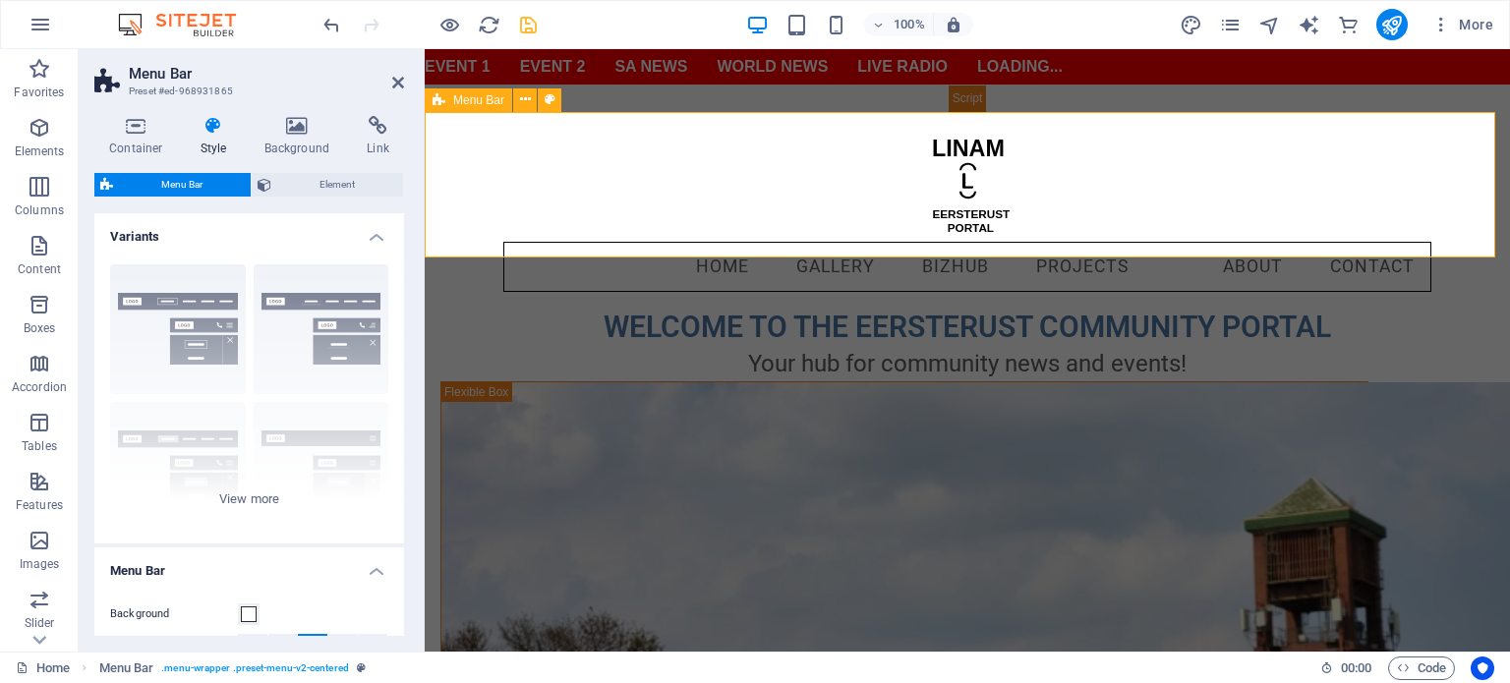
click at [470, 98] on span "Menu Bar" at bounding box center [478, 100] width 51 height 12
click at [1230, 30] on icon "pages" at bounding box center [1230, 25] width 23 height 23
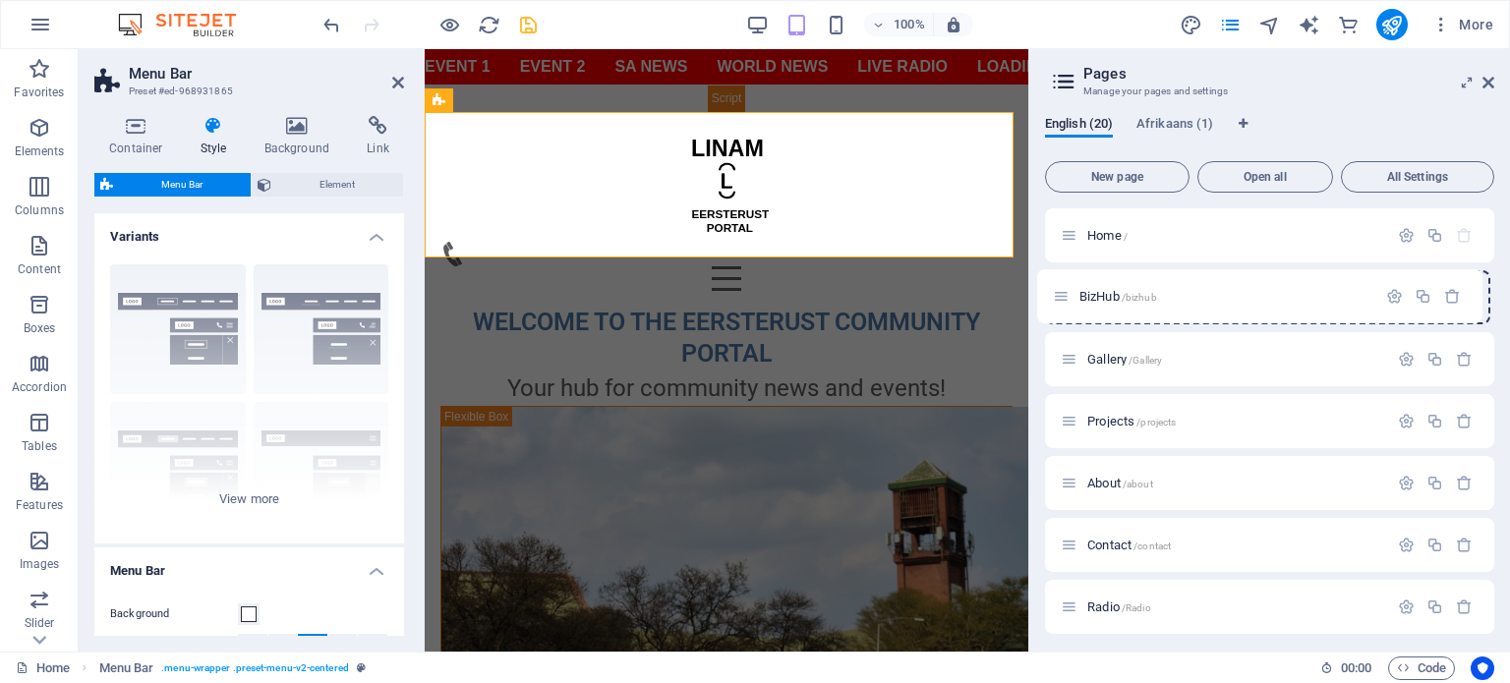
drag, startPoint x: 1063, startPoint y: 358, endPoint x: 1055, endPoint y: 290, distance: 68.3
click at [1483, 78] on icon at bounding box center [1489, 83] width 12 height 16
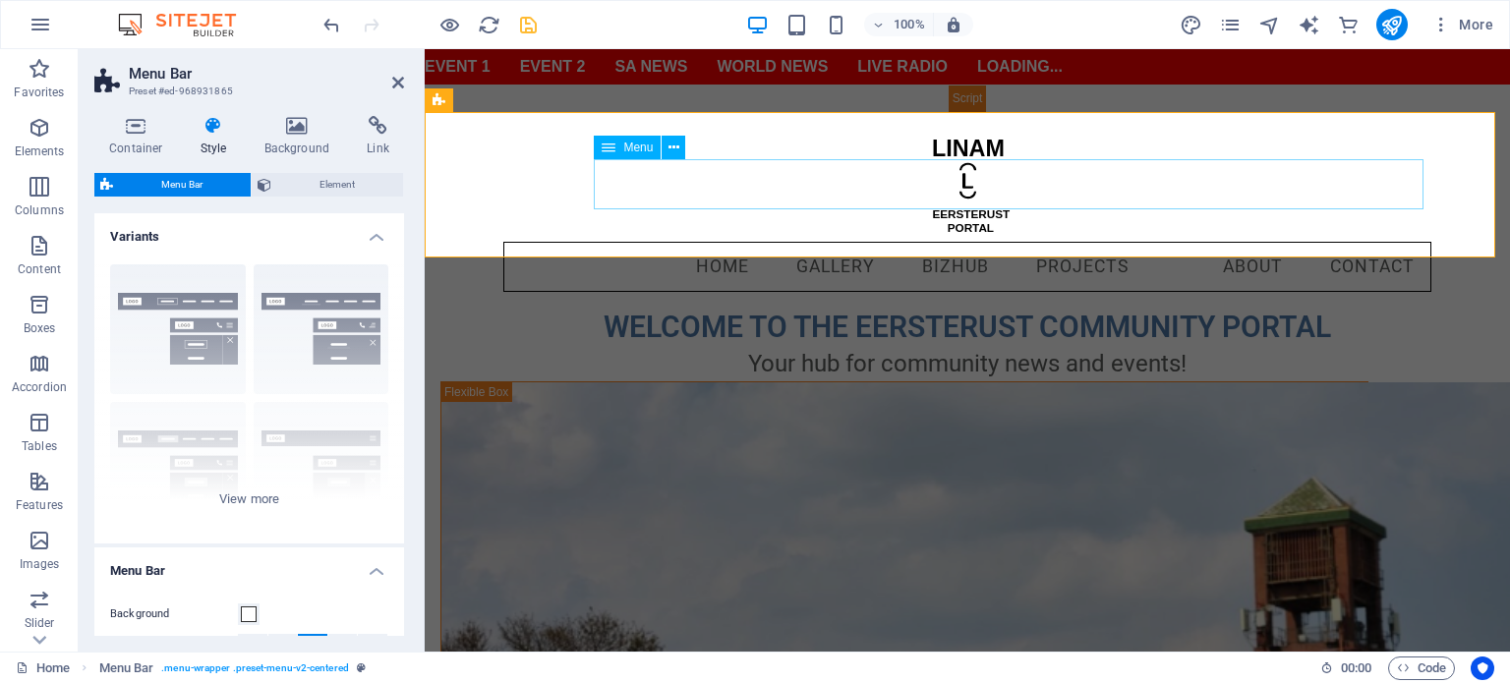
click at [645, 242] on nav "Home Gallery BizHub Projects About Contact" at bounding box center [967, 267] width 928 height 51
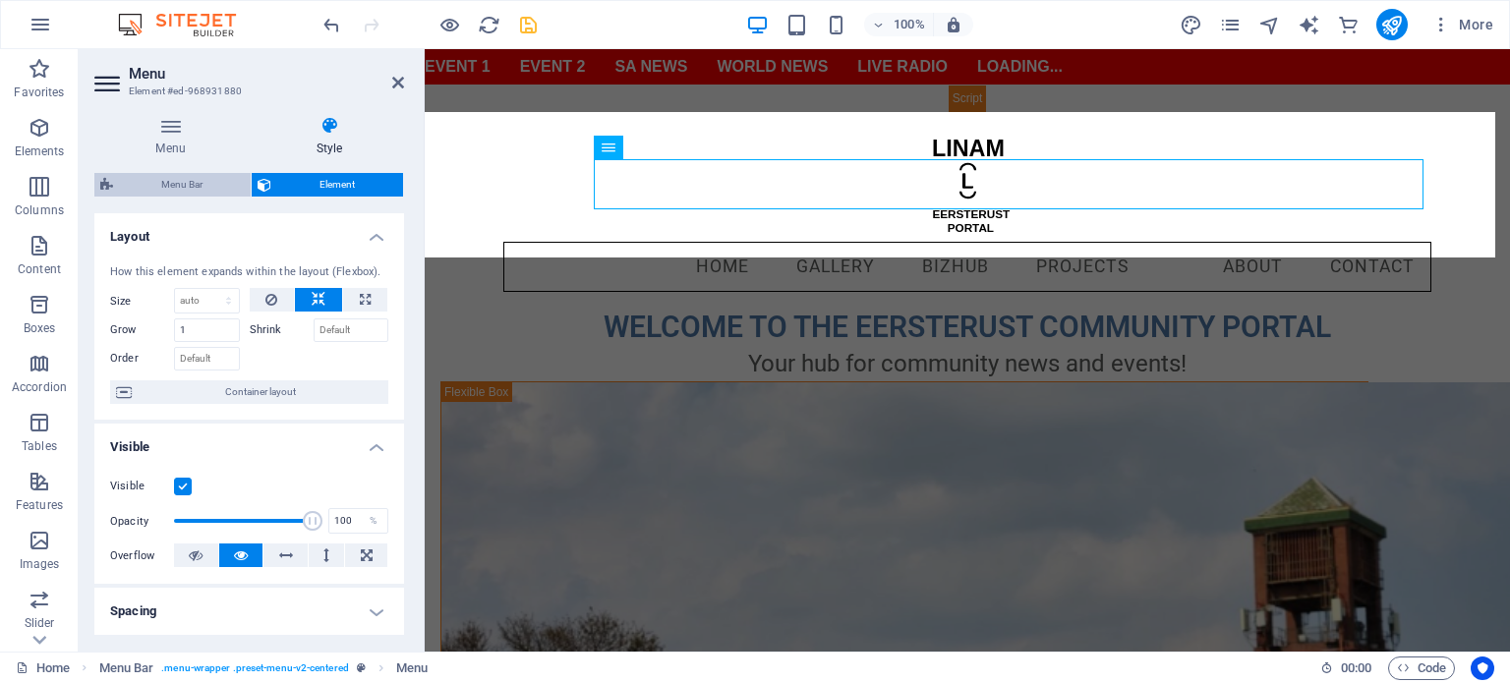
click at [179, 180] on span "Menu Bar" at bounding box center [182, 185] width 126 height 24
select select "rem"
select select "preset-menu-v2-centered"
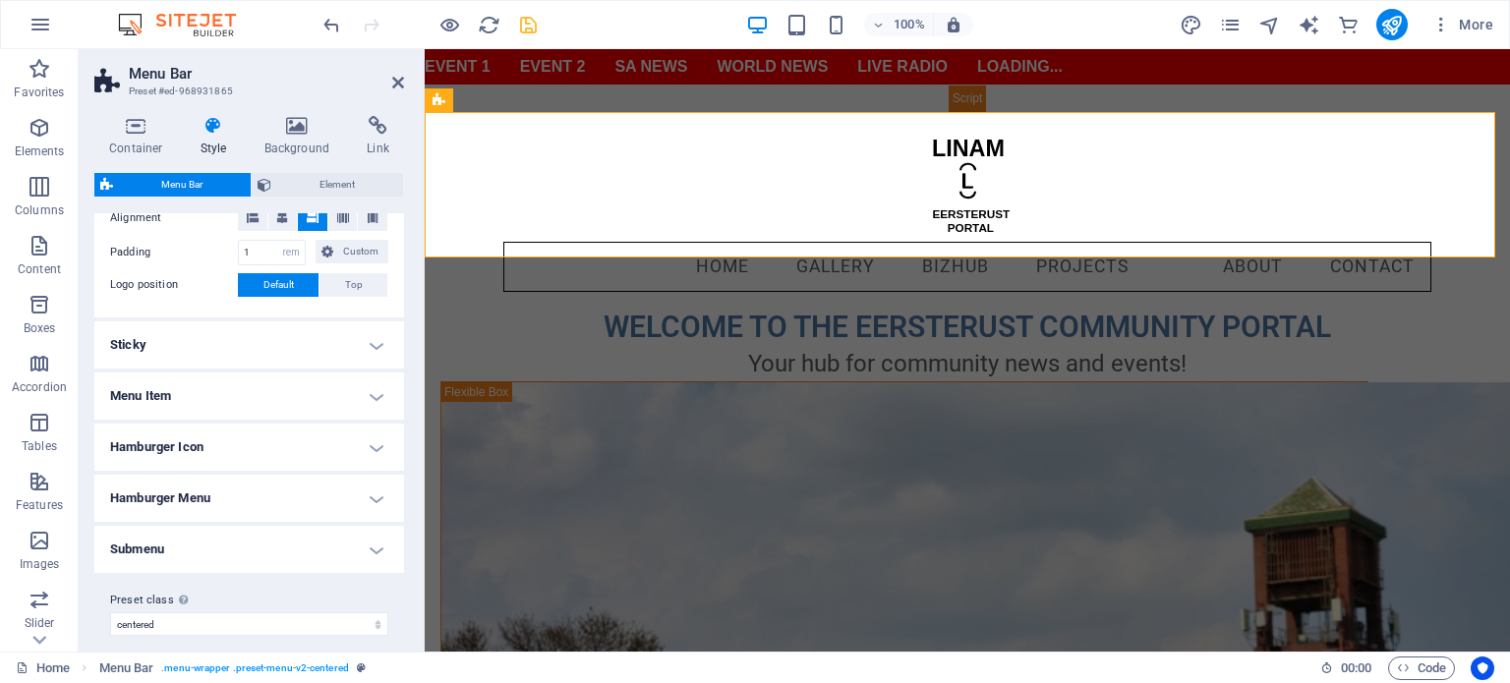
scroll to position [442, 0]
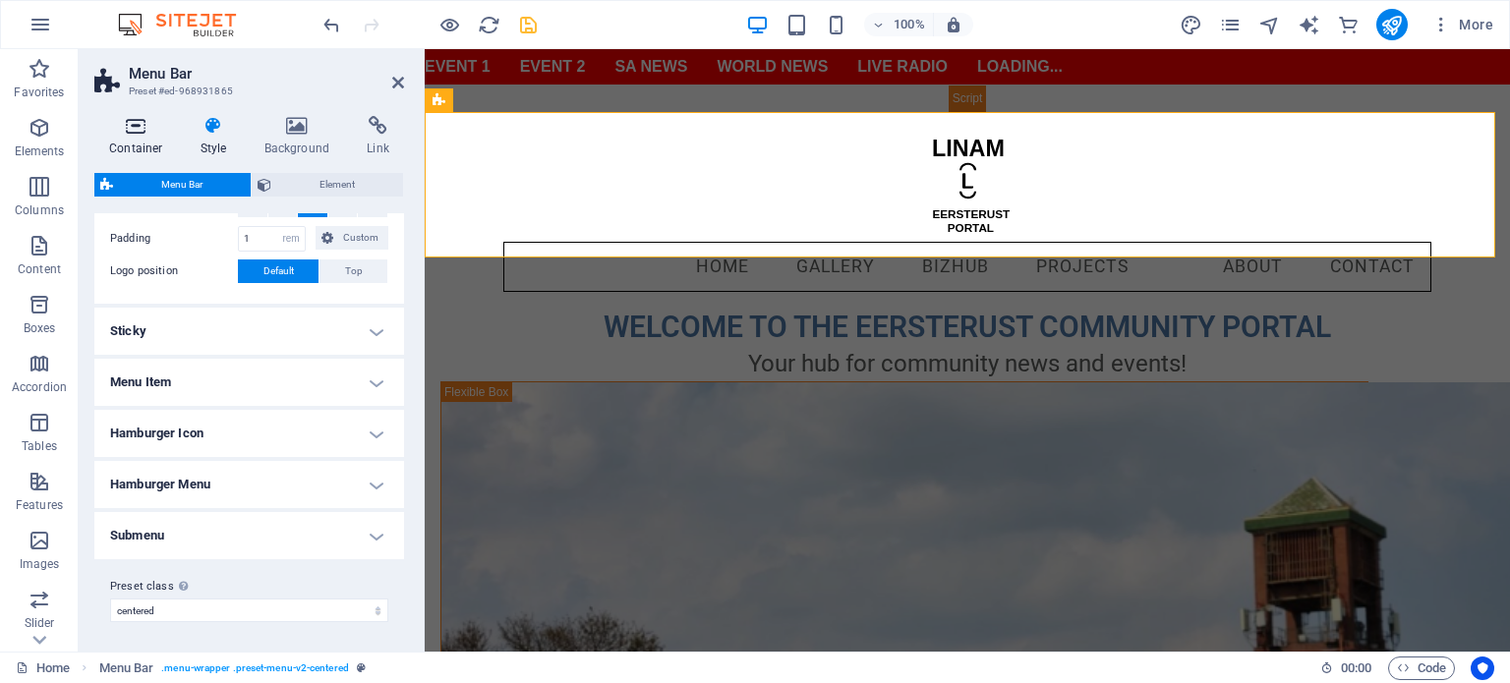
click at [134, 141] on h4 "Container" at bounding box center [139, 136] width 91 height 41
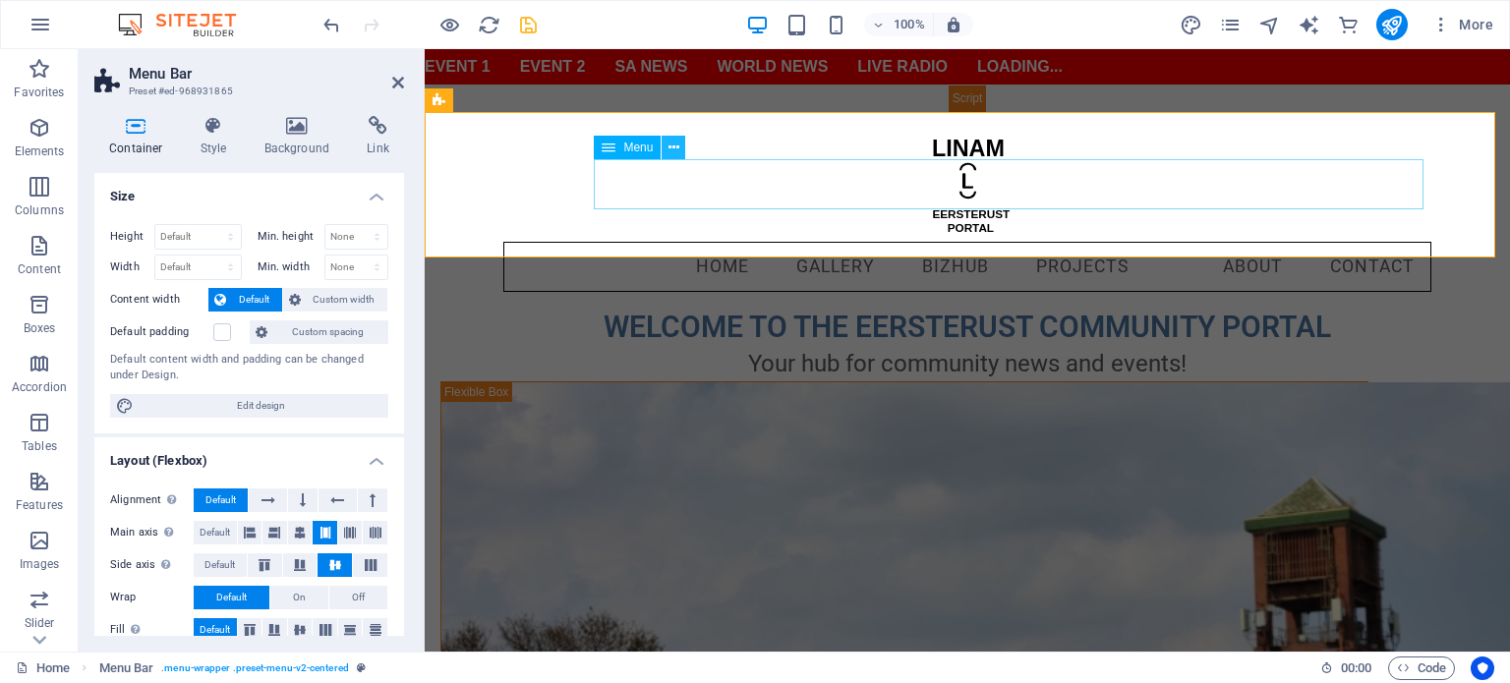
click at [677, 146] on icon at bounding box center [674, 148] width 11 height 21
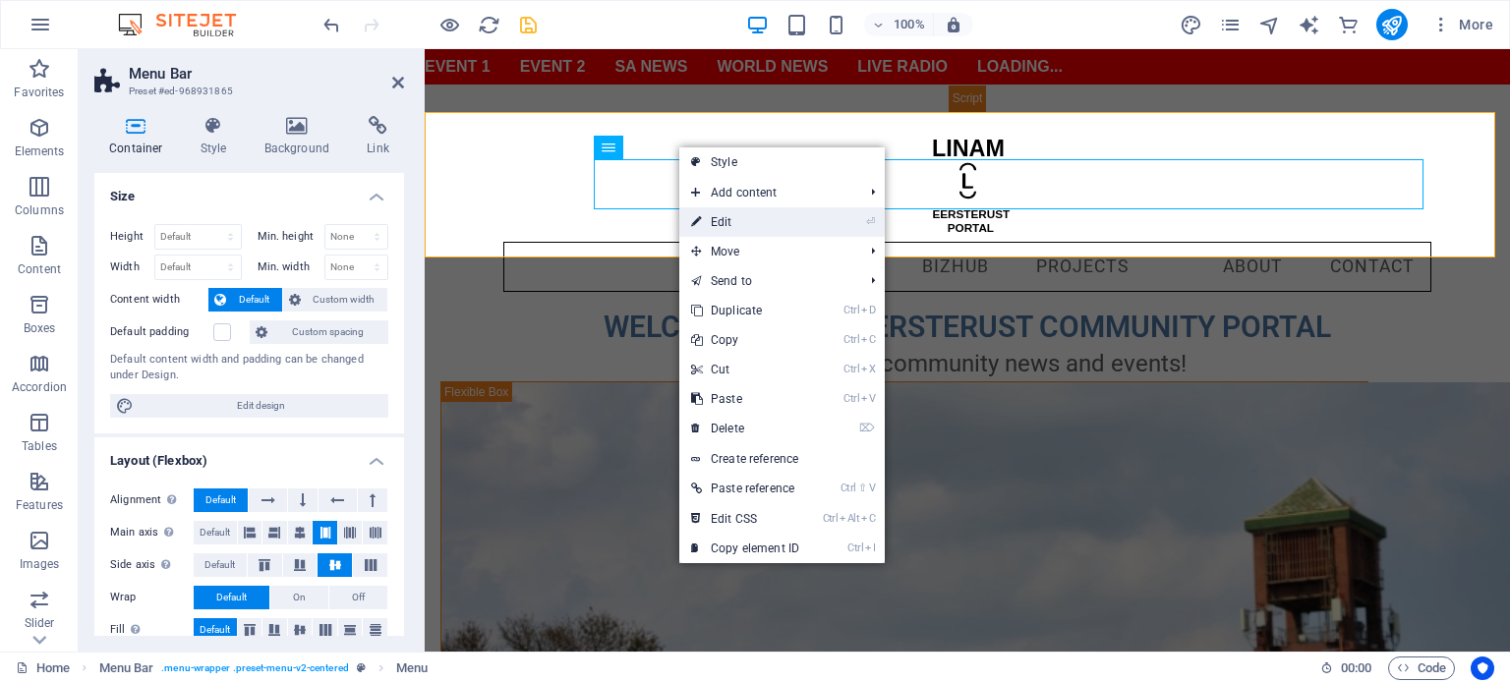
click at [758, 216] on link "⏎ Edit" at bounding box center [745, 221] width 132 height 29
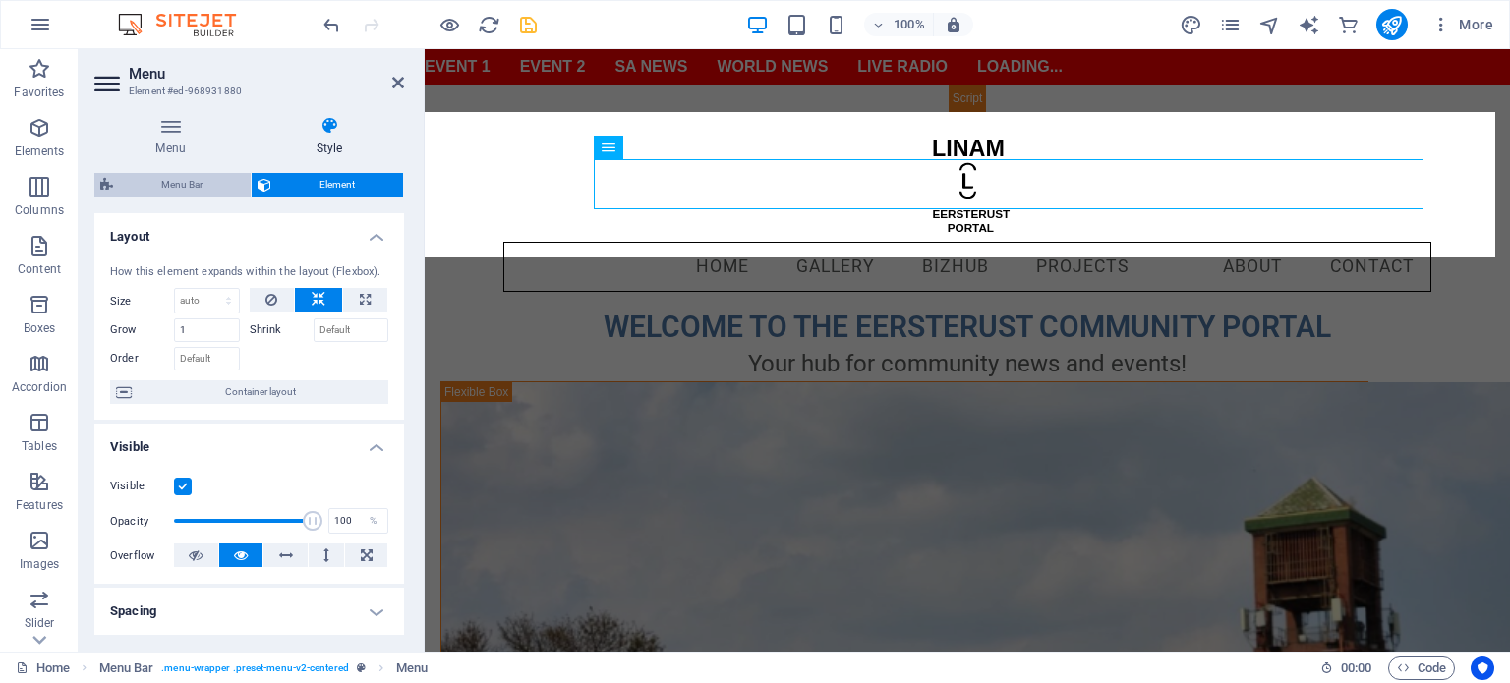
click at [196, 176] on span "Menu Bar" at bounding box center [182, 185] width 126 height 24
select select "rem"
select select "preset-menu-v2-centered"
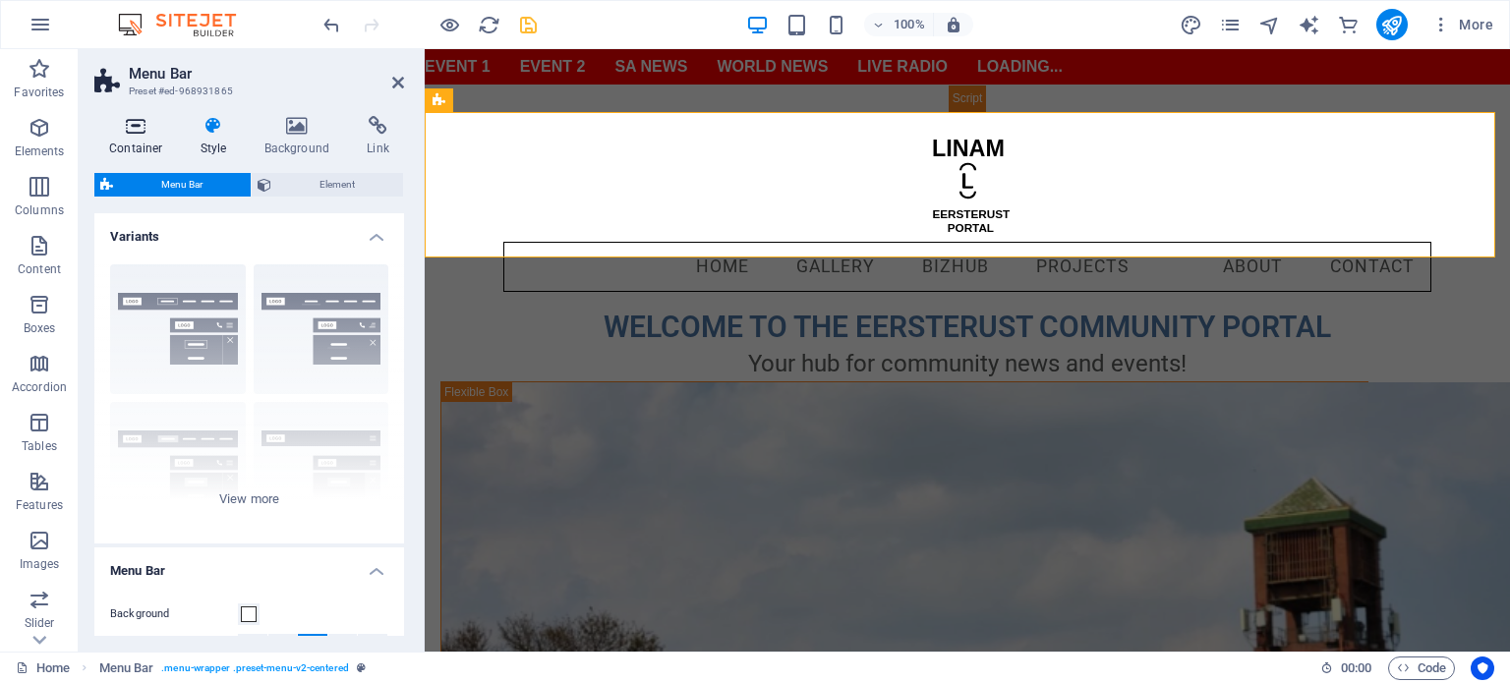
click at [106, 131] on icon at bounding box center [136, 126] width 84 height 20
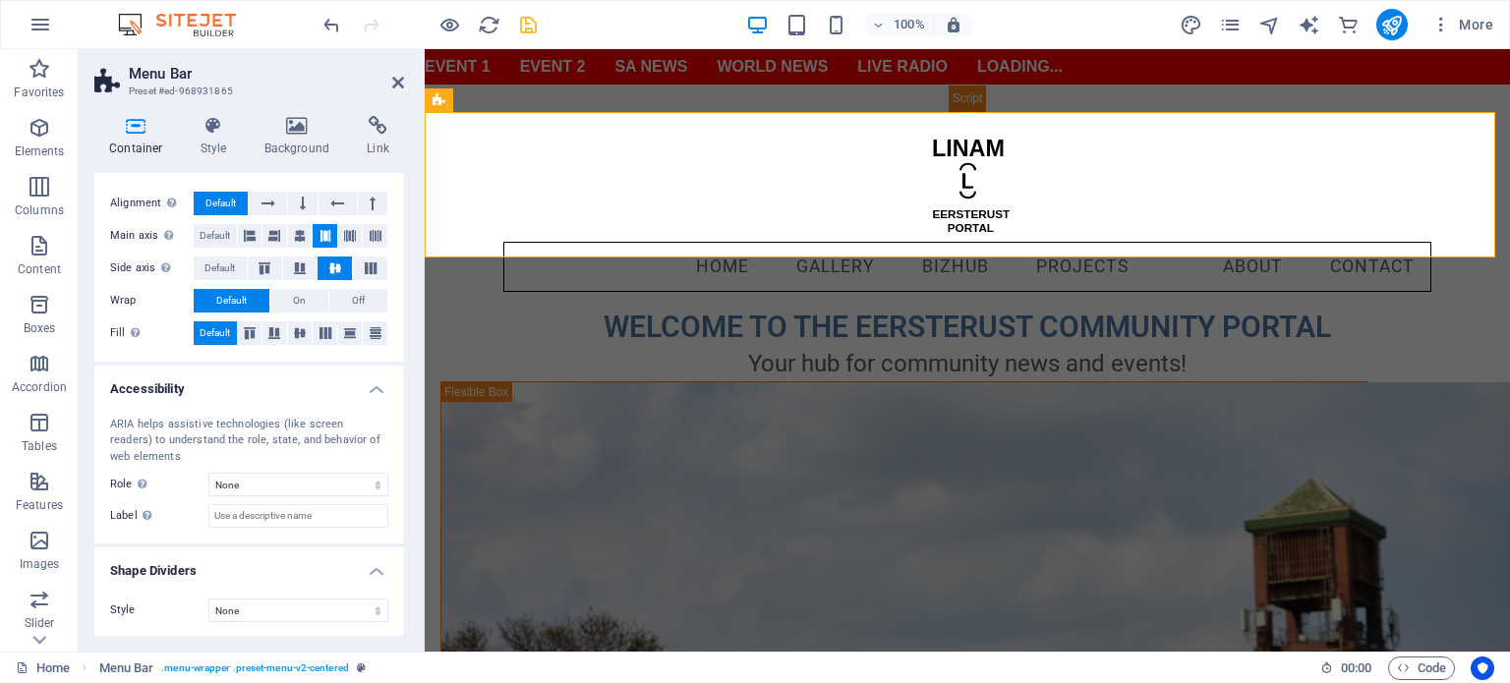
scroll to position [0, 0]
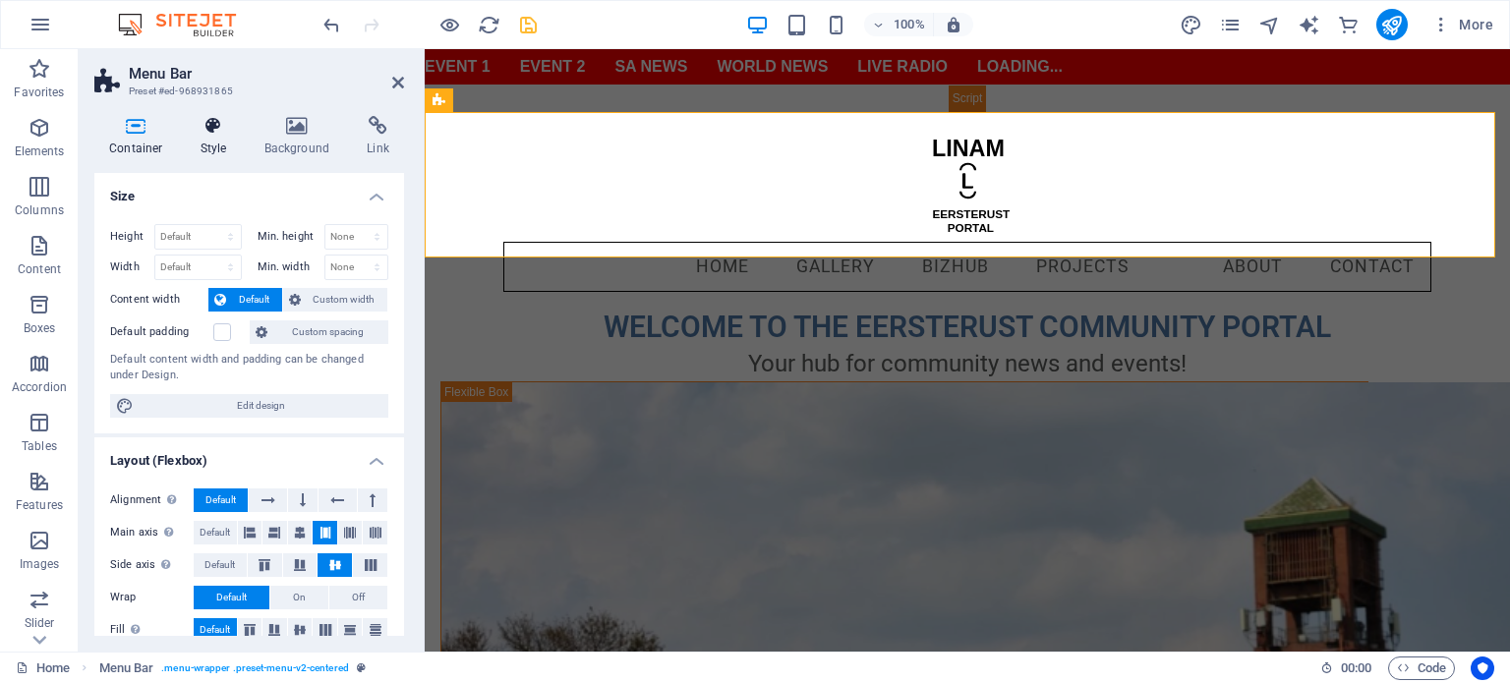
click at [214, 145] on h4 "Style" at bounding box center [218, 136] width 64 height 41
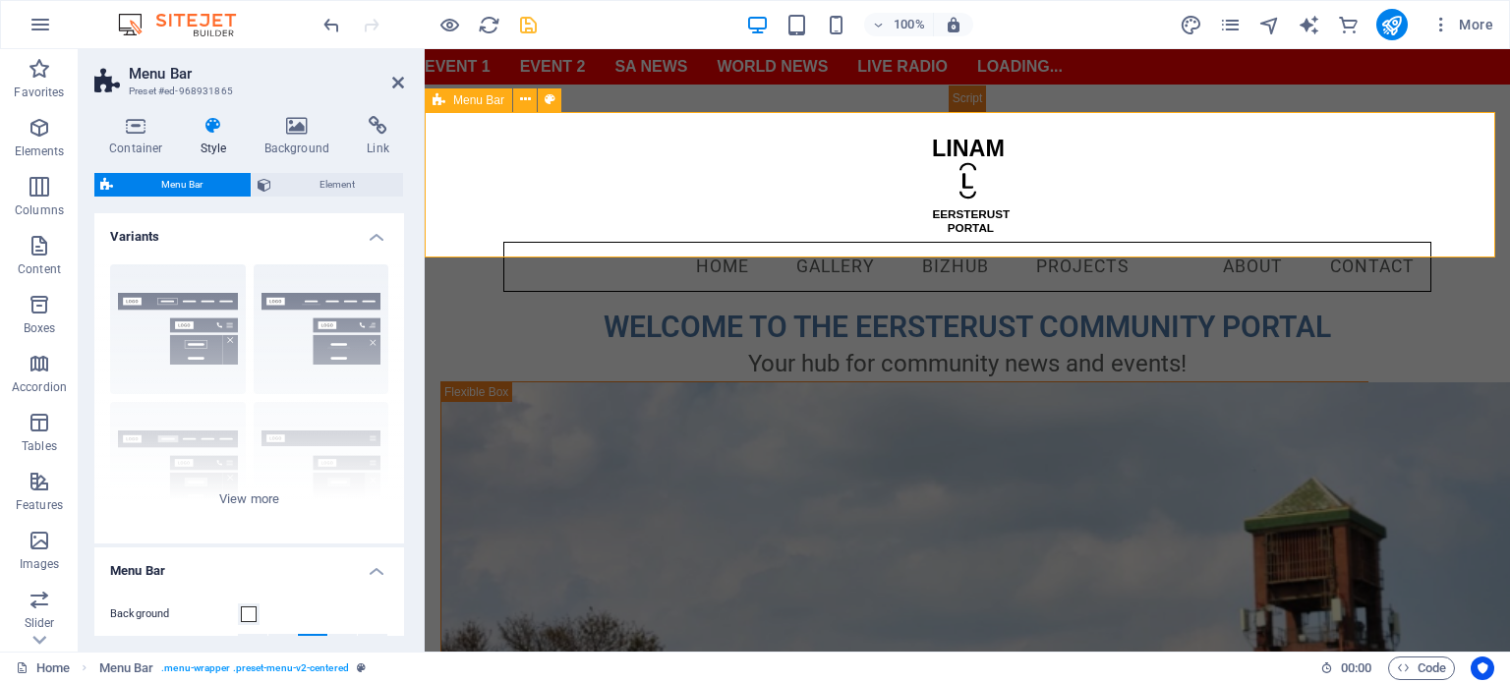
click at [614, 231] on div "Menu Home Gallery BizHub Projects About Contact" at bounding box center [967, 210] width 1085 height 197
click at [523, 23] on icon "save" at bounding box center [528, 25] width 23 height 23
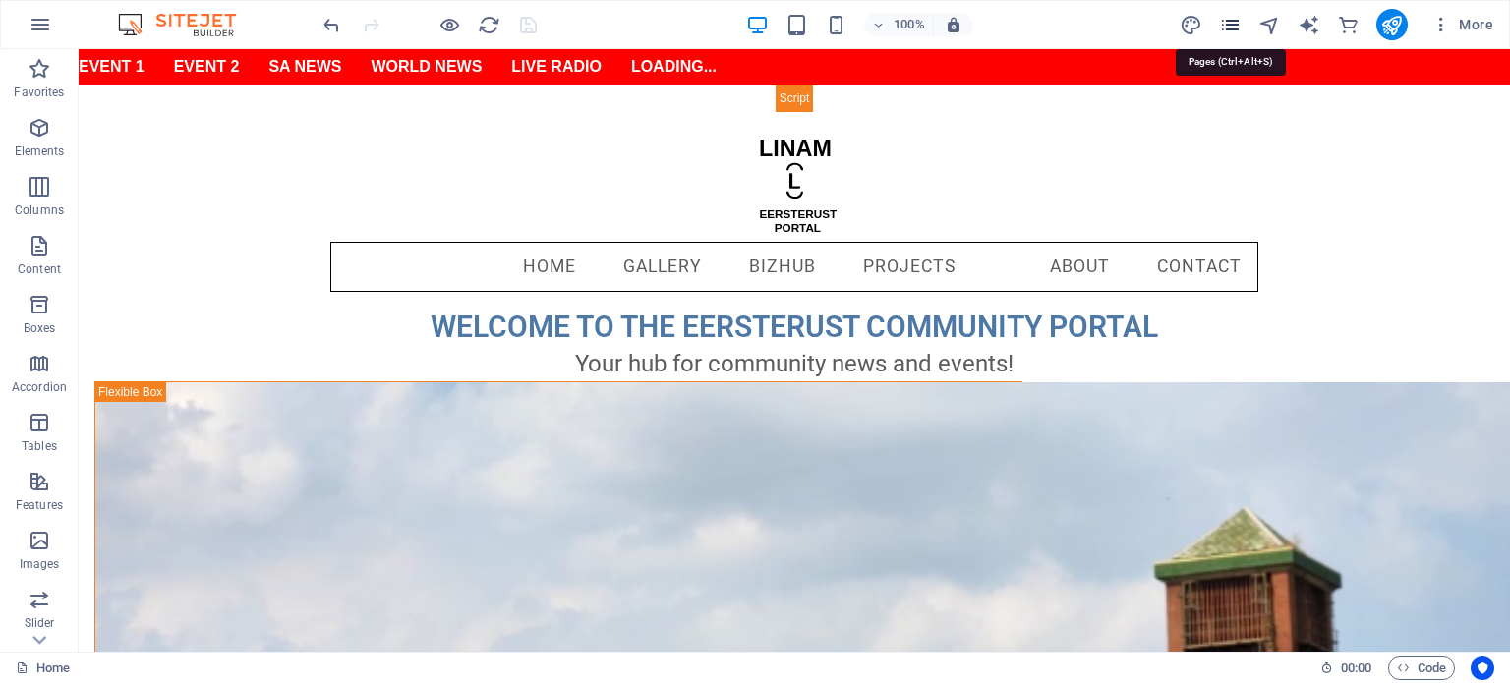
click at [1231, 21] on icon "pages" at bounding box center [1230, 25] width 23 height 23
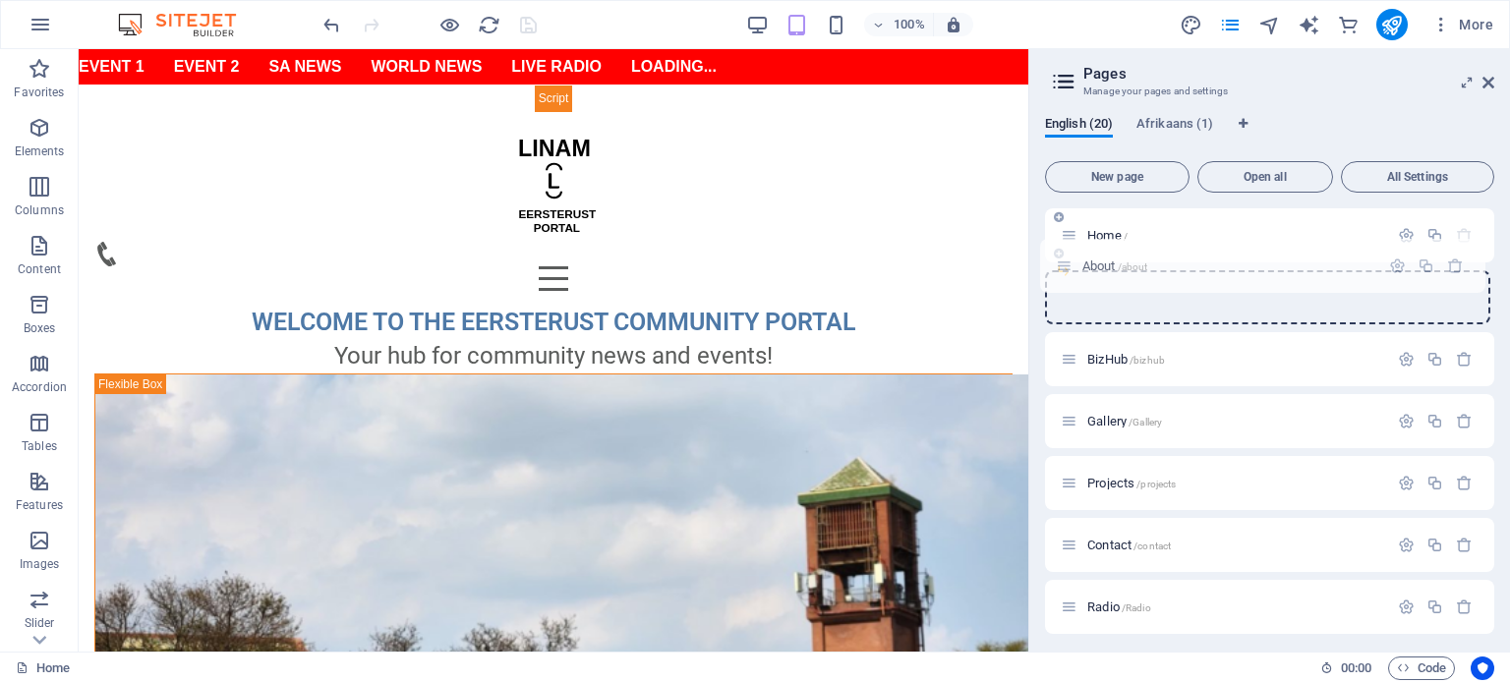
drag, startPoint x: 1070, startPoint y: 483, endPoint x: 1064, endPoint y: 260, distance: 223.3
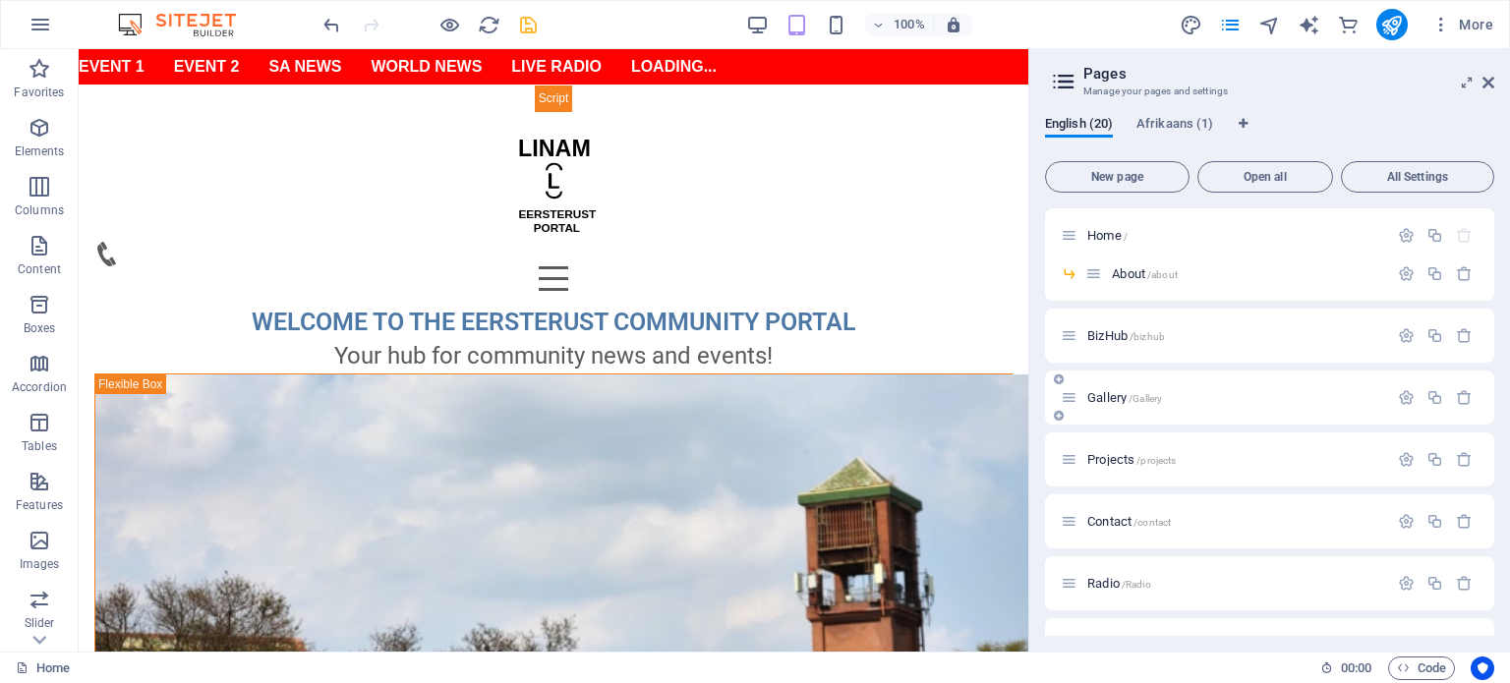
click at [1068, 399] on icon at bounding box center [1069, 397] width 17 height 17
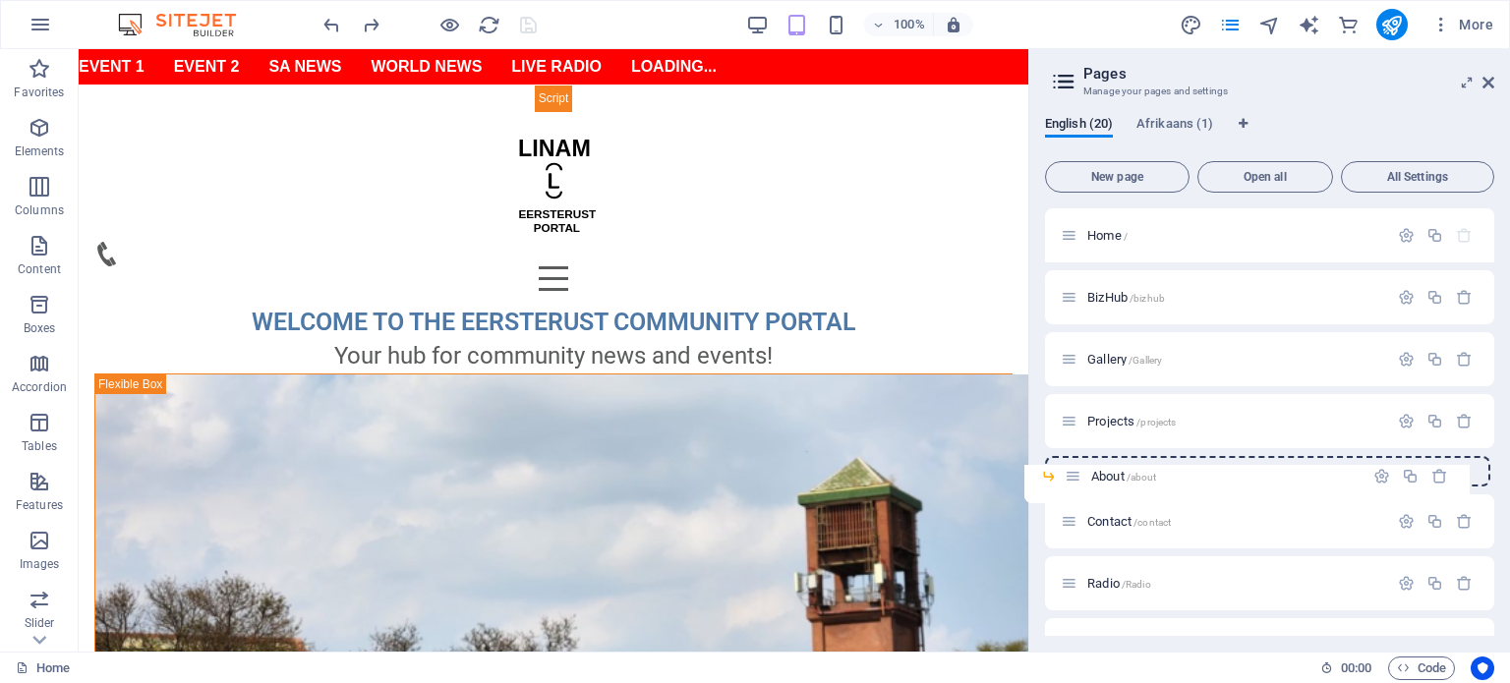
drag, startPoint x: 1089, startPoint y: 272, endPoint x: 1066, endPoint y: 481, distance: 209.8
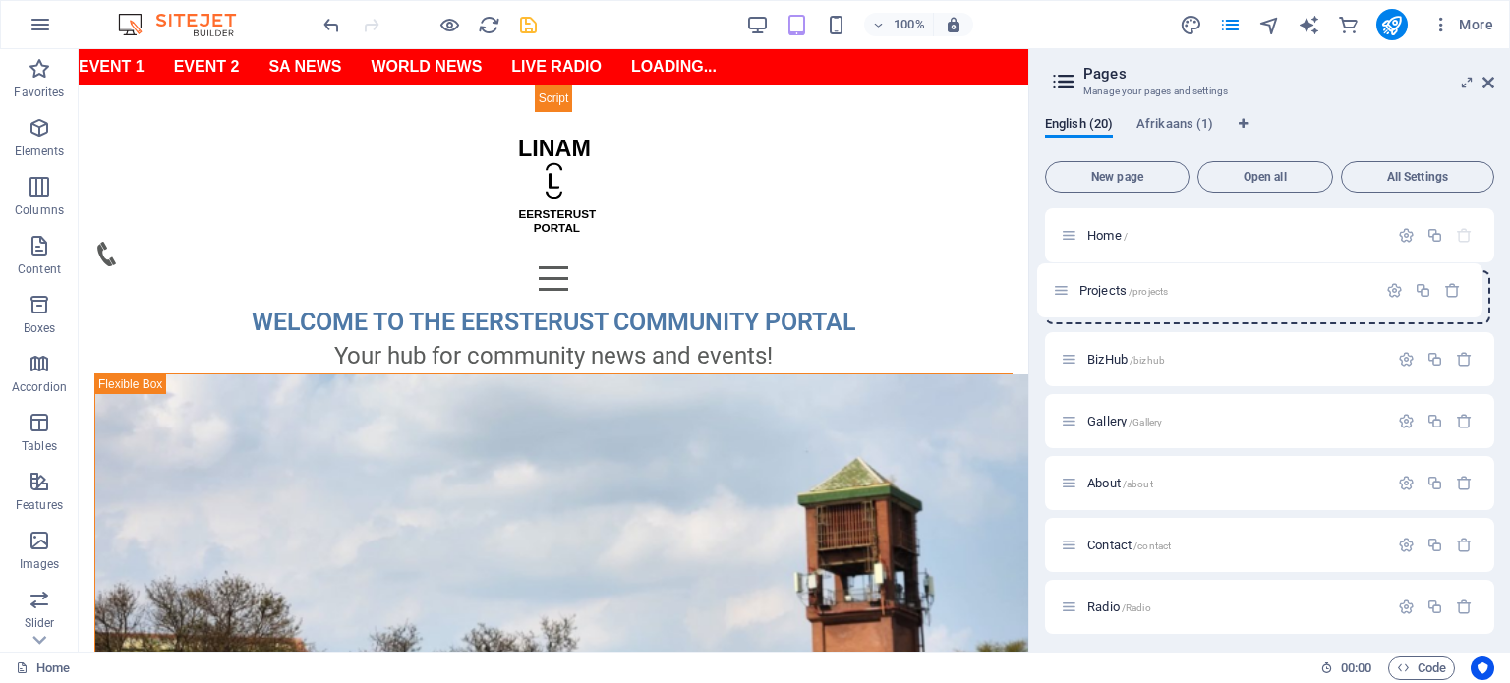
drag, startPoint x: 1069, startPoint y: 420, endPoint x: 1060, endPoint y: 280, distance: 139.9
click at [528, 31] on icon "save" at bounding box center [528, 25] width 23 height 23
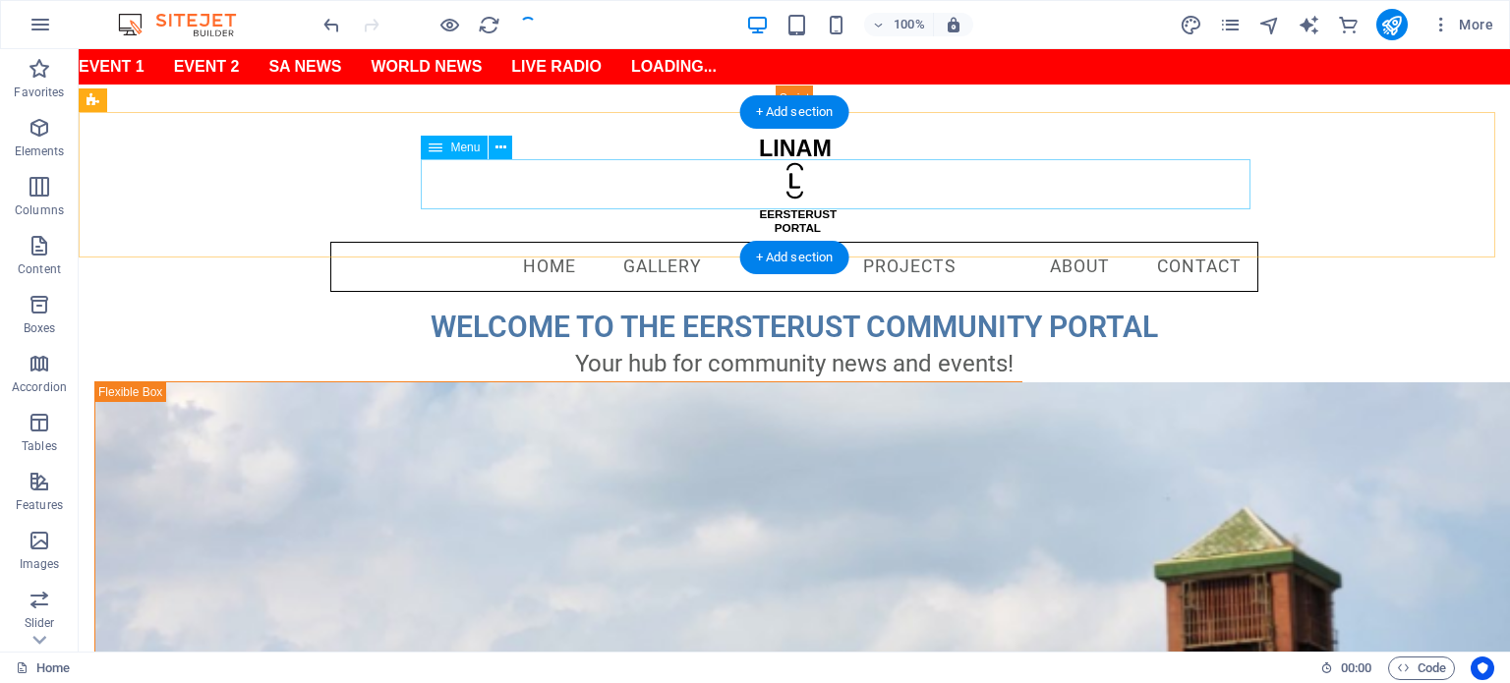
click at [841, 242] on nav "Home Gallery BizHub Projects About Contact" at bounding box center [794, 267] width 928 height 51
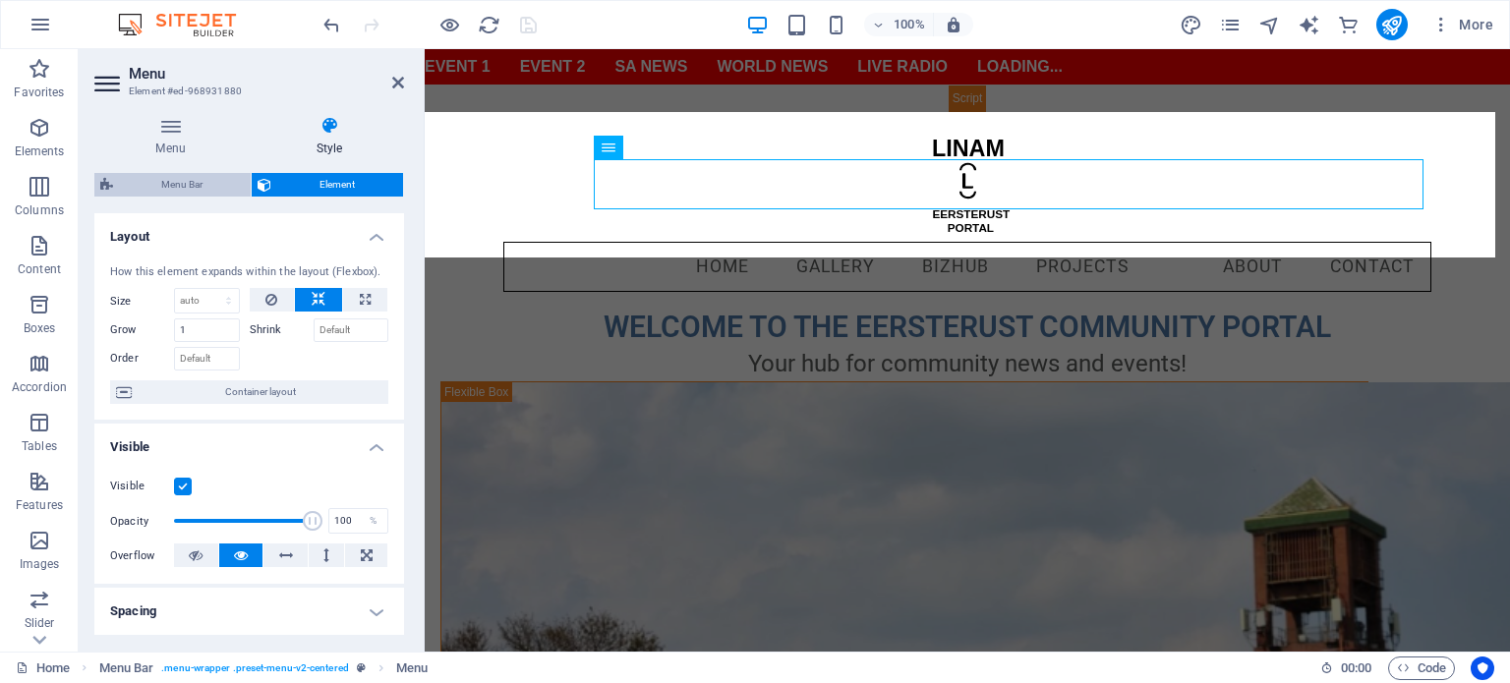
click at [193, 186] on span "Menu Bar" at bounding box center [182, 185] width 126 height 24
select select "rem"
select select "preset-menu-v2-centered"
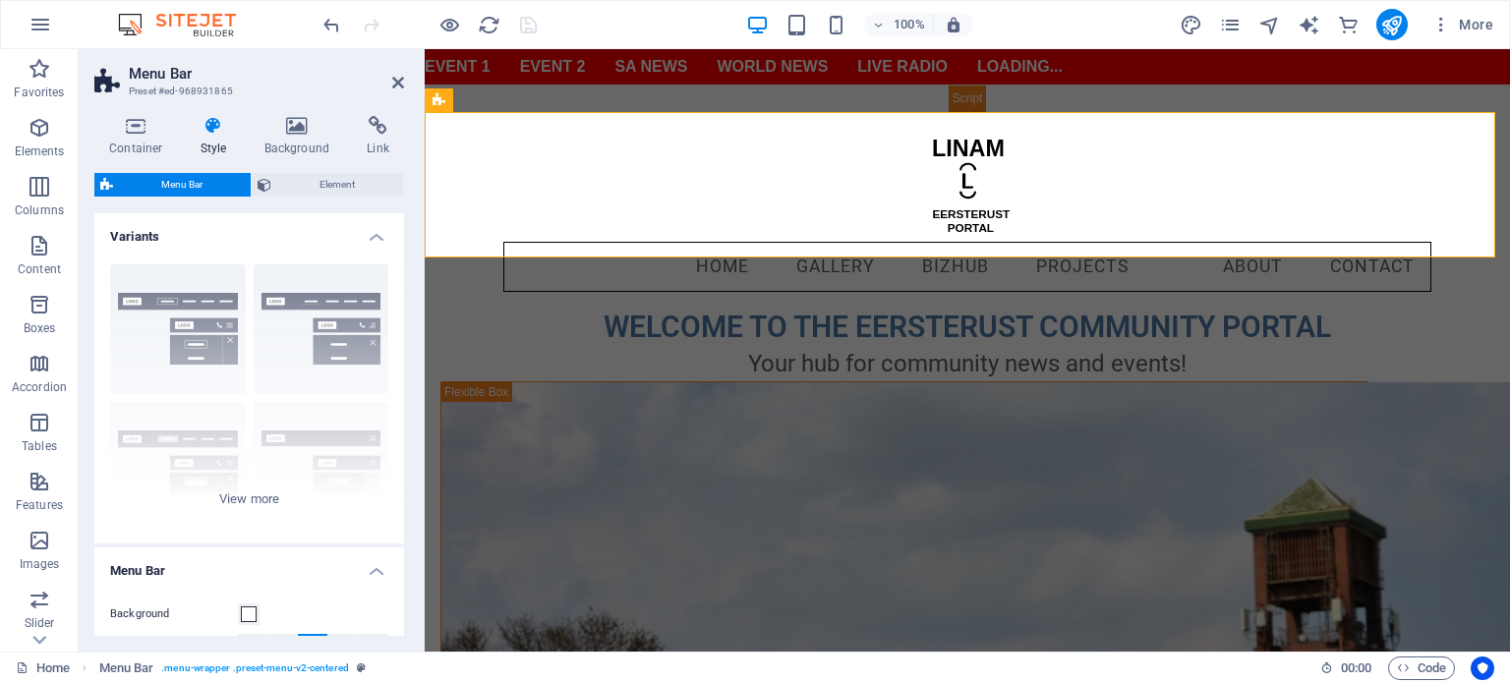
scroll to position [393, 0]
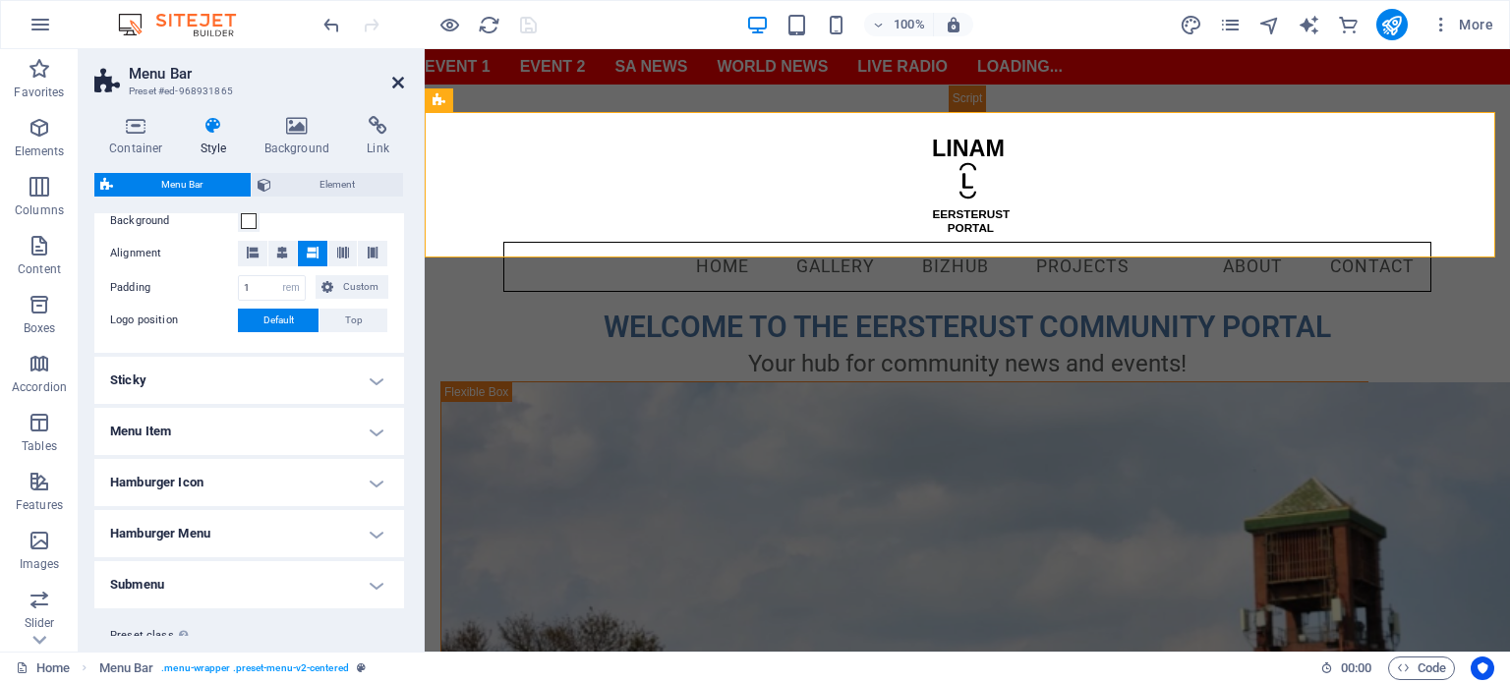
click at [397, 80] on icon at bounding box center [398, 83] width 12 height 16
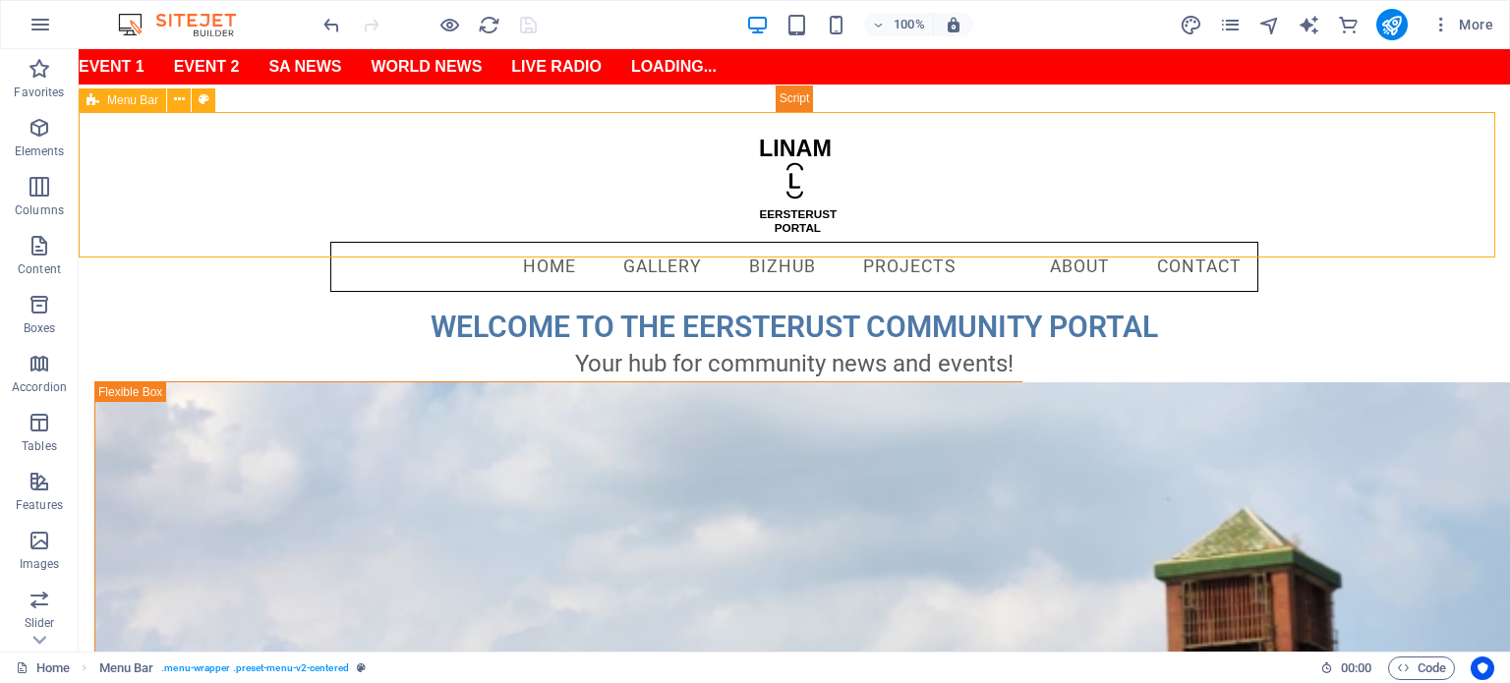
click at [152, 102] on span "Menu Bar" at bounding box center [132, 100] width 51 height 12
select select "rem"
select select "preset-menu-v2-centered"
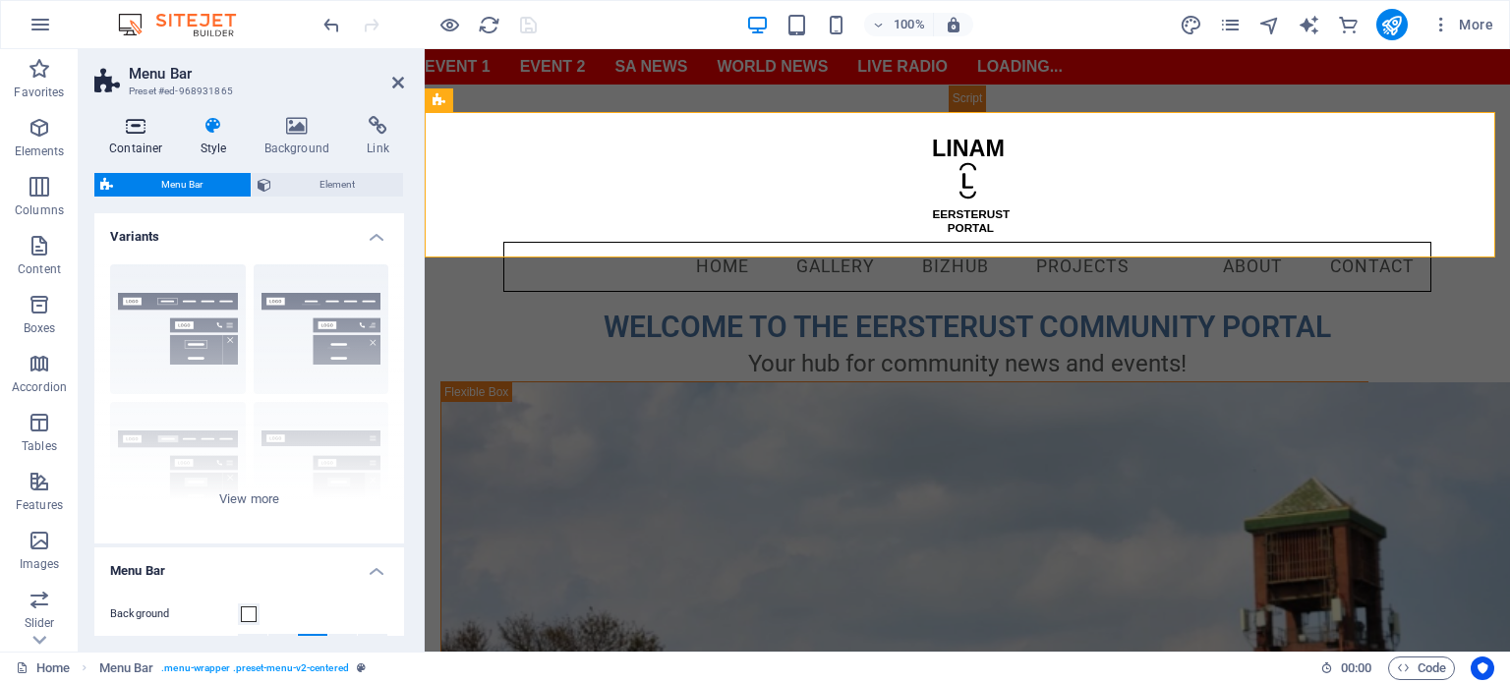
click at [130, 140] on h4 "Container" at bounding box center [139, 136] width 91 height 41
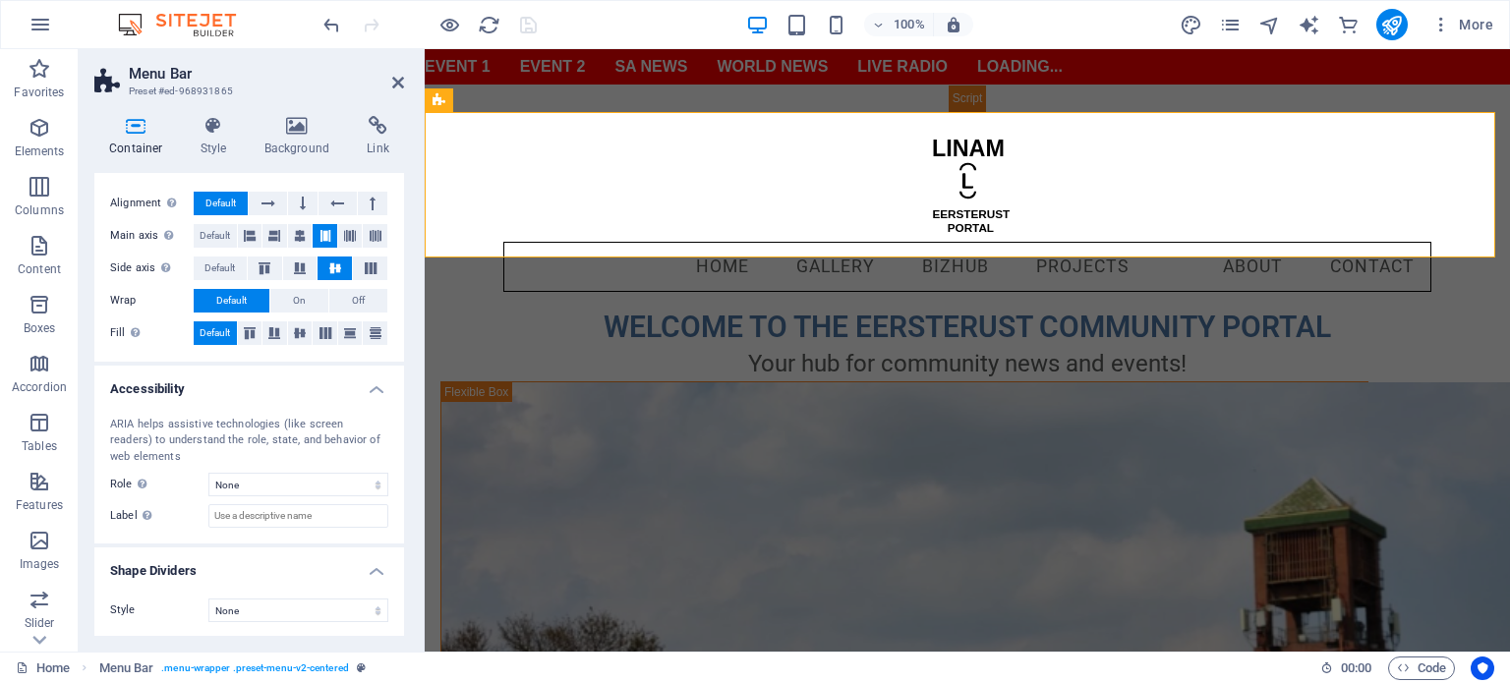
scroll to position [0, 0]
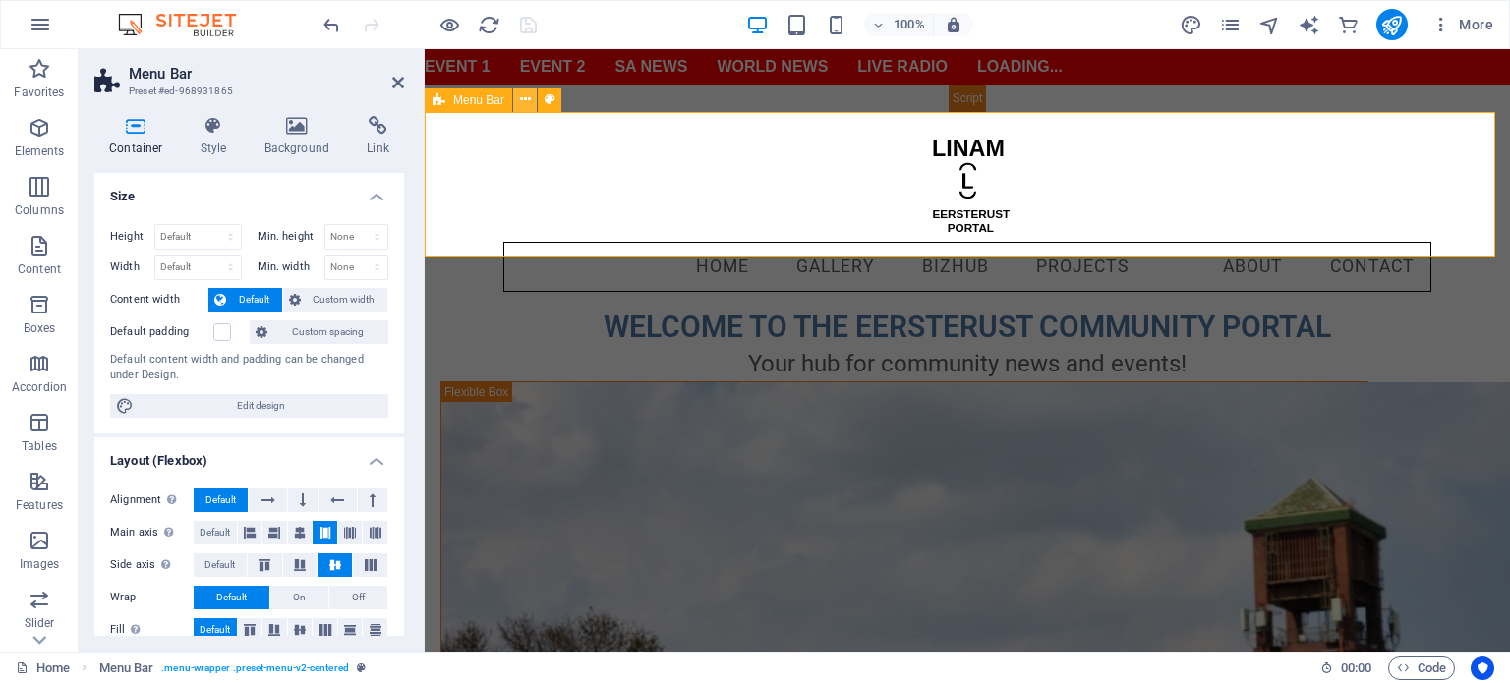
click at [523, 101] on icon at bounding box center [525, 99] width 11 height 21
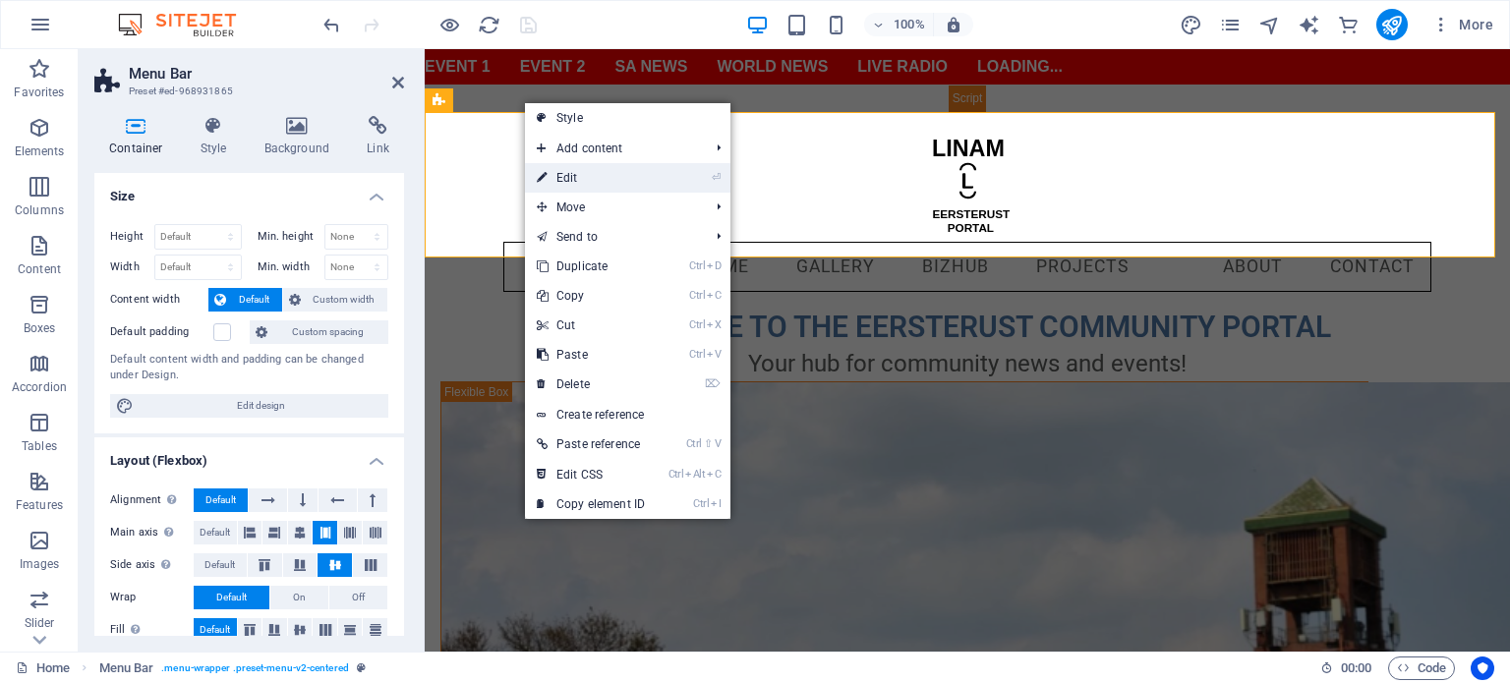
click at [582, 177] on link "⏎ Edit" at bounding box center [591, 177] width 132 height 29
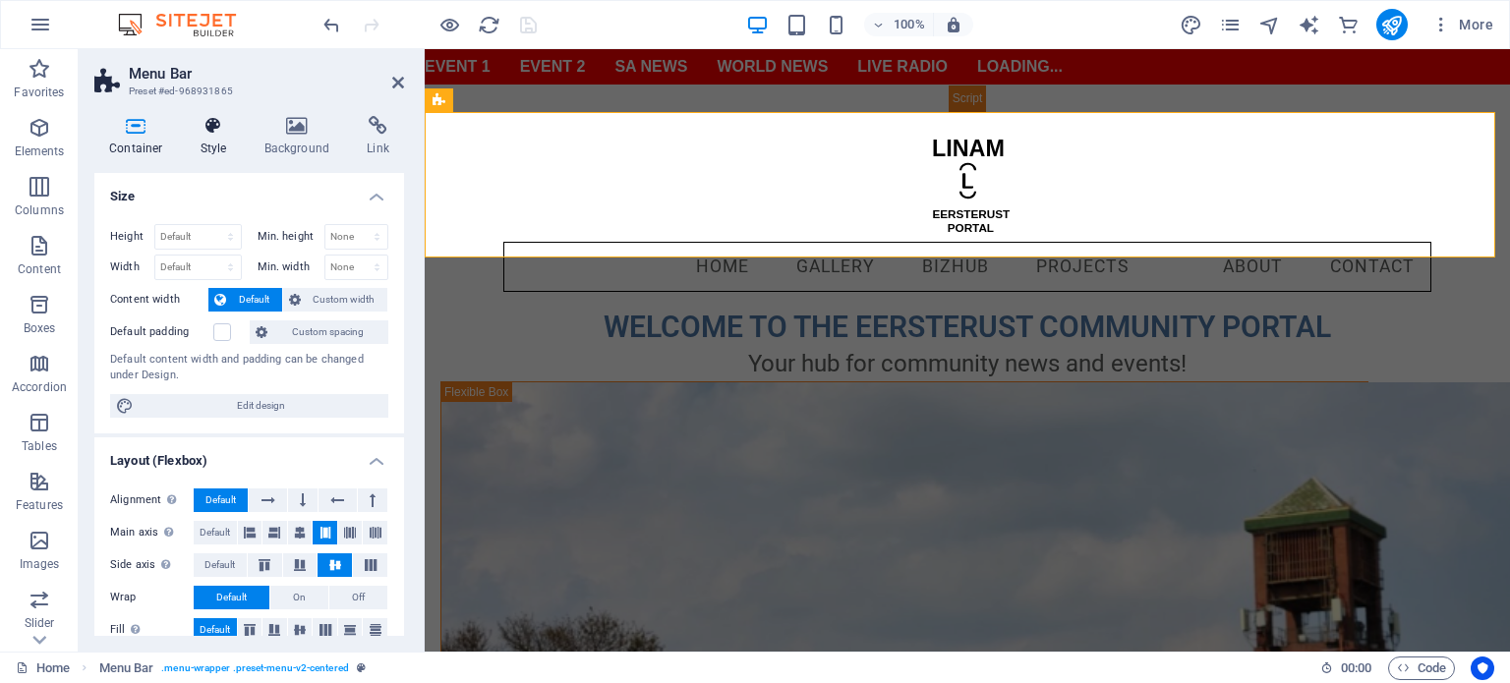
click at [216, 145] on h4 "Style" at bounding box center [218, 136] width 64 height 41
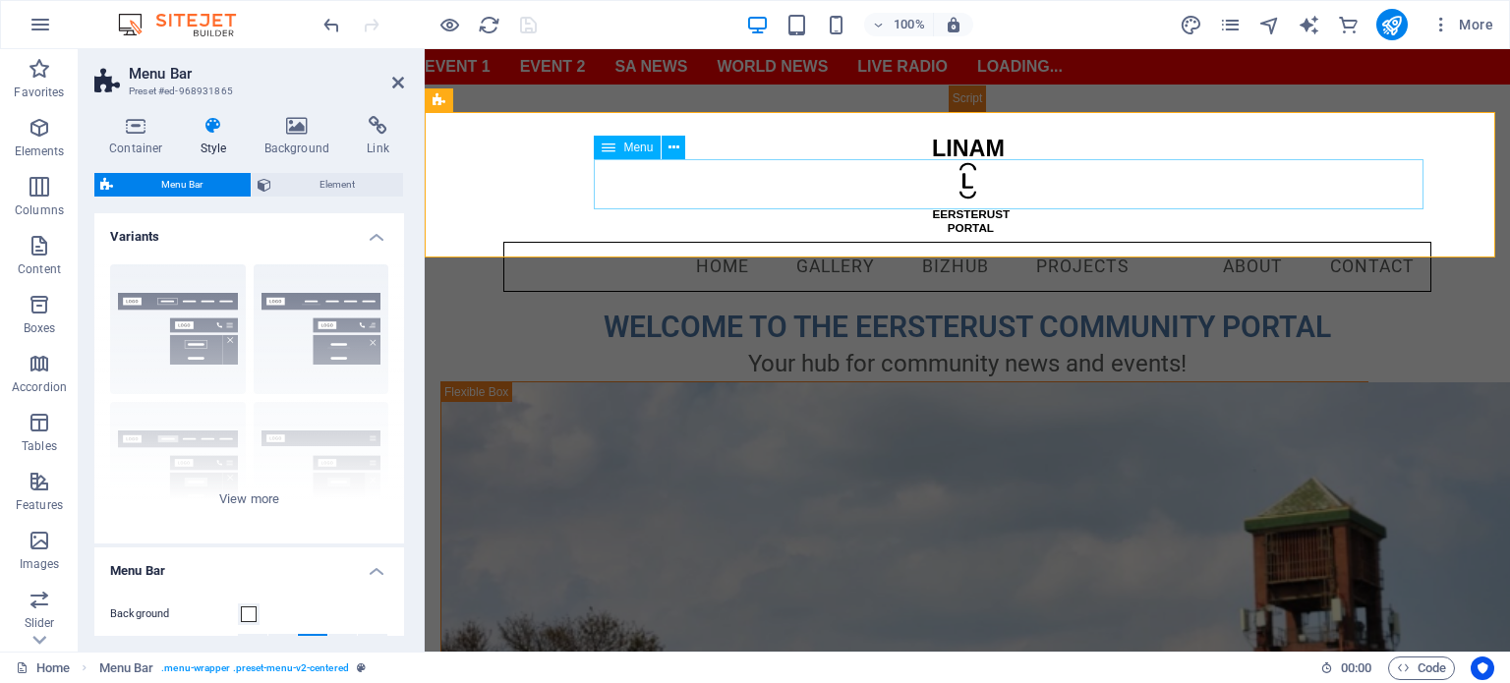
click at [641, 242] on nav "Home Gallery BizHub Projects About Contact" at bounding box center [967, 267] width 928 height 51
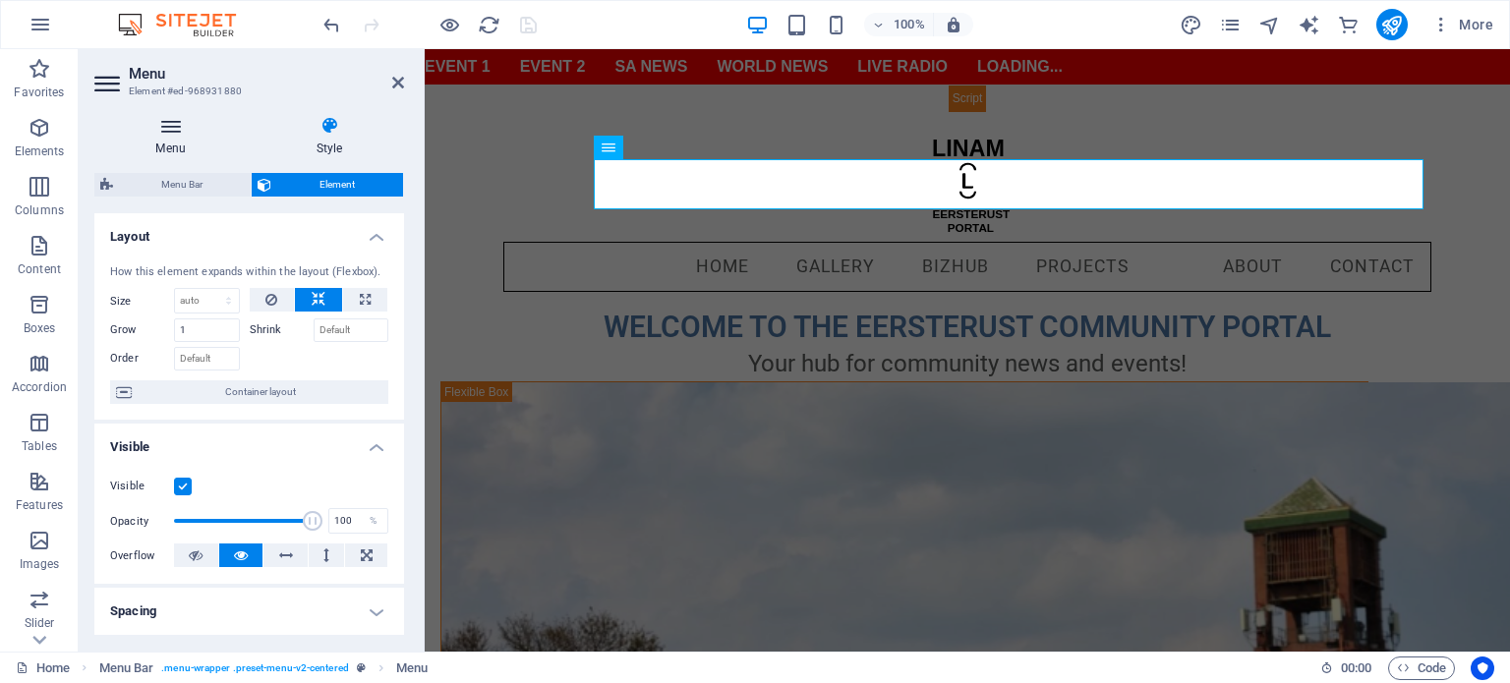
click at [177, 137] on h4 "Menu" at bounding box center [174, 136] width 160 height 41
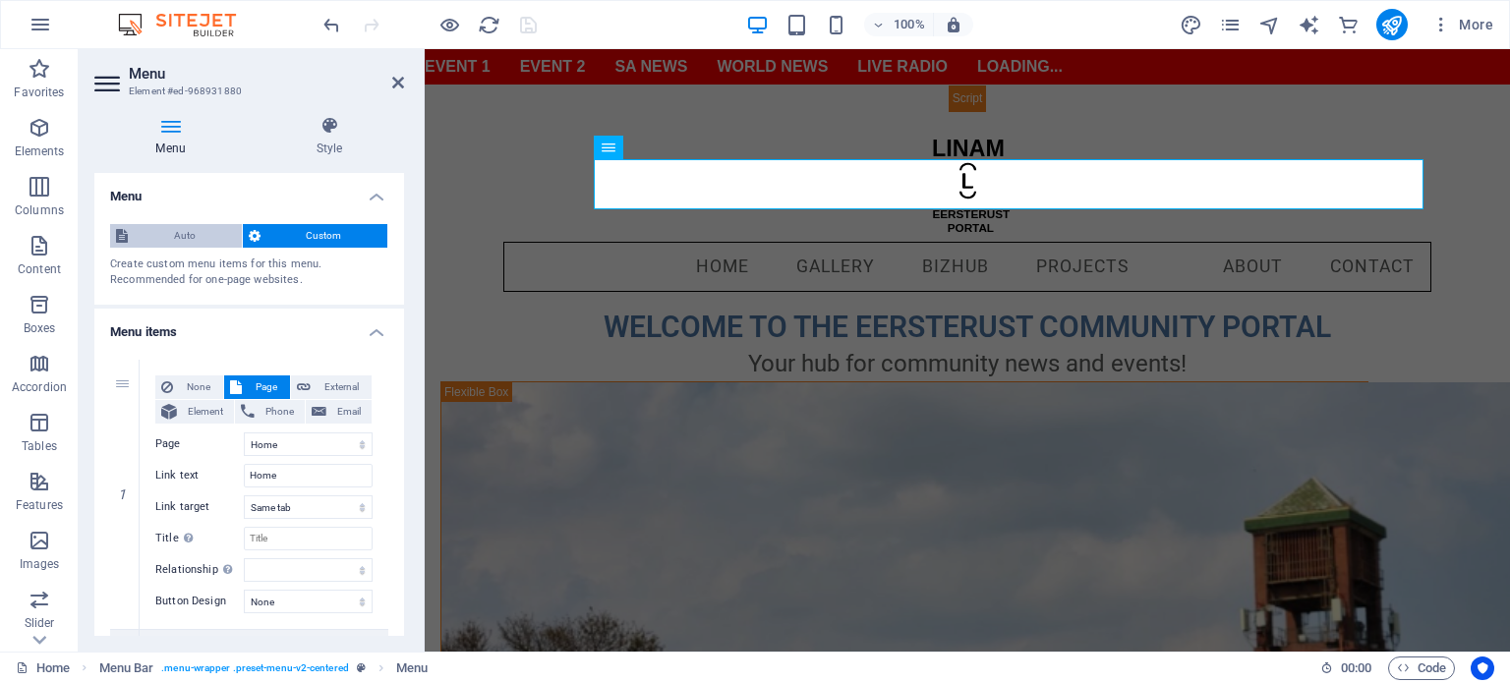
click at [197, 236] on span "Auto" at bounding box center [185, 236] width 102 height 24
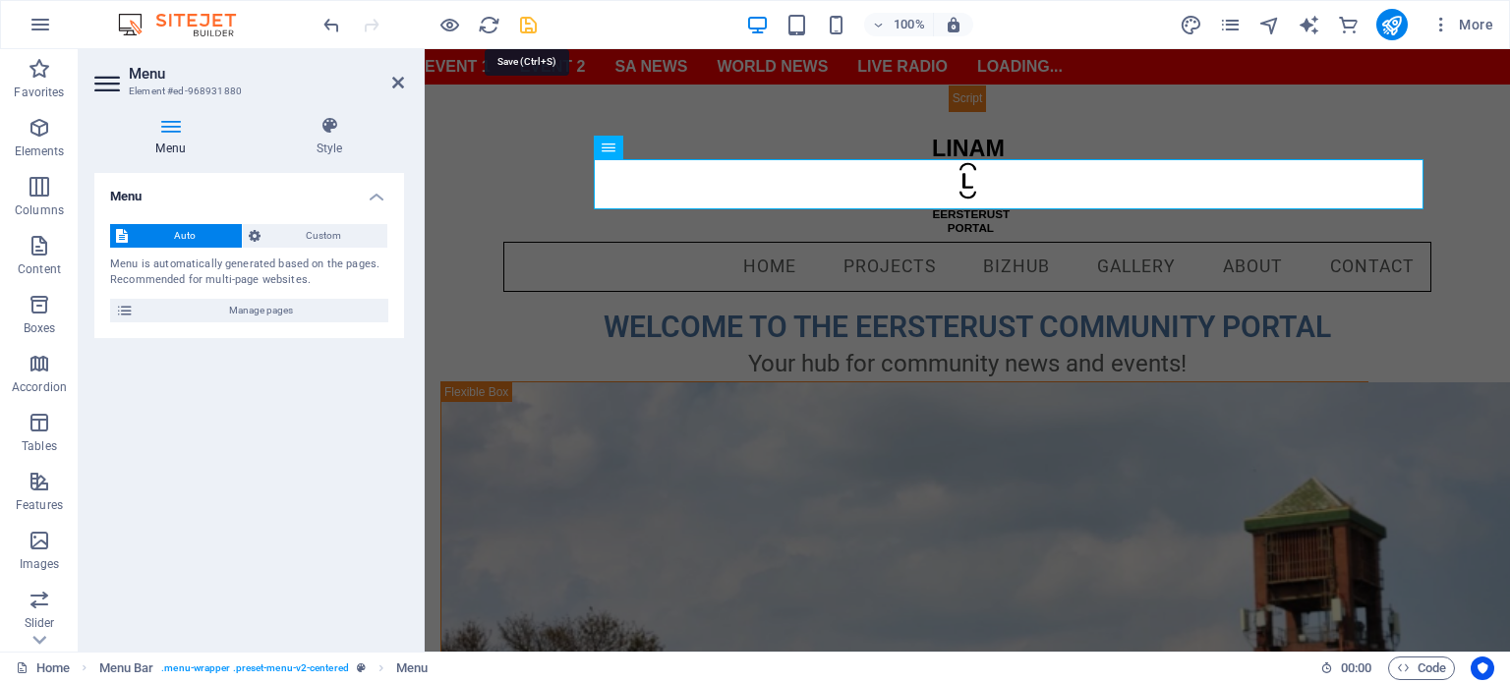
click at [533, 24] on icon "save" at bounding box center [528, 25] width 23 height 23
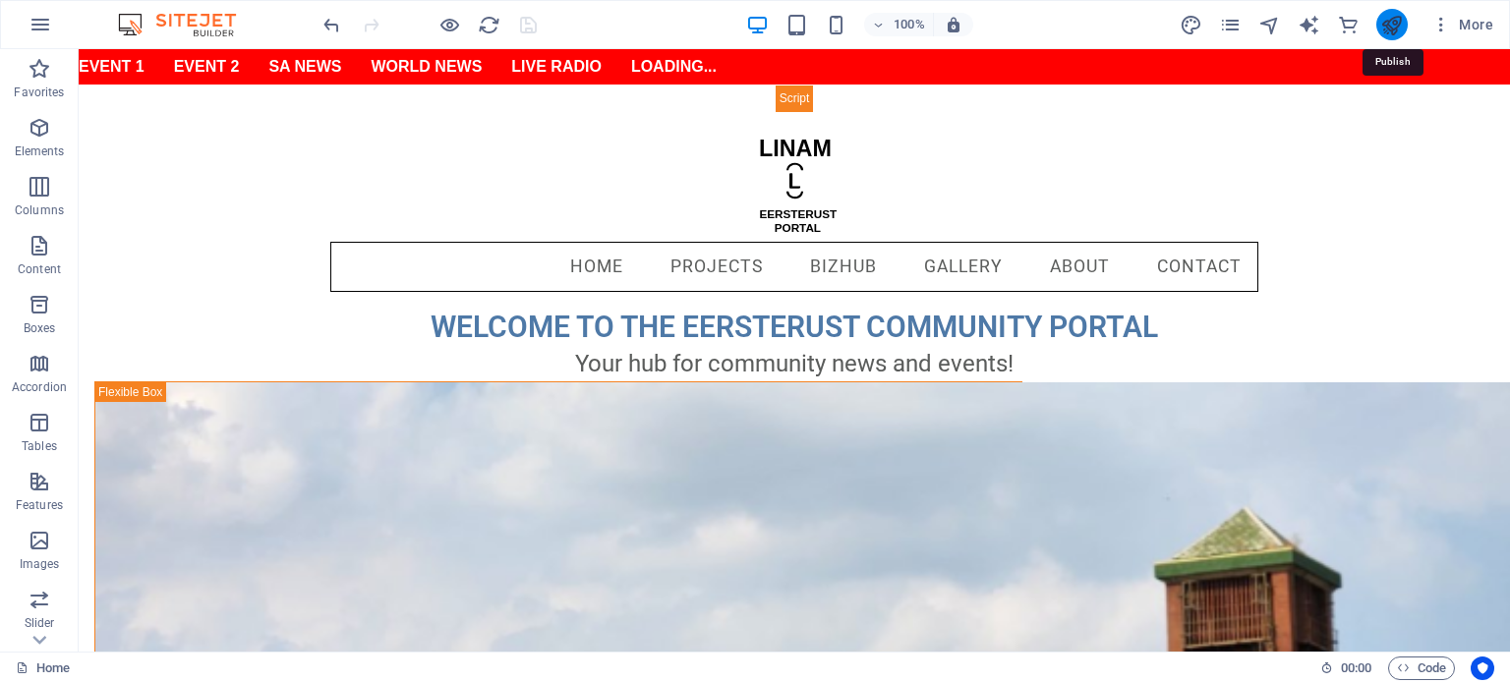
click at [1396, 30] on icon "publish" at bounding box center [1391, 25] width 23 height 23
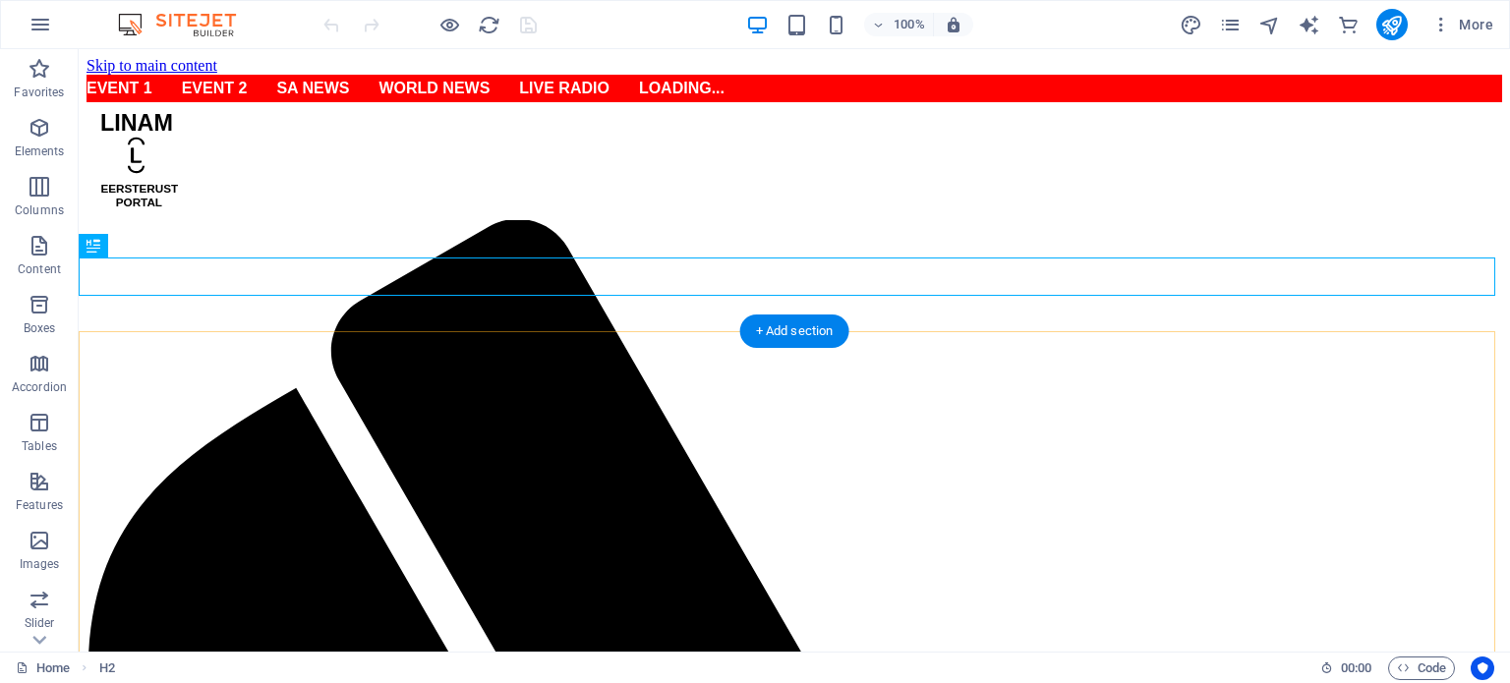
scroll to position [393, 0]
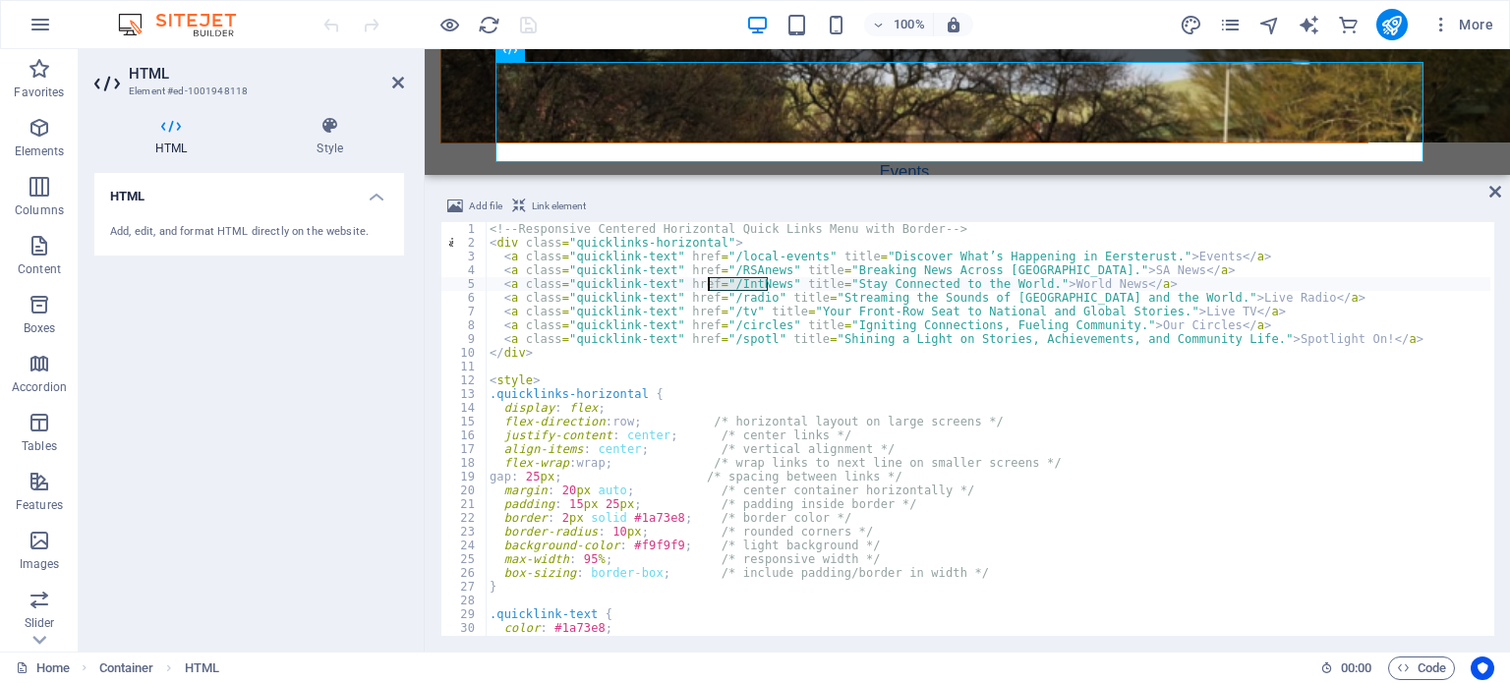
drag, startPoint x: 766, startPoint y: 282, endPoint x: 712, endPoint y: 282, distance: 54.1
click at [712, 282] on div "<!-- Responsive Centered Horizontal Quick Links Menu with Border --> < div clas…" at bounding box center [988, 442] width 1005 height 441
click at [717, 280] on div "<!-- Responsive Centered Horizontal Quick Links Menu with Border --> < div clas…" at bounding box center [988, 429] width 1005 height 414
click at [720, 281] on div "<!-- Responsive Centered Horizontal Quick Links Menu with Border --> < div clas…" at bounding box center [988, 442] width 1005 height 441
click at [720, 298] on div "<!-- Responsive Centered Horizontal Quick Links Menu with Border --> < div clas…" at bounding box center [988, 442] width 1005 height 441
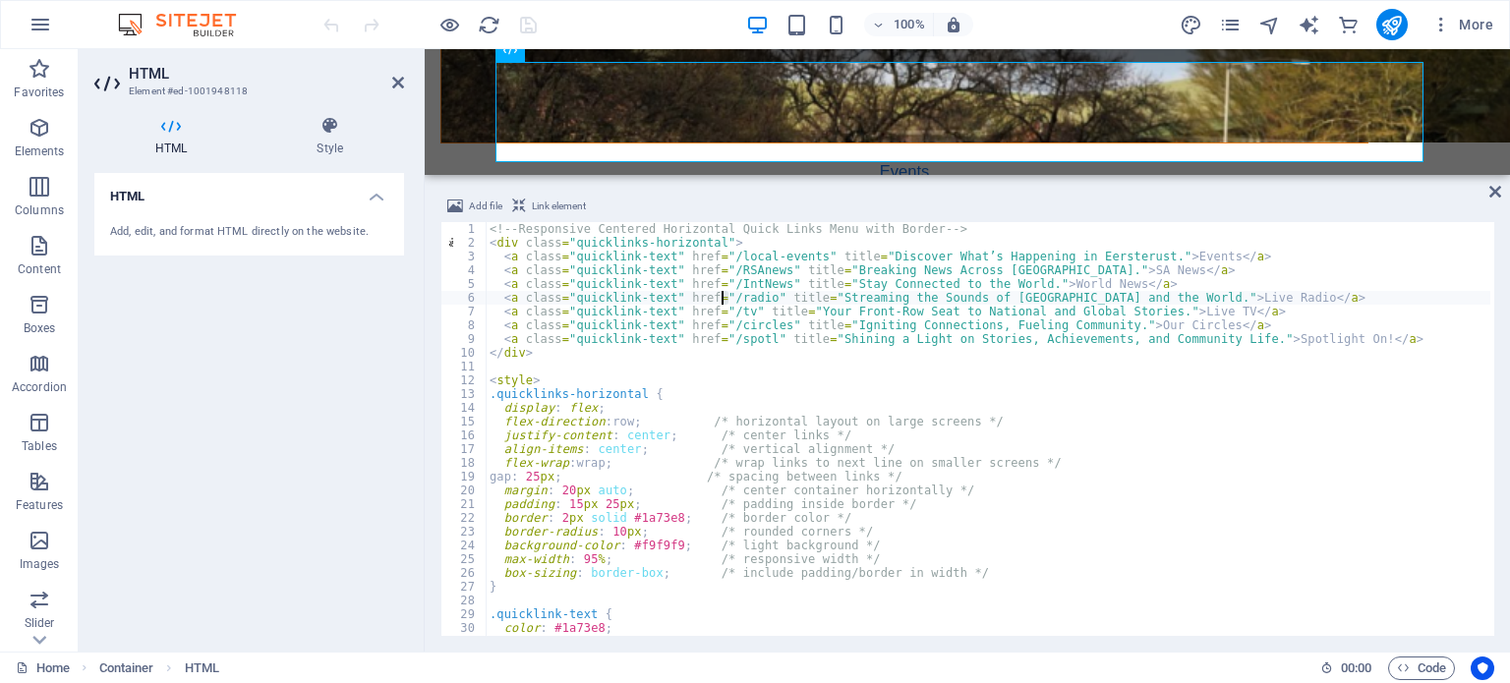
click at [741, 255] on div "<!-- Responsive Centered Horizontal Quick Links Menu with Border --> < div clas…" at bounding box center [988, 442] width 1005 height 441
type textarea "<a class="quicklink-text" href="/local-events" title="Discover What’s Happening…"
click at [1230, 28] on icon "pages" at bounding box center [1230, 25] width 23 height 23
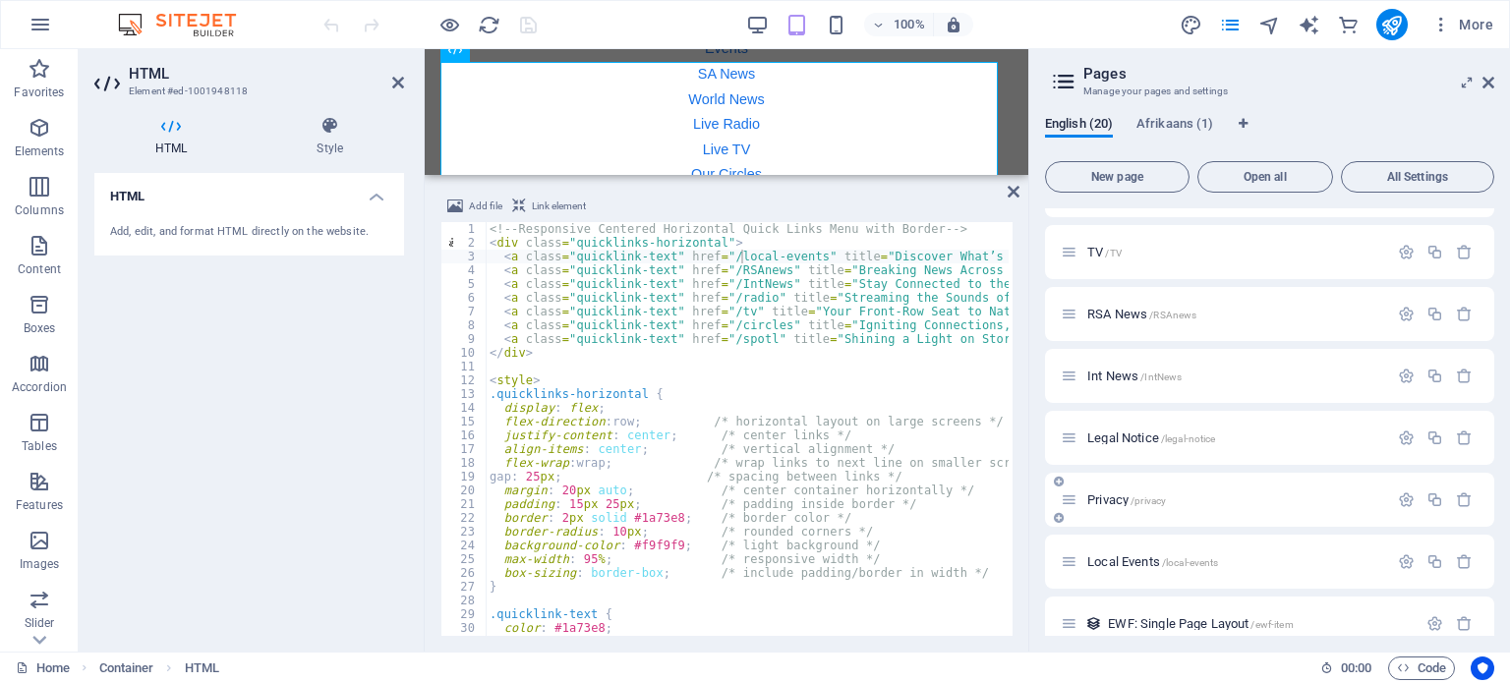
scroll to position [810, 0]
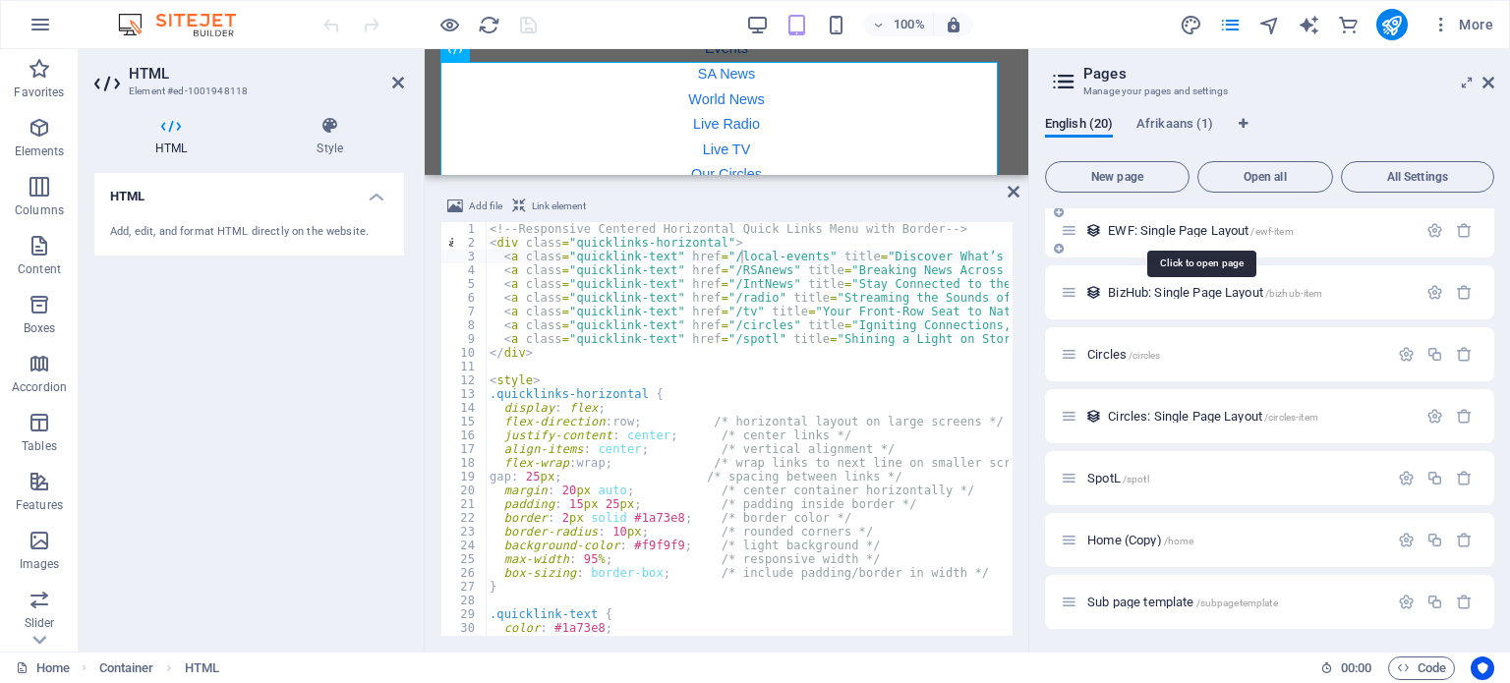
click at [1137, 231] on span "EWF: Single Page Layout /ewf-item" at bounding box center [1200, 230] width 185 height 15
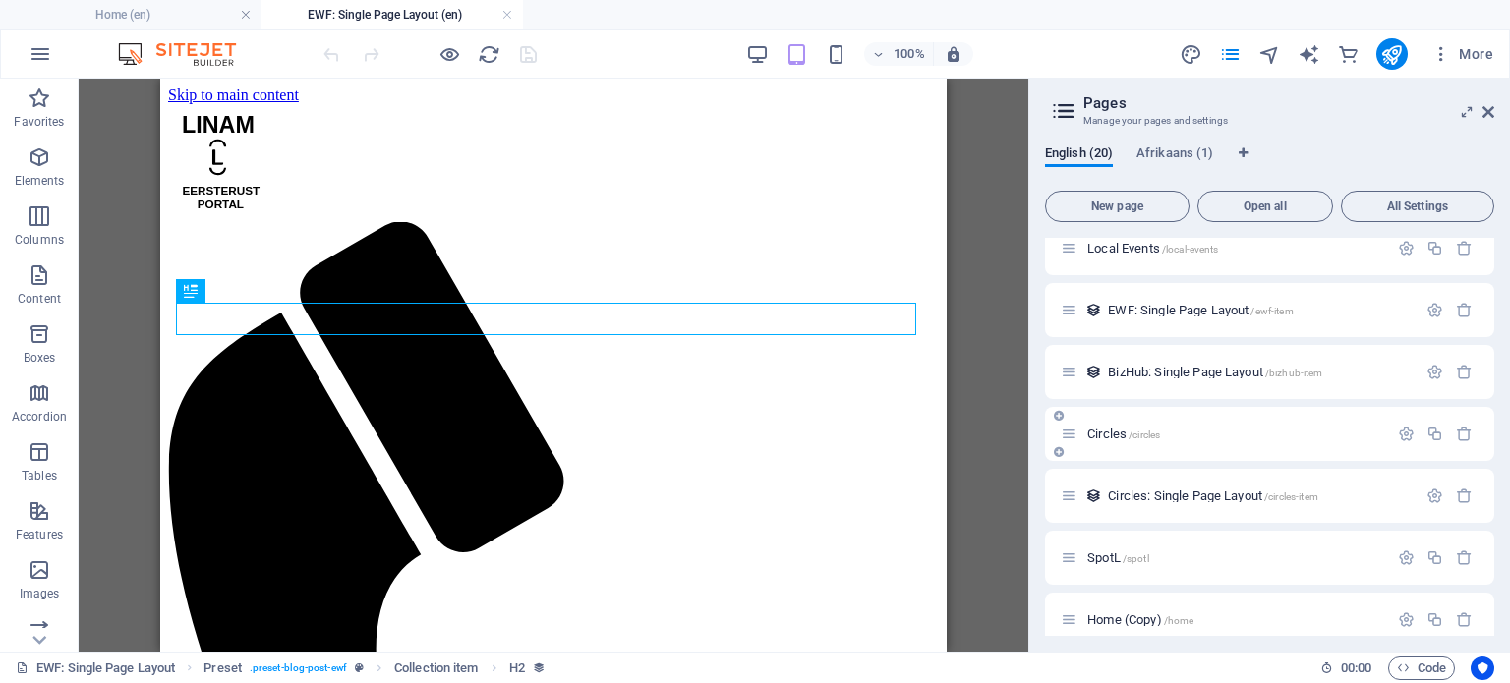
scroll to position [0, 0]
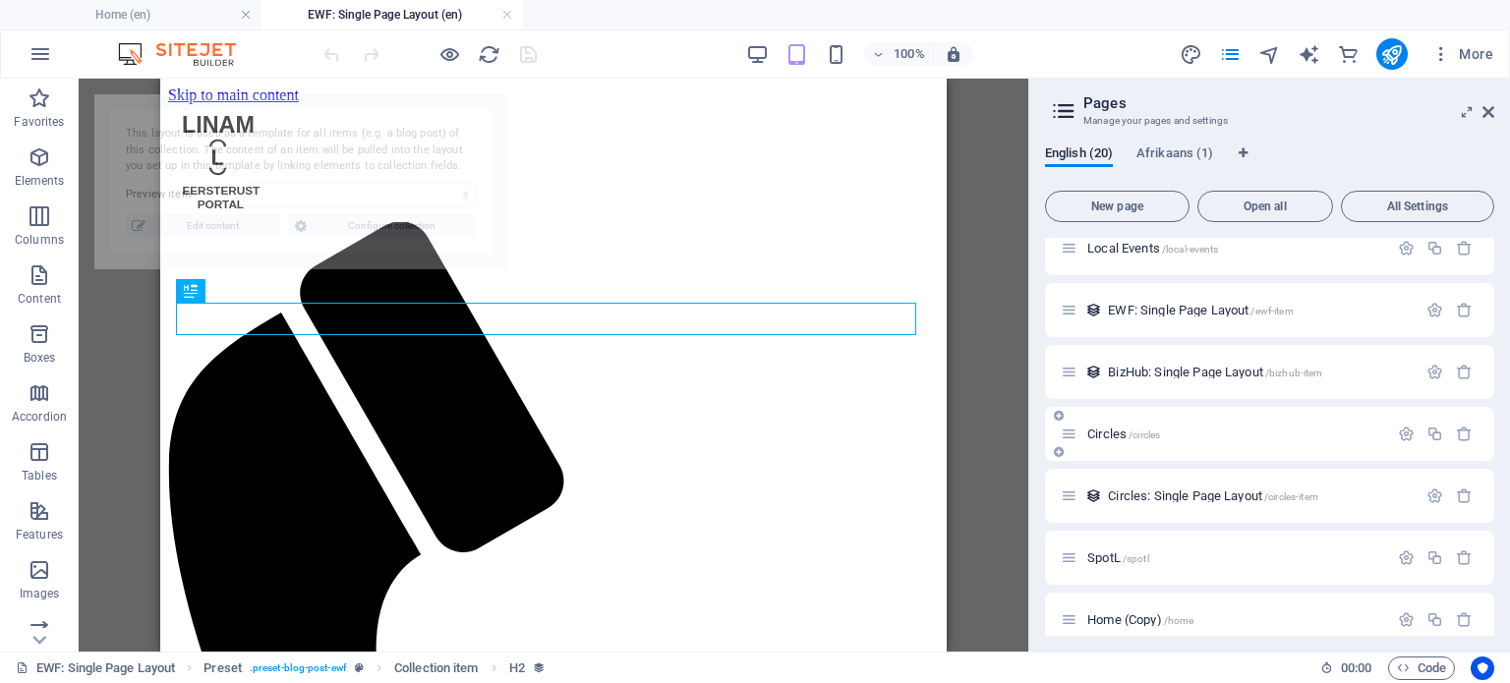
select select "68dc1ff5f10a2b12bf02bc7a"
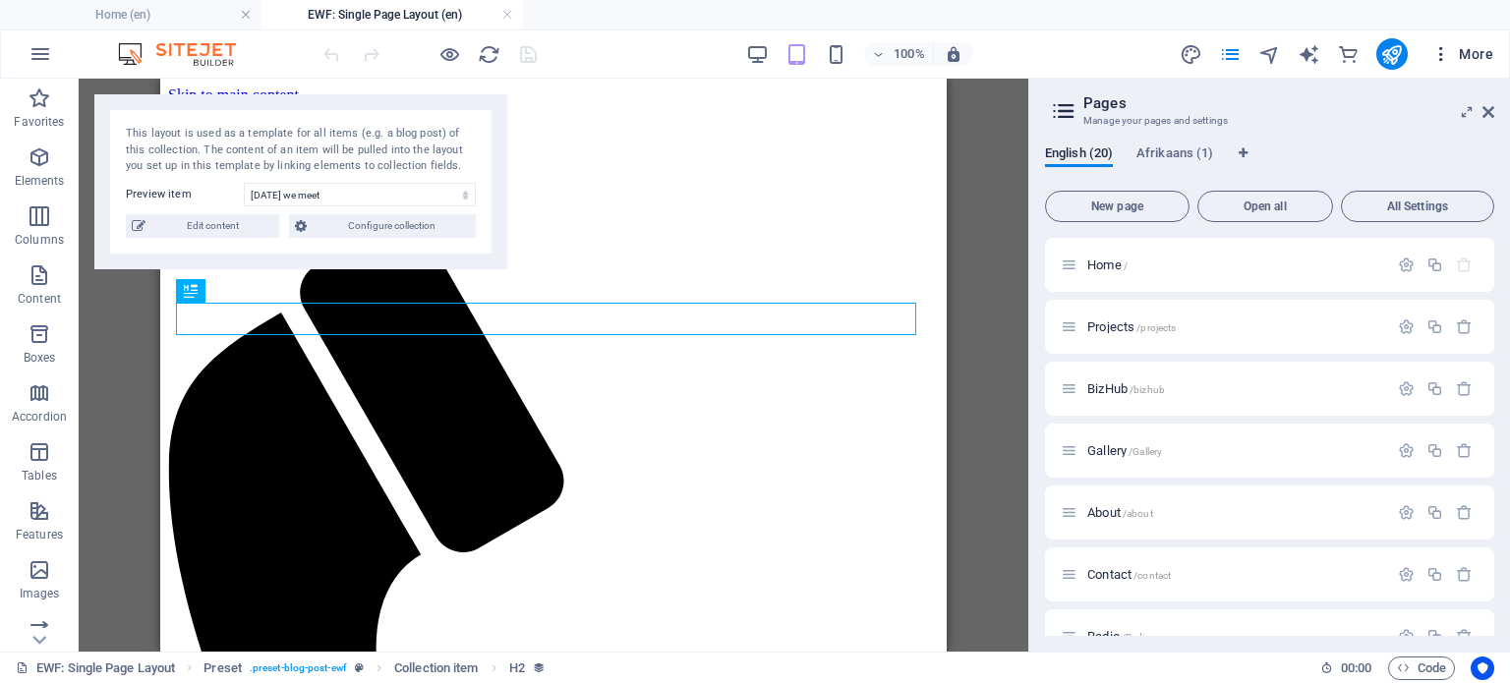
click at [1446, 58] on icon "button" at bounding box center [1442, 54] width 20 height 20
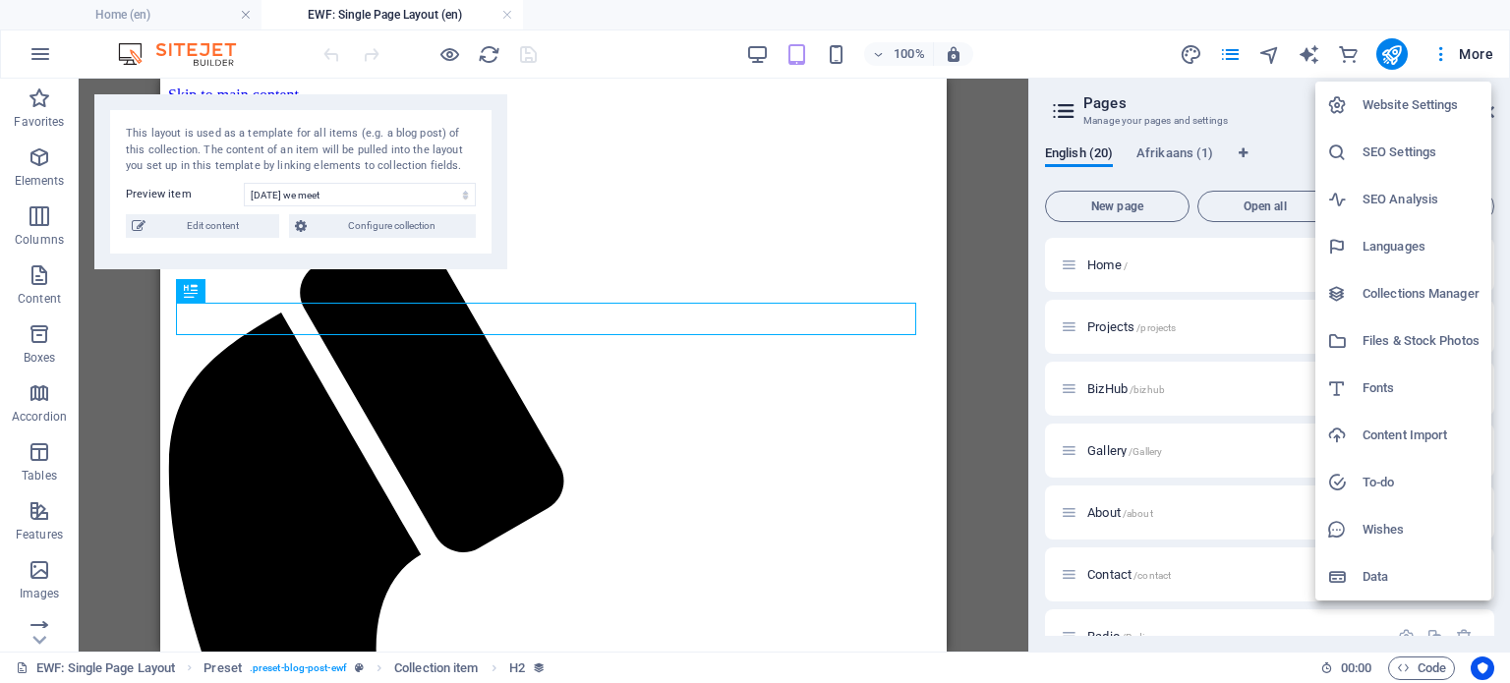
click at [1411, 294] on h6 "Collections Manager" at bounding box center [1421, 294] width 117 height 24
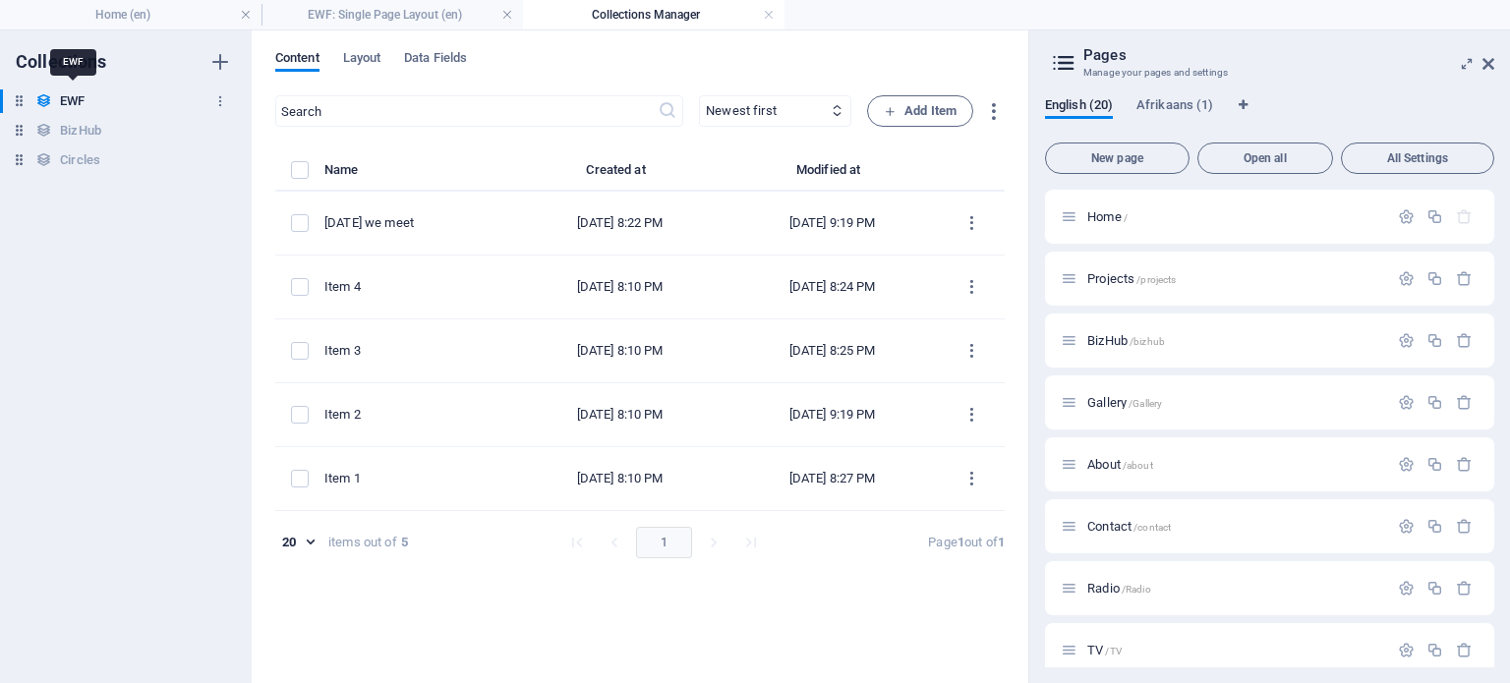
click at [79, 96] on h6 "EWF" at bounding box center [72, 101] width 25 height 24
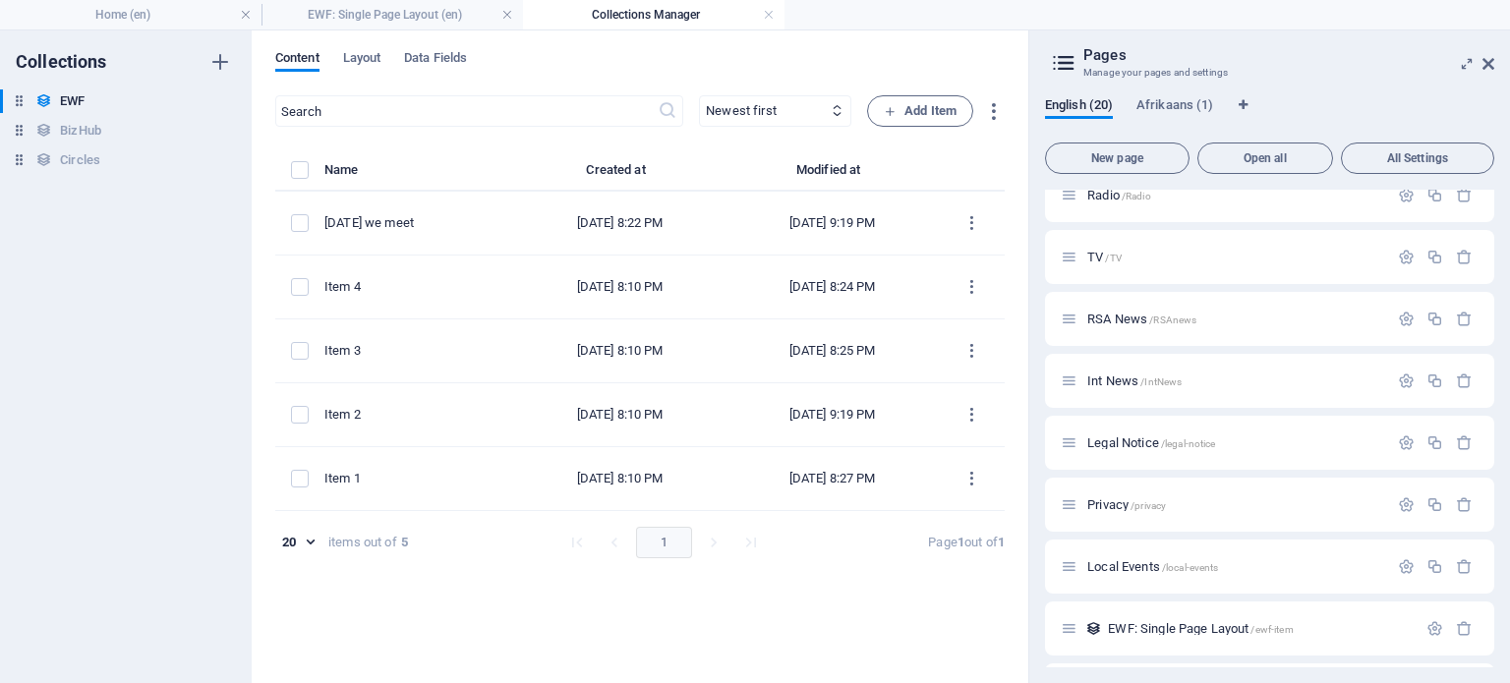
scroll to position [760, 0]
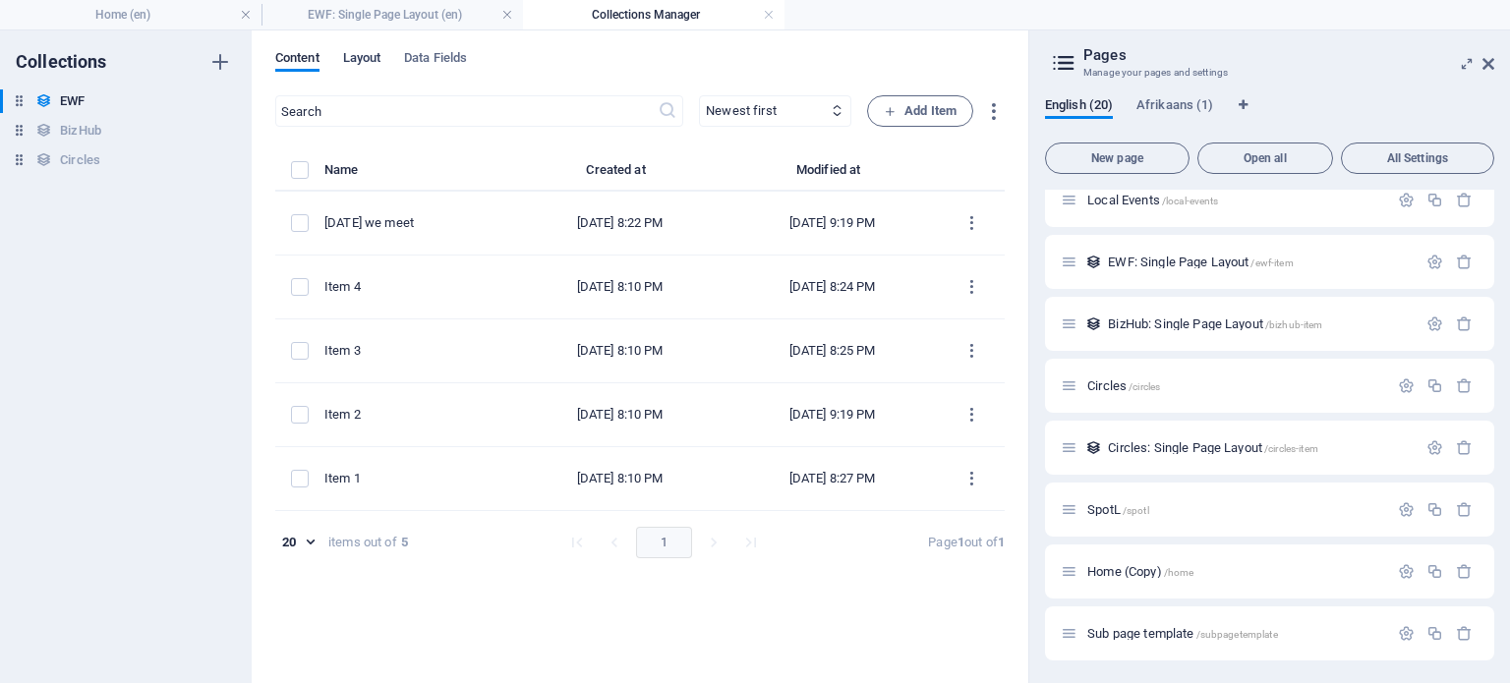
click at [359, 60] on span "Layout" at bounding box center [362, 60] width 38 height 28
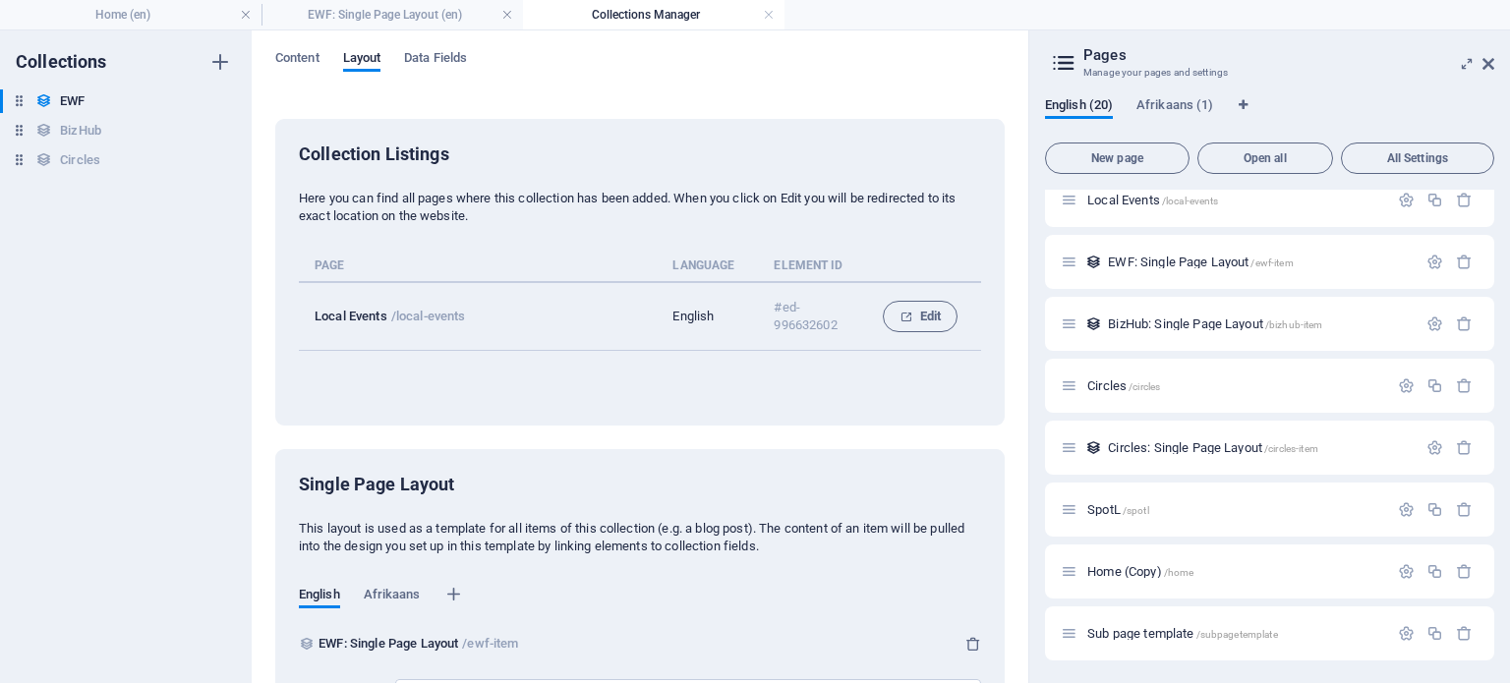
drag, startPoint x: 469, startPoint y: 314, endPoint x: 390, endPoint y: 315, distance: 78.7
click at [390, 315] on td "Local Events /local-events" at bounding box center [486, 316] width 374 height 69
copy p "/local-events"
click at [1129, 201] on span "Local Events /local-events" at bounding box center [1152, 200] width 131 height 15
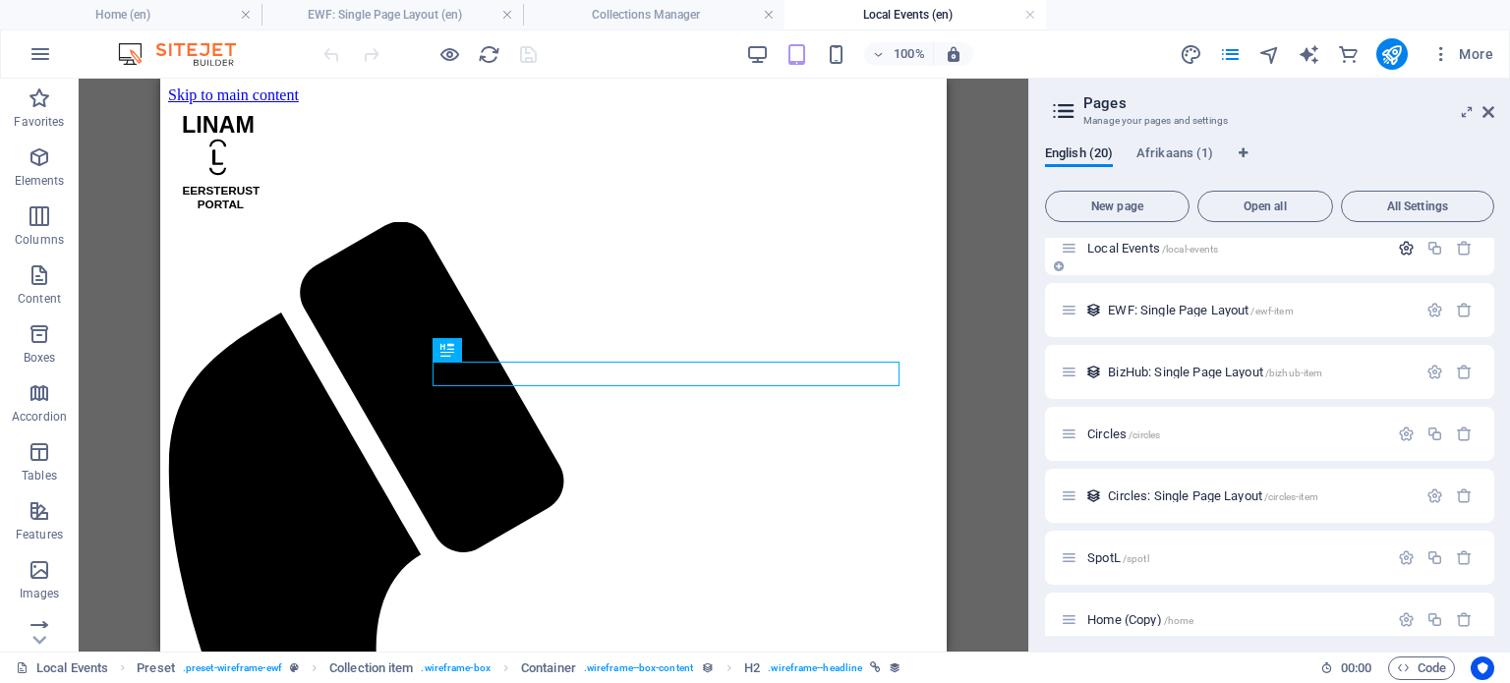
scroll to position [0, 0]
click at [1398, 250] on icon "button" at bounding box center [1406, 248] width 17 height 17
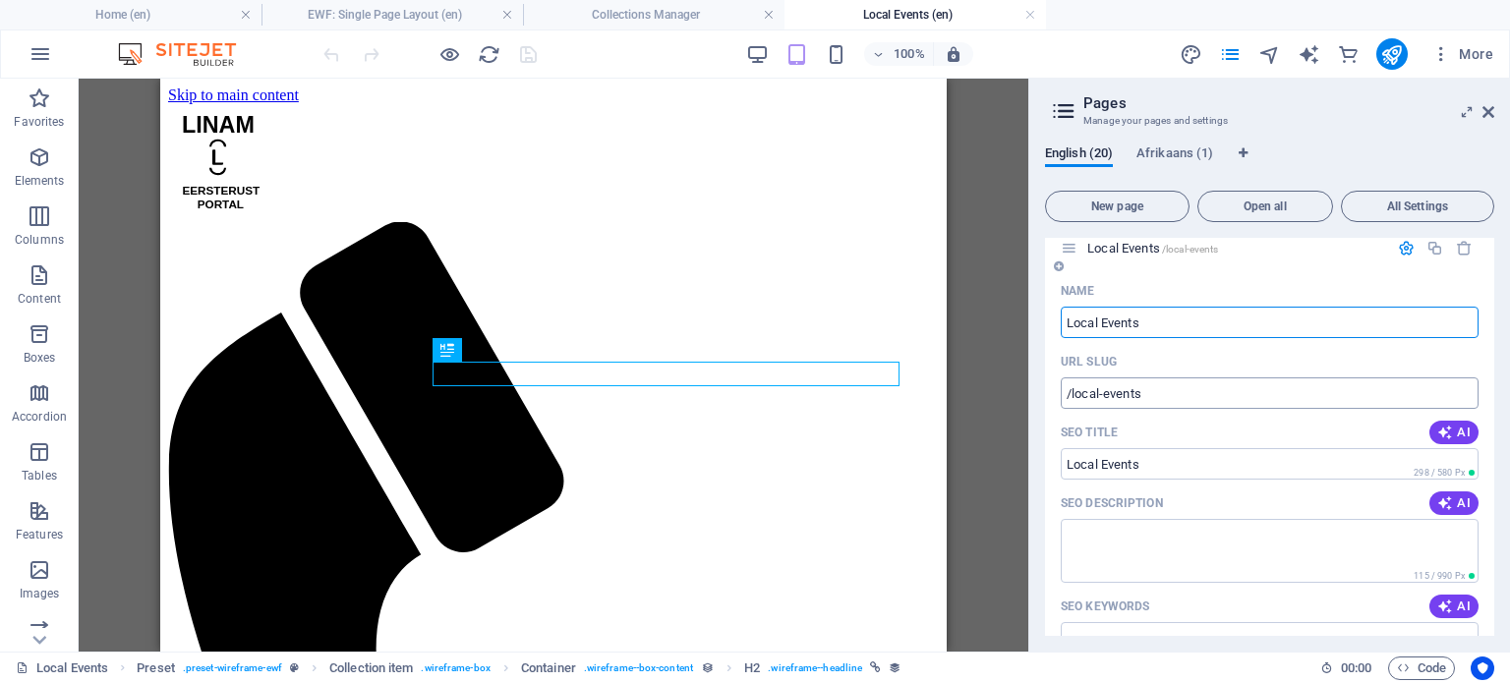
click at [1160, 395] on input "/local-events" at bounding box center [1270, 393] width 418 height 31
click at [1158, 555] on textarea "SEO Description" at bounding box center [1270, 551] width 418 height 64
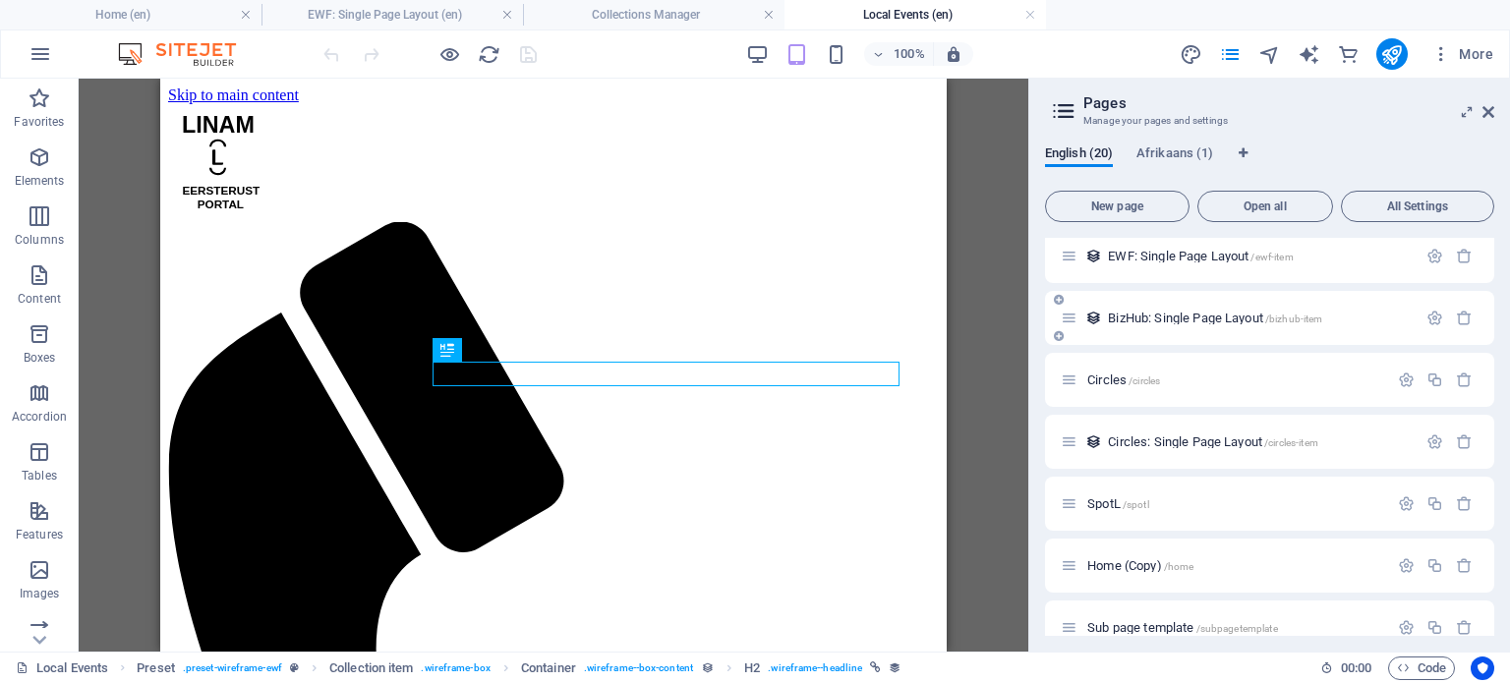
scroll to position [1153, 0]
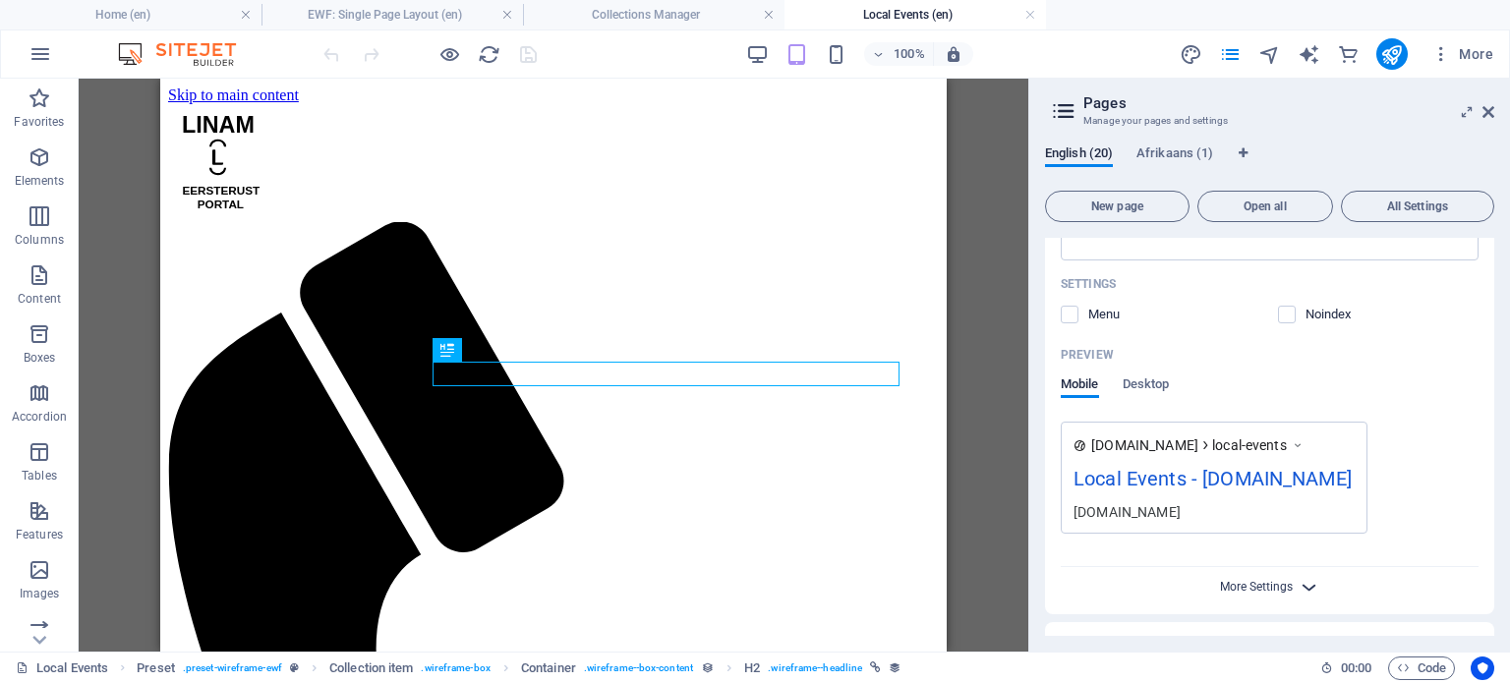
click at [1257, 594] on span "More Settings" at bounding box center [1256, 587] width 73 height 14
click at [1068, 314] on label at bounding box center [1070, 315] width 18 height 18
click at [0, 0] on input "checkbox" at bounding box center [0, 0] width 0 height 0
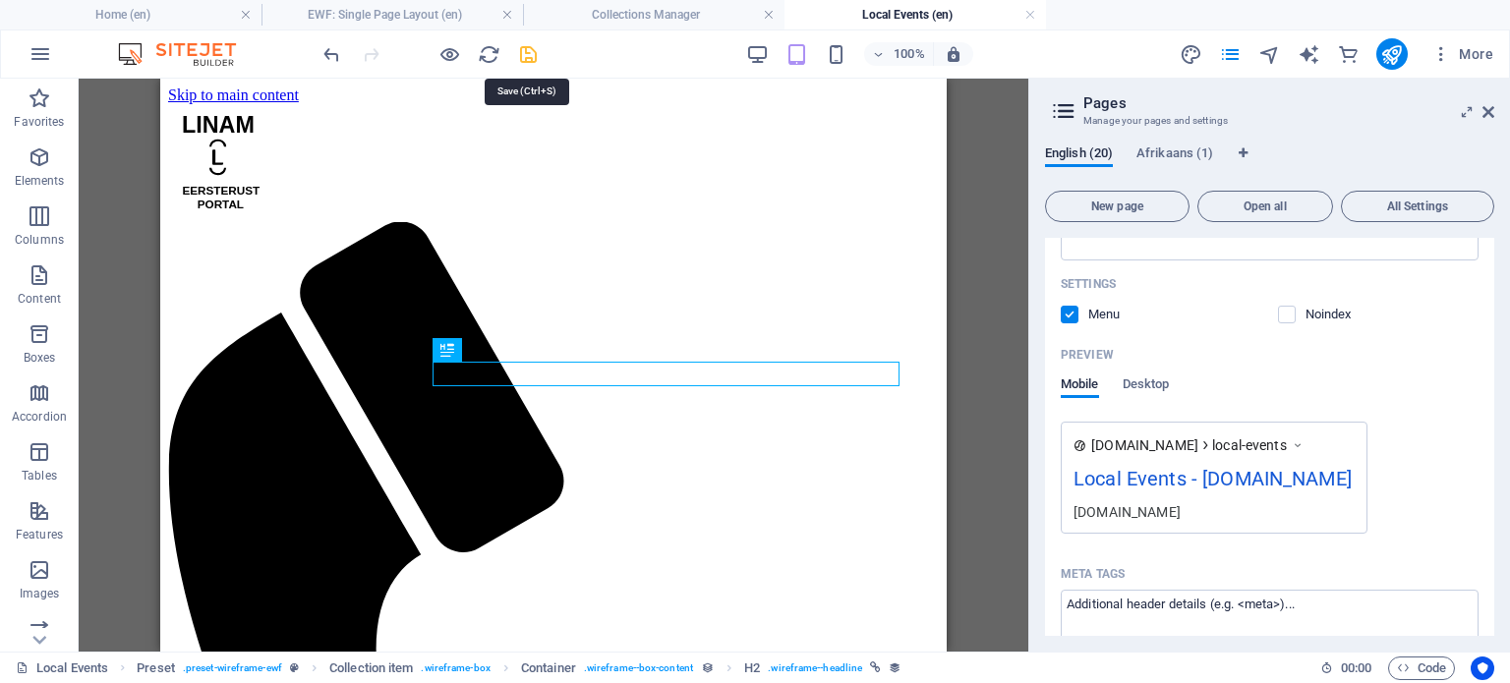
click at [533, 52] on icon "save" at bounding box center [528, 54] width 23 height 23
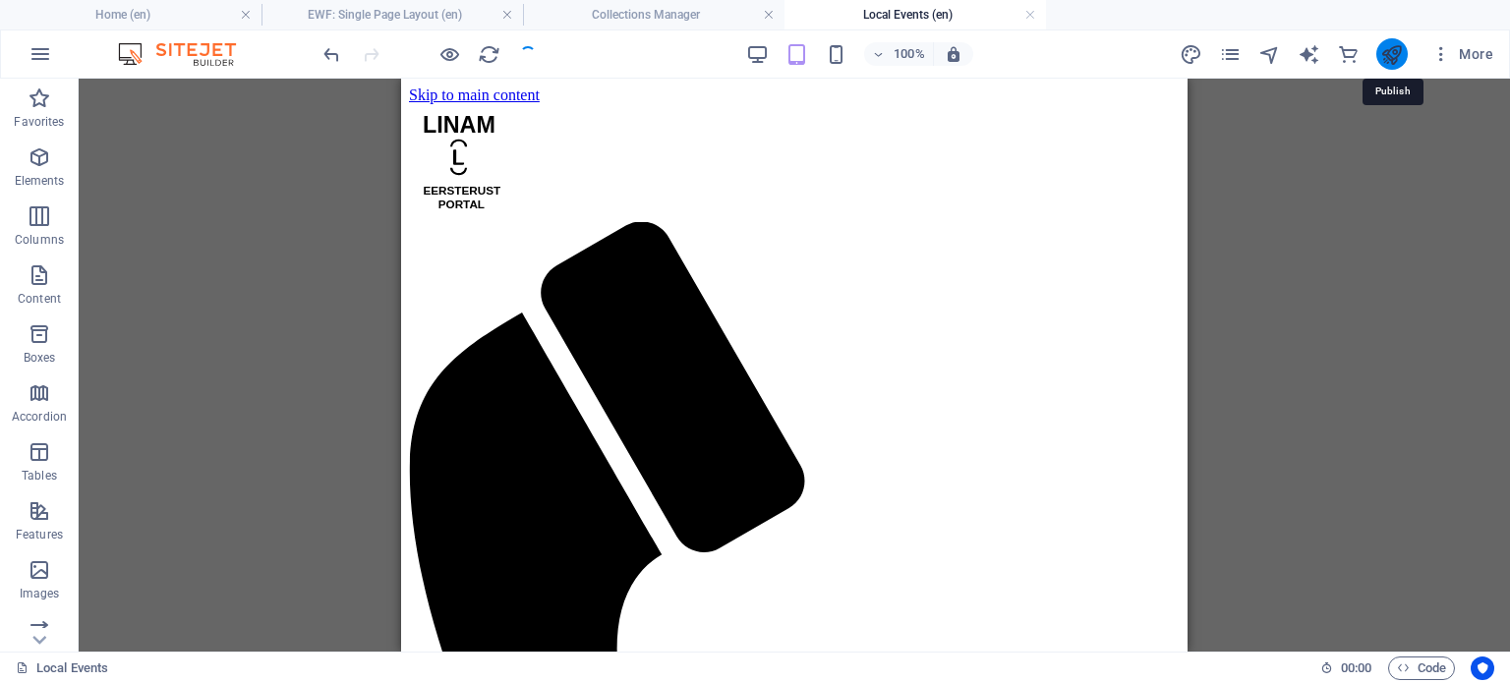
click at [1389, 51] on icon "publish" at bounding box center [1391, 54] width 23 height 23
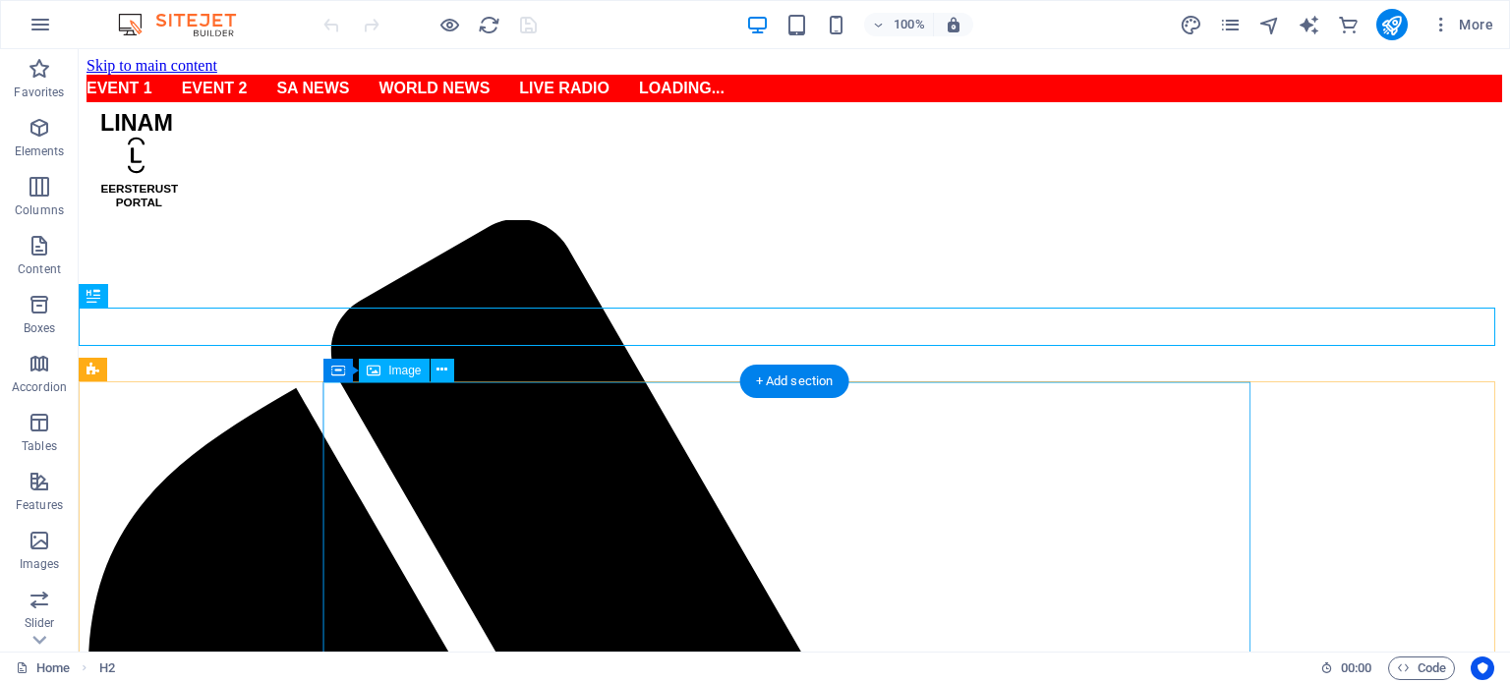
scroll to position [393, 0]
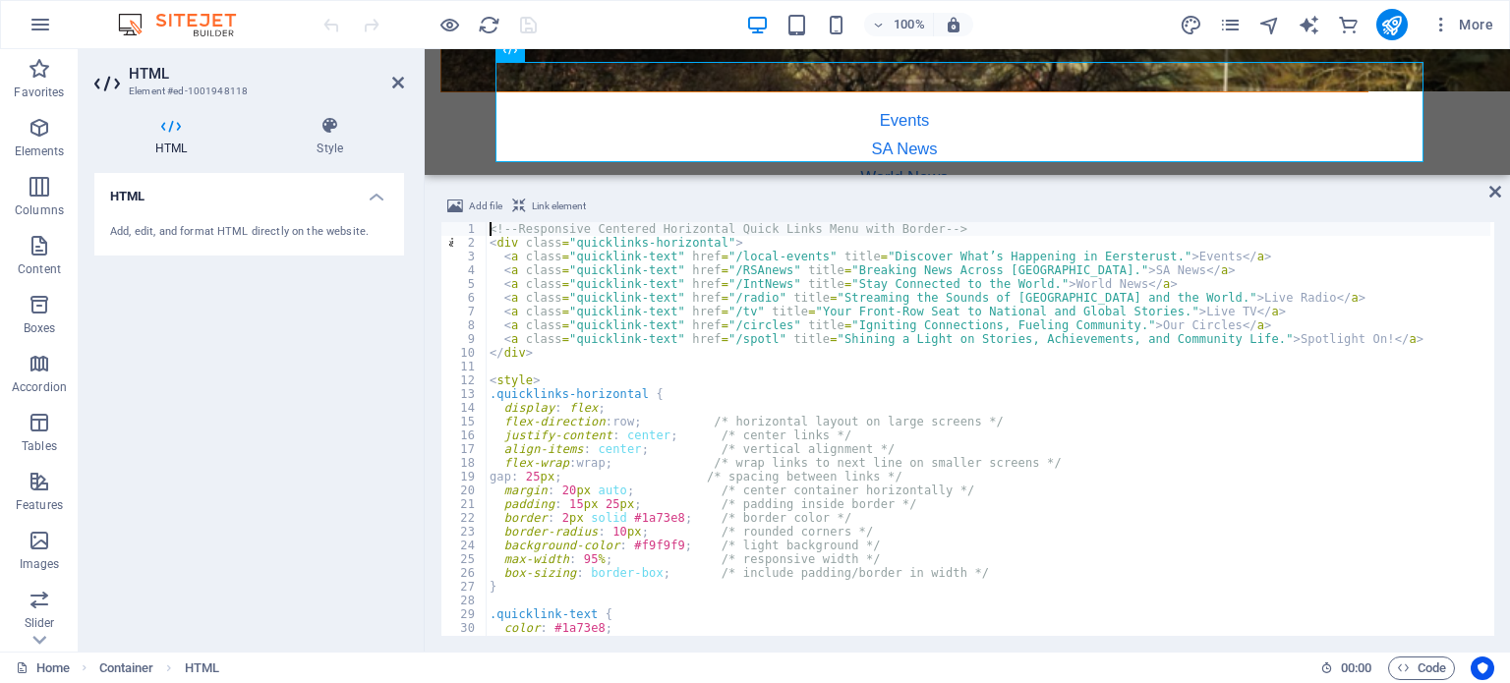
click at [714, 257] on div "<!-- Responsive Centered Horizontal Quick Links Menu with Border --> < div clas…" at bounding box center [988, 442] width 1005 height 441
click at [1227, 488] on div "<!-- Responsive Centered Horizontal Quick Links Menu with Border --> < div clas…" at bounding box center [988, 442] width 1005 height 441
click at [716, 271] on div "<!-- Responsive Centered Horizontal Quick Links Menu with Border --> < div clas…" at bounding box center [988, 442] width 1005 height 441
click at [1132, 486] on div "<!-- Responsive Centered Horizontal Quick Links Menu with Border --> < div clas…" at bounding box center [988, 442] width 1005 height 441
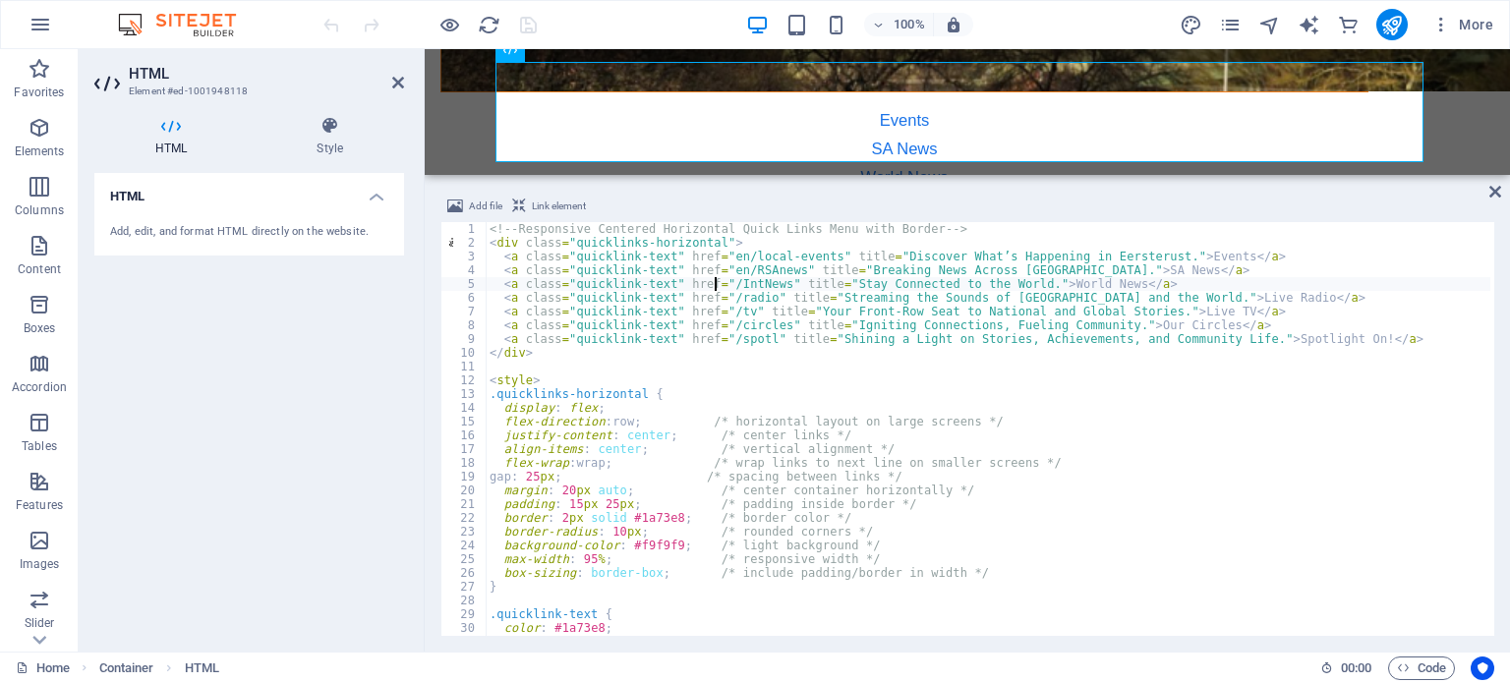
click at [717, 285] on div "<!-- Responsive Centered Horizontal Quick Links Menu with Border --> < div clas…" at bounding box center [988, 442] width 1005 height 441
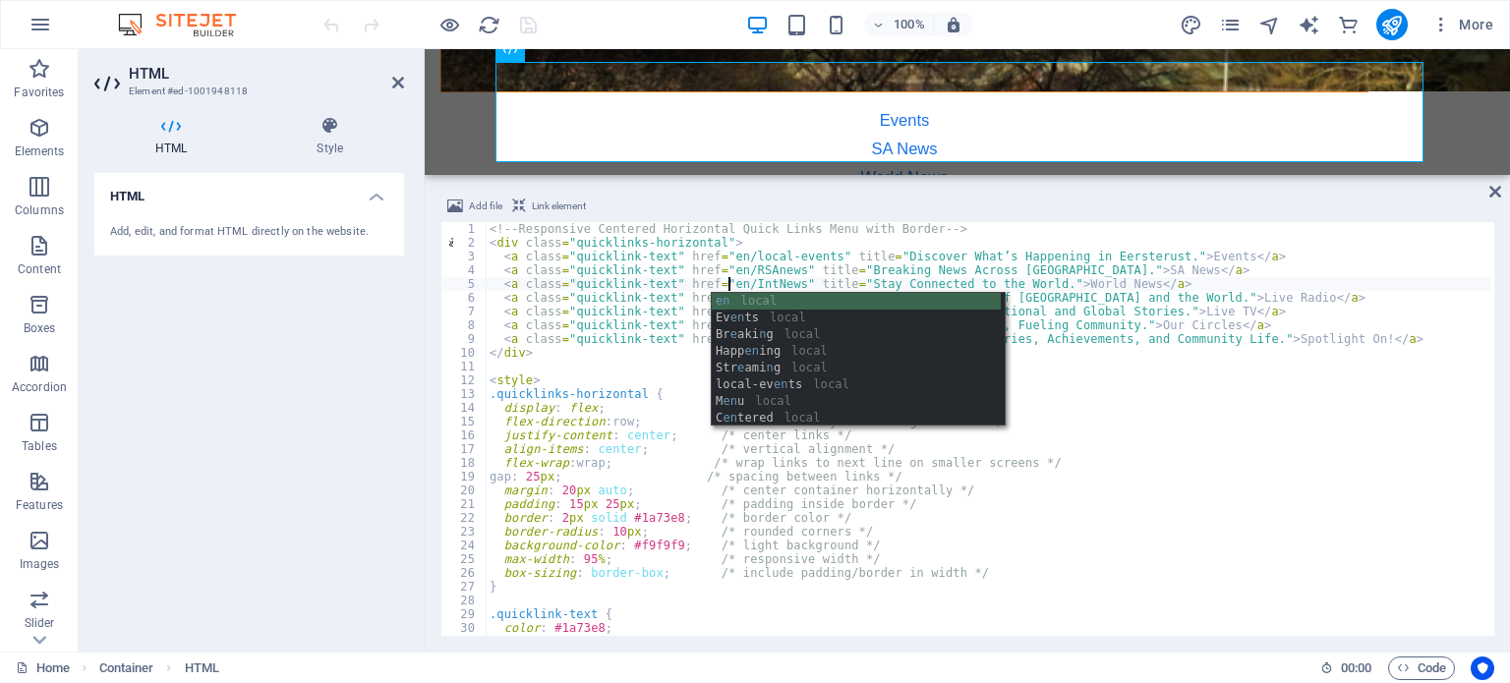
click at [1384, 504] on div "<!-- Responsive Centered Horizontal Quick Links Menu with Border --> < div clas…" at bounding box center [988, 442] width 1005 height 441
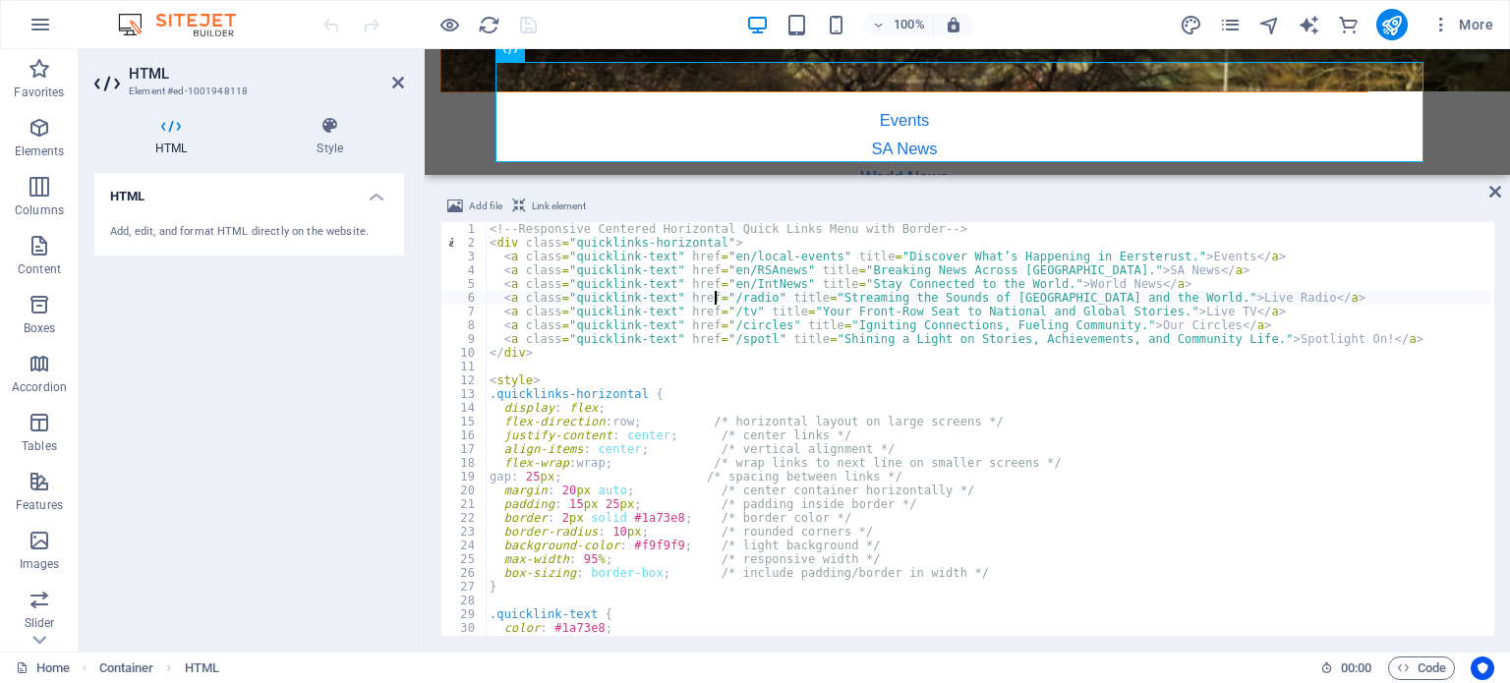
click at [716, 299] on div "<!-- Responsive Centered Horizontal Quick Links Menu with Border --> < div clas…" at bounding box center [988, 442] width 1005 height 441
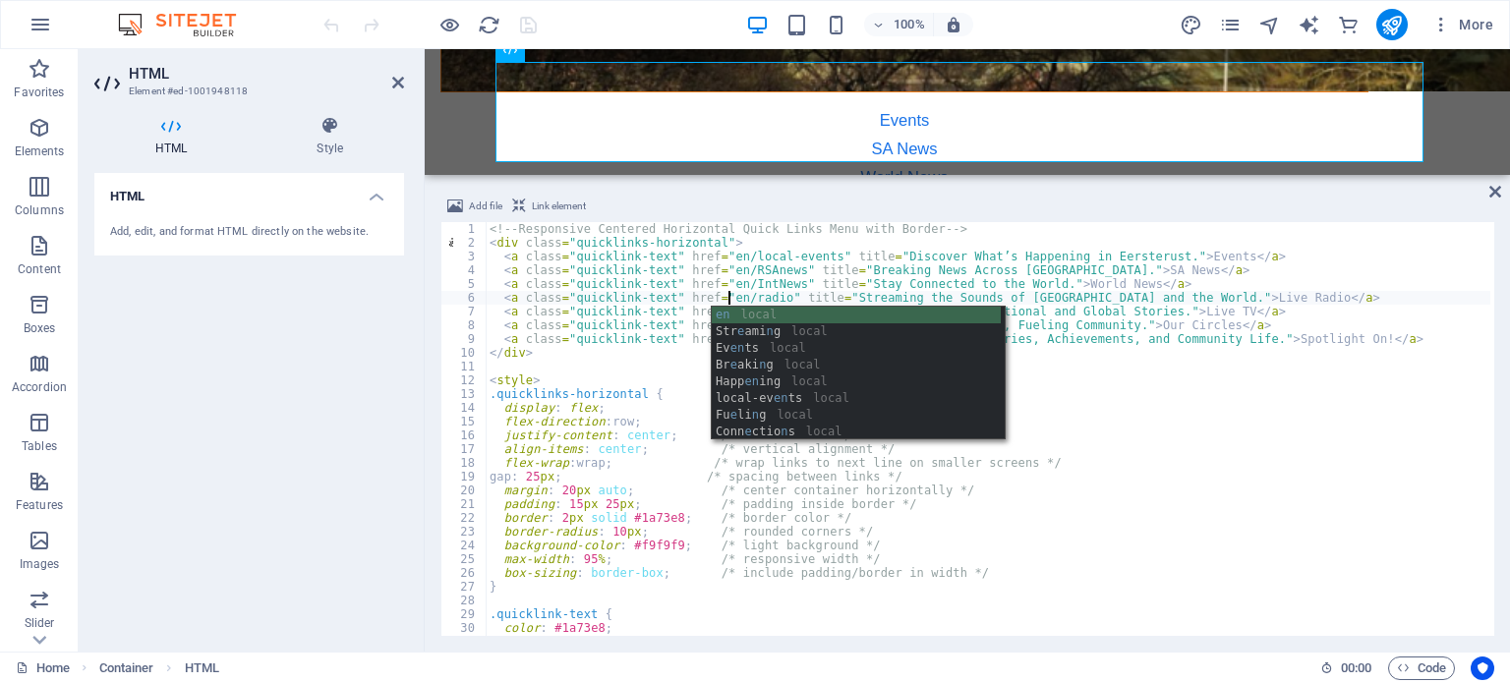
click at [1223, 491] on div "<!-- Responsive Centered Horizontal Quick Links Menu with Border --> < div clas…" at bounding box center [988, 442] width 1005 height 441
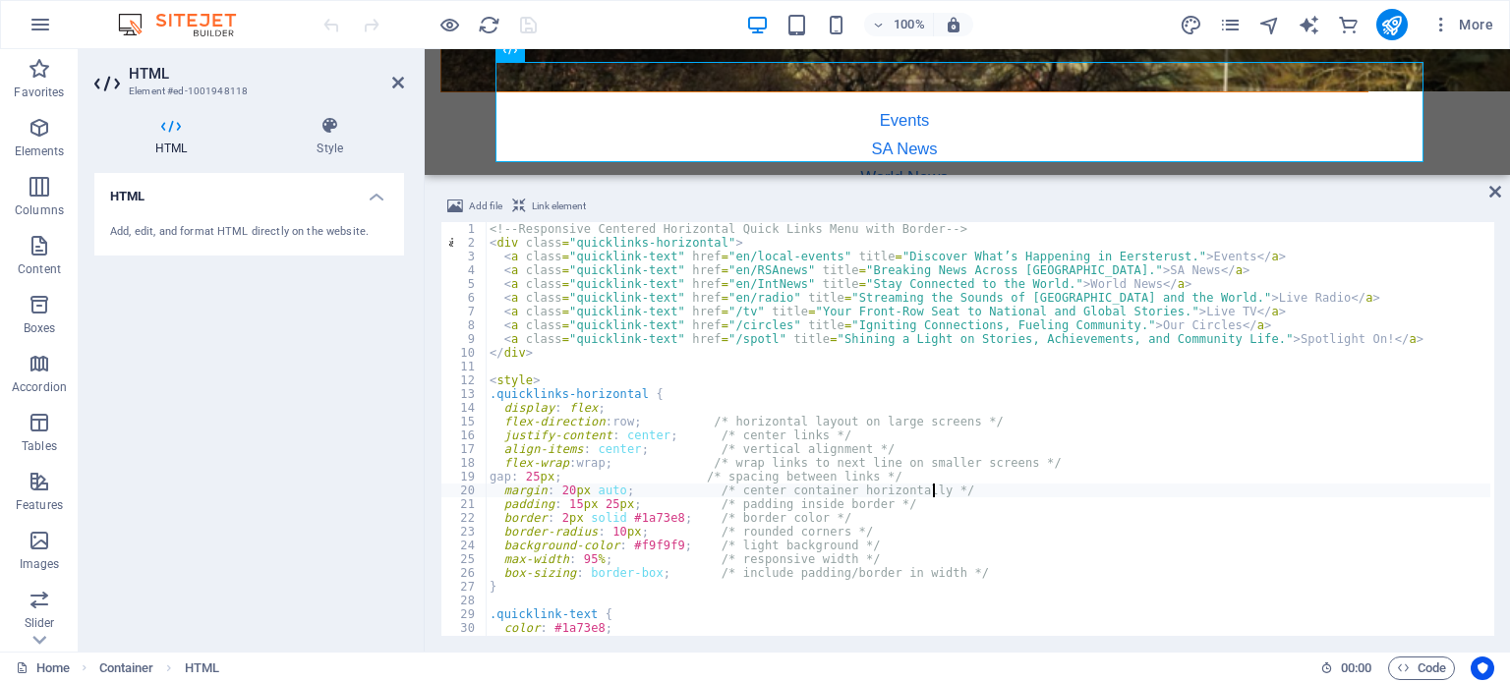
click at [713, 314] on div "<!-- Responsive Centered Horizontal Quick Links Menu with Border --> < div clas…" at bounding box center [988, 442] width 1005 height 441
click at [1280, 518] on div "<!-- Responsive Centered Horizontal Quick Links Menu with Border --> < div clas…" at bounding box center [988, 442] width 1005 height 441
click at [714, 325] on div "<!-- Responsive Centered Horizontal Quick Links Menu with Border --> < div clas…" at bounding box center [988, 442] width 1005 height 441
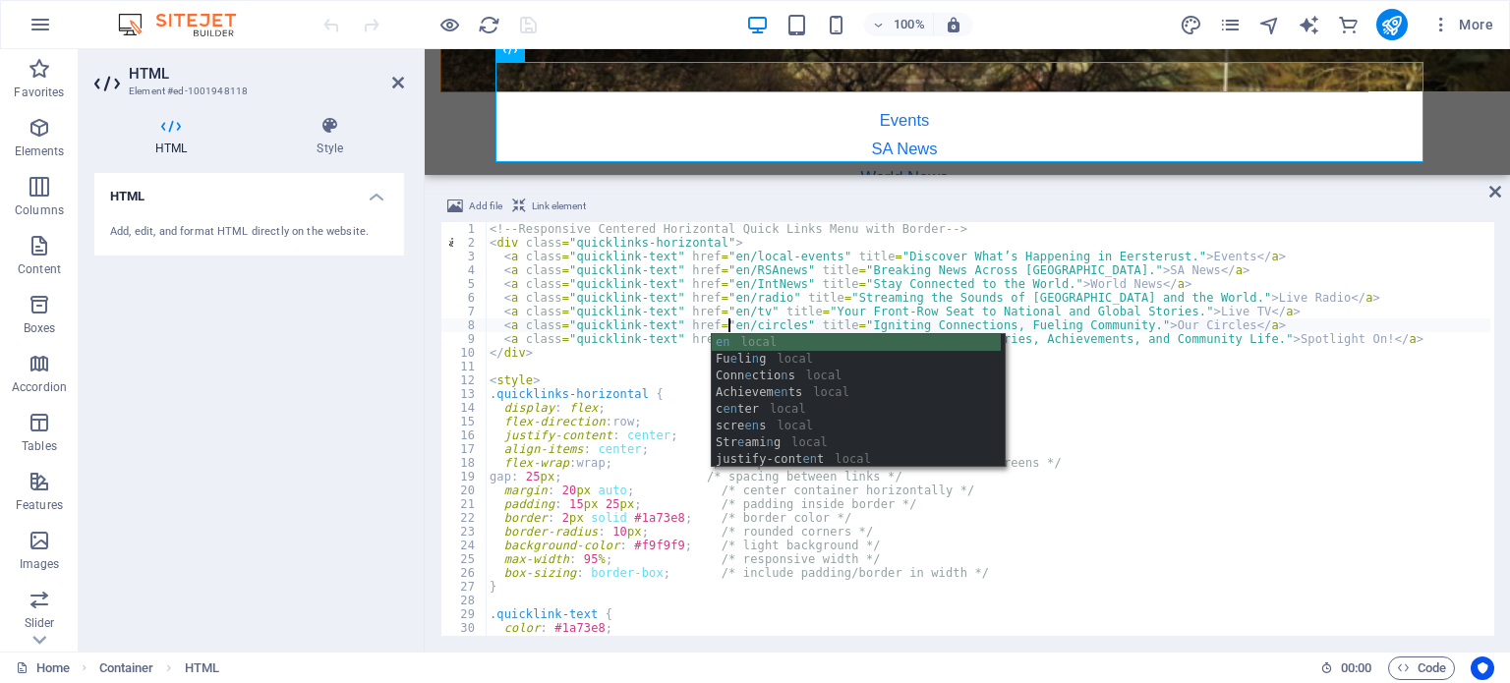
click at [1313, 529] on div "<!-- Responsive Centered Horizontal Quick Links Menu with Border --> < div clas…" at bounding box center [988, 442] width 1005 height 441
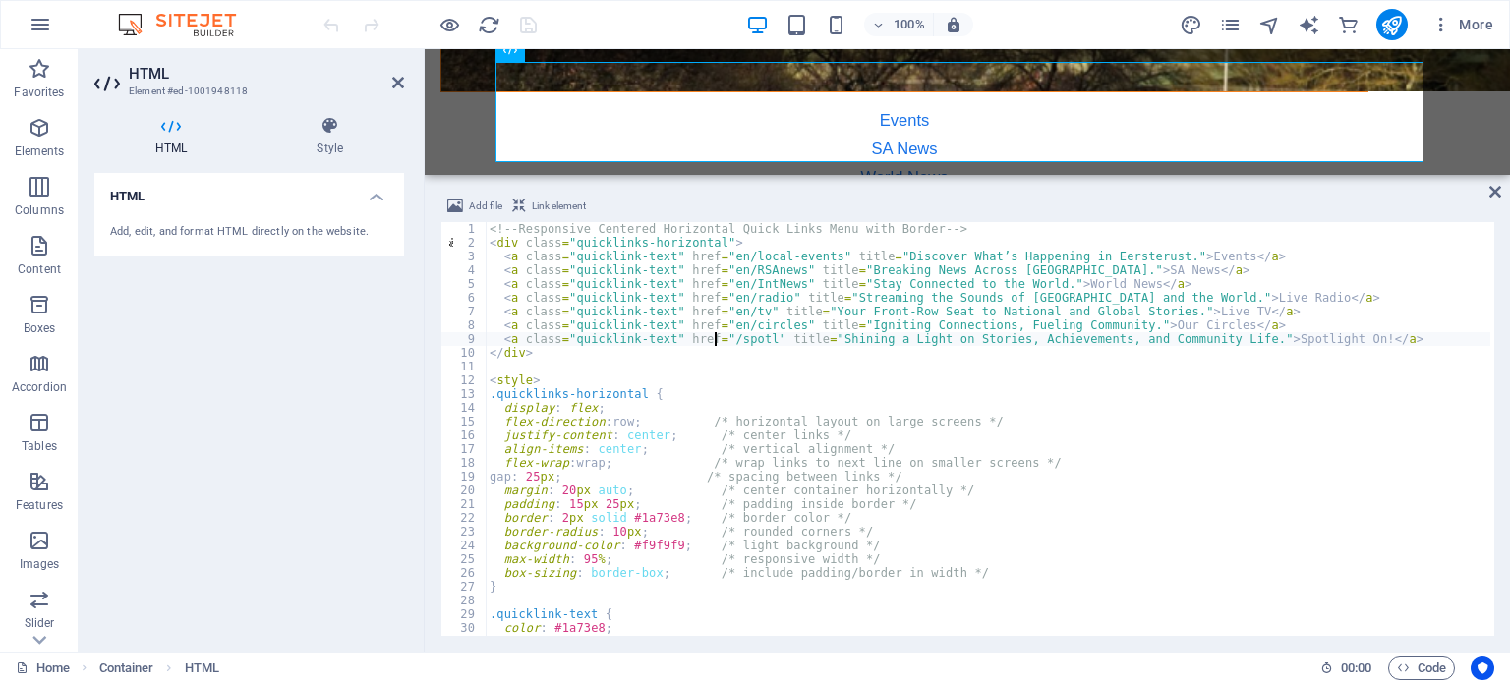
click at [716, 337] on div "<!-- Responsive Centered Horizontal Quick Links Menu with Border --> < div clas…" at bounding box center [988, 442] width 1005 height 441
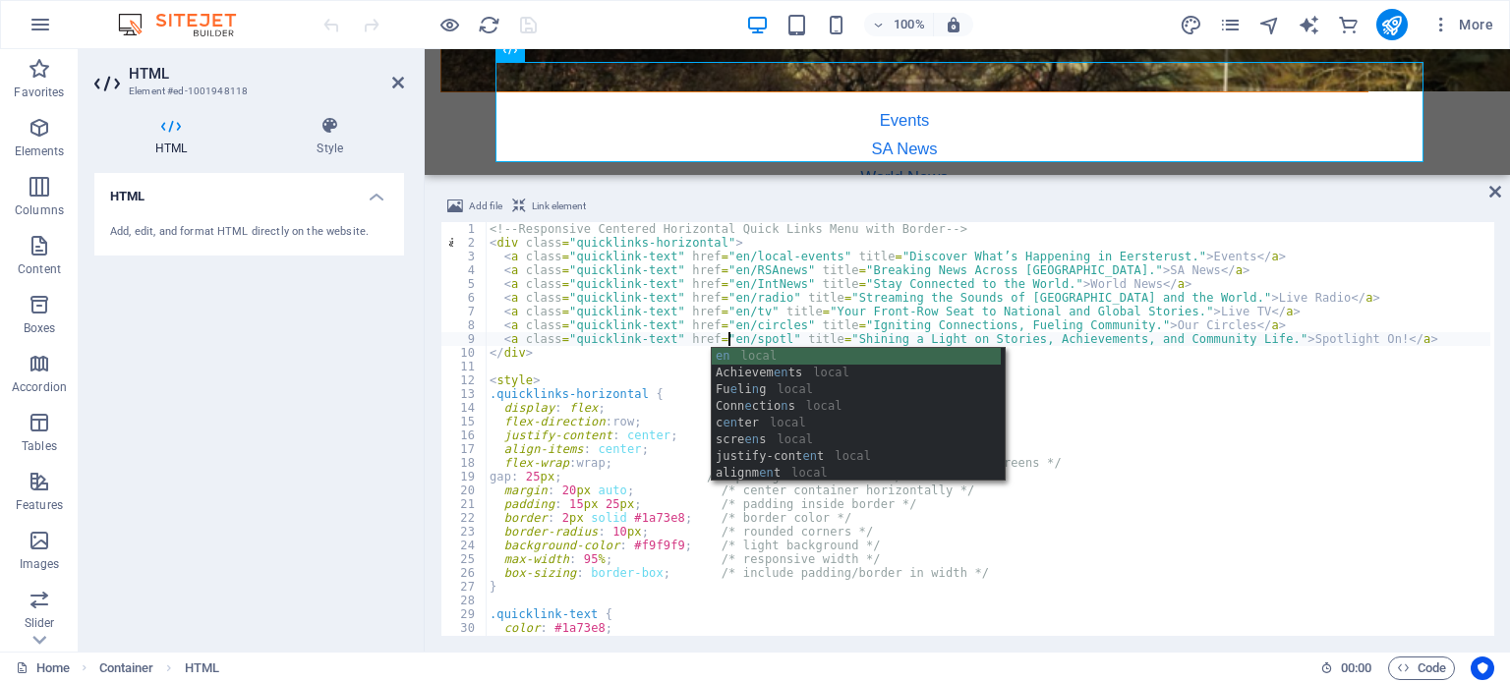
click at [1266, 515] on div "<!-- Responsive Centered Horizontal Quick Links Menu with Border --> < div clas…" at bounding box center [988, 442] width 1005 height 441
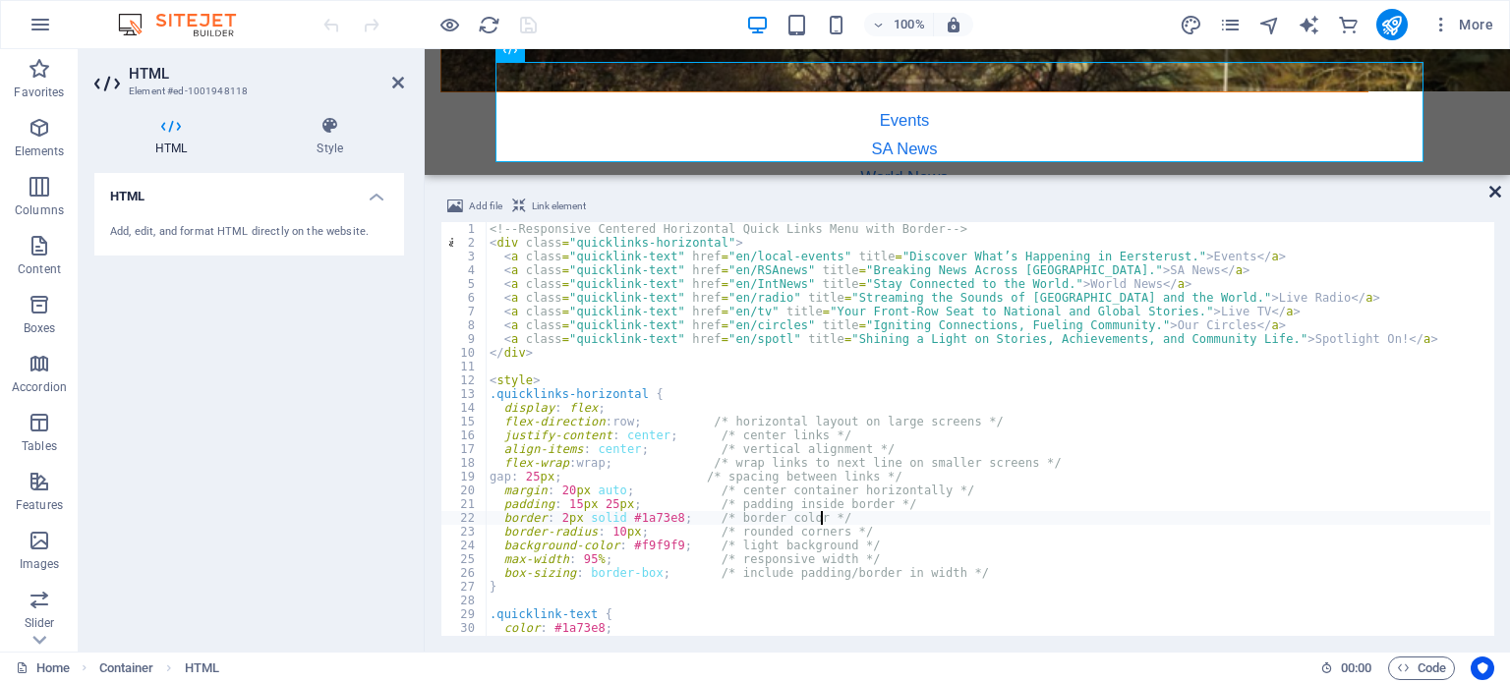
type textarea "border: 2px solid #1a73e8; /* border color */"
click at [1491, 188] on icon at bounding box center [1496, 192] width 12 height 16
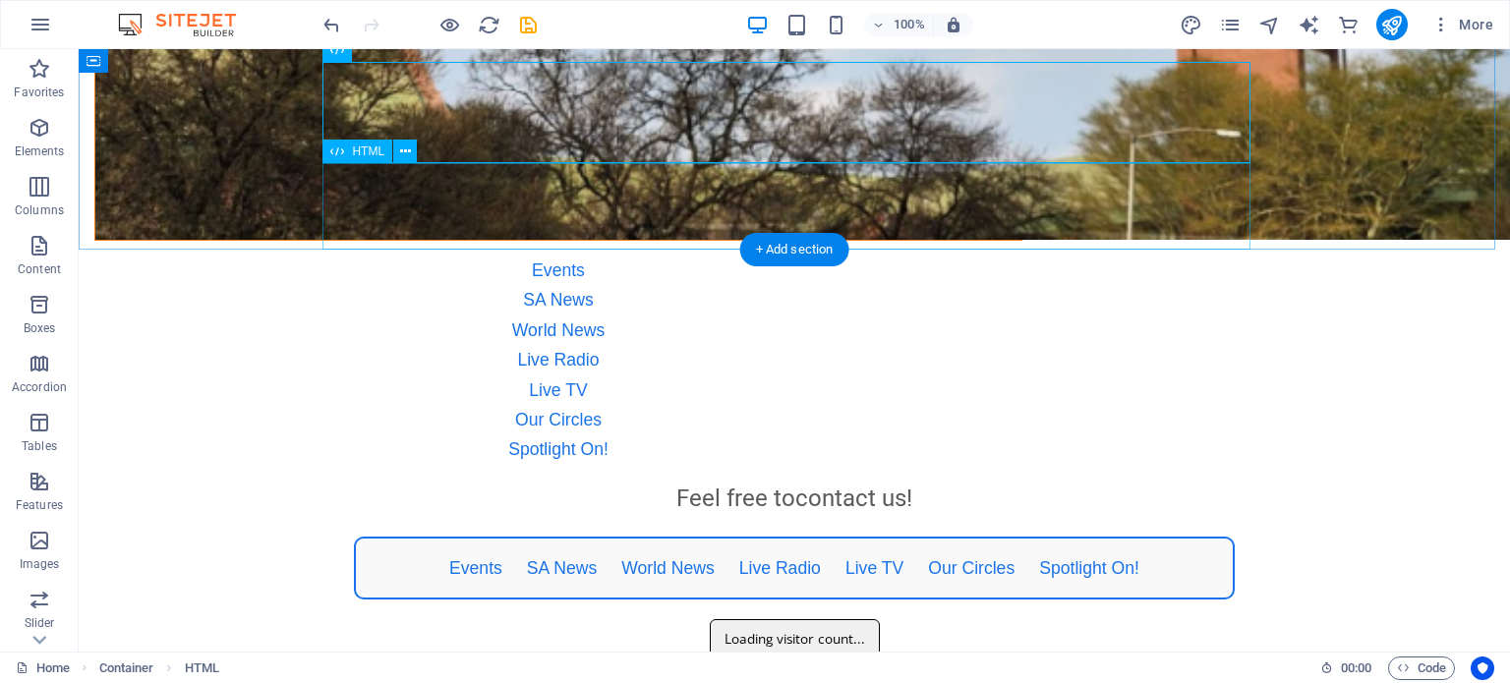
scroll to position [362, 0]
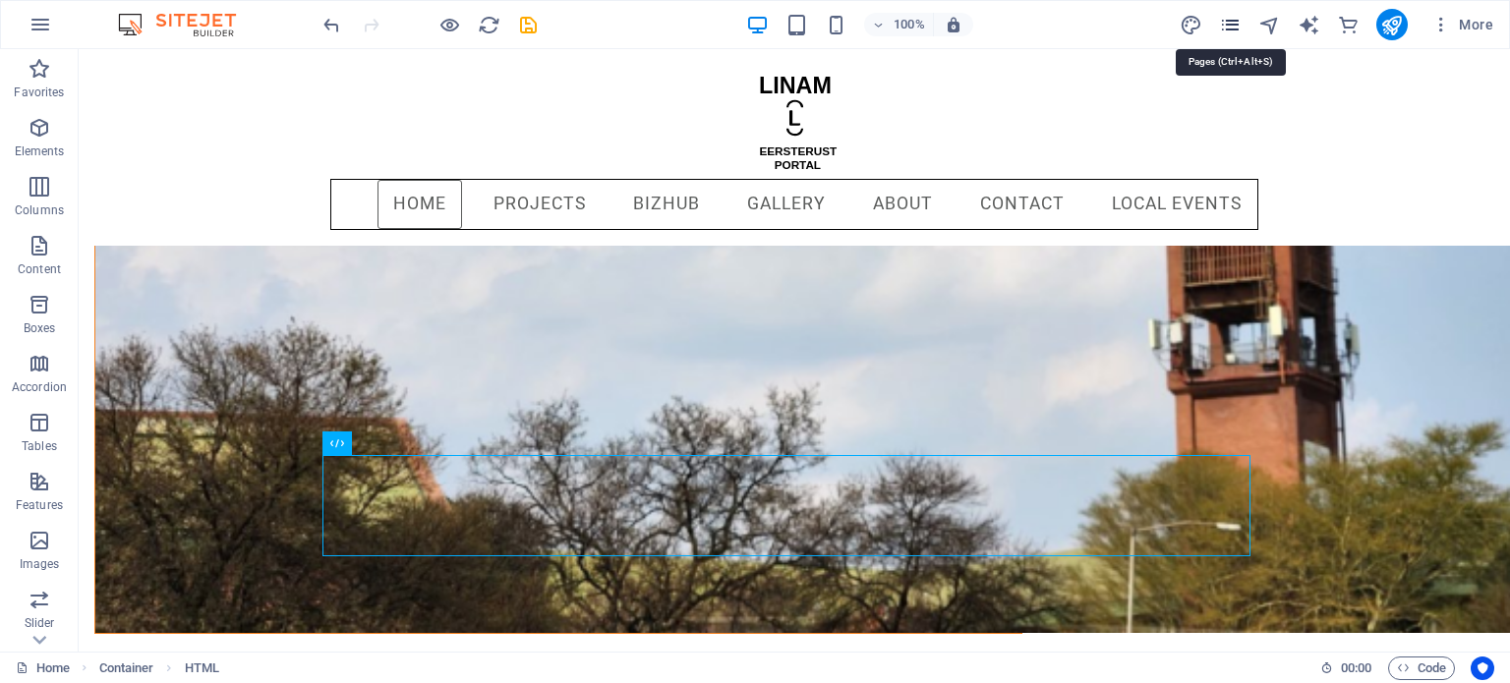
click at [1231, 29] on icon "pages" at bounding box center [1230, 25] width 23 height 23
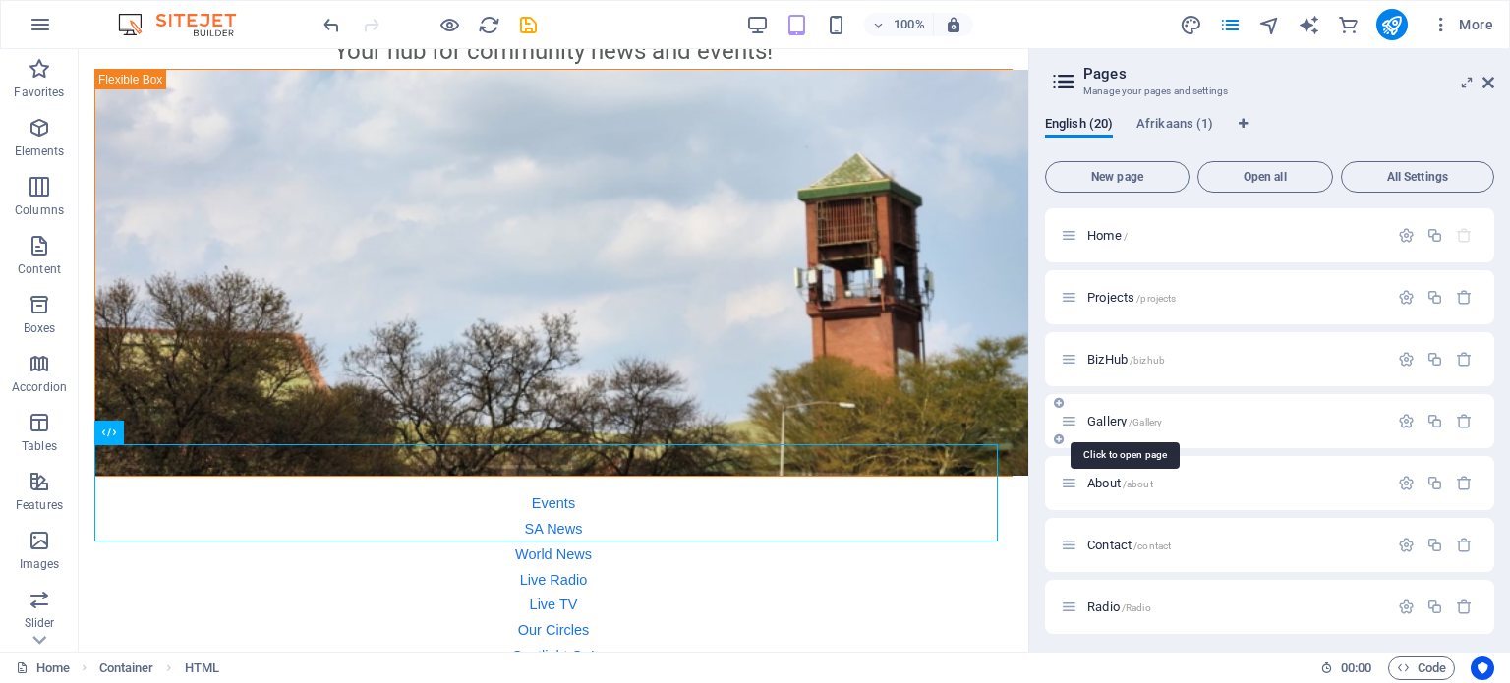
click at [1105, 420] on span "Gallery /Gallery" at bounding box center [1124, 421] width 75 height 15
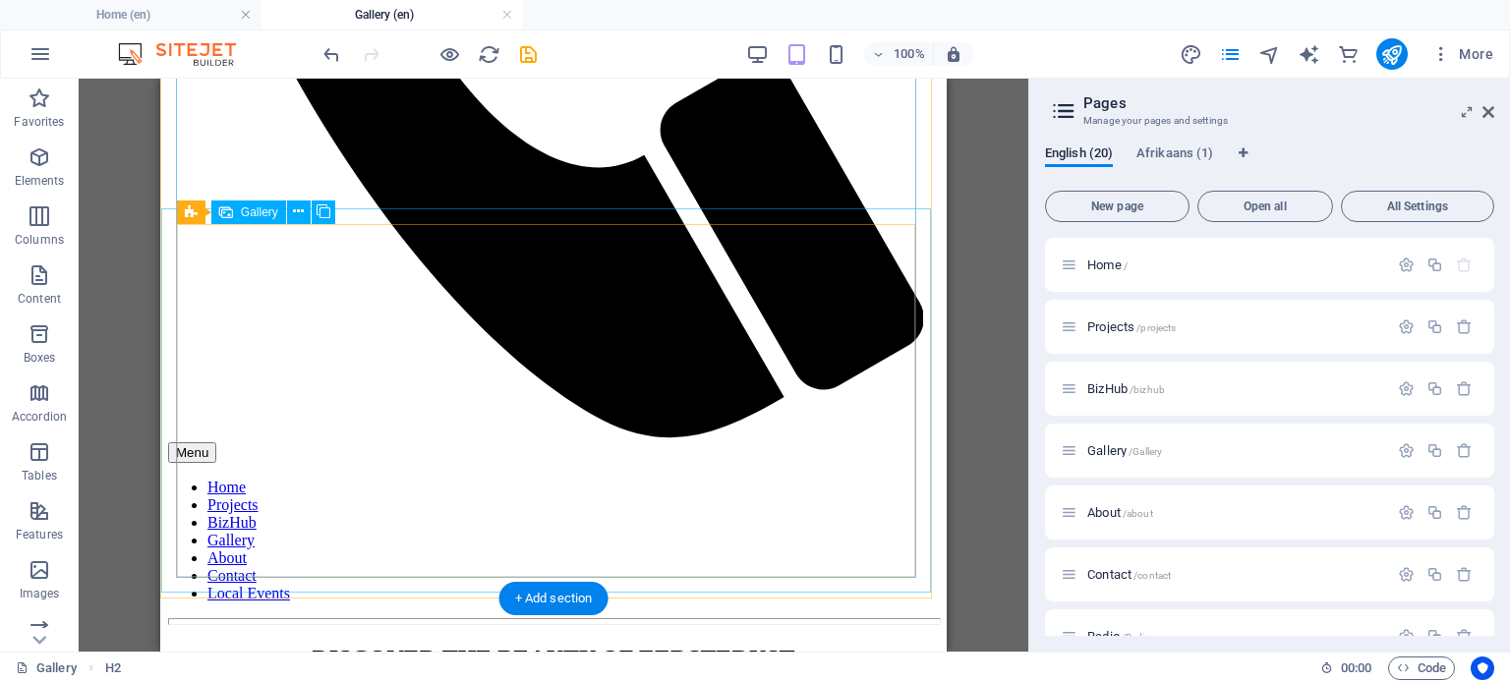
scroll to position [1180, 0]
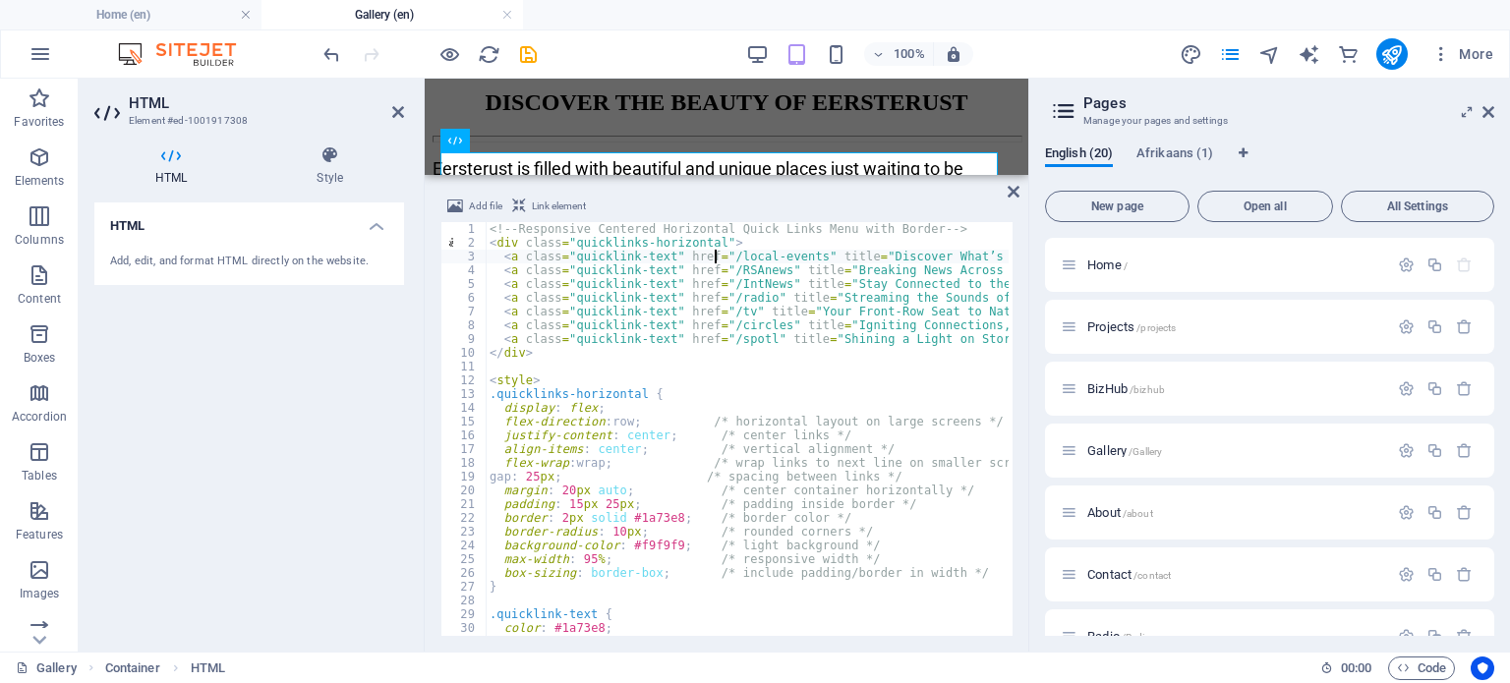
click at [717, 259] on div "<!-- Responsive Centered Horizontal Quick Links Menu with Border --> < div clas…" at bounding box center [917, 441] width 862 height 438
click at [653, 285] on div "<!-- Responsive Centered Horizontal Quick Links Menu with Border --> < div clas…" at bounding box center [917, 441] width 862 height 438
click at [715, 269] on div "<!-- Responsive Centered Horizontal Quick Links Menu with Border --> < div clas…" at bounding box center [917, 441] width 862 height 438
click at [1344, 137] on div "English (20) Afrikaans (1) New page Open all All Settings Home / Projects /proj…" at bounding box center [1269, 391] width 481 height 522
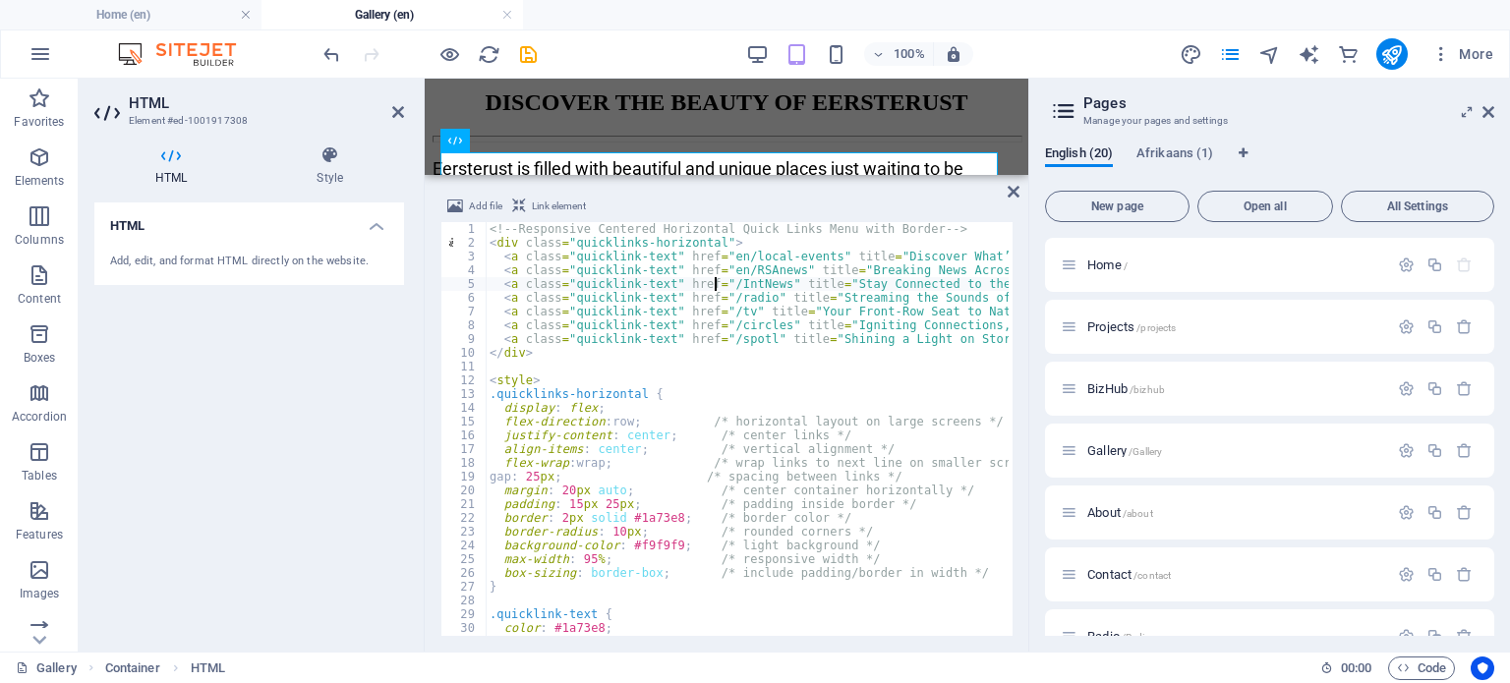
click at [716, 286] on div "<!-- Responsive Centered Horizontal Quick Links Menu with Border --> < div clas…" at bounding box center [917, 441] width 862 height 438
click at [716, 282] on div "<!-- Responsive Centered Horizontal Quick Links Menu with Border --> < div clas…" at bounding box center [917, 441] width 862 height 438
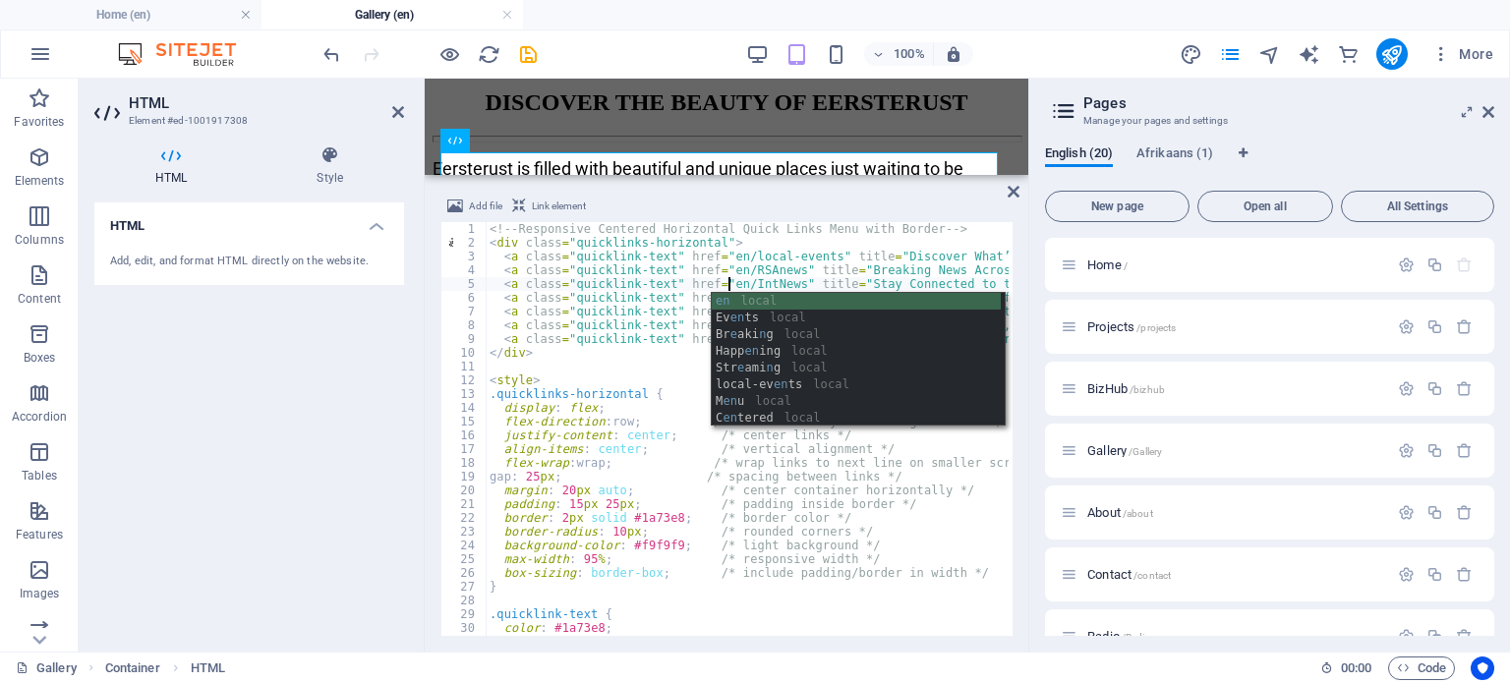
click at [1376, 146] on div "English (20) Afrikaans (1)" at bounding box center [1269, 164] width 449 height 37
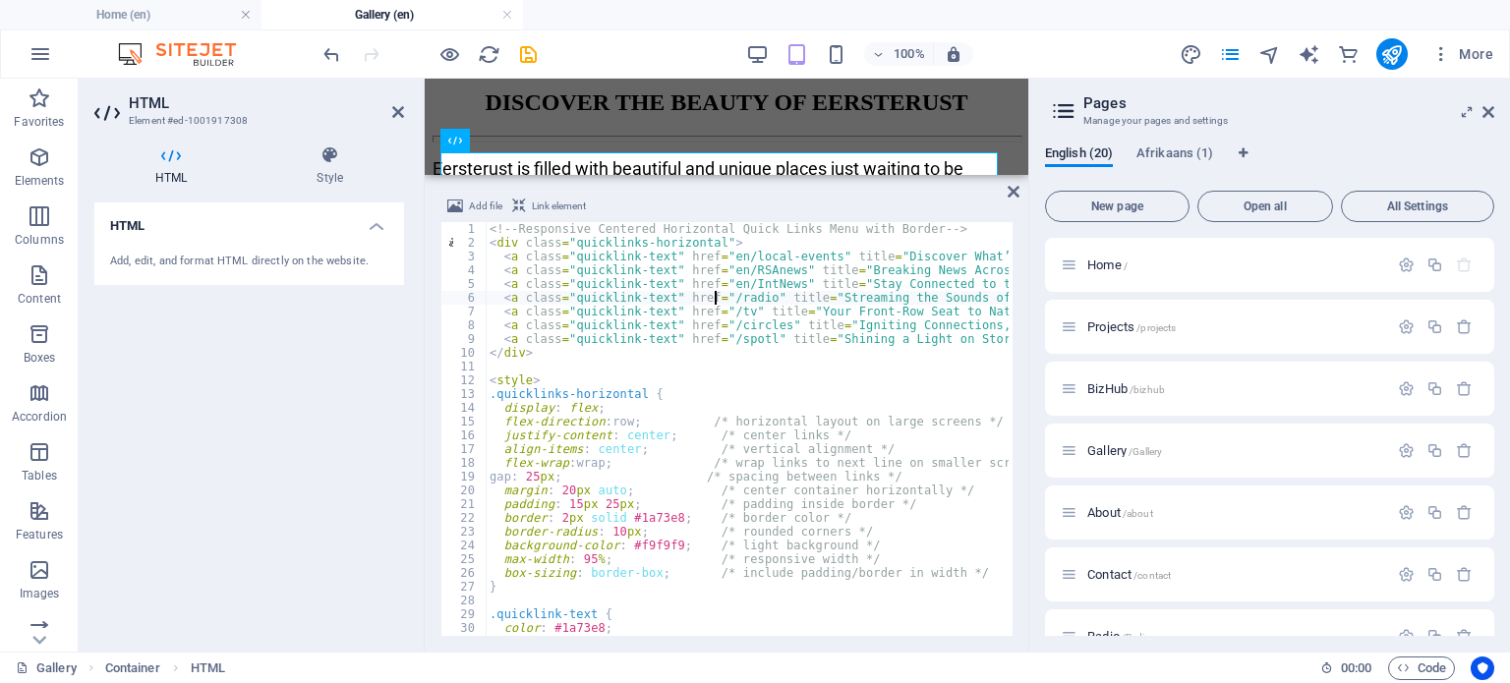
click at [714, 298] on div "<!-- Responsive Centered Horizontal Quick Links Menu with Border --> < div clas…" at bounding box center [917, 441] width 862 height 438
drag, startPoint x: 728, startPoint y: 285, endPoint x: 717, endPoint y: 285, distance: 10.8
click at [717, 285] on div "<!-- Responsive Centered Horizontal Quick Links Menu with Border --> < div clas…" at bounding box center [917, 441] width 862 height 438
drag, startPoint x: 717, startPoint y: 285, endPoint x: 828, endPoint y: 253, distance: 115.7
click at [828, 253] on div "<!-- Responsive Centered Horizontal Quick Links Menu with Border --> < div clas…" at bounding box center [917, 441] width 862 height 438
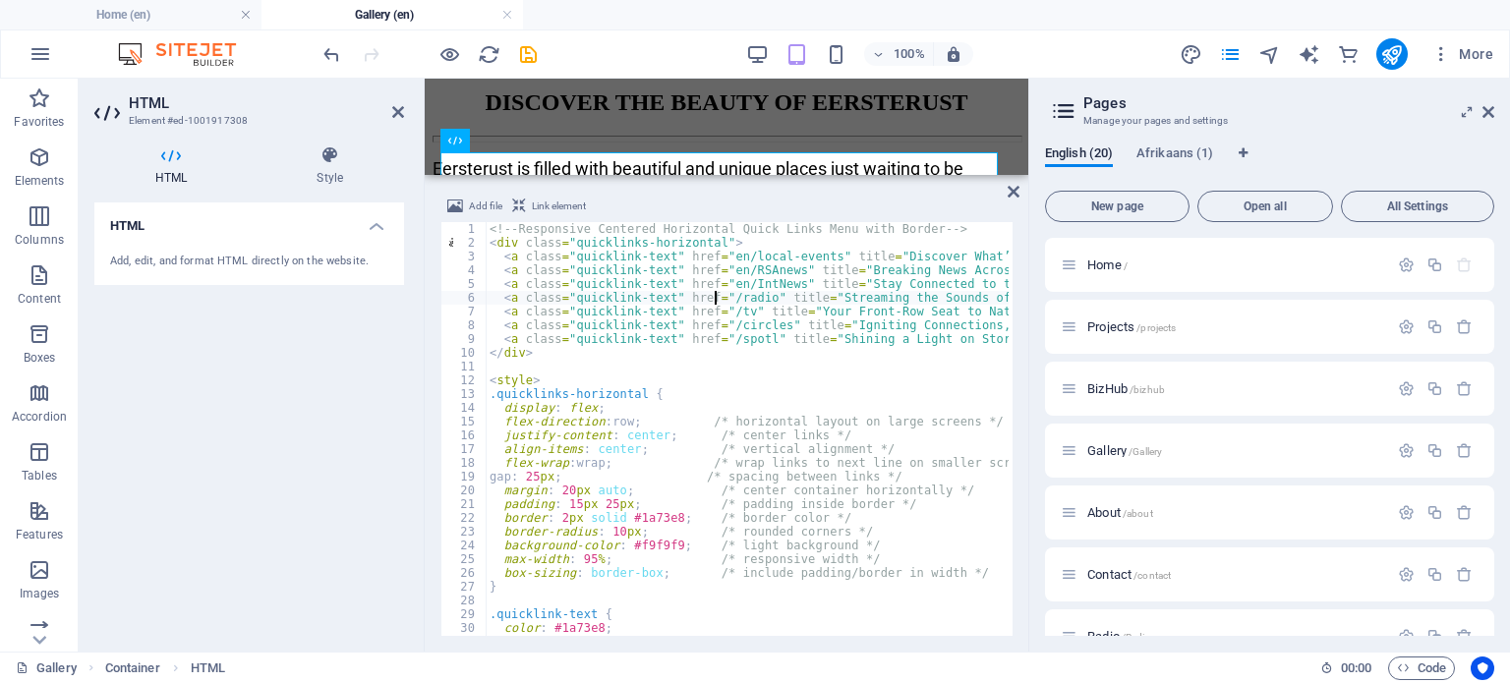
click at [717, 298] on div "<!-- Responsive Centered Horizontal Quick Links Menu with Border --> < div clas…" at bounding box center [917, 441] width 862 height 438
click at [862, 281] on div "<!-- Responsive Centered Horizontal Quick Links Menu with Border --> < div clas…" at bounding box center [917, 441] width 862 height 438
click at [716, 311] on div "<!-- Responsive Centered Horizontal Quick Links Menu with Border --> < div clas…" at bounding box center [917, 441] width 862 height 438
click at [840, 291] on div "<!-- Responsive Centered Horizontal Quick Links Menu with Border --> < div clas…" at bounding box center [917, 441] width 862 height 438
click at [718, 325] on div "<!-- Responsive Centered Horizontal Quick Links Menu with Border --> < div clas…" at bounding box center [917, 441] width 862 height 438
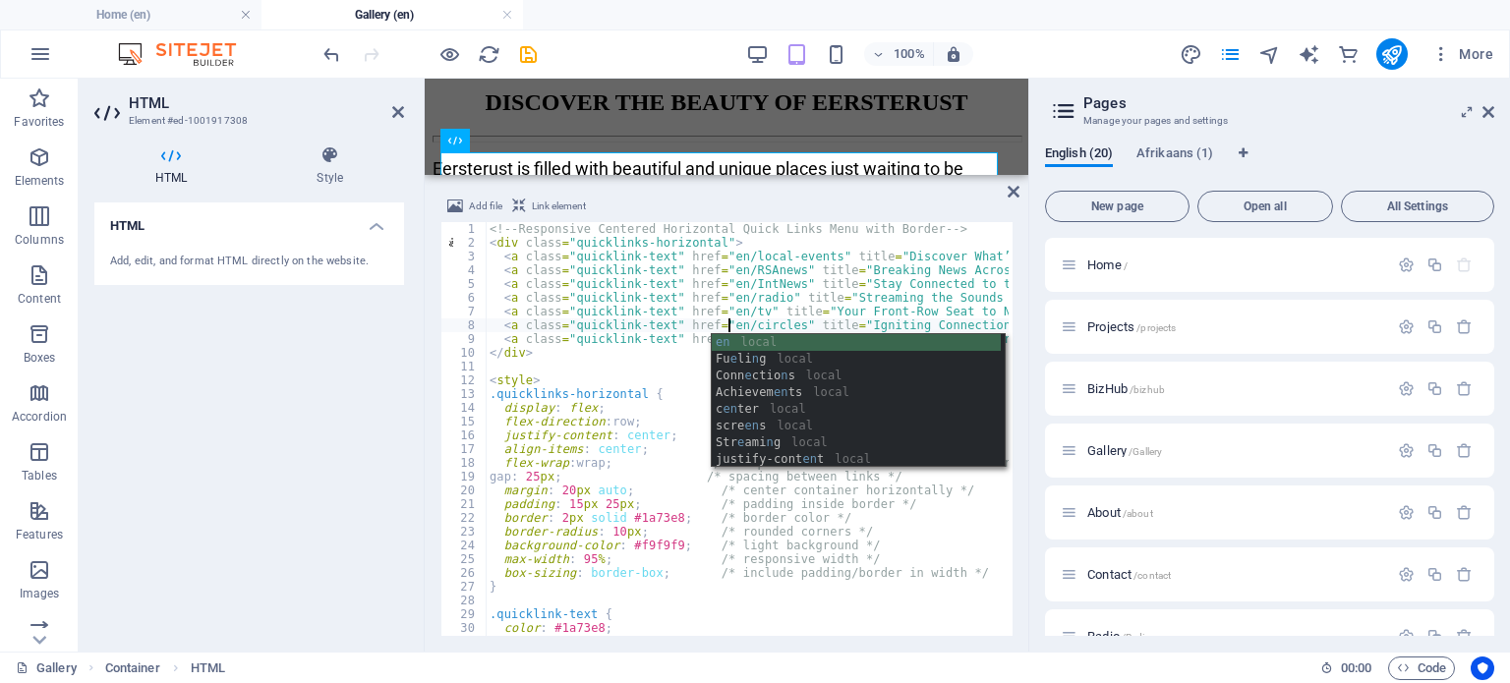
click at [910, 309] on div "<!-- Responsive Centered Horizontal Quick Links Menu with Border --> < div clas…" at bounding box center [917, 441] width 862 height 438
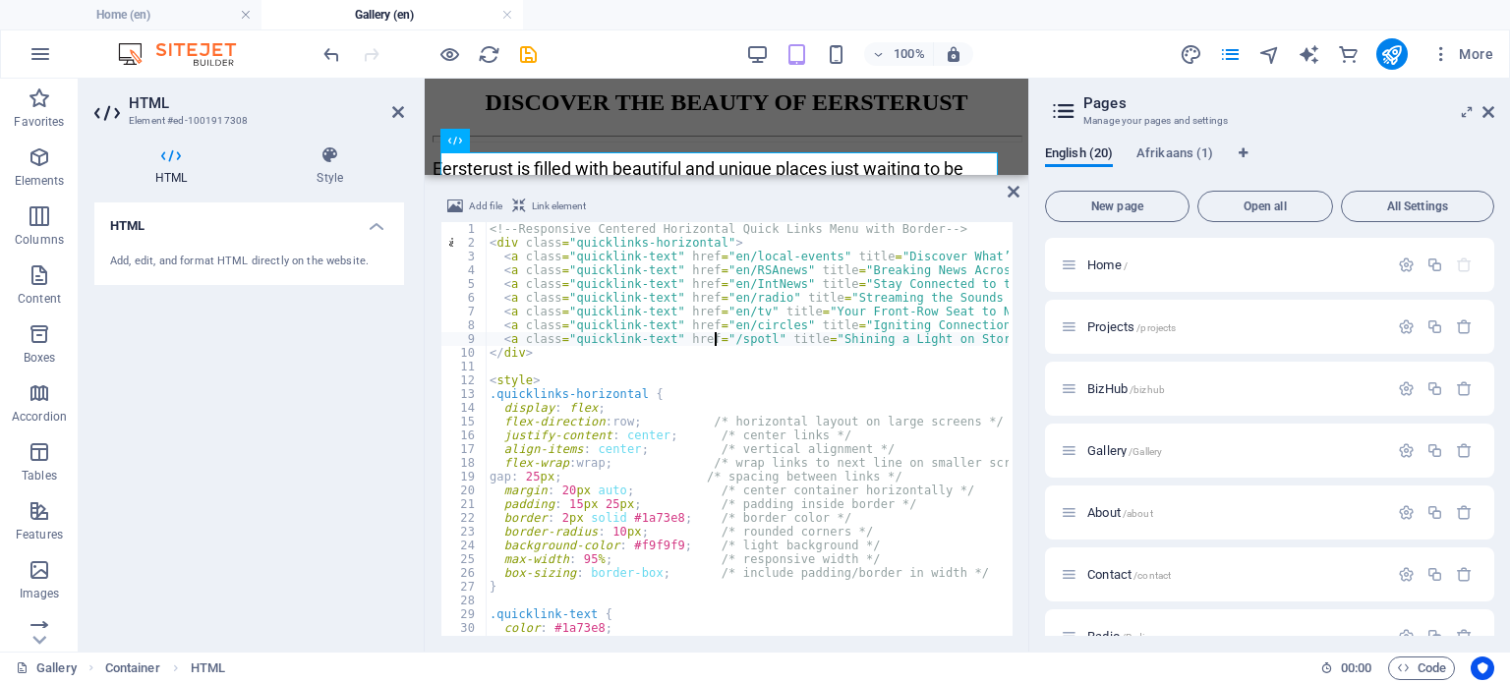
click at [718, 341] on div "<!-- Responsive Centered Horizontal Quick Links Menu with Border --> < div clas…" at bounding box center [917, 441] width 862 height 438
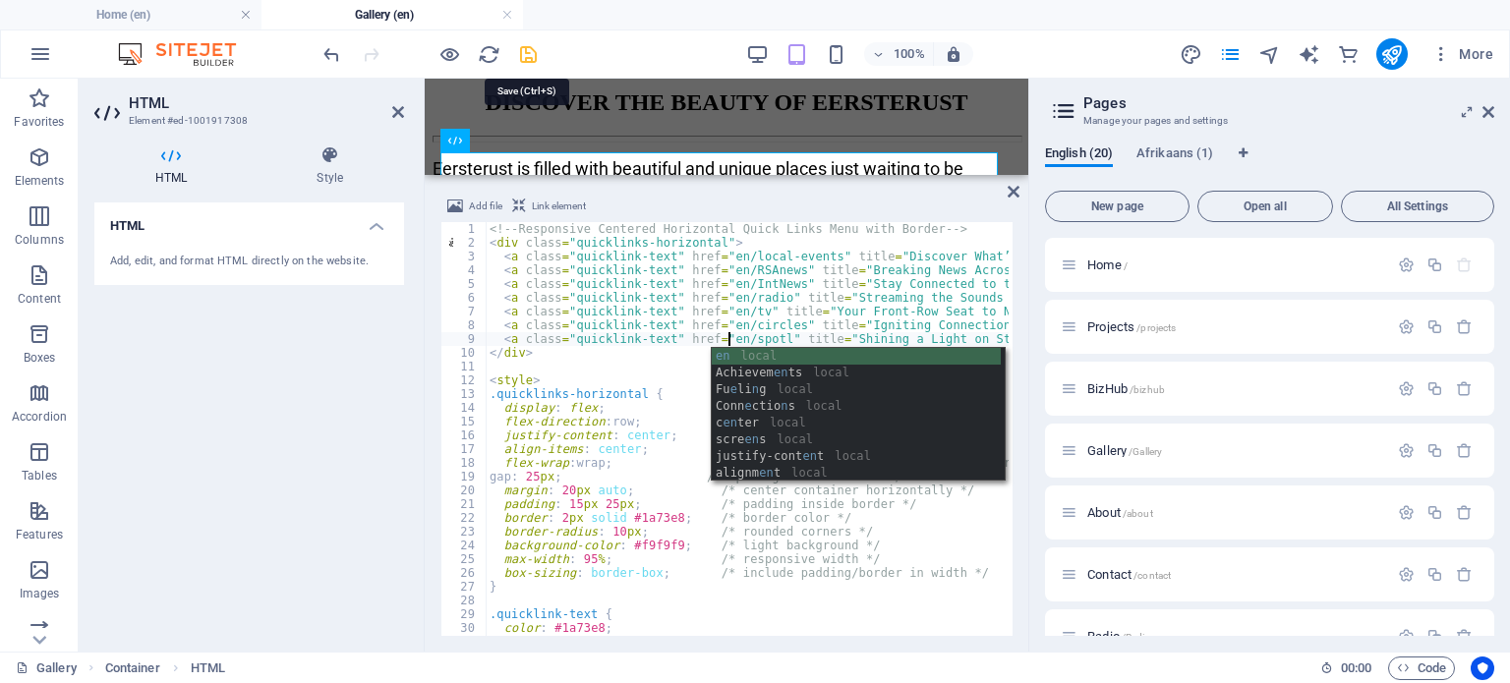
type textarea "<a class="quicklink-text" href="en/spotl" title="Shining a Light on Stories, Ac…"
click at [524, 58] on icon "save" at bounding box center [528, 54] width 23 height 23
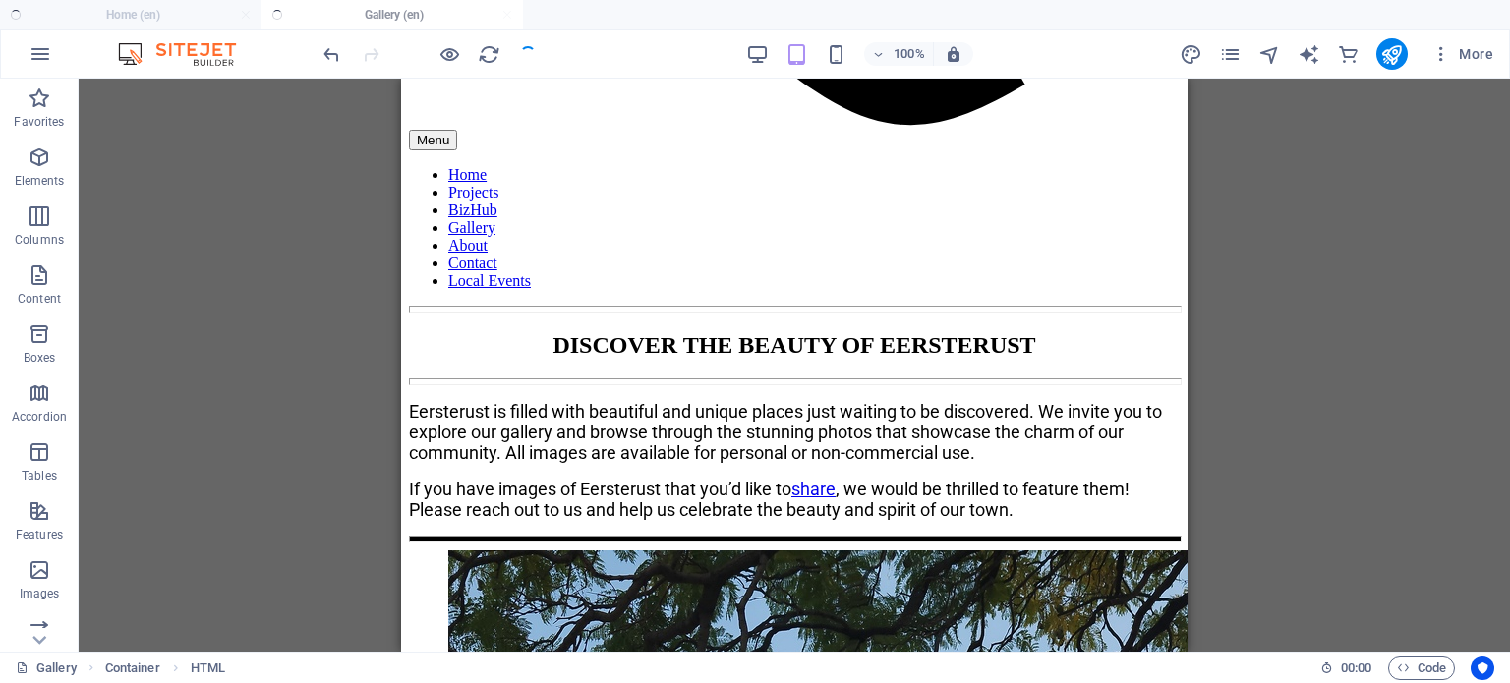
scroll to position [1342, 0]
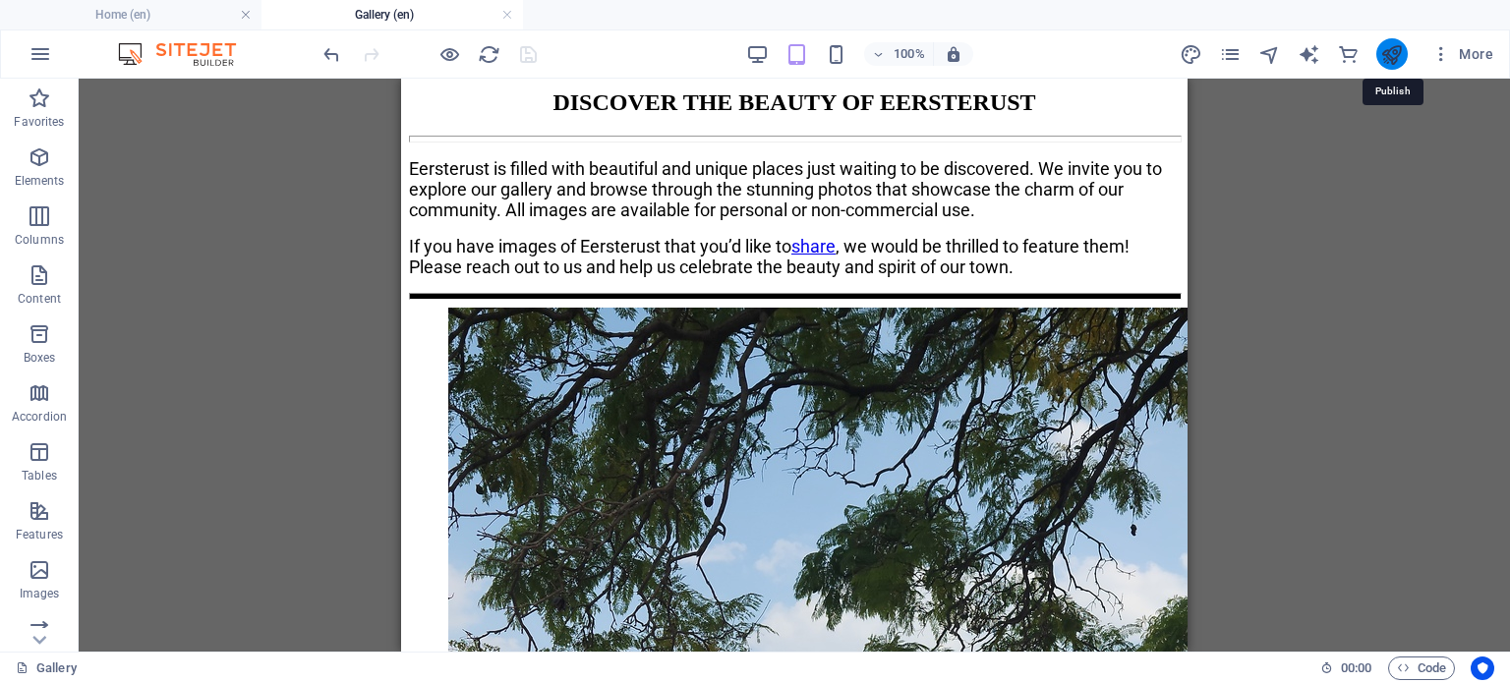
click at [1400, 49] on icon "publish" at bounding box center [1391, 54] width 23 height 23
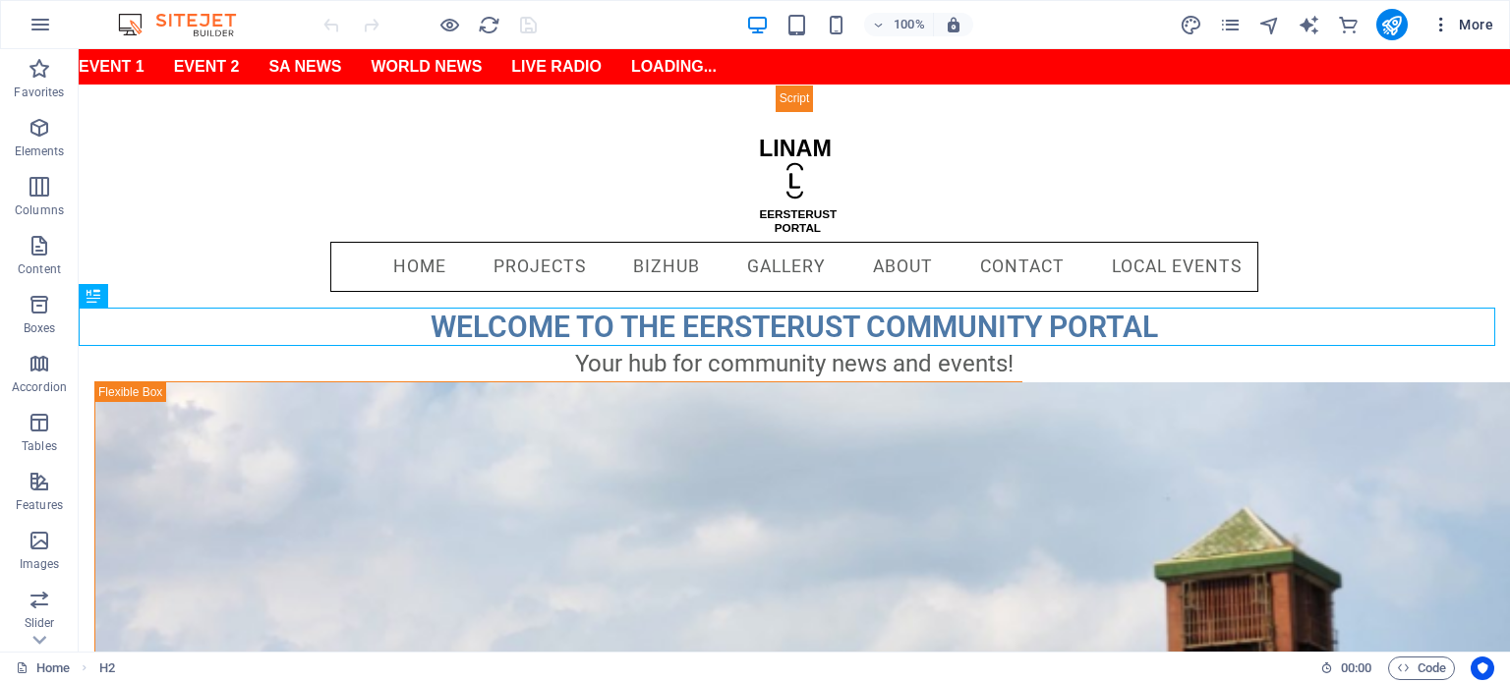
click at [1438, 26] on icon "button" at bounding box center [1442, 25] width 20 height 20
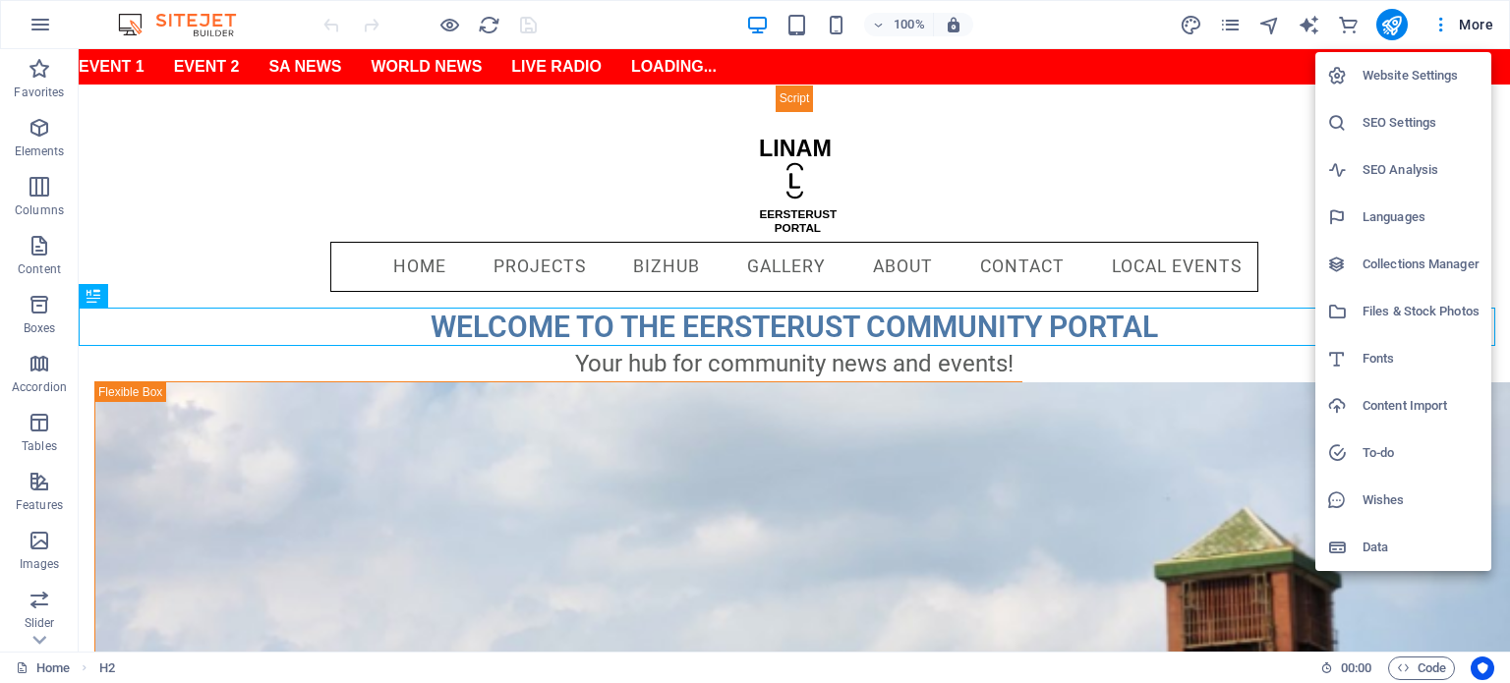
click at [1428, 68] on h6 "Website Settings" at bounding box center [1421, 76] width 117 height 24
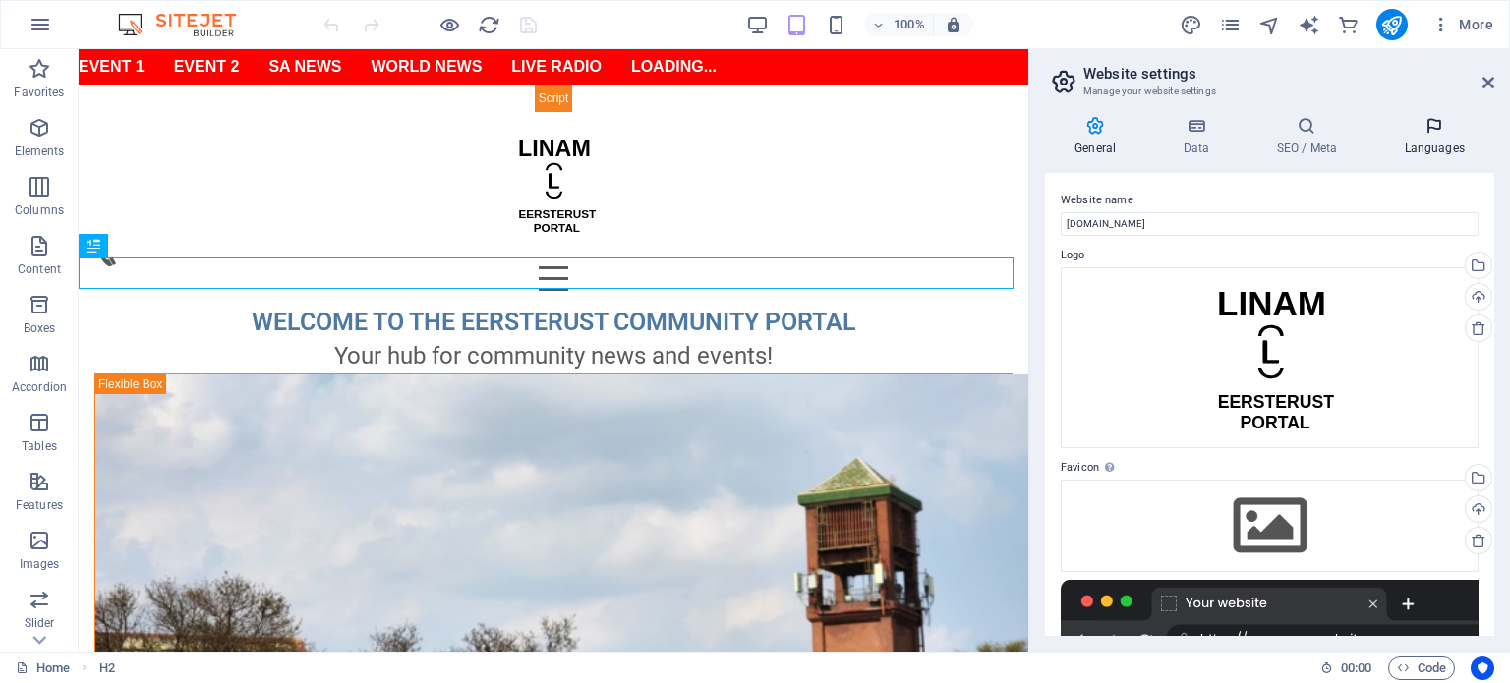
click at [1431, 146] on h4 "Languages" at bounding box center [1434, 136] width 120 height 41
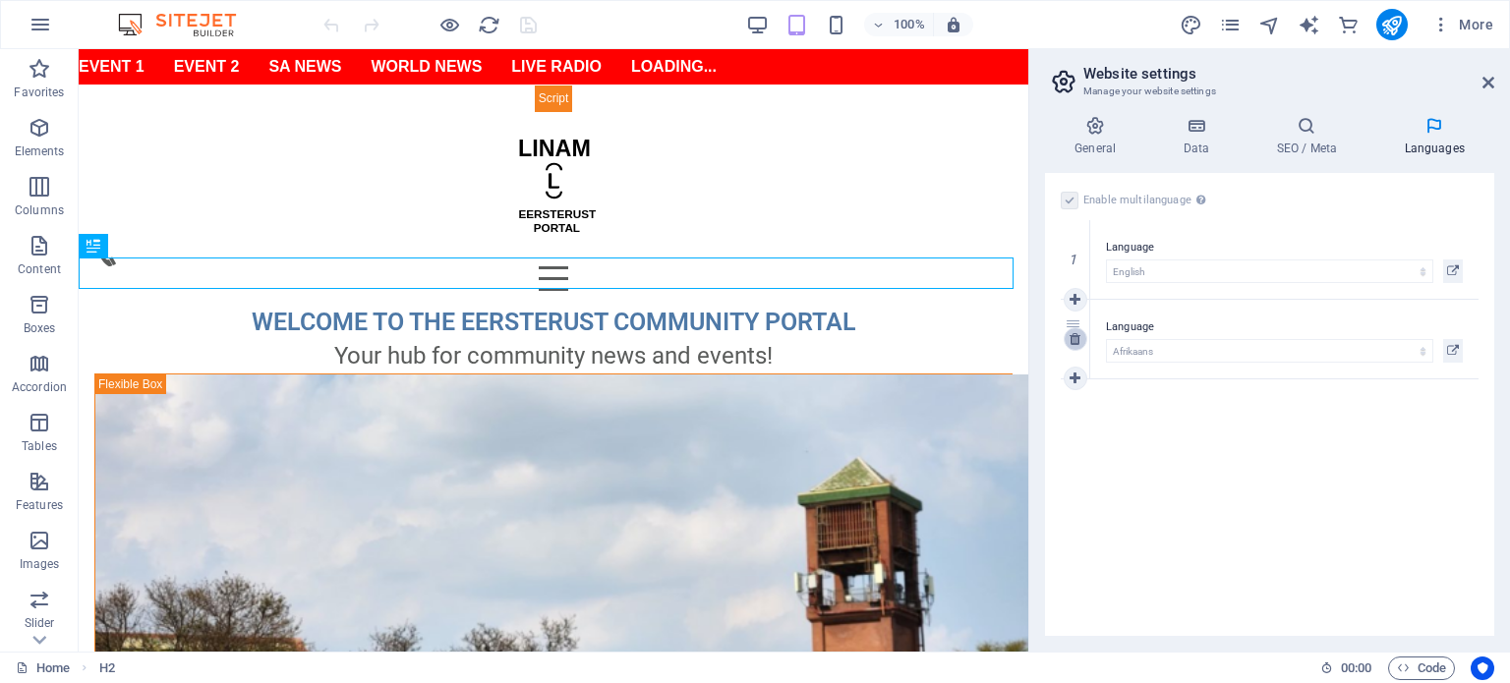
click at [1073, 340] on icon at bounding box center [1075, 339] width 11 height 14
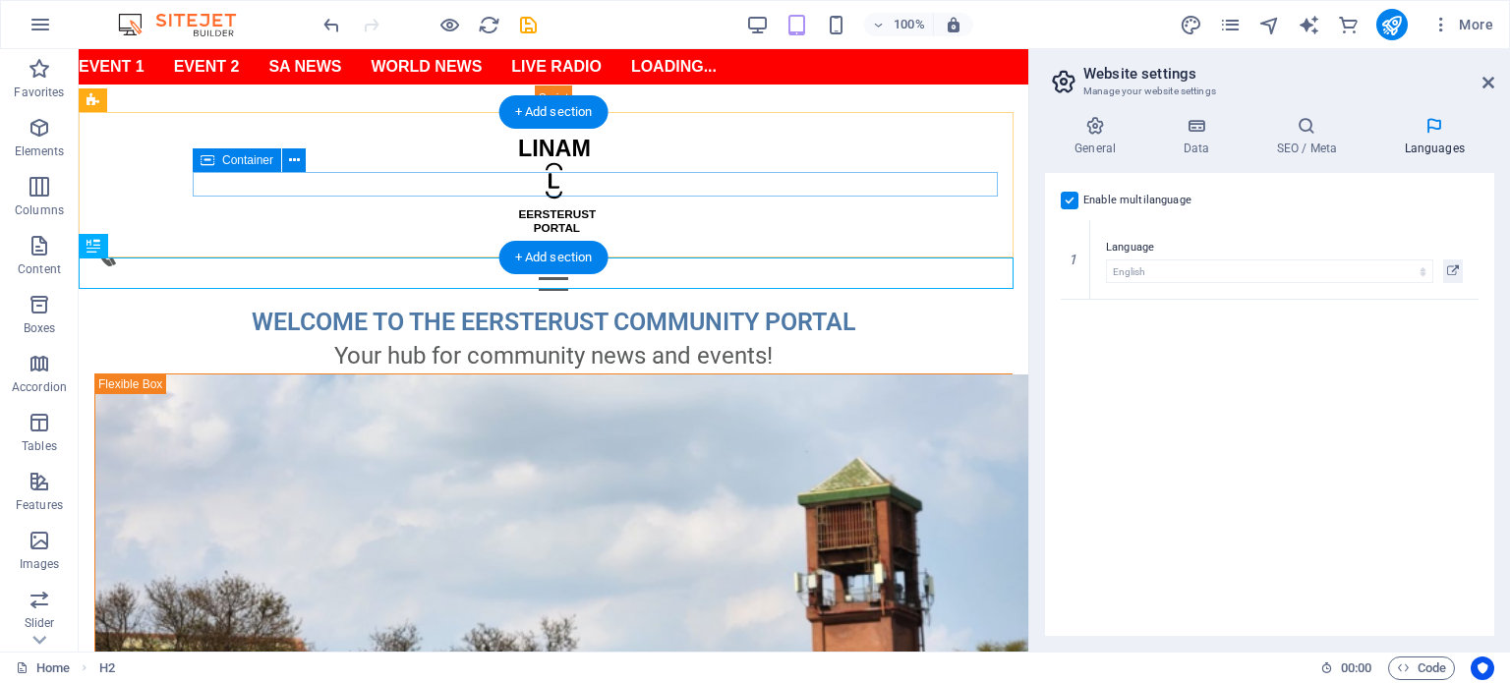
click at [730, 242] on div "Menu" at bounding box center [553, 266] width 918 height 49
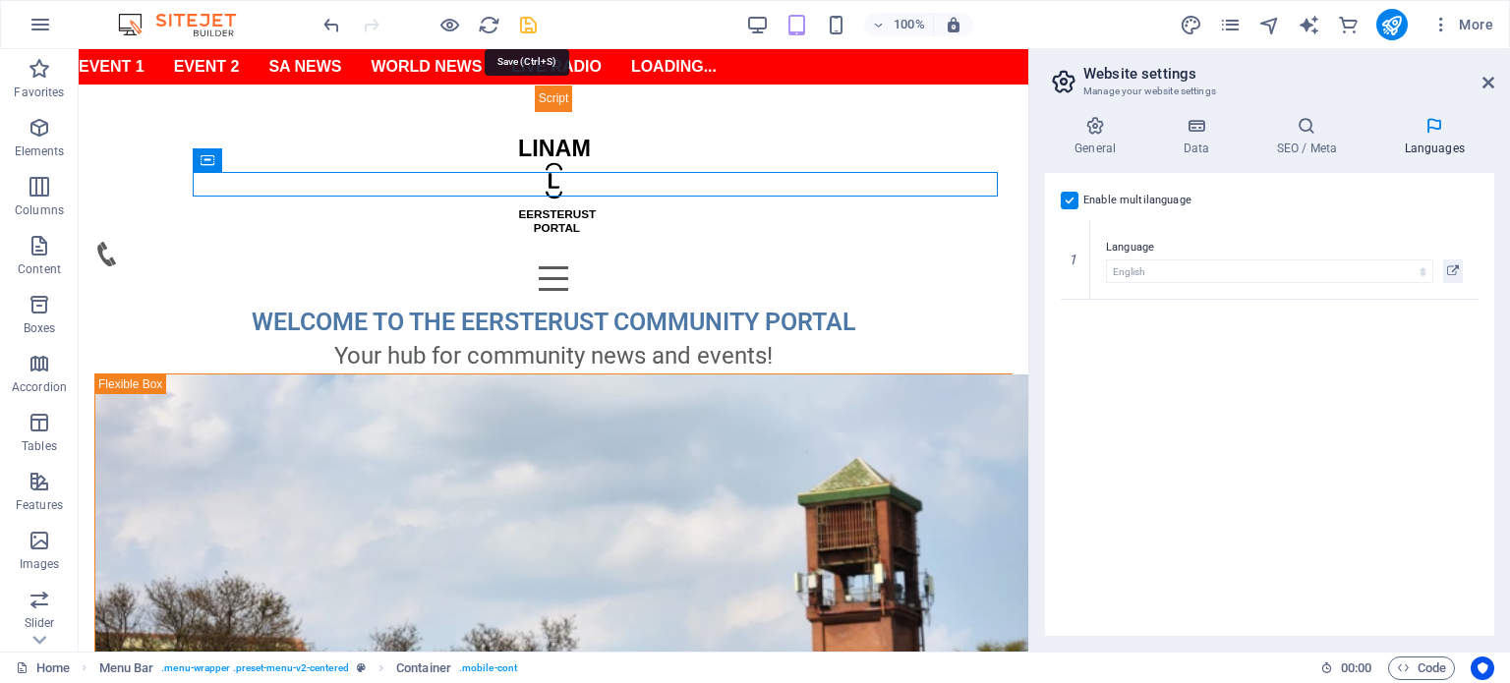
click at [529, 31] on icon "save" at bounding box center [528, 25] width 23 height 23
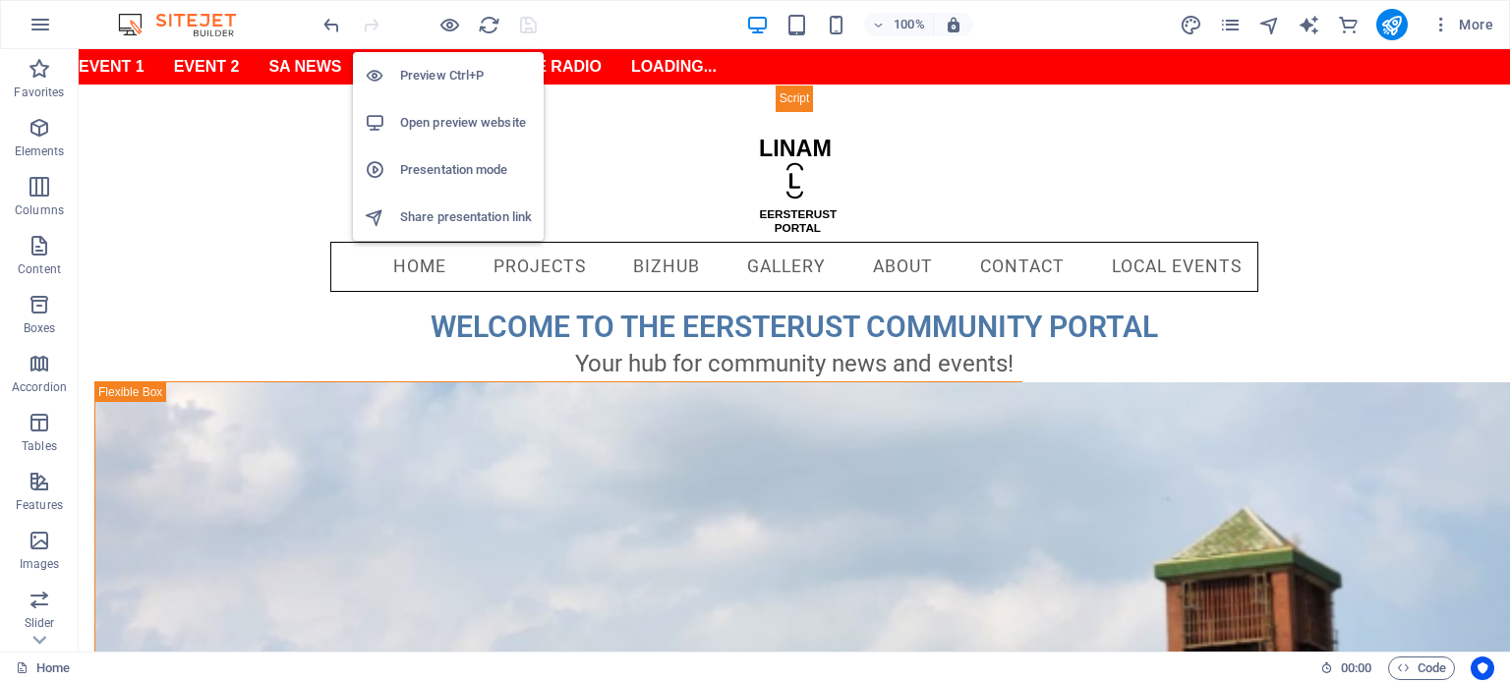
click at [476, 121] on h6 "Open preview website" at bounding box center [466, 123] width 132 height 24
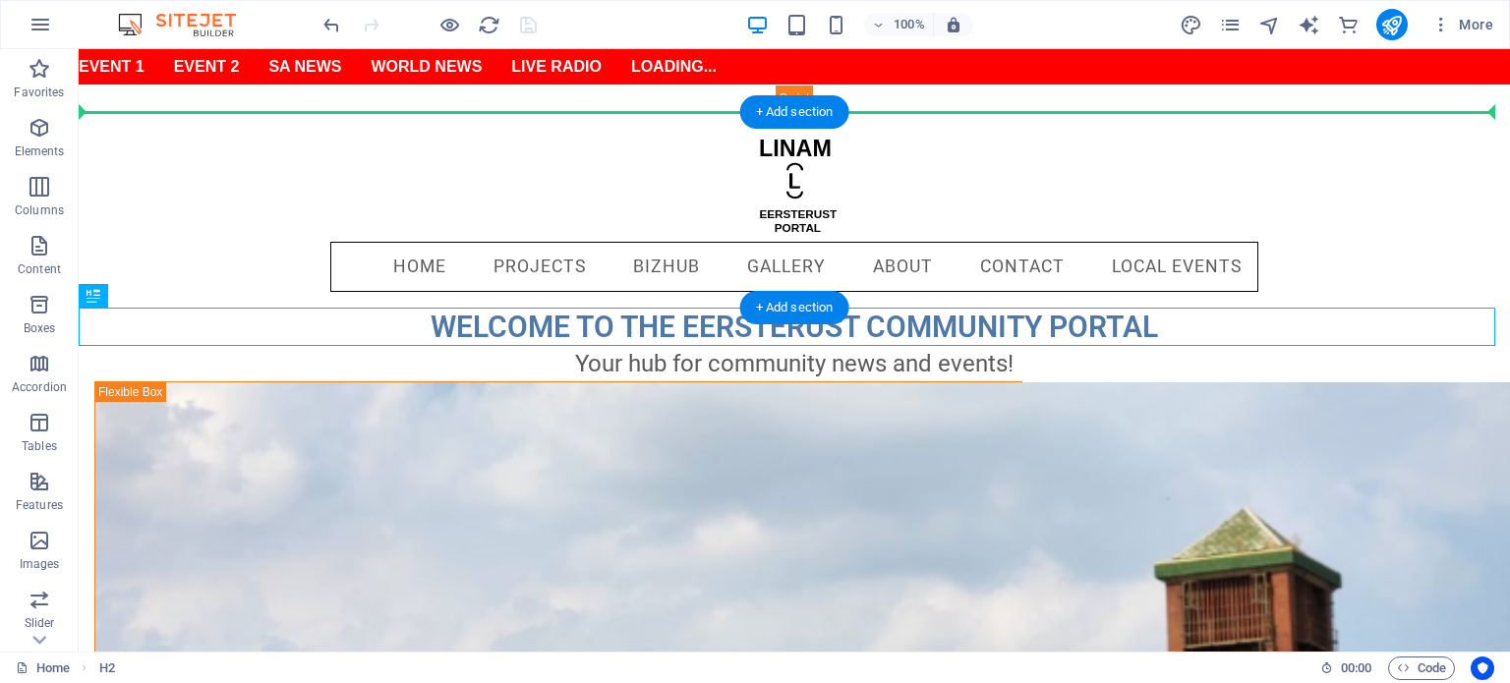
drag, startPoint x: 189, startPoint y: 345, endPoint x: 134, endPoint y: 152, distance: 200.4
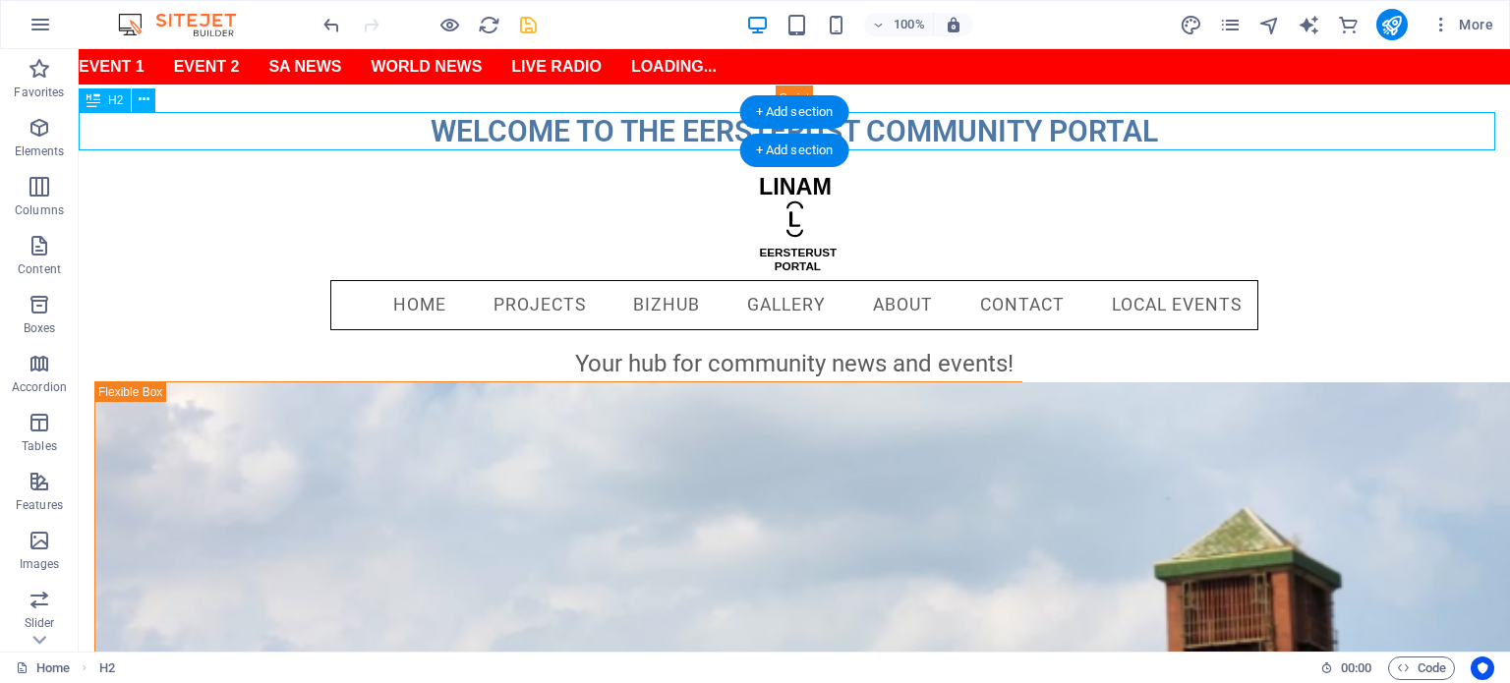
drag, startPoint x: 380, startPoint y: 219, endPoint x: 229, endPoint y: 129, distance: 175.5
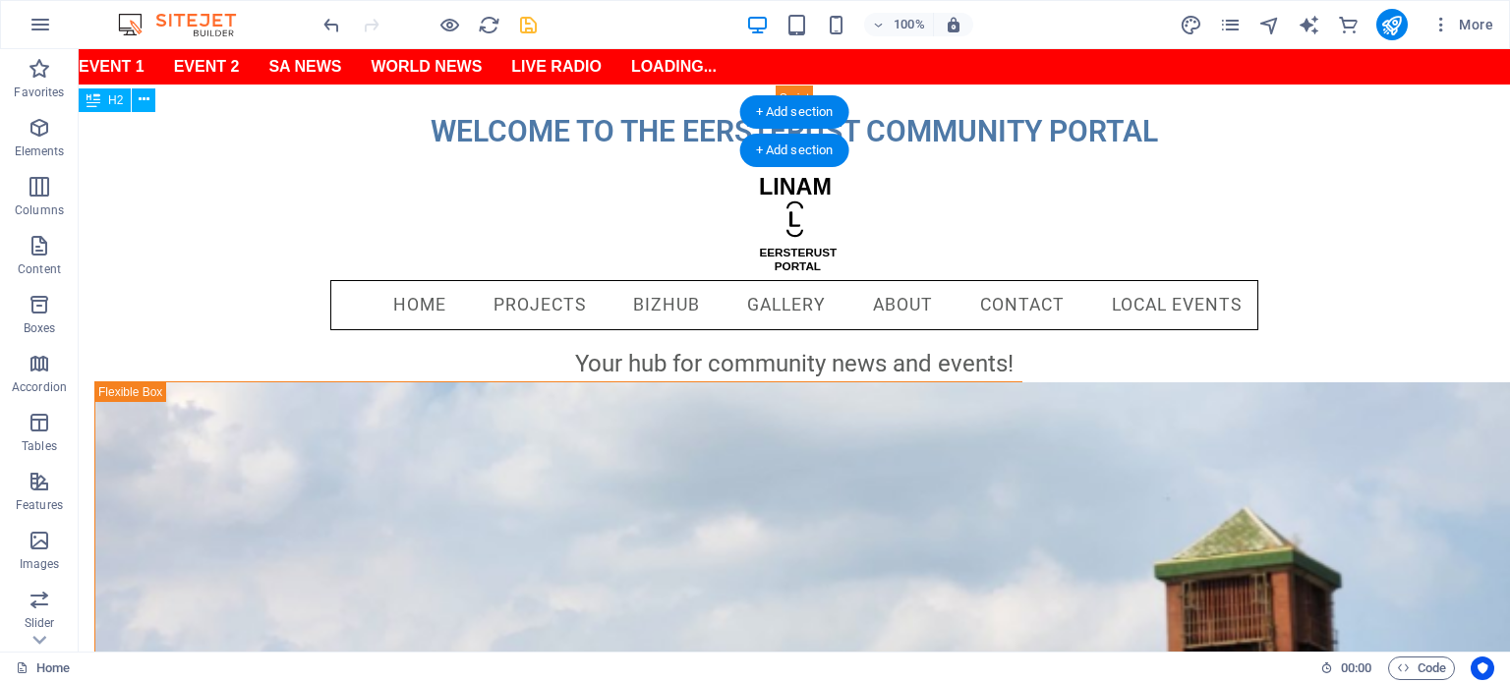
click at [217, 126] on div "WELCOME TO THE EERSTERUST COMMUNITY PORTAL" at bounding box center [795, 131] width 1432 height 38
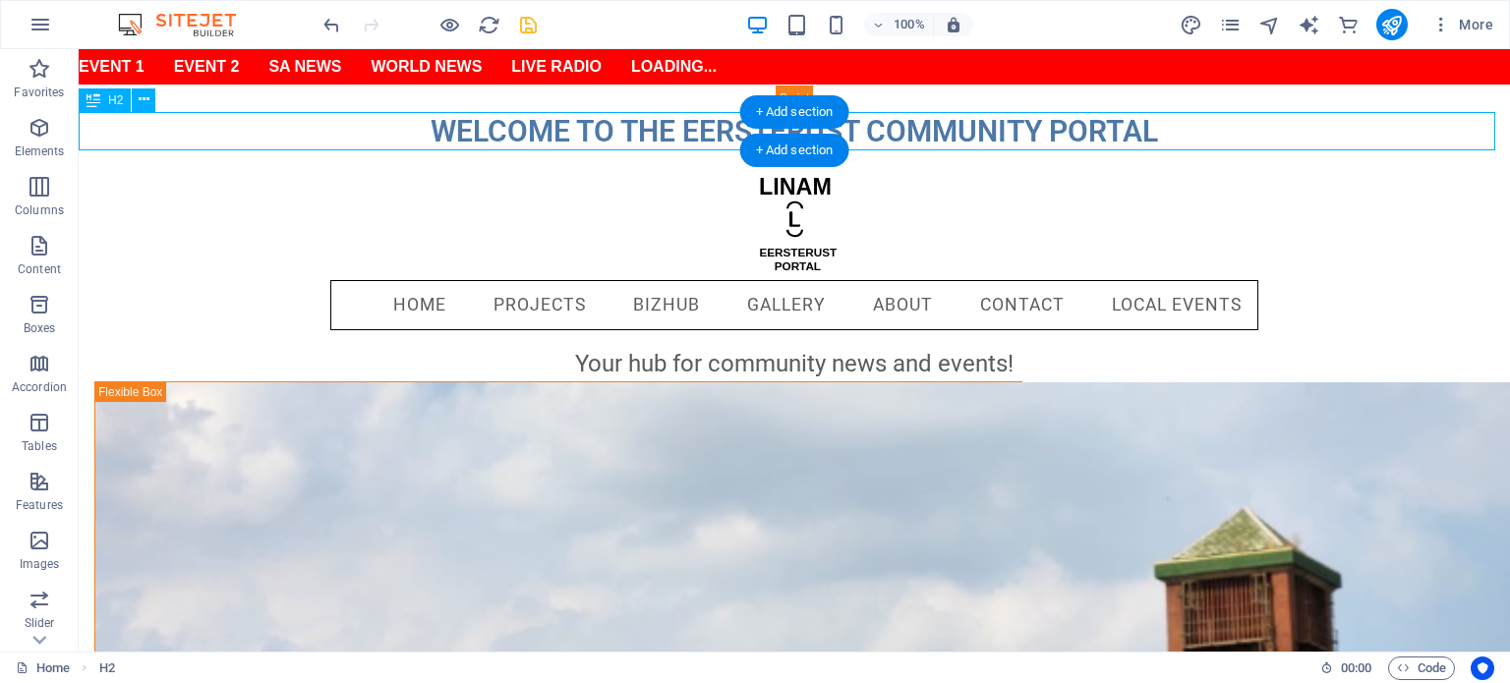
click at [217, 126] on div "WELCOME TO THE EERSTERUST COMMUNITY PORTAL" at bounding box center [795, 131] width 1432 height 38
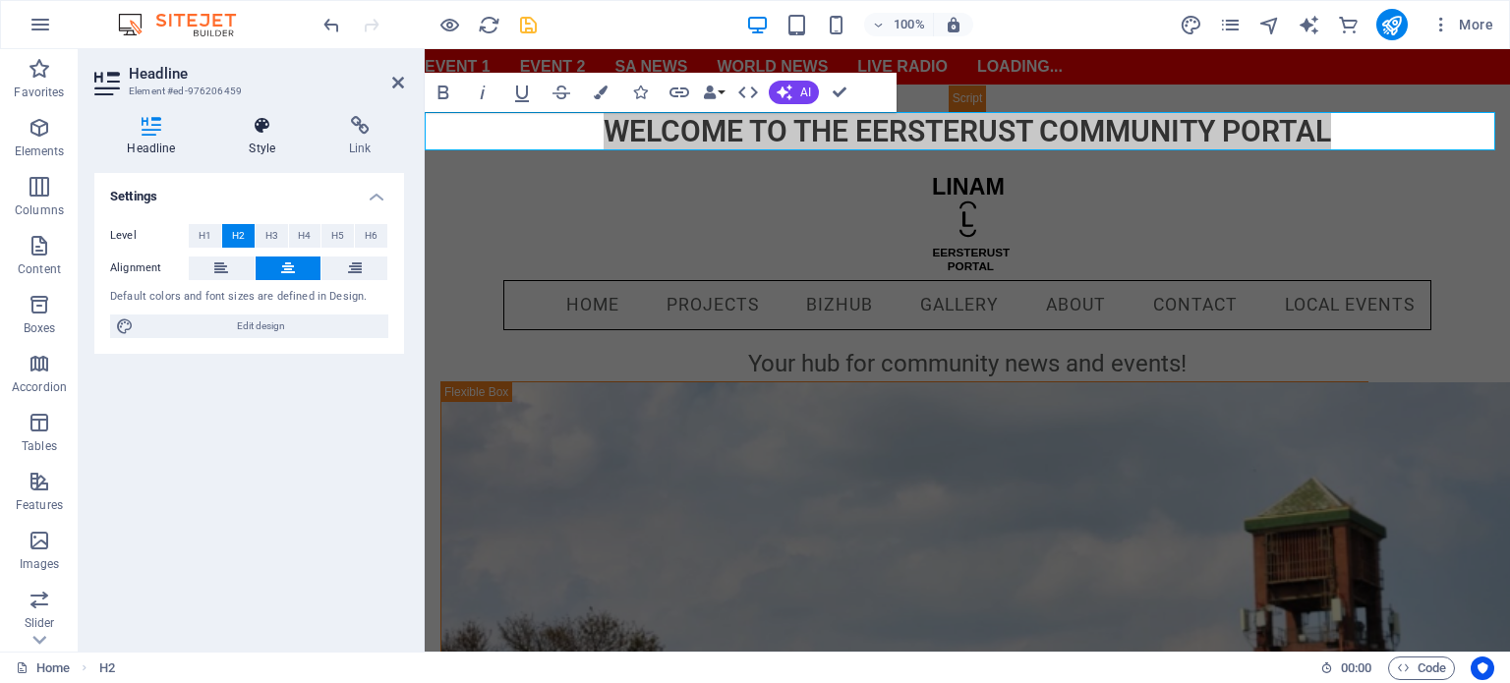
click at [265, 126] on icon at bounding box center [262, 126] width 92 height 20
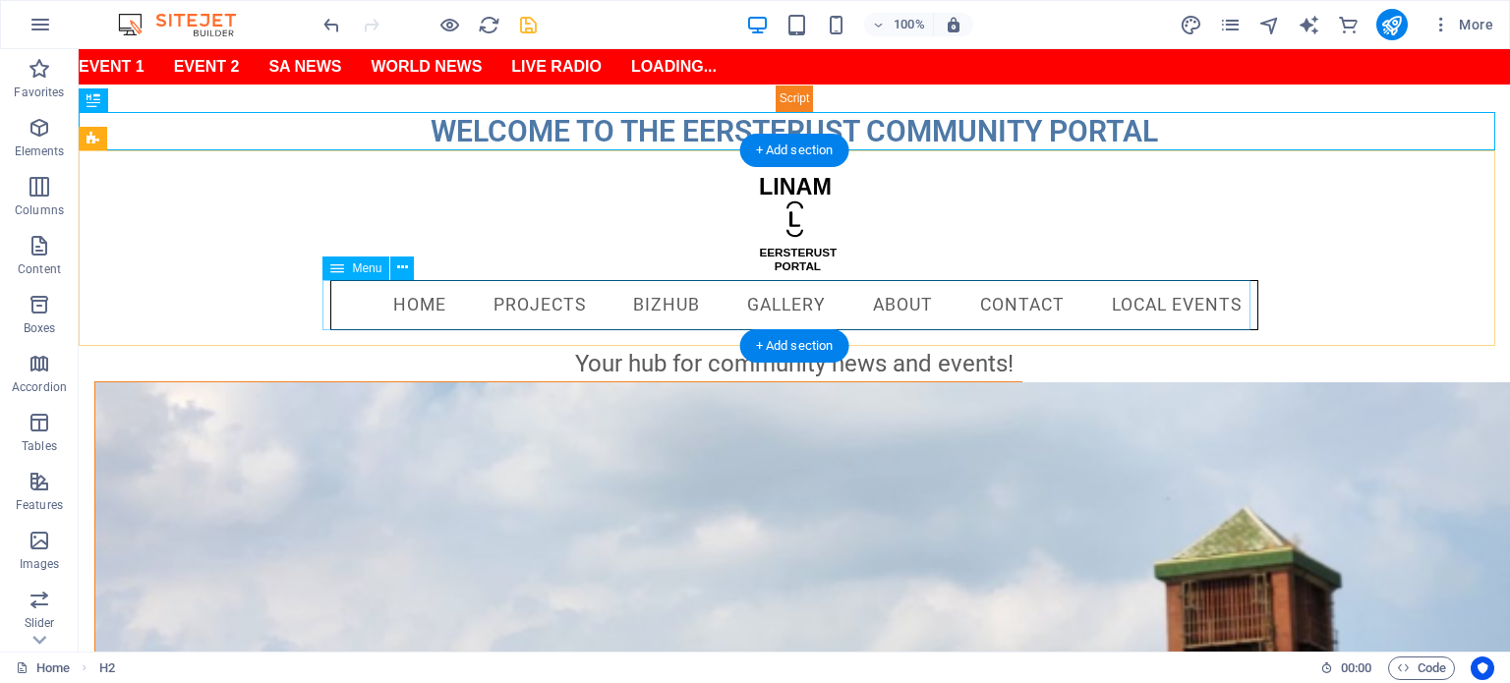
scroll to position [393, 0]
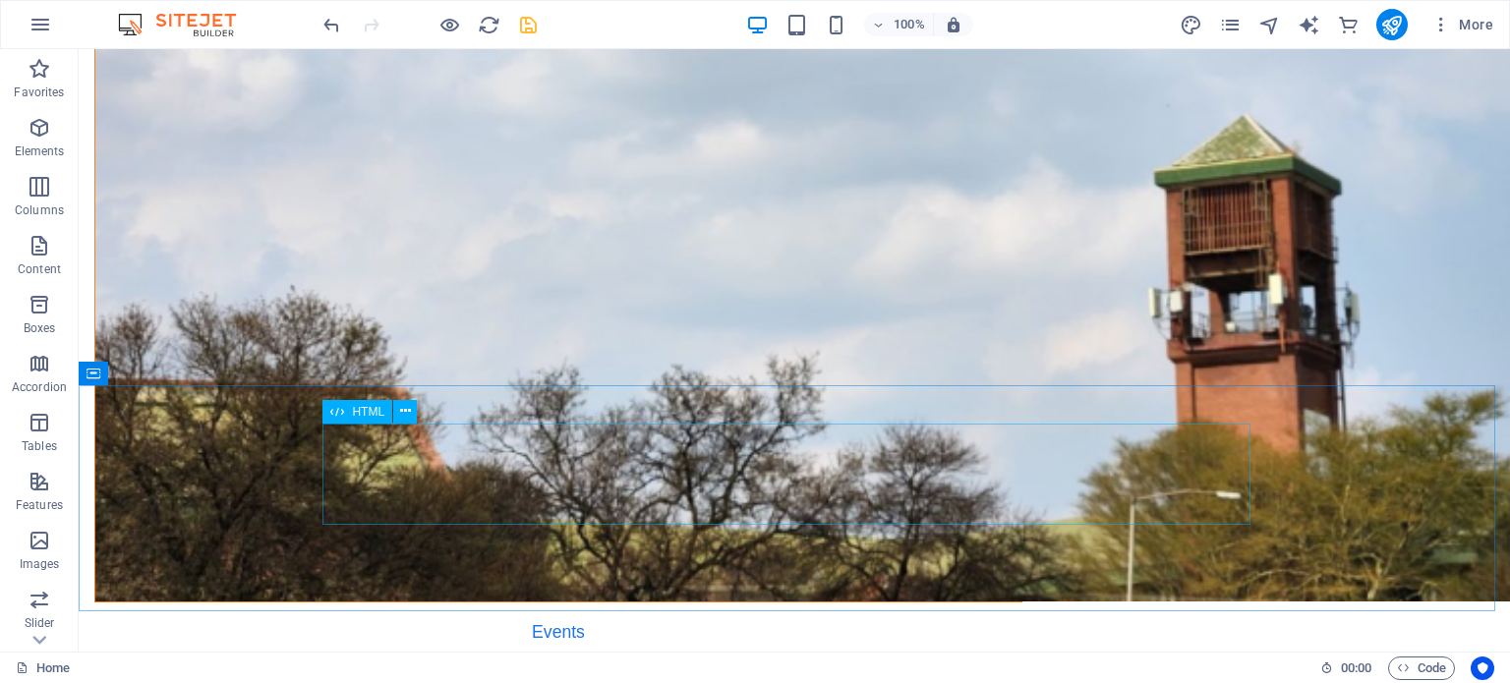
click at [348, 411] on div "HTML" at bounding box center [357, 412] width 70 height 24
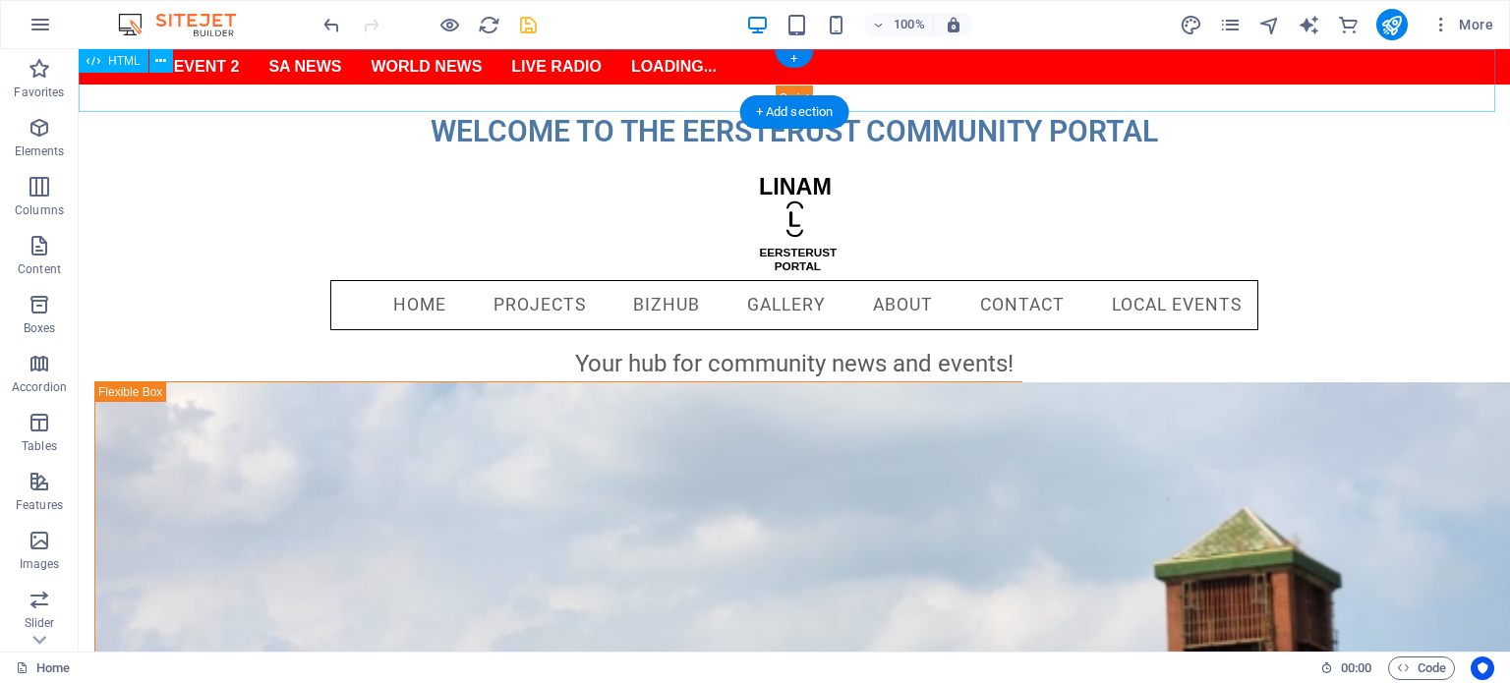
click at [275, 95] on div "Event 1 Event 2 SA News World News Live Radio Loading..." at bounding box center [795, 80] width 1432 height 63
click at [472, 99] on div "Event 1 Event 2 SA News World News Live Radio Loading..." at bounding box center [795, 80] width 1432 height 63
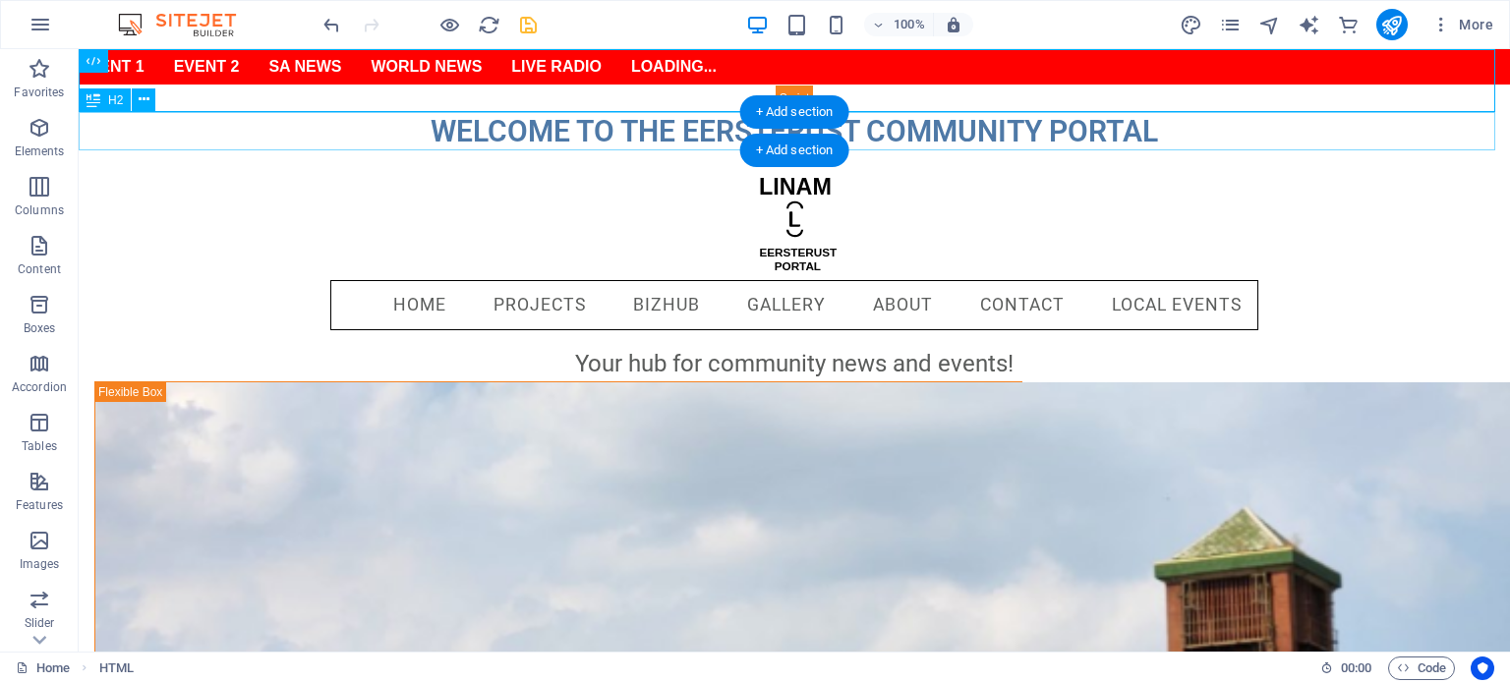
click at [307, 125] on div "WELCOME TO THE EERSTERUST COMMUNITY PORTAL" at bounding box center [795, 131] width 1432 height 38
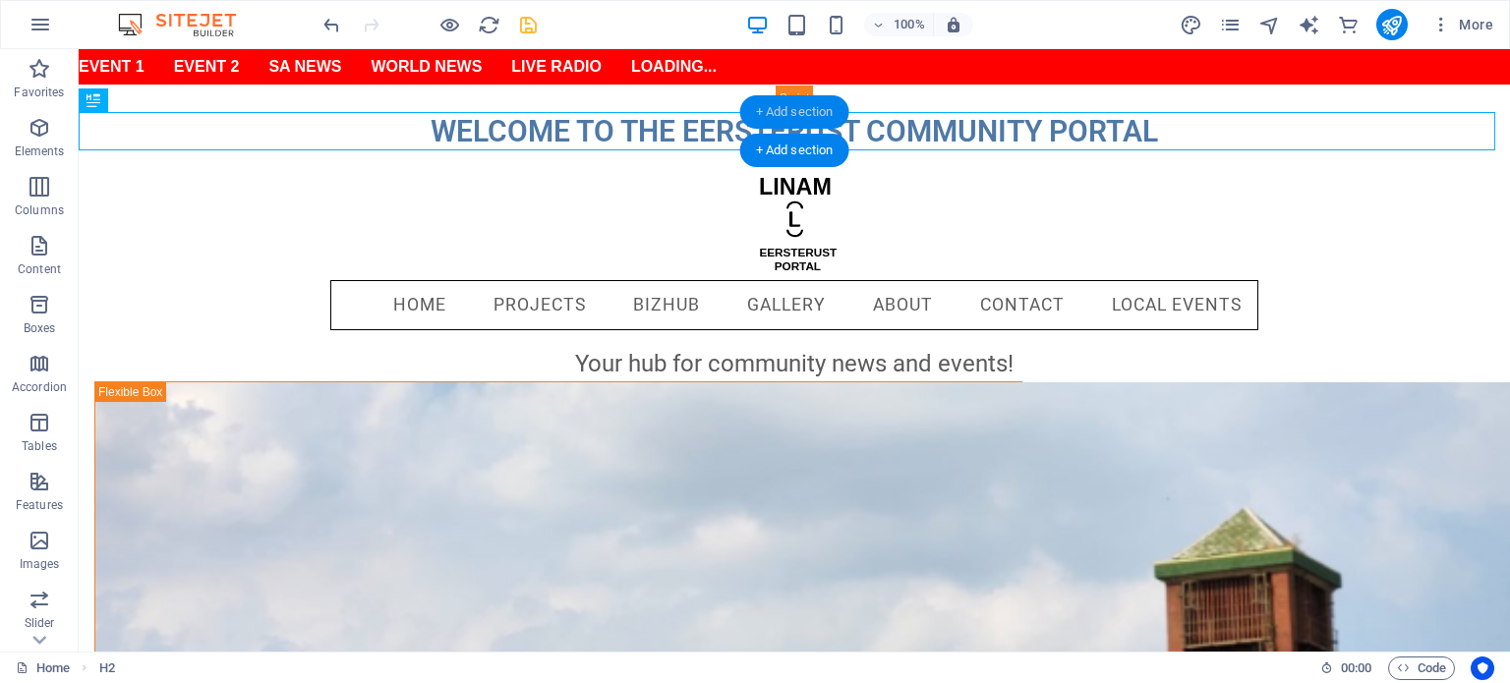
click at [788, 113] on div "+ Add section" at bounding box center [794, 111] width 109 height 33
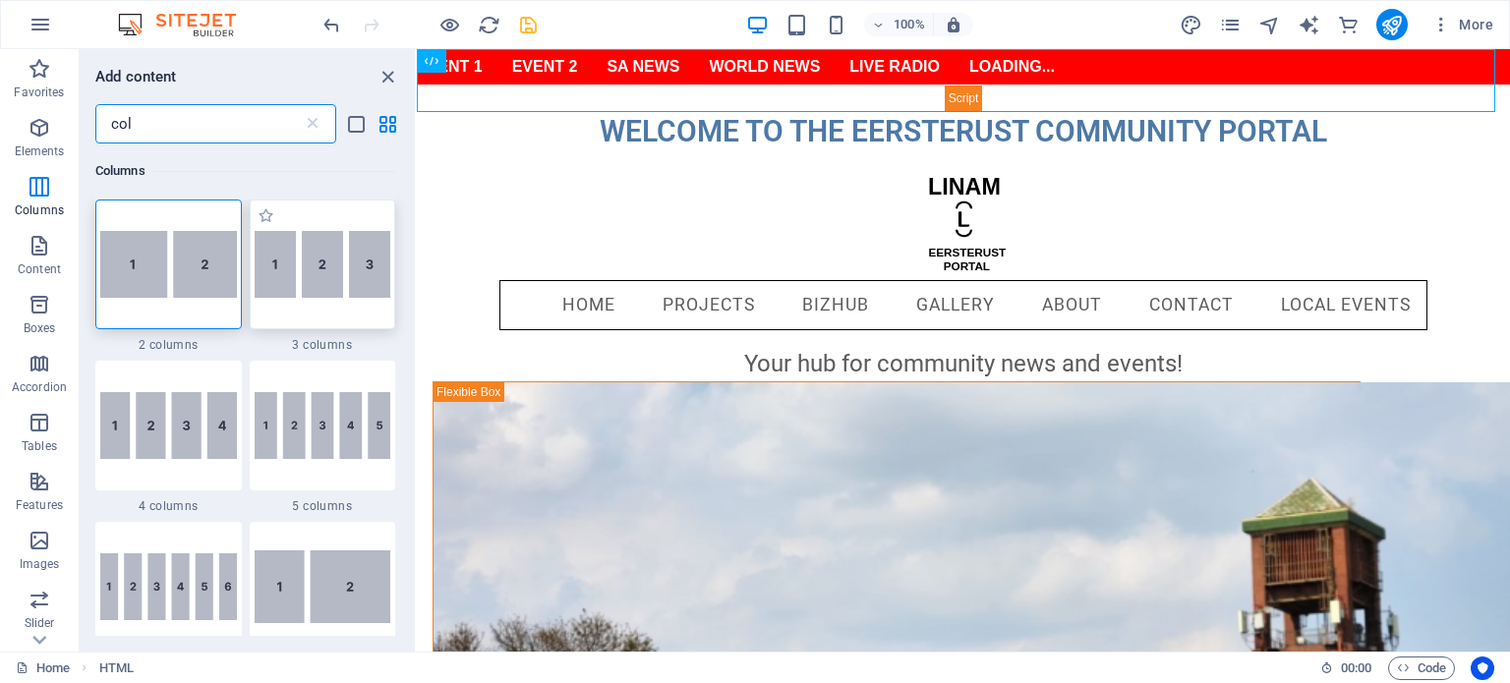
type input "col"
click at [341, 276] on img at bounding box center [323, 264] width 137 height 67
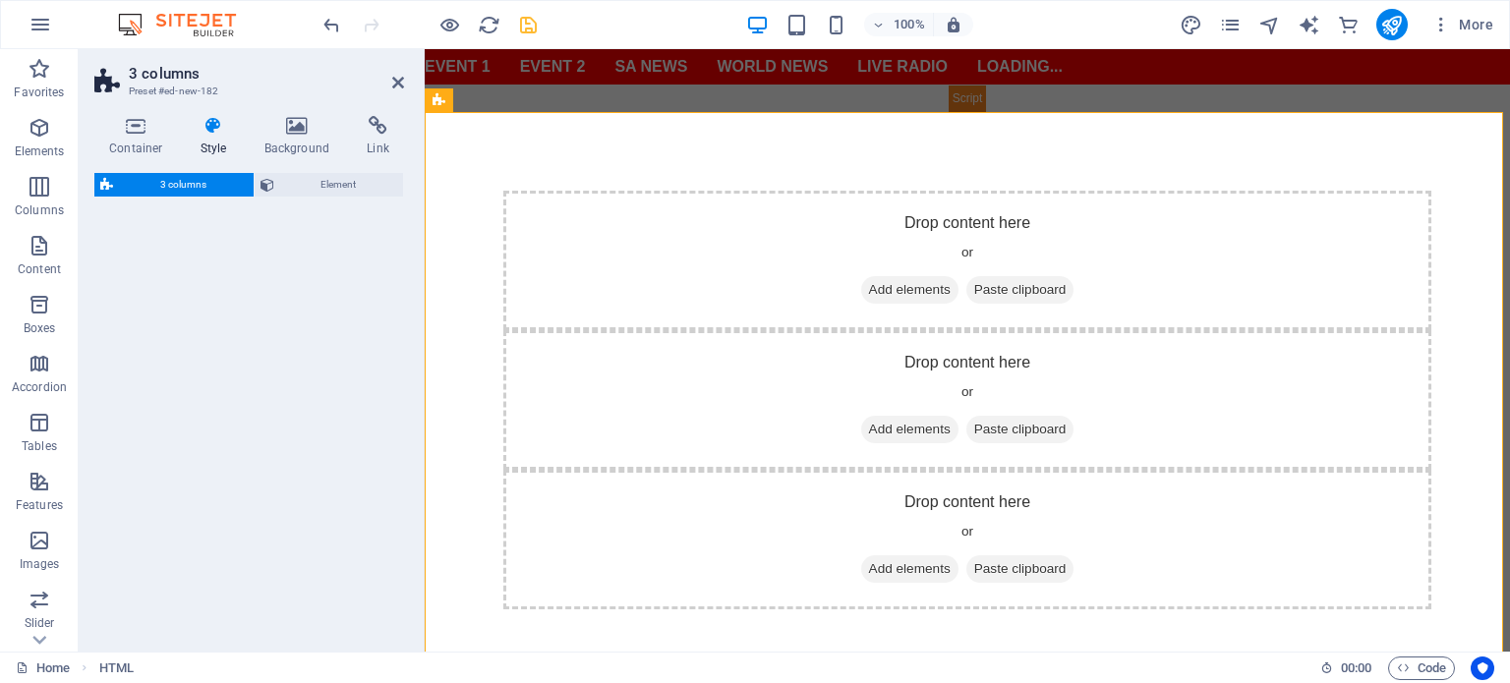
select select "rem"
